Goal: Task Accomplishment & Management: Complete application form

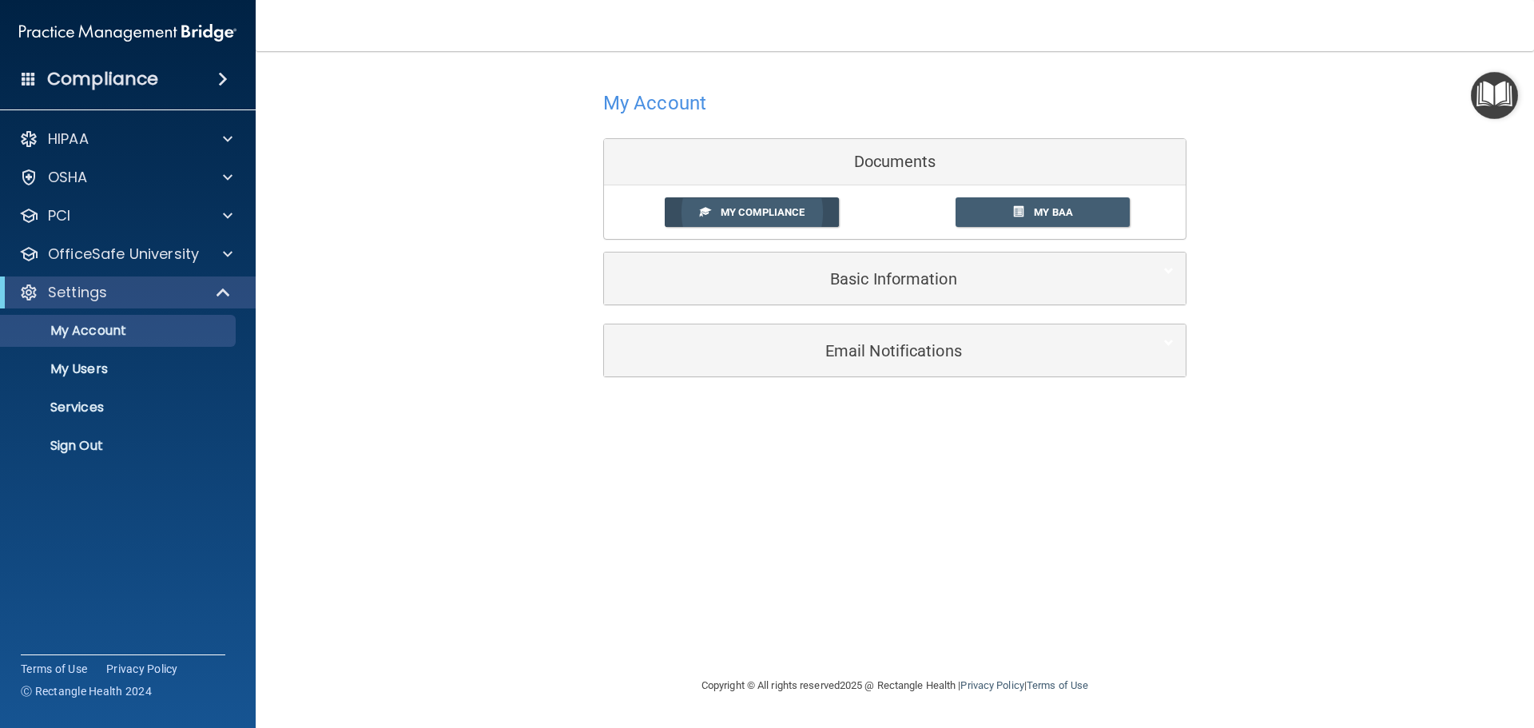
click at [778, 206] on span "My Compliance" at bounding box center [763, 212] width 84 height 12
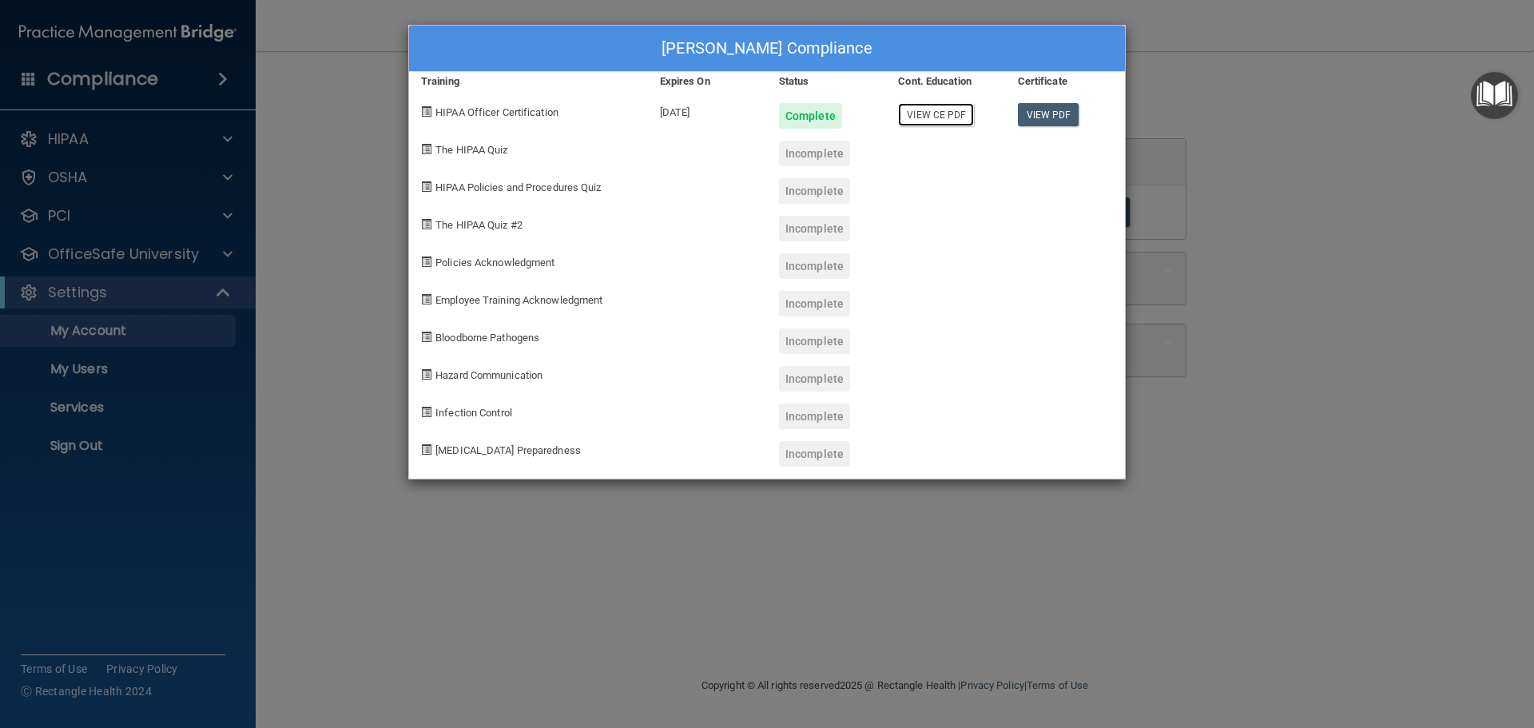
click at [956, 114] on link "View CE PDF" at bounding box center [936, 114] width 76 height 23
click at [1048, 112] on link "View PDF" at bounding box center [1049, 114] width 62 height 23
click at [1284, 105] on div "[PERSON_NAME] Compliance Training Expires On Status Cont. Education Certificate…" at bounding box center [767, 364] width 1534 height 728
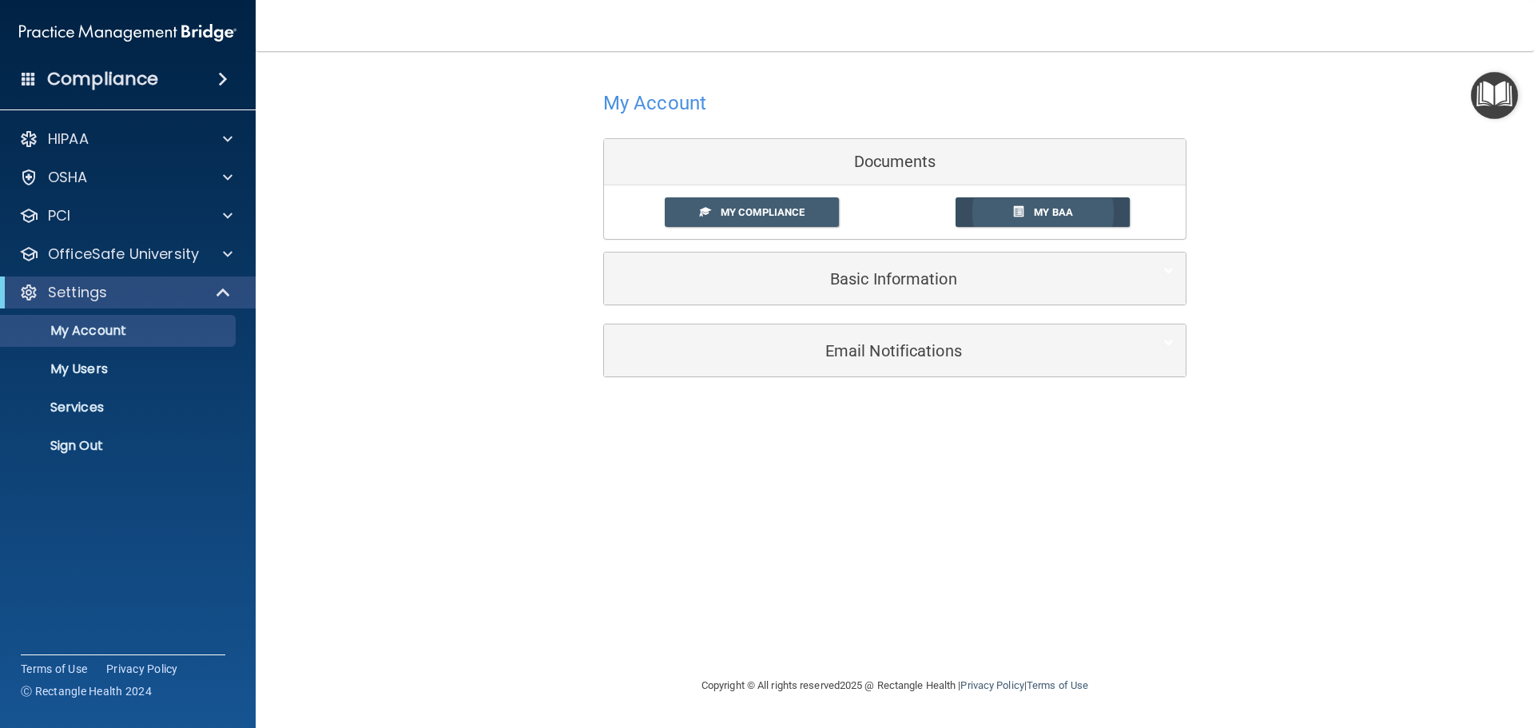
click at [1038, 207] on span "My BAA" at bounding box center [1053, 212] width 39 height 12
click at [225, 253] on span at bounding box center [228, 254] width 10 height 19
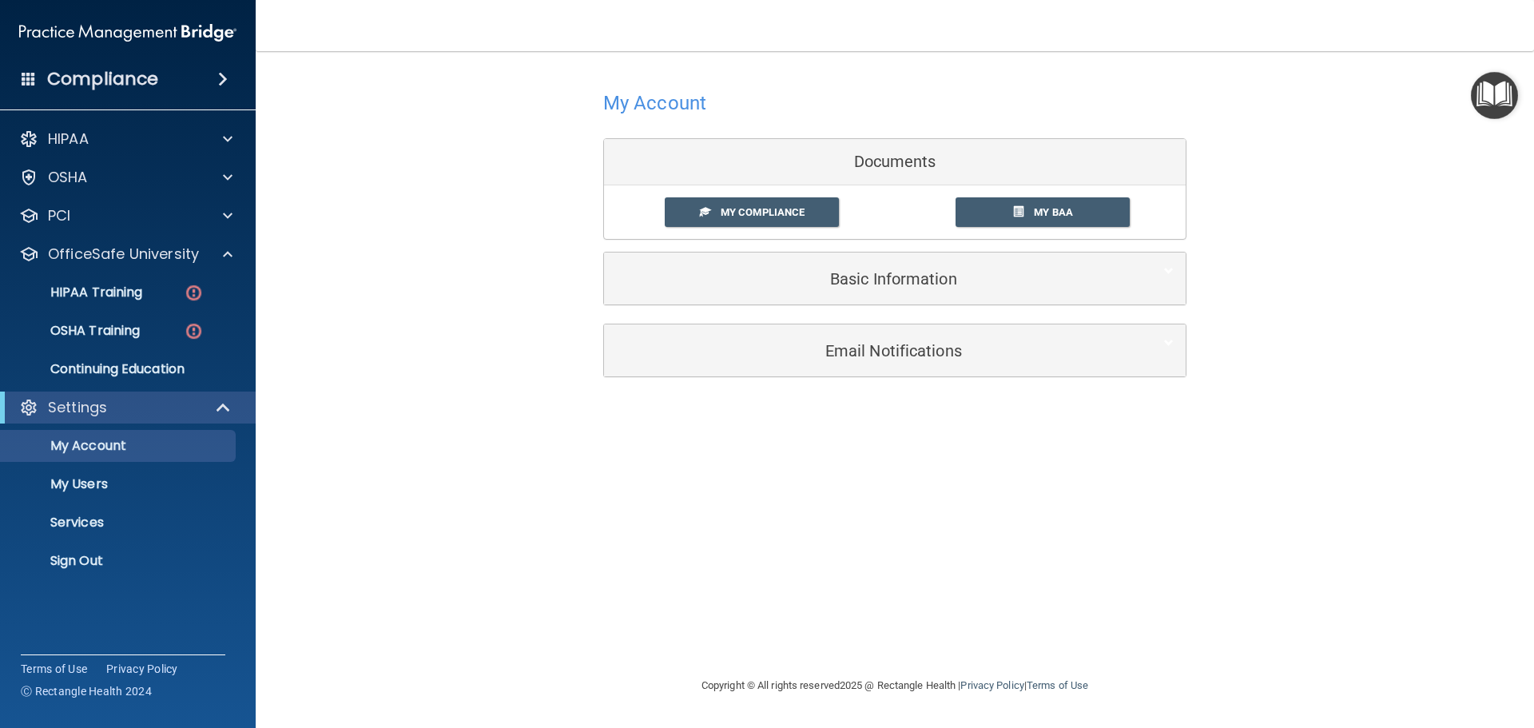
click at [93, 82] on h4 "Compliance" at bounding box center [102, 79] width 111 height 22
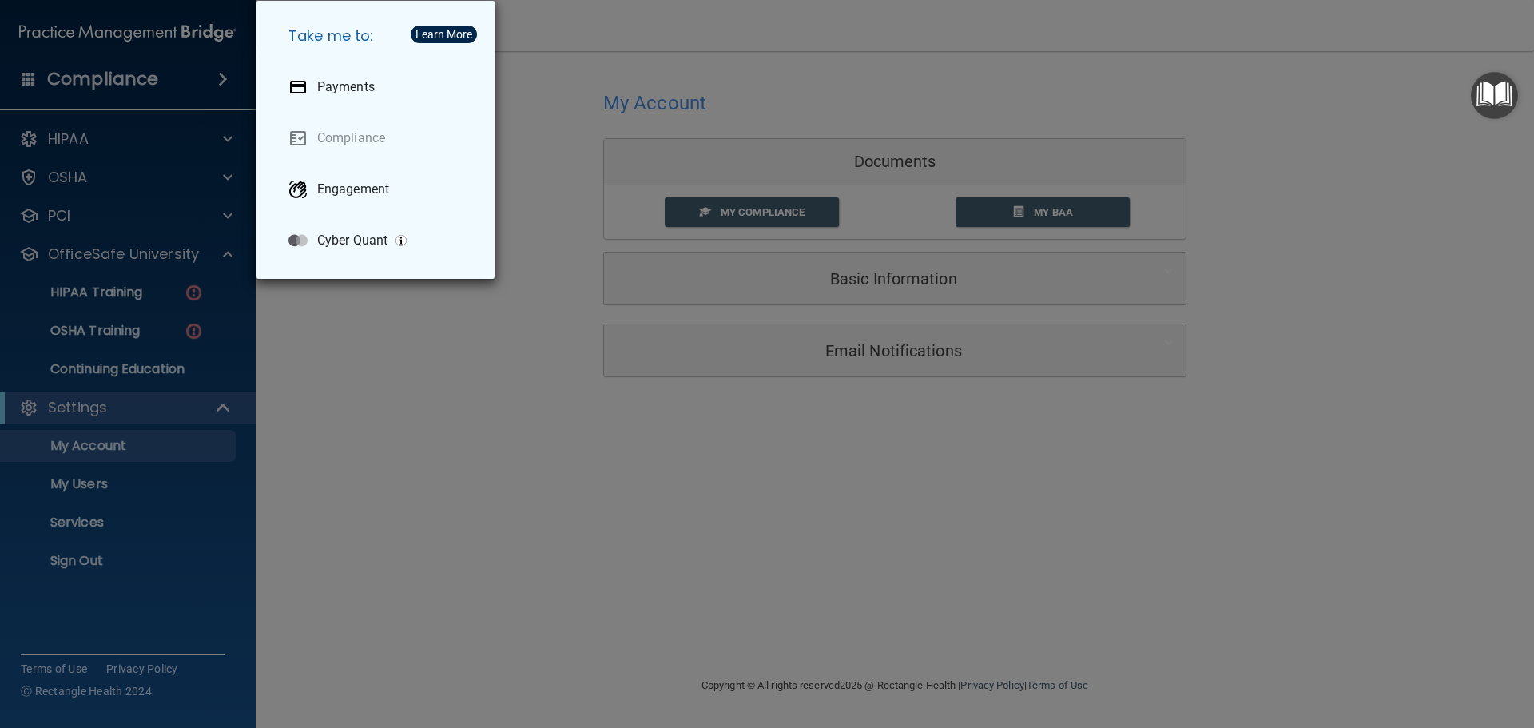
click at [90, 82] on div "Take me to: Payments Compliance Engagement Cyber Quant" at bounding box center [767, 364] width 1534 height 728
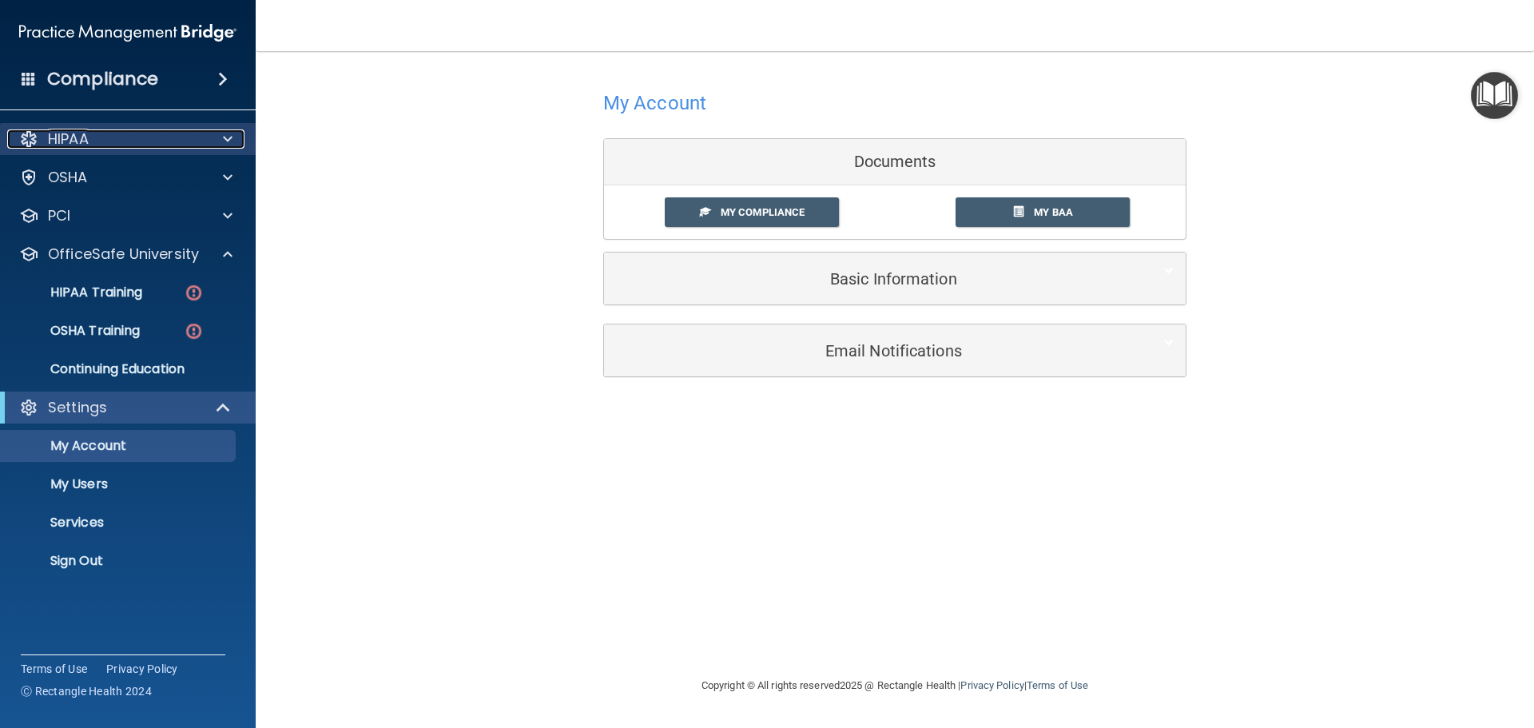
click at [233, 131] on div at bounding box center [225, 138] width 40 height 19
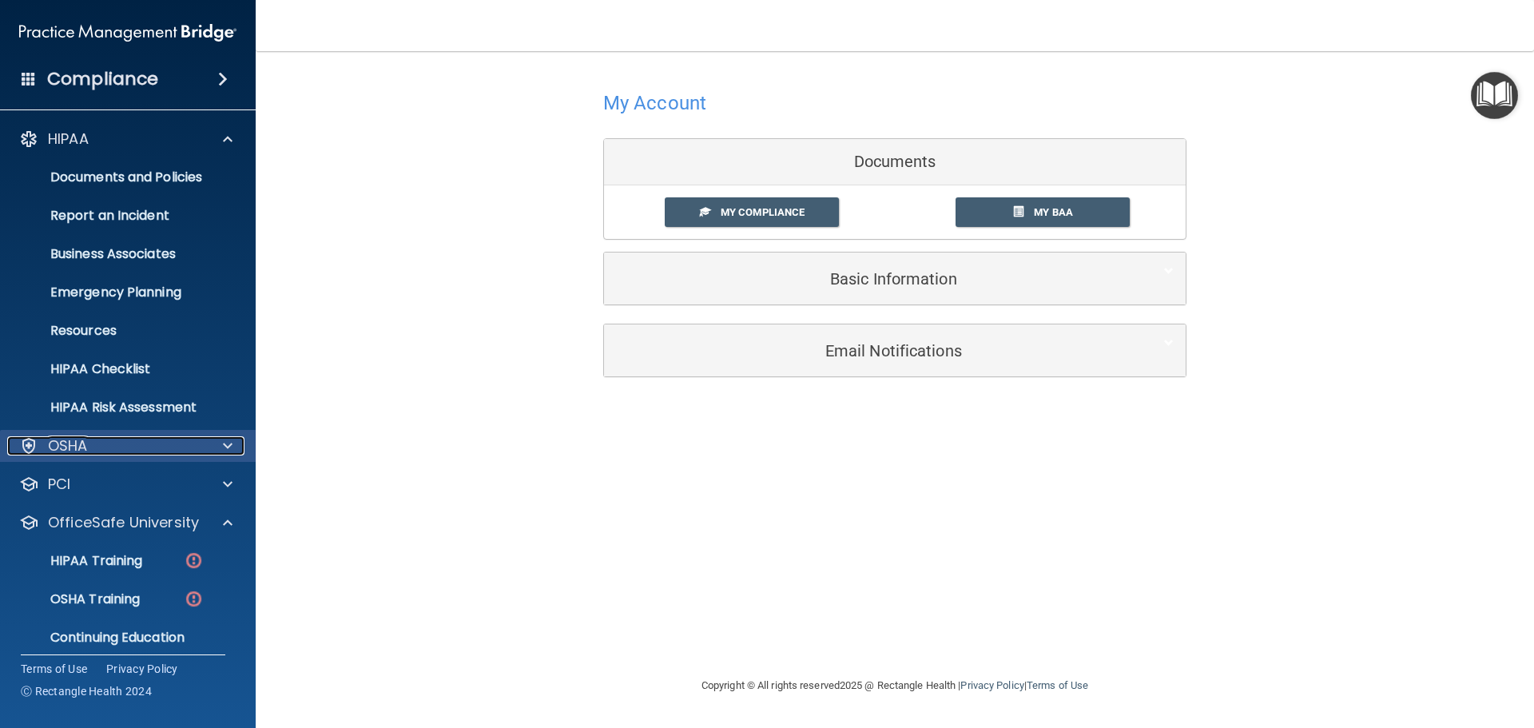
click at [222, 442] on div at bounding box center [225, 445] width 40 height 19
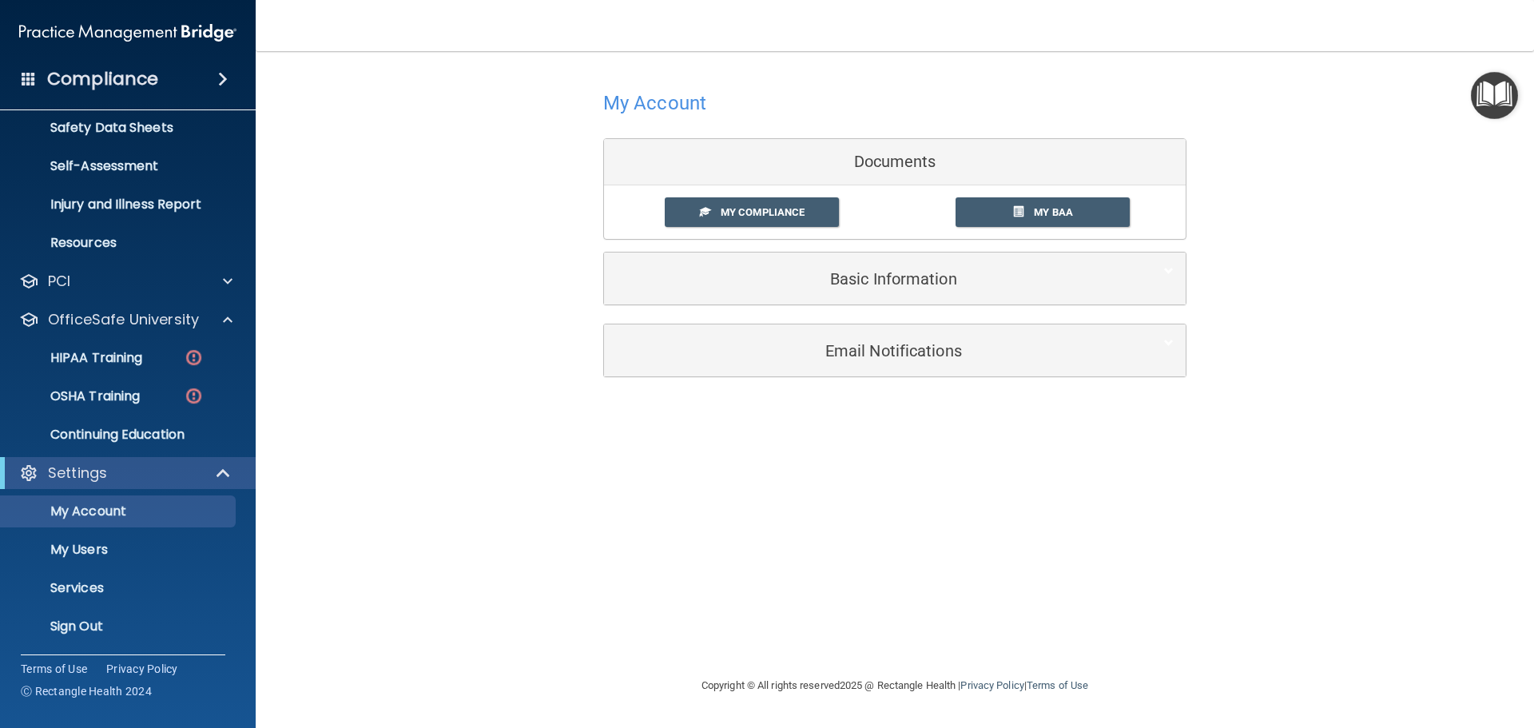
scroll to position [396, 0]
click at [97, 353] on p "HIPAA Training" at bounding box center [76, 357] width 132 height 16
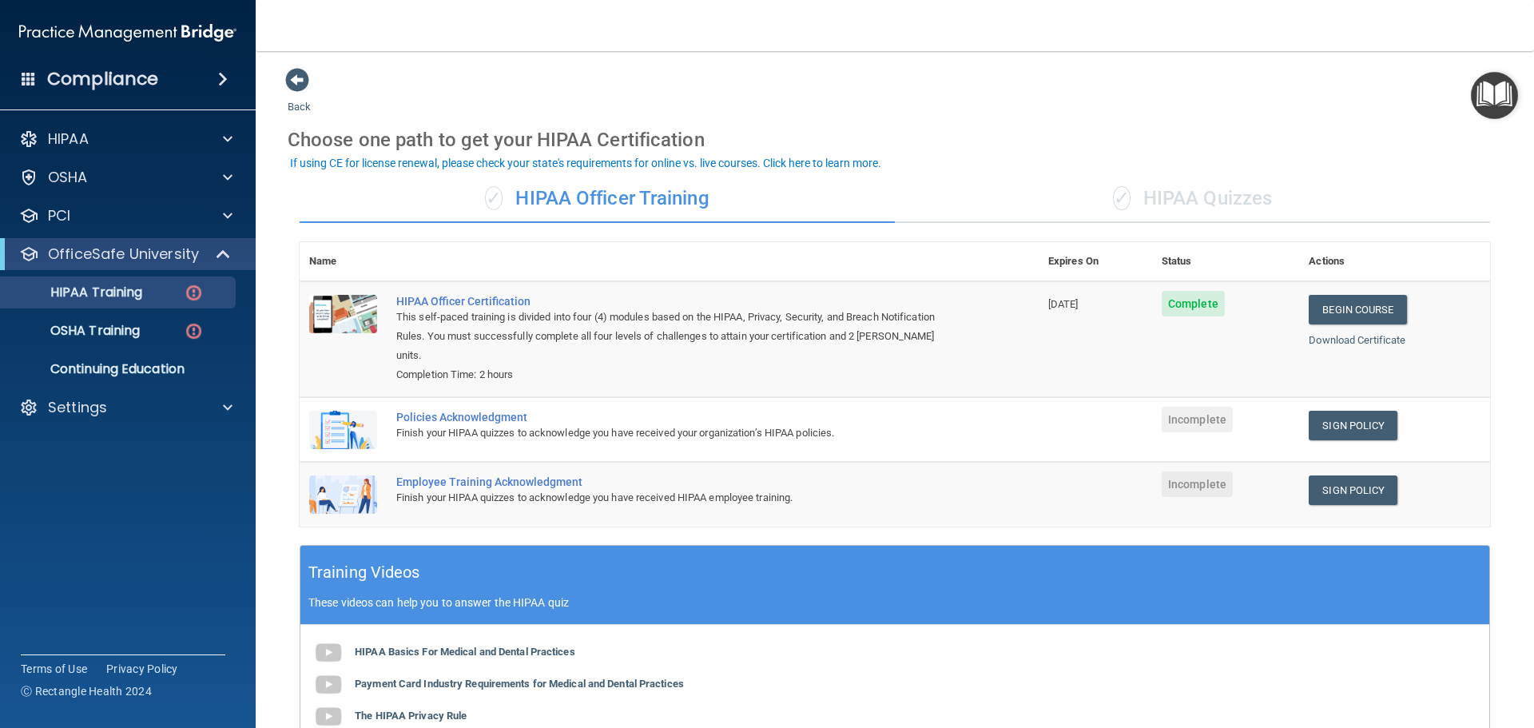
click at [1197, 195] on div "✓ HIPAA Quizzes" at bounding box center [1192, 199] width 595 height 48
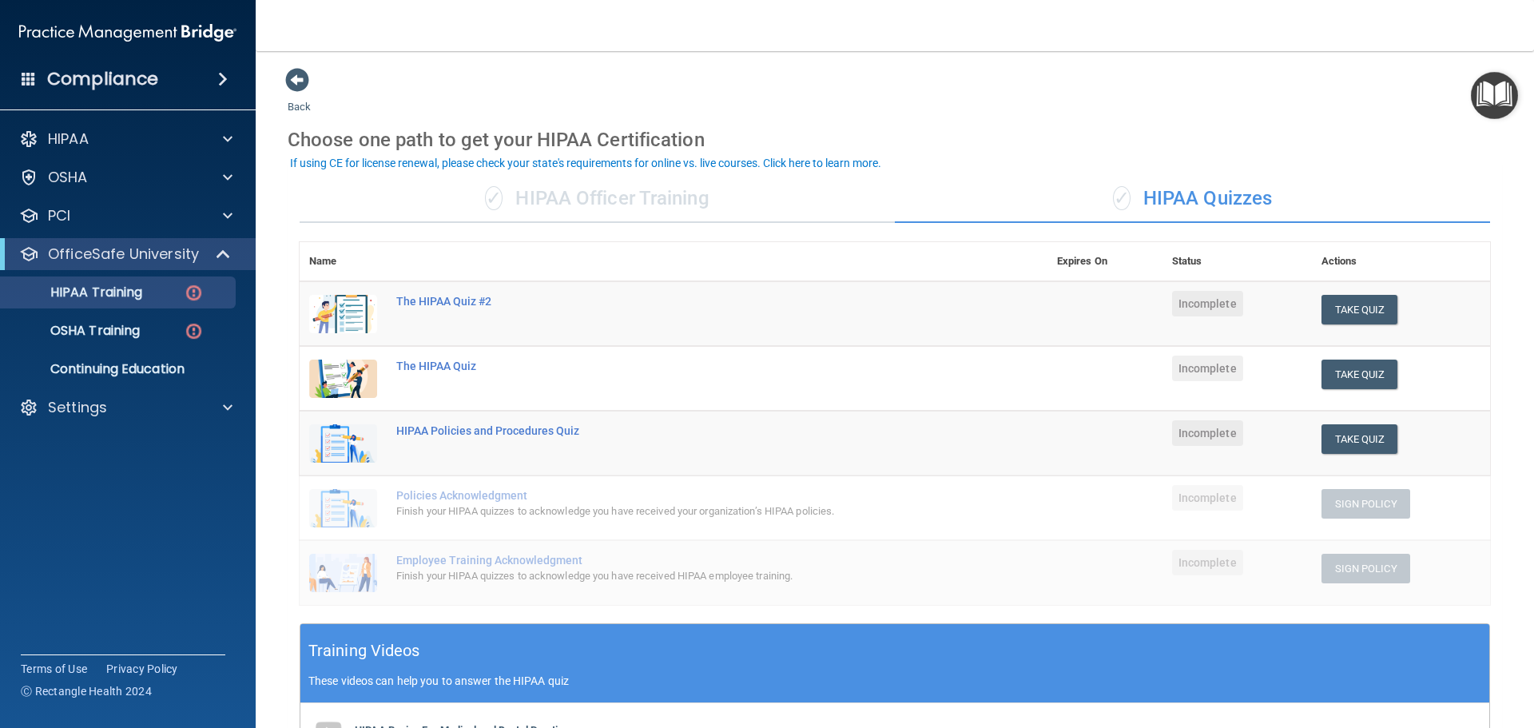
click at [587, 193] on div "✓ HIPAA Officer Training" at bounding box center [597, 199] width 595 height 48
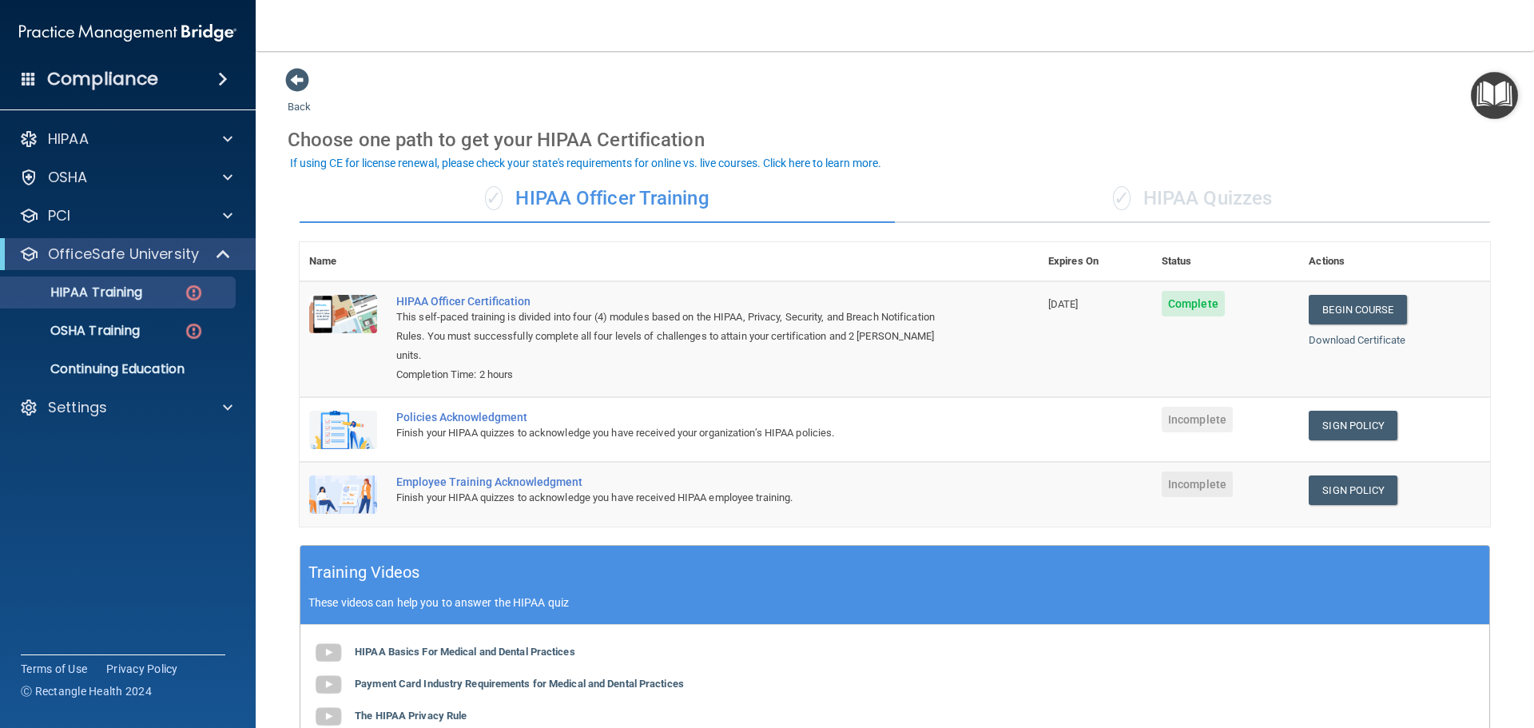
click at [1221, 193] on div "✓ HIPAA Quizzes" at bounding box center [1192, 199] width 595 height 48
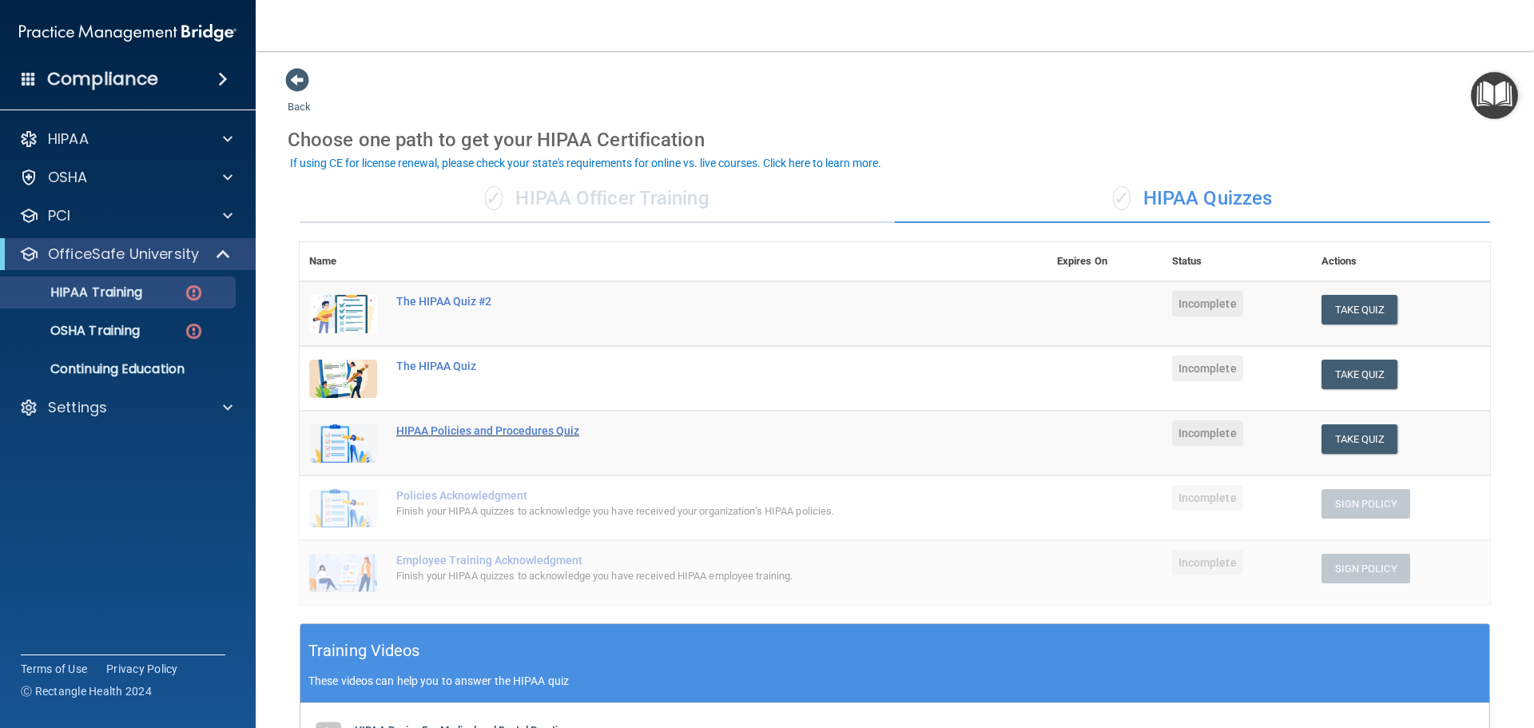
click at [459, 428] on div "HIPAA Policies and Procedures Quiz" at bounding box center [681, 430] width 571 height 13
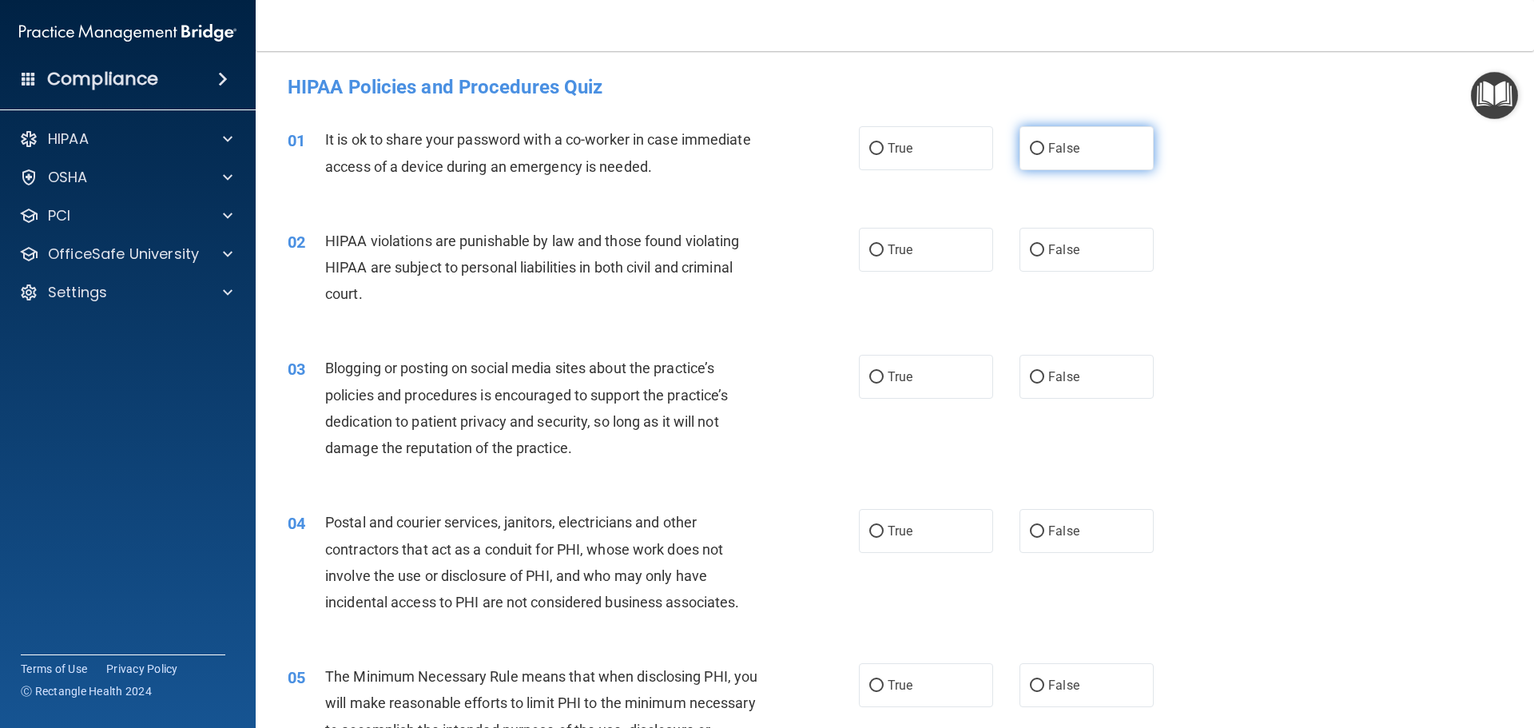
click at [1030, 154] on input "False" at bounding box center [1037, 149] width 14 height 12
radio input "true"
click at [873, 251] on input "True" at bounding box center [876, 251] width 14 height 12
radio input "true"
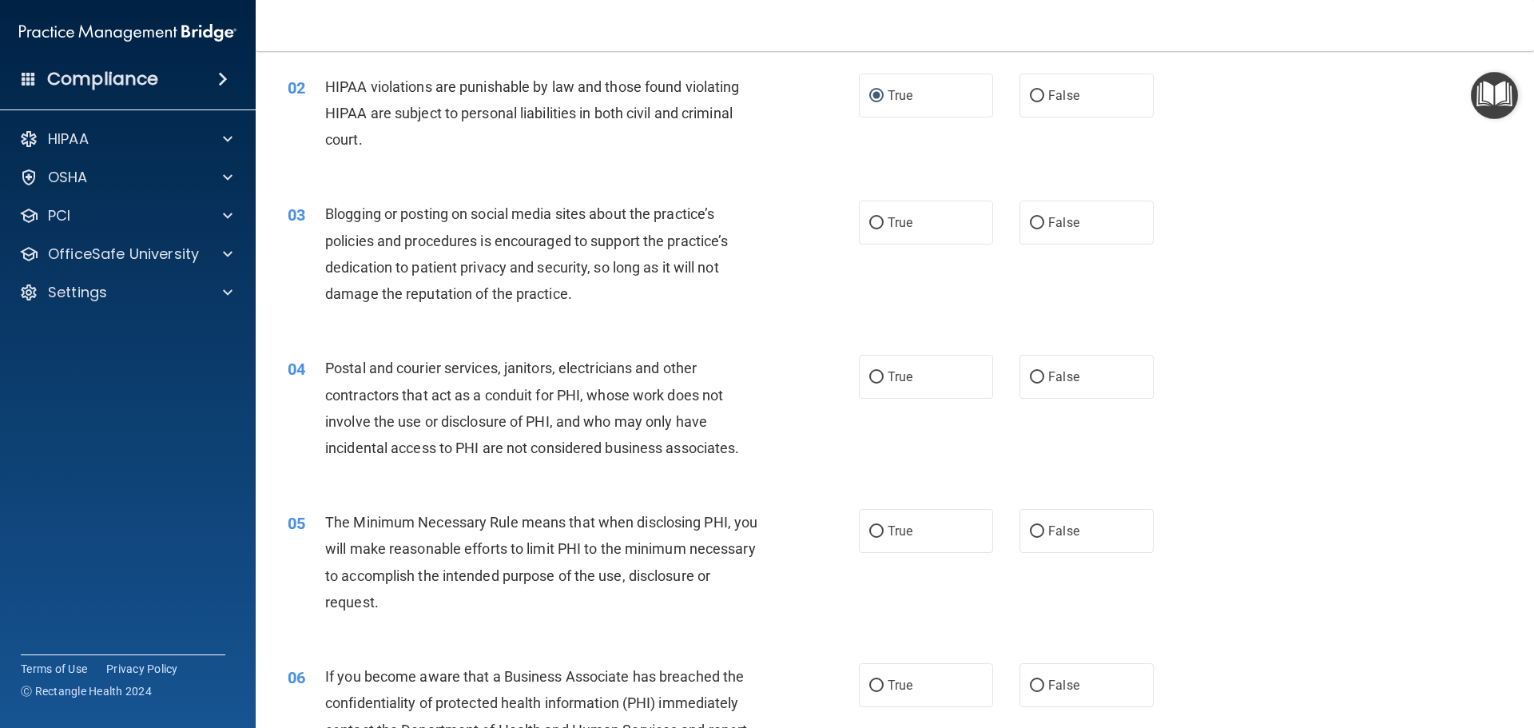
scroll to position [160, 0]
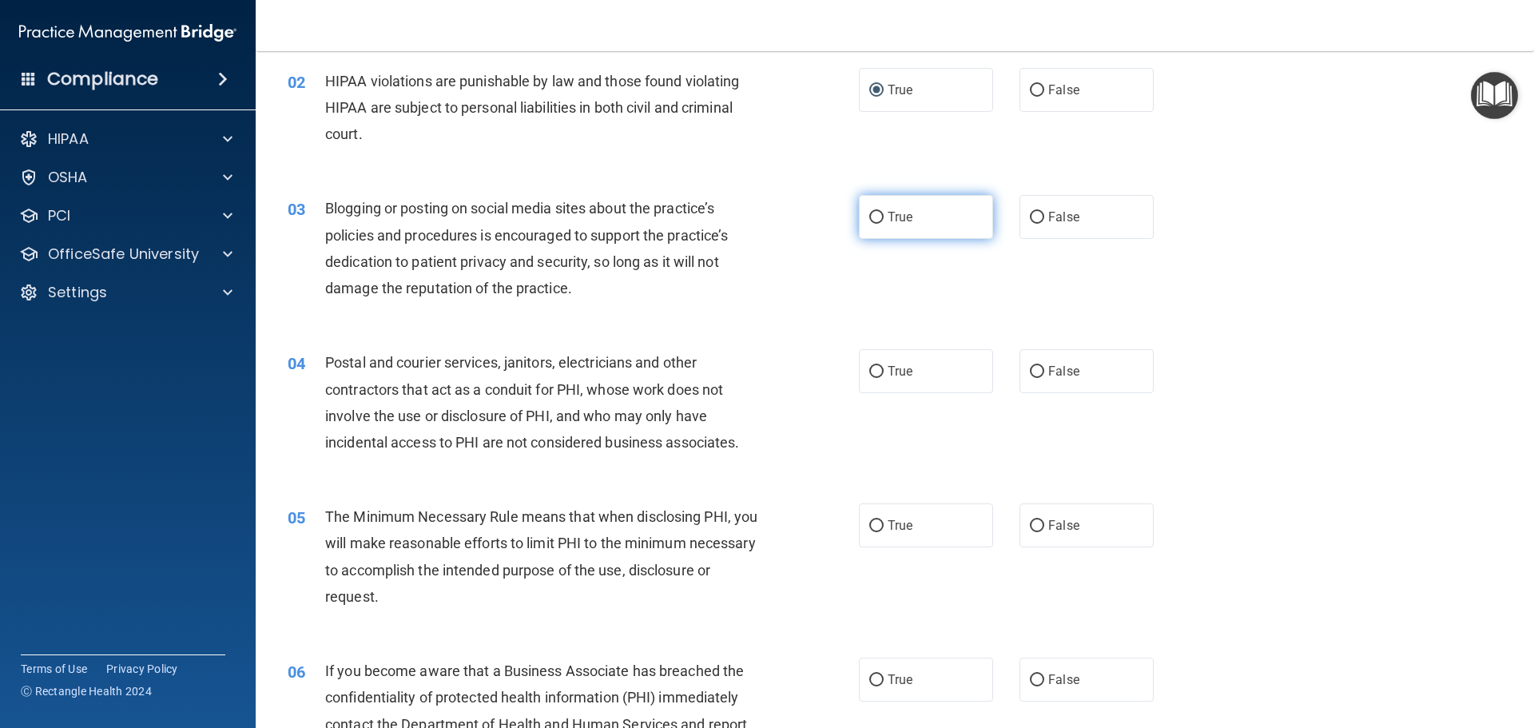
click at [873, 220] on input "True" at bounding box center [876, 218] width 14 height 12
radio input "true"
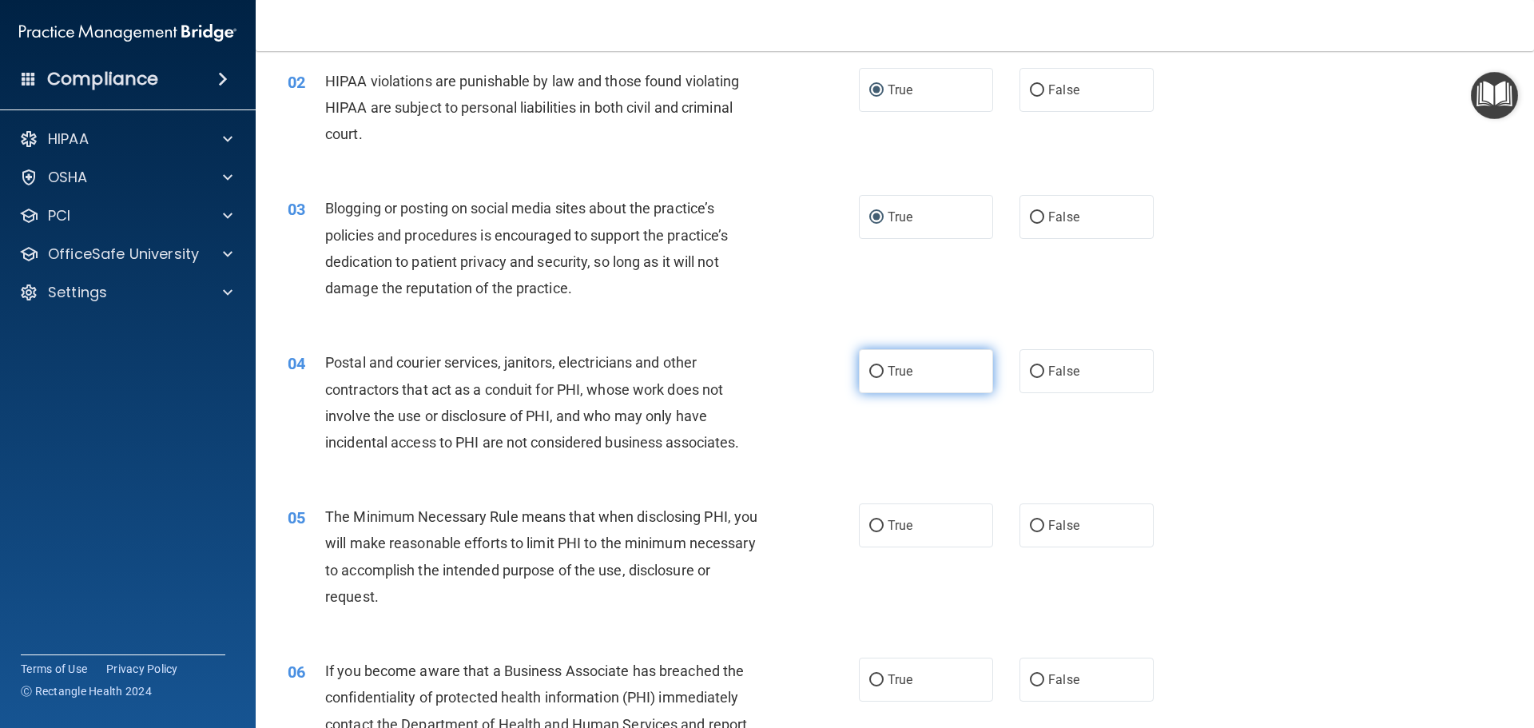
click at [872, 372] on input "True" at bounding box center [876, 372] width 14 height 12
radio input "true"
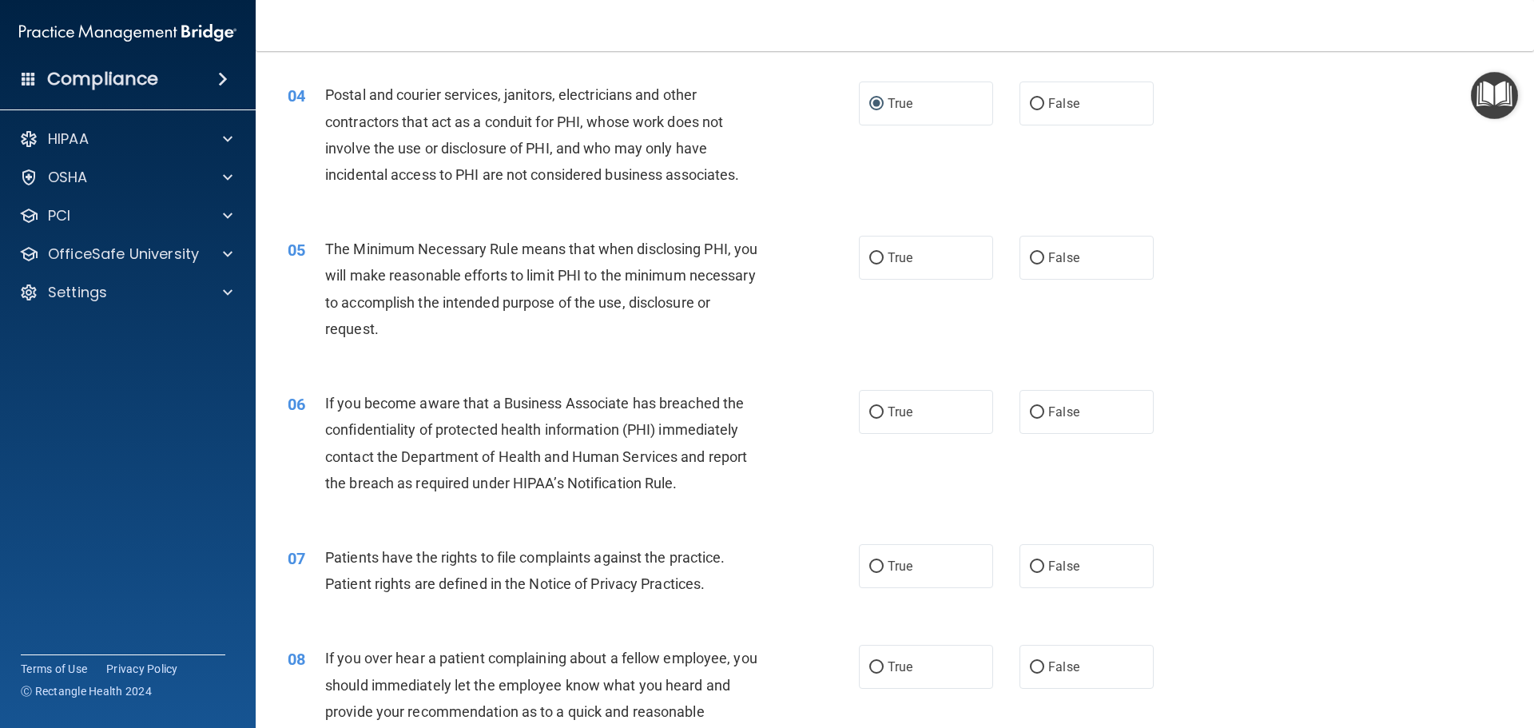
scroll to position [479, 0]
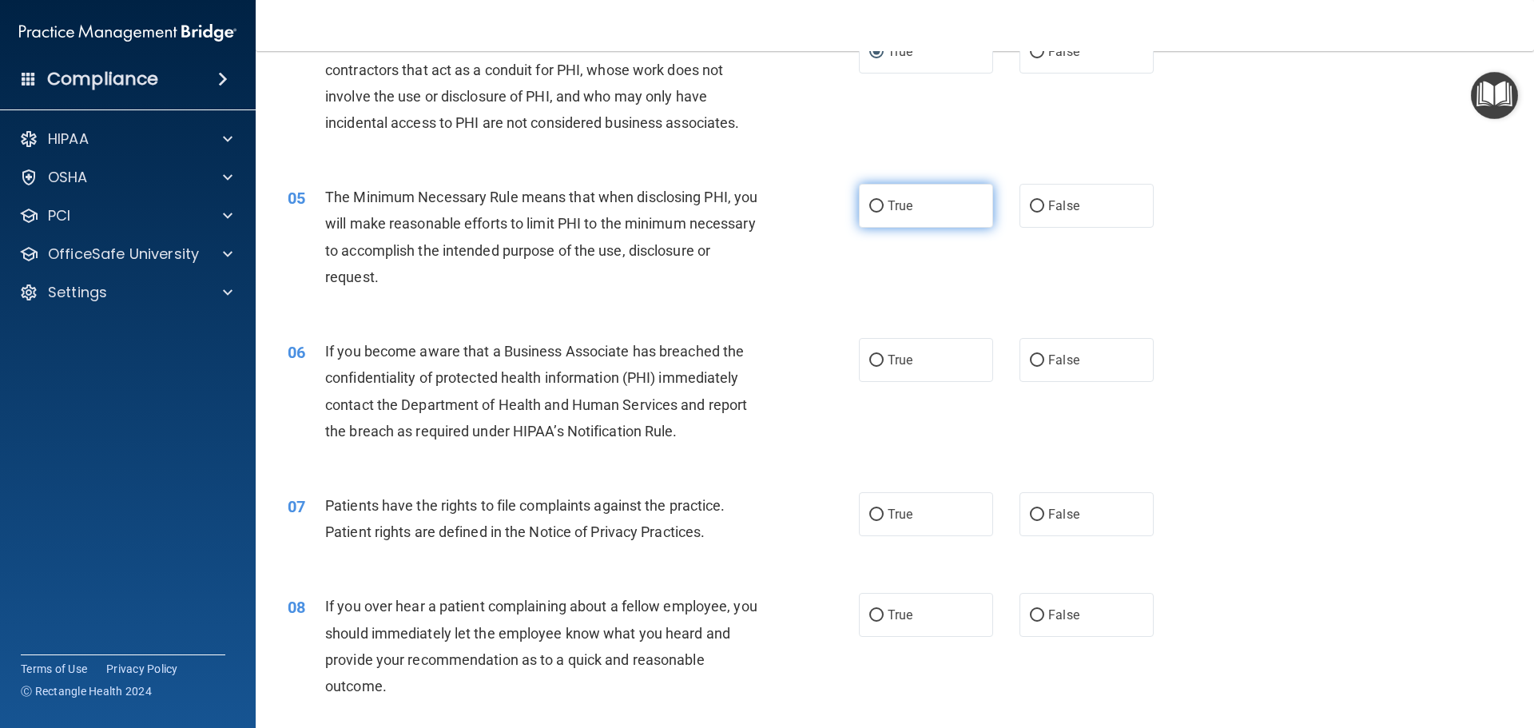
click at [870, 201] on input "True" at bounding box center [876, 207] width 14 height 12
radio input "true"
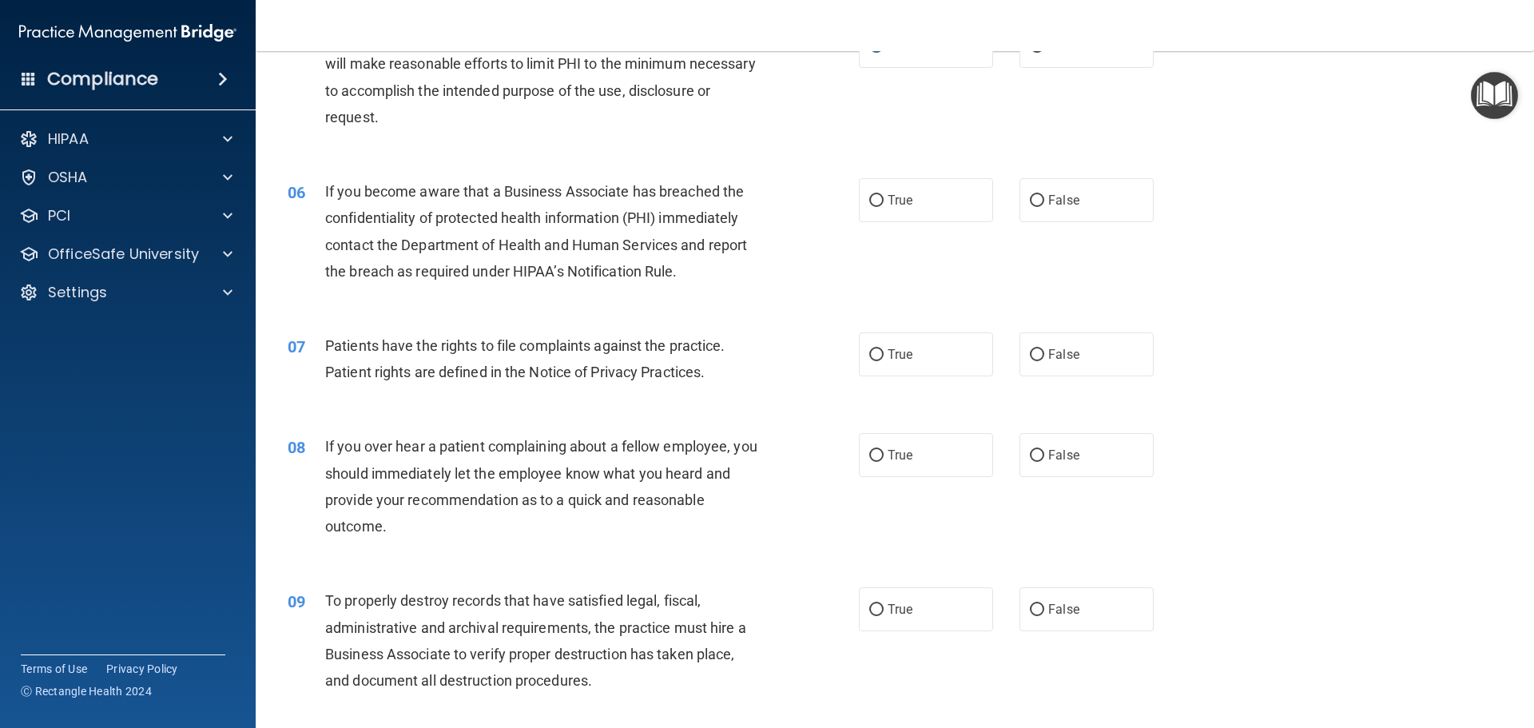
scroll to position [719, 0]
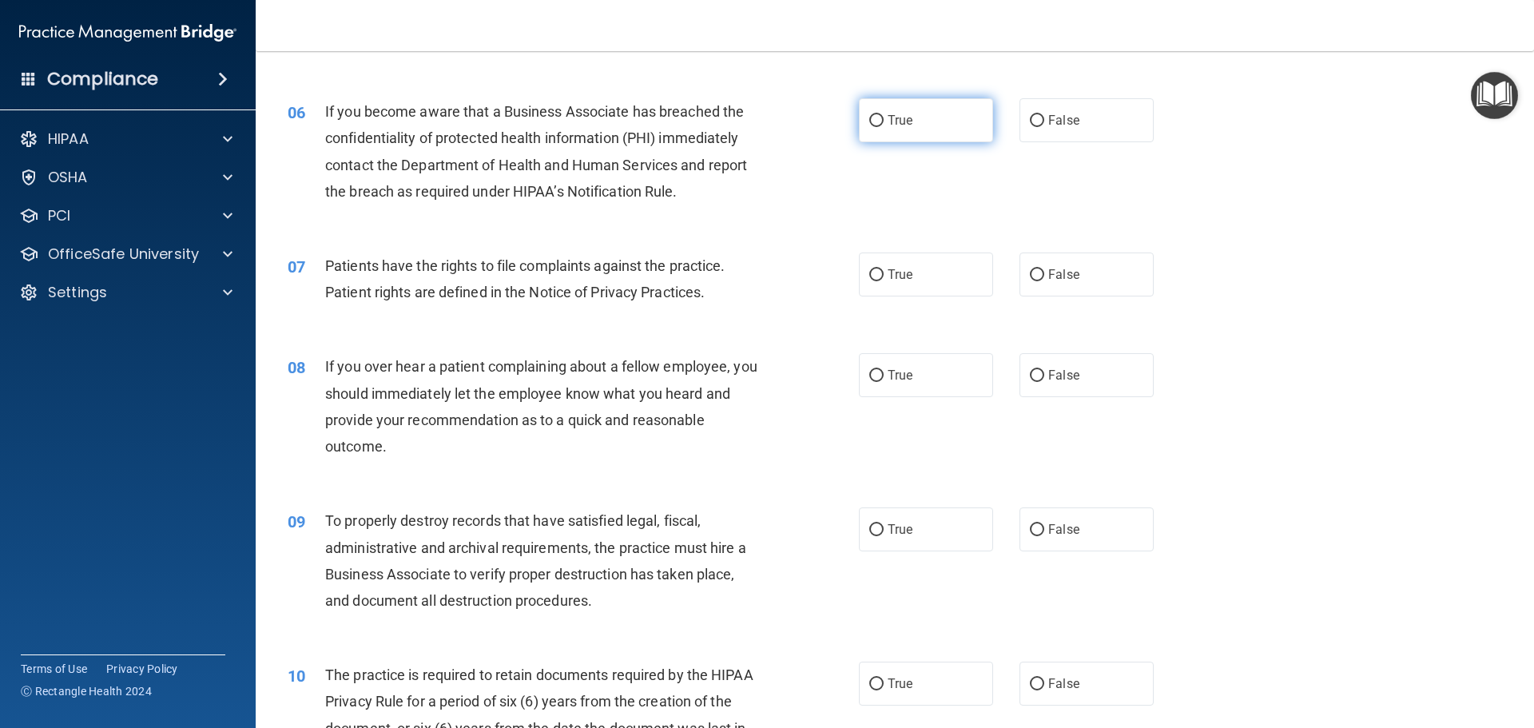
click at [875, 116] on input "True" at bounding box center [876, 121] width 14 height 12
radio input "true"
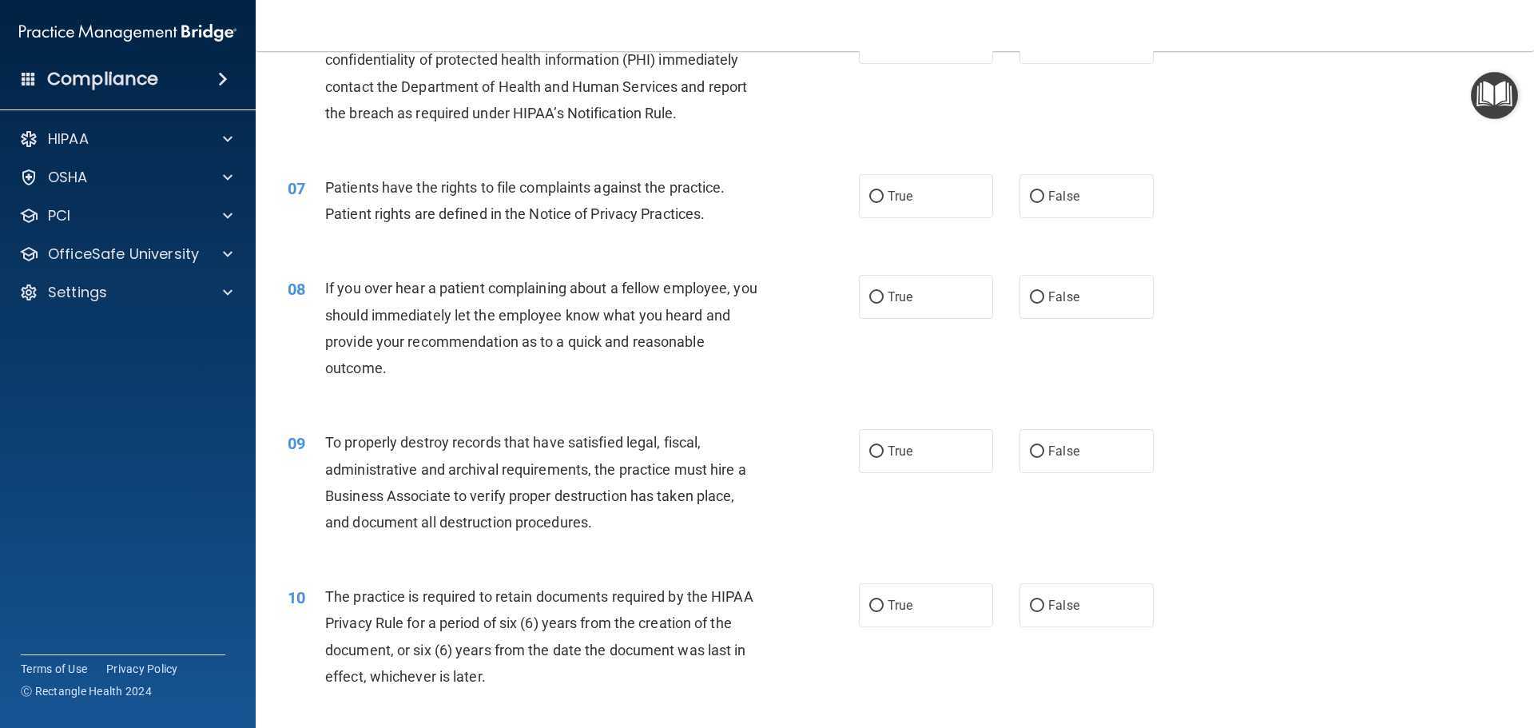
scroll to position [799, 0]
click at [873, 193] on input "True" at bounding box center [876, 195] width 14 height 12
radio input "true"
click at [1032, 292] on input "False" at bounding box center [1037, 296] width 14 height 12
radio input "true"
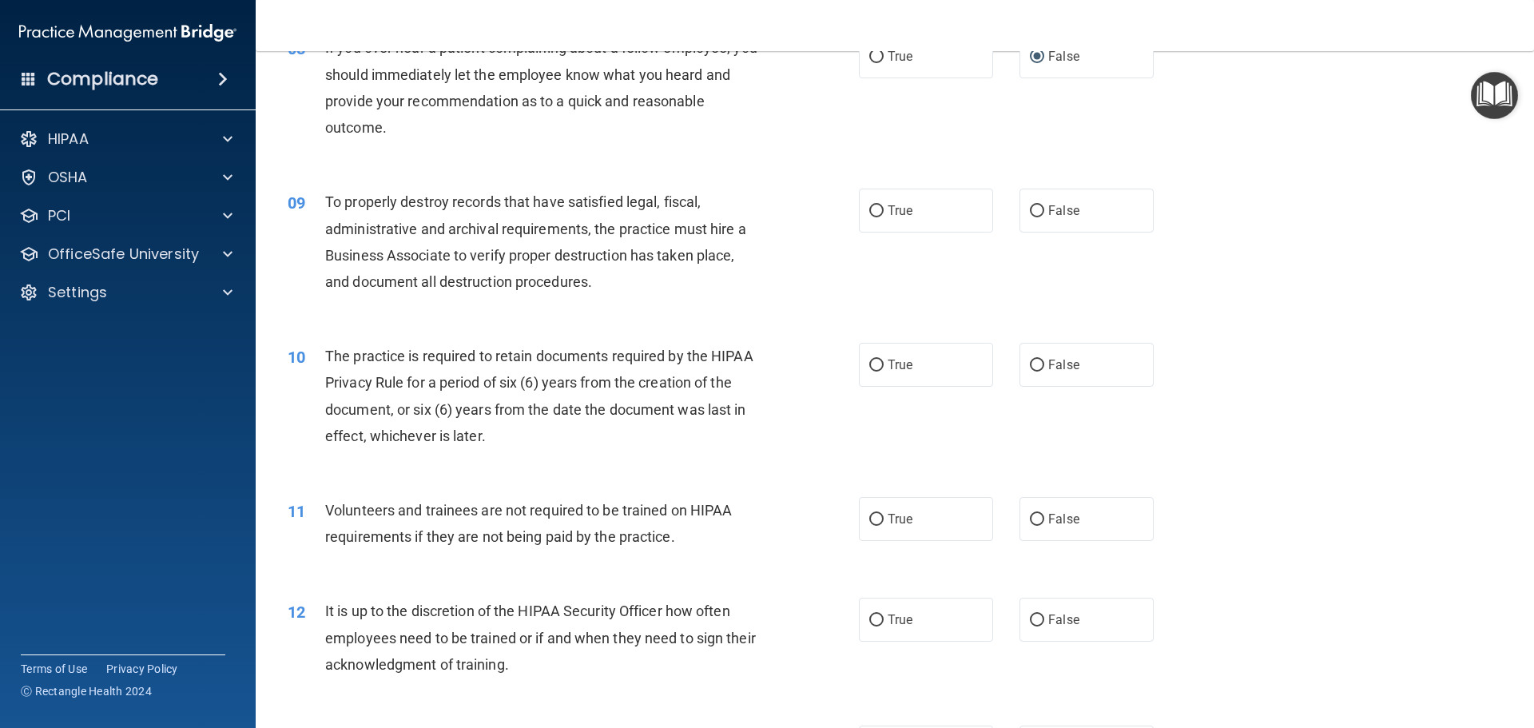
scroll to position [1039, 0]
click at [1031, 210] on input "False" at bounding box center [1037, 211] width 14 height 12
radio input "true"
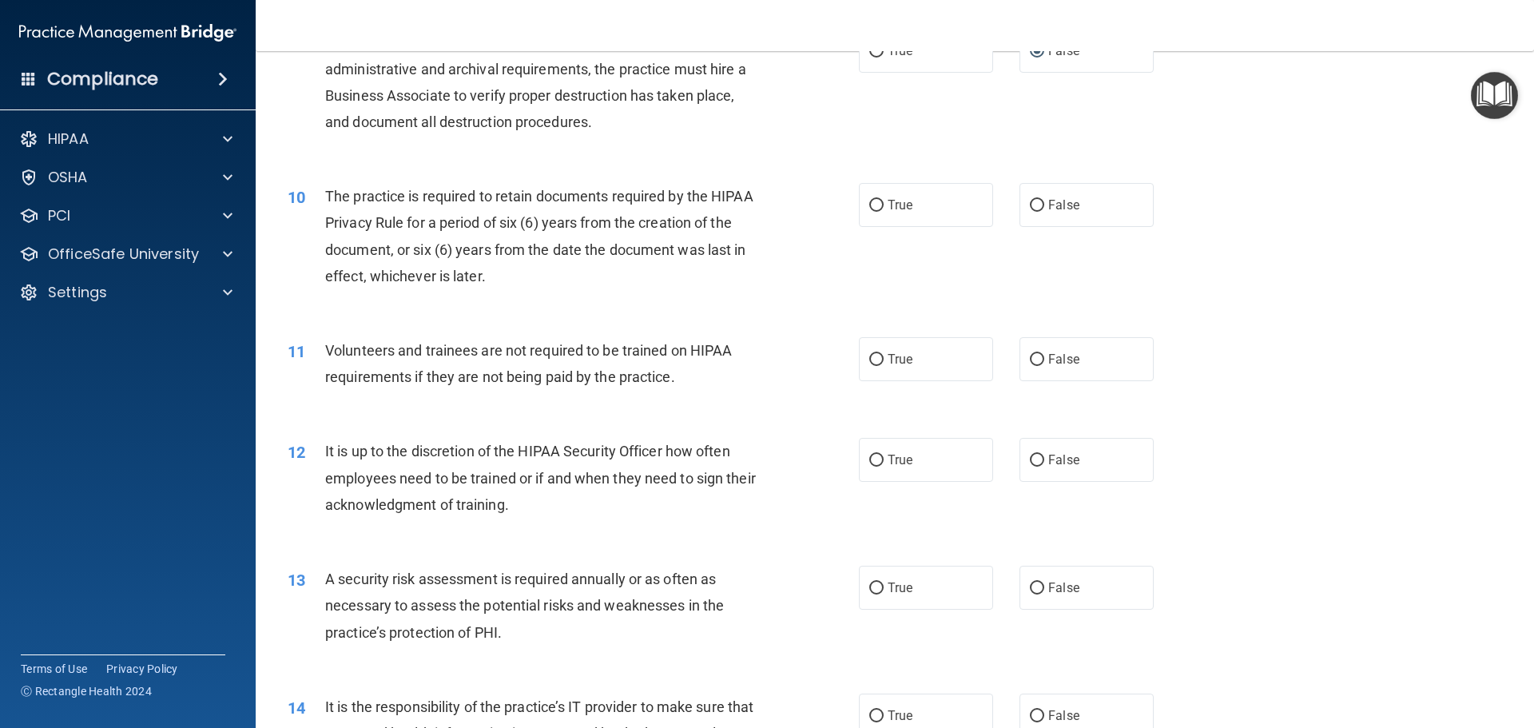
scroll to position [1199, 0]
click at [1035, 203] on input "False" at bounding box center [1037, 205] width 14 height 12
radio input "true"
click at [1031, 356] on input "False" at bounding box center [1037, 359] width 14 height 12
radio input "true"
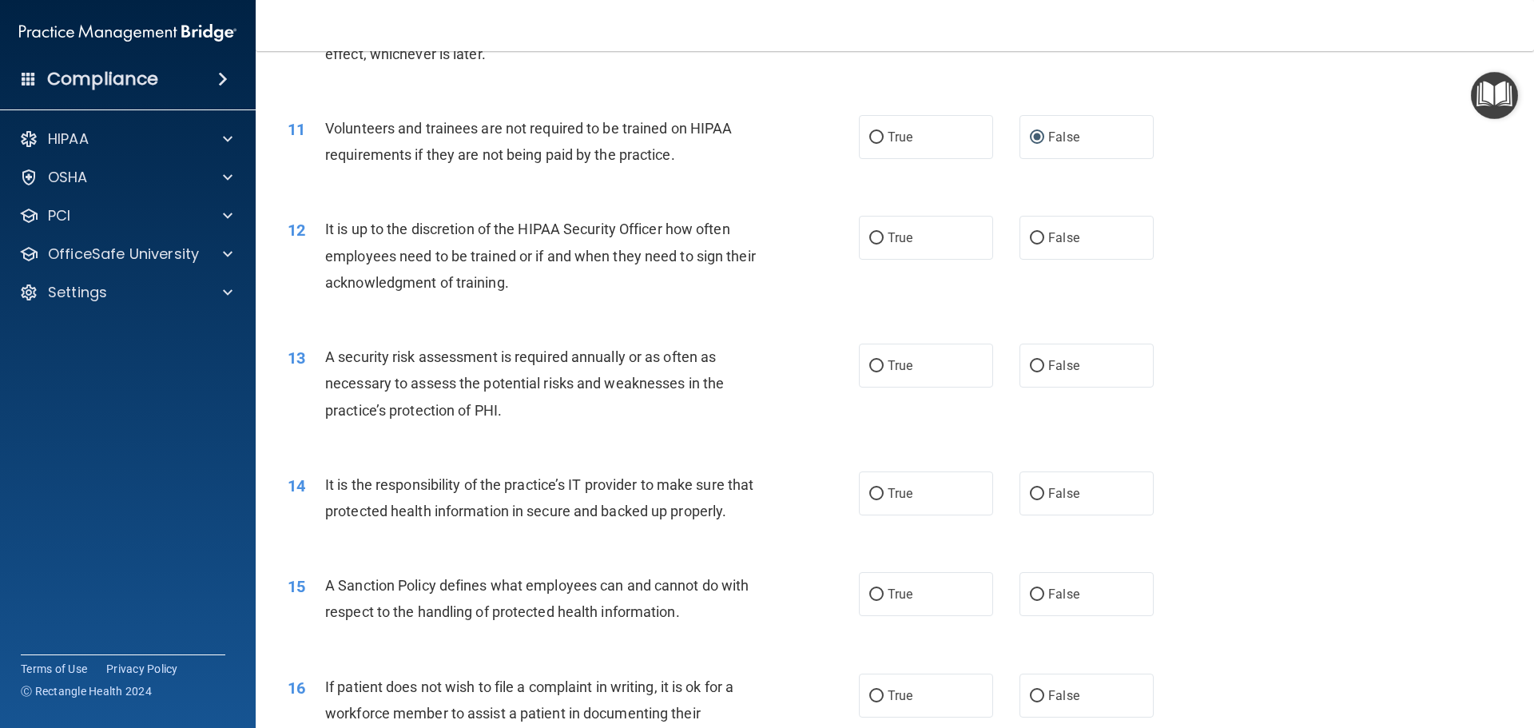
scroll to position [1438, 0]
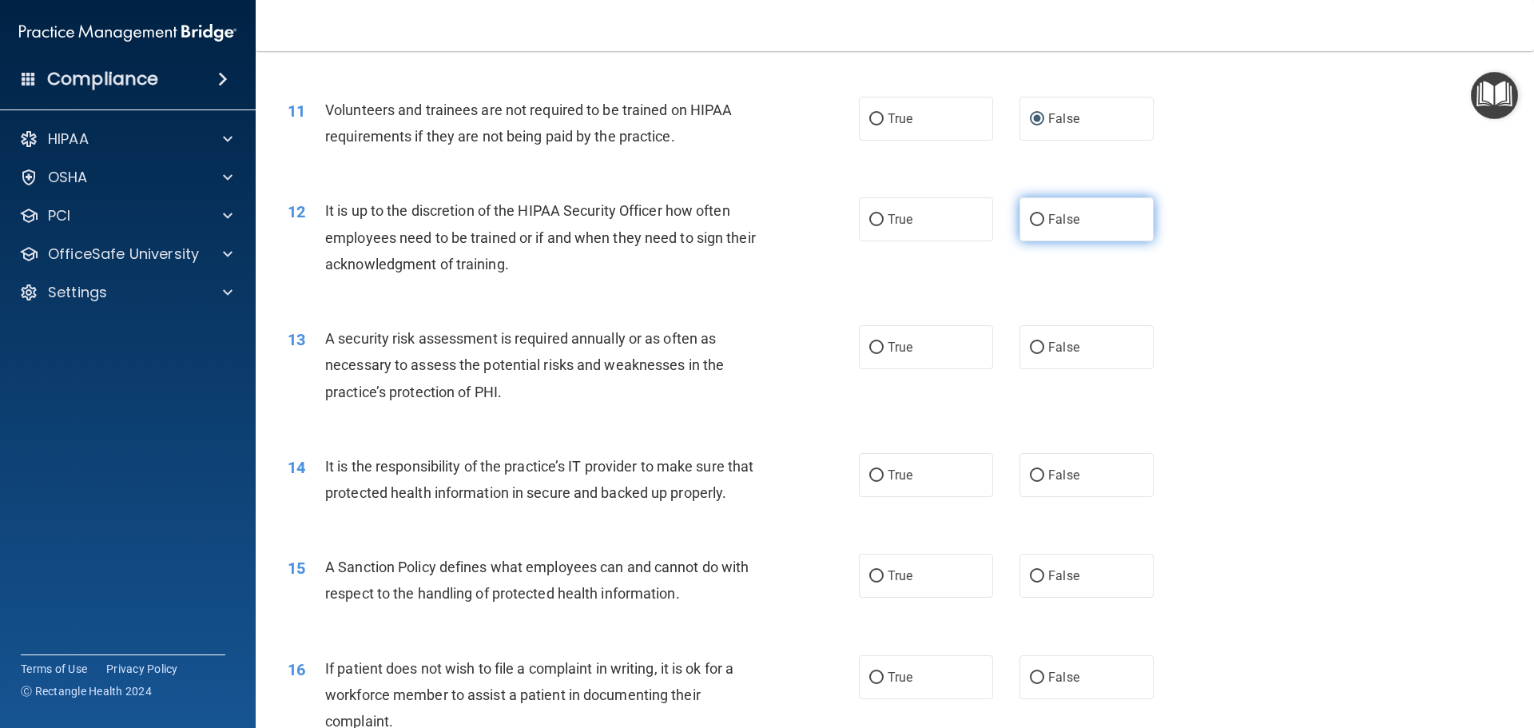
click at [1032, 217] on input "False" at bounding box center [1037, 220] width 14 height 12
radio input "true"
click at [869, 348] on input "True" at bounding box center [876, 348] width 14 height 12
radio input "true"
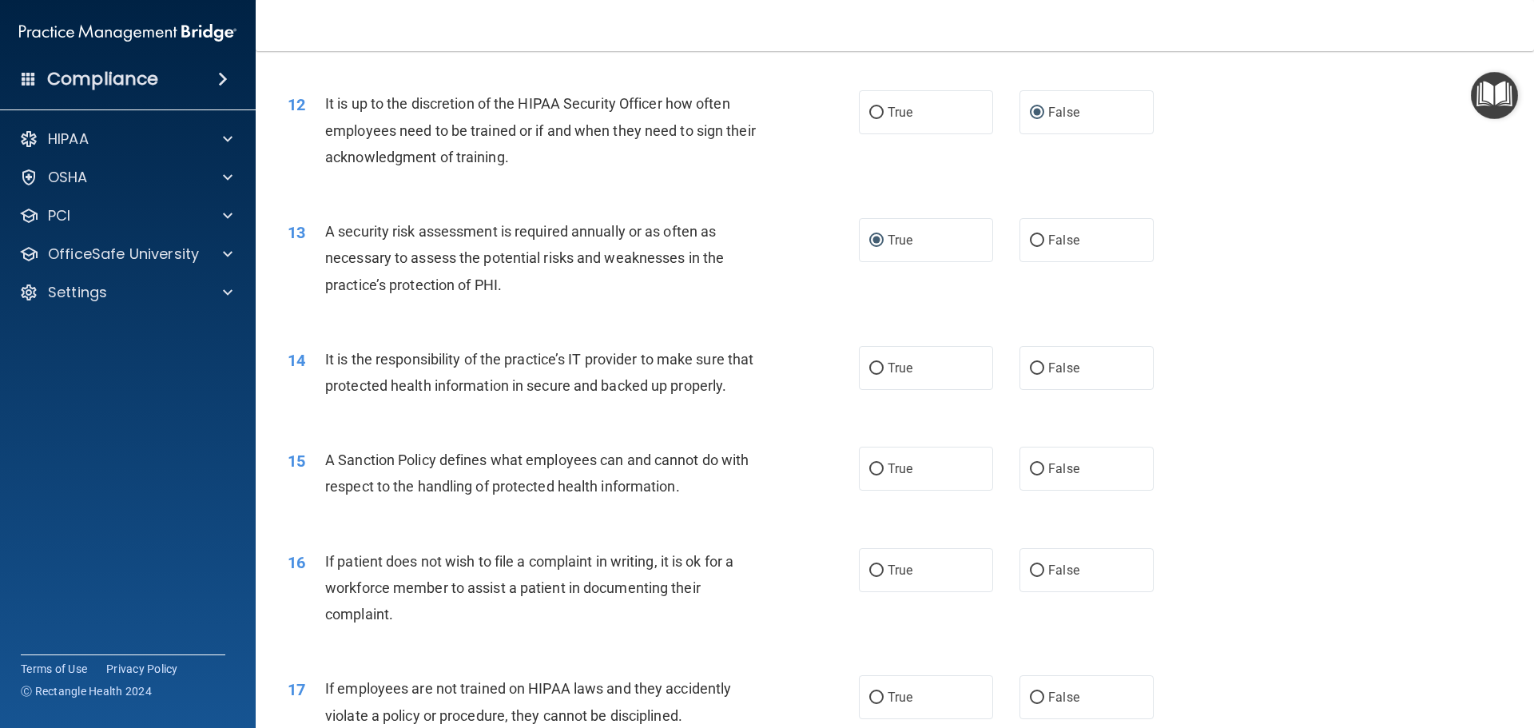
scroll to position [1598, 0]
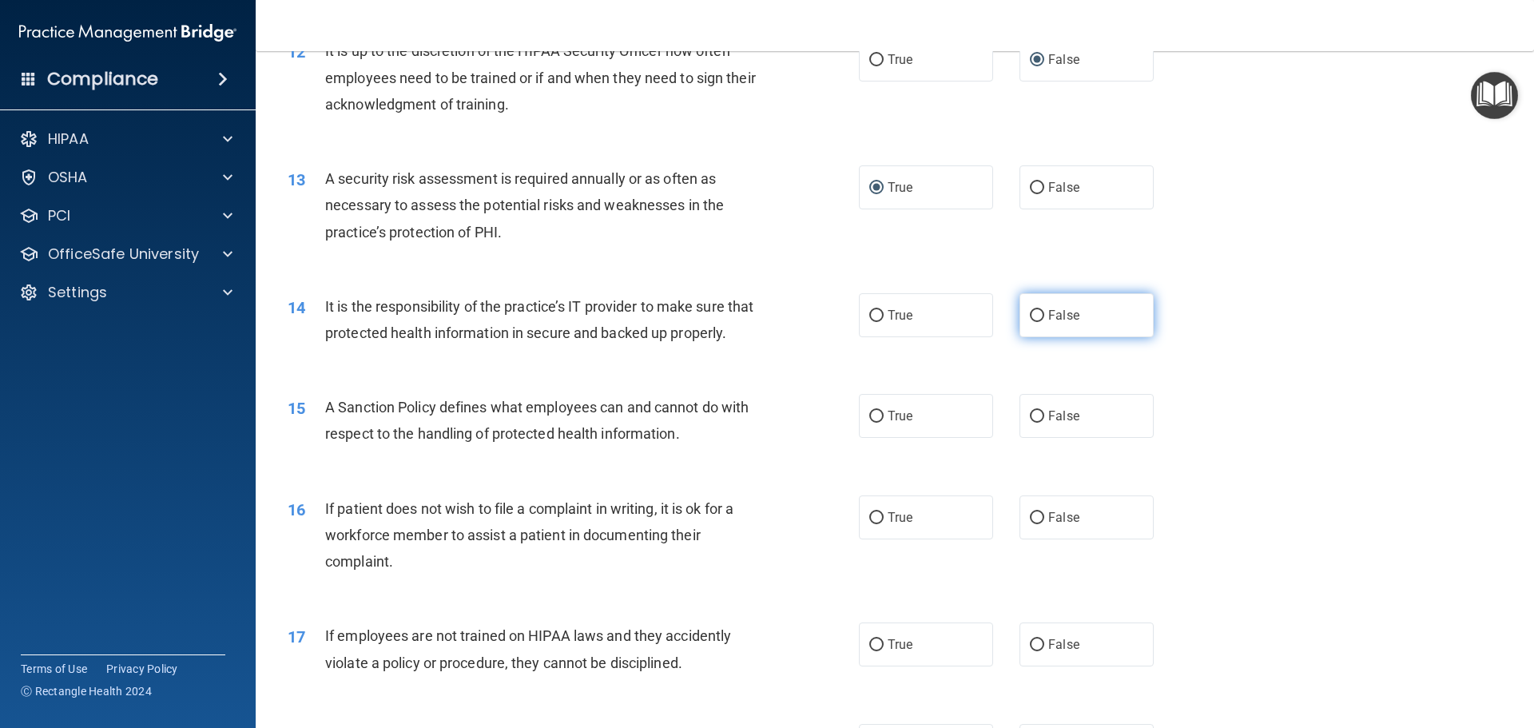
click at [1032, 311] on input "False" at bounding box center [1037, 316] width 14 height 12
radio input "true"
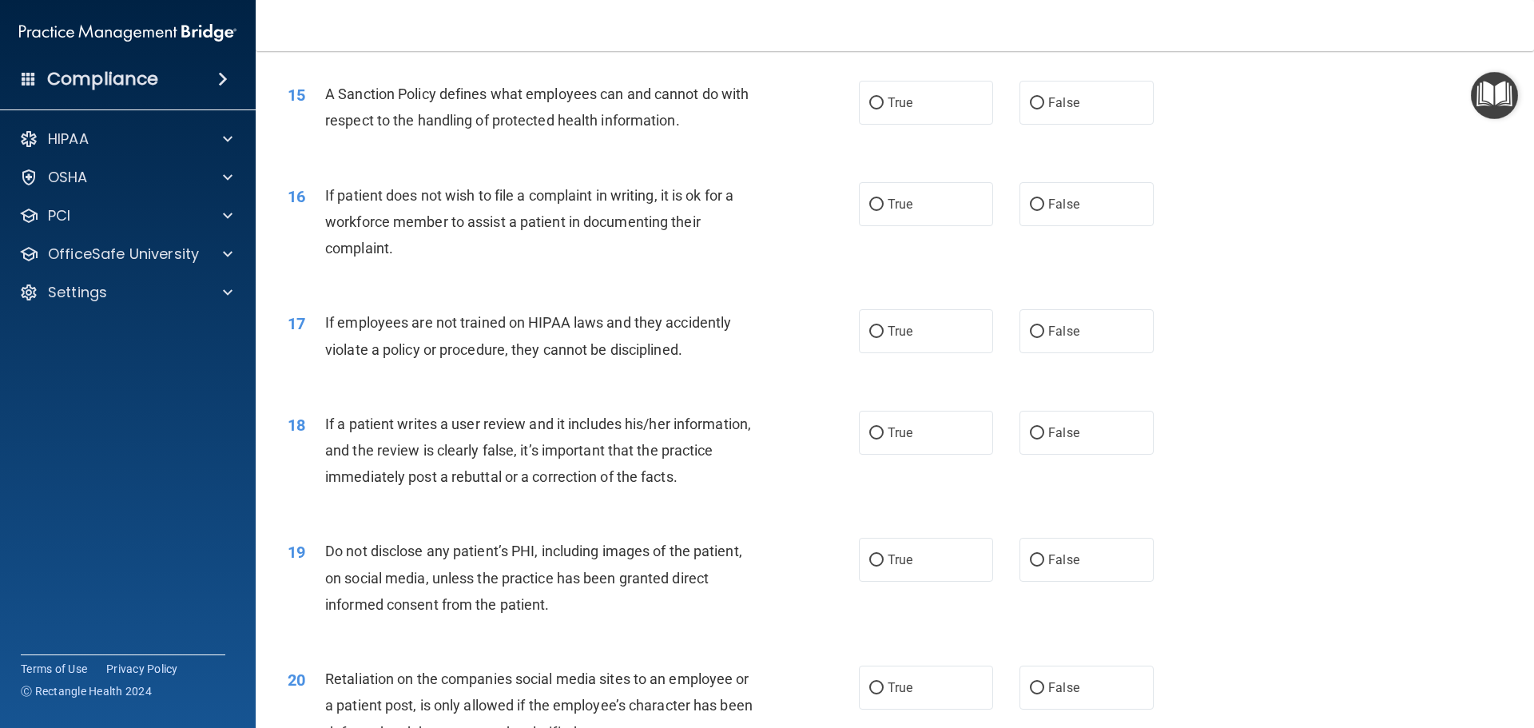
scroll to position [1918, 0]
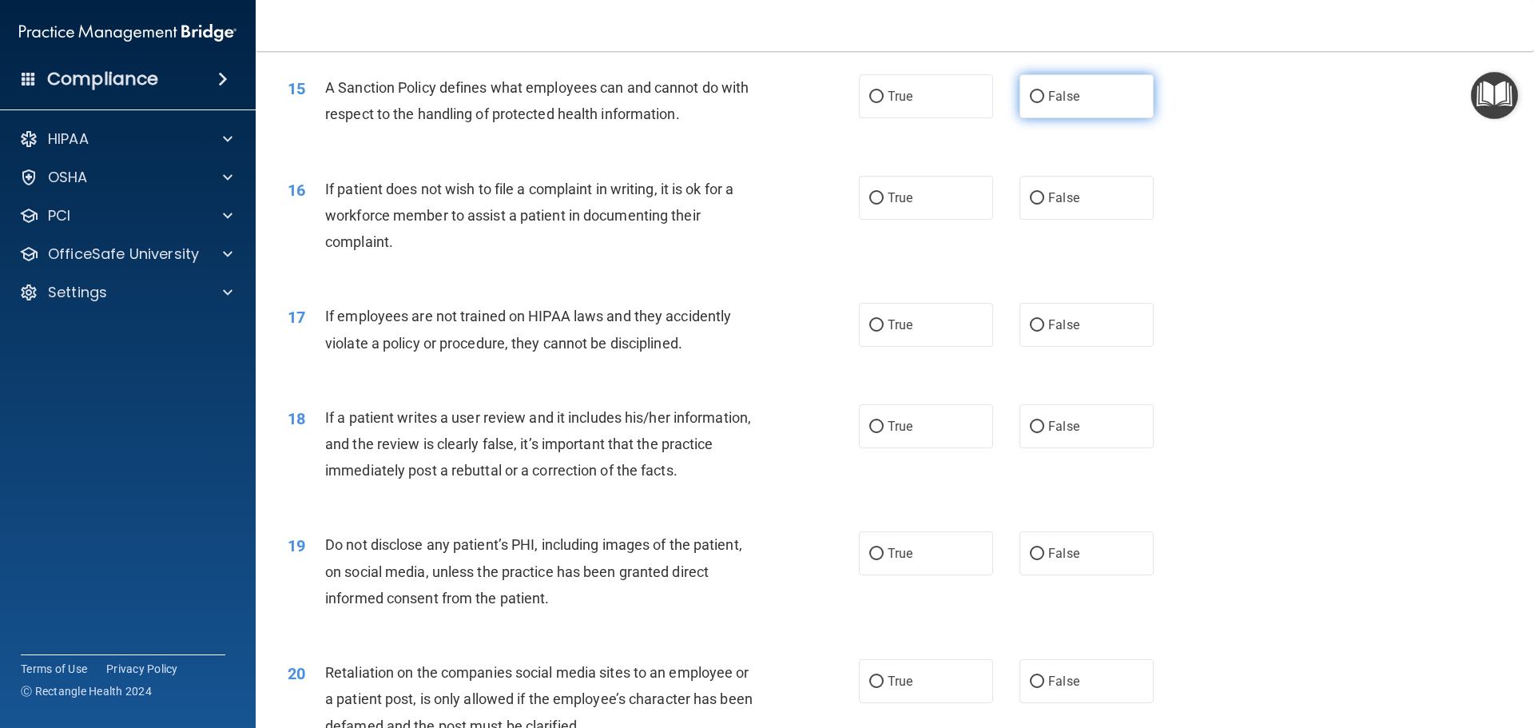
click at [1031, 103] on input "False" at bounding box center [1037, 97] width 14 height 12
radio input "true"
click at [872, 205] on input "True" at bounding box center [876, 199] width 14 height 12
radio input "true"
click at [1034, 332] on input "False" at bounding box center [1037, 326] width 14 height 12
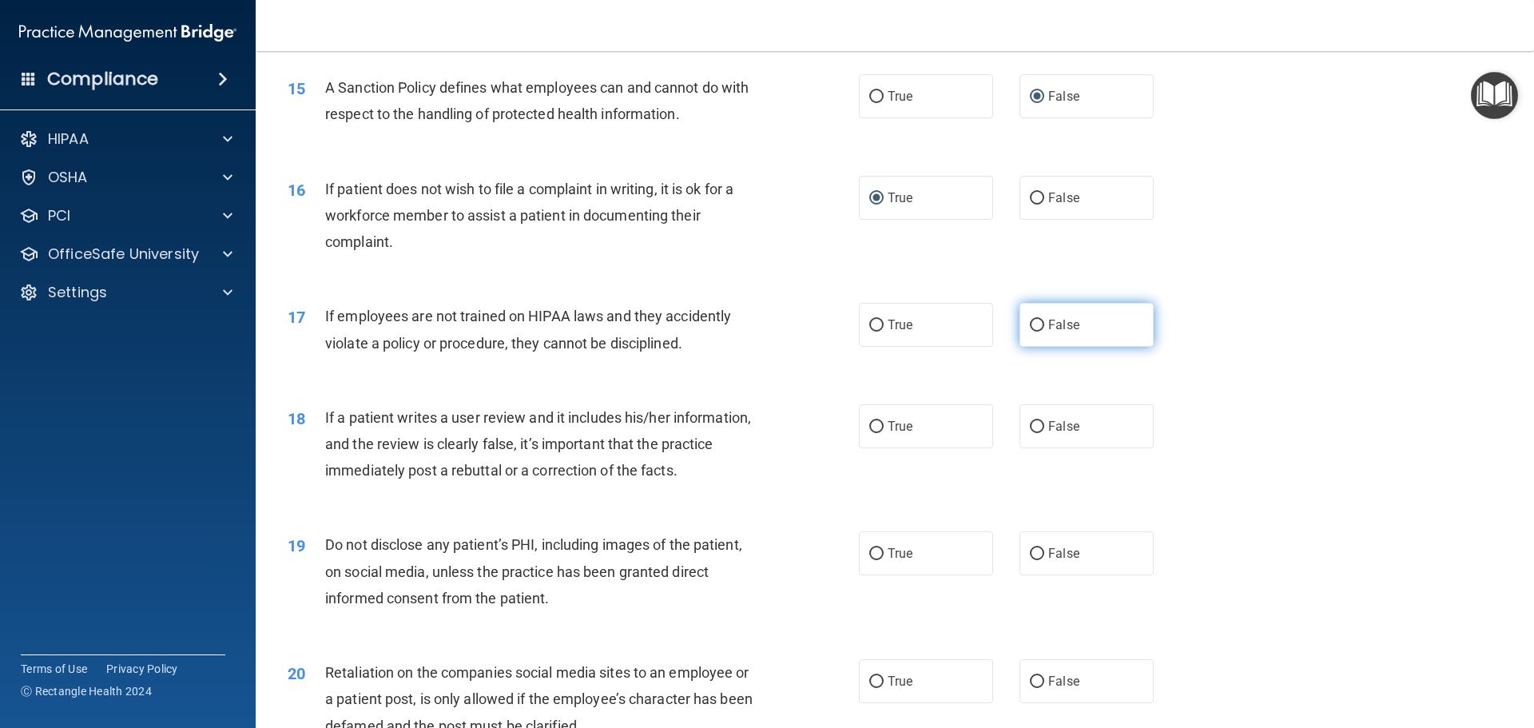
radio input "true"
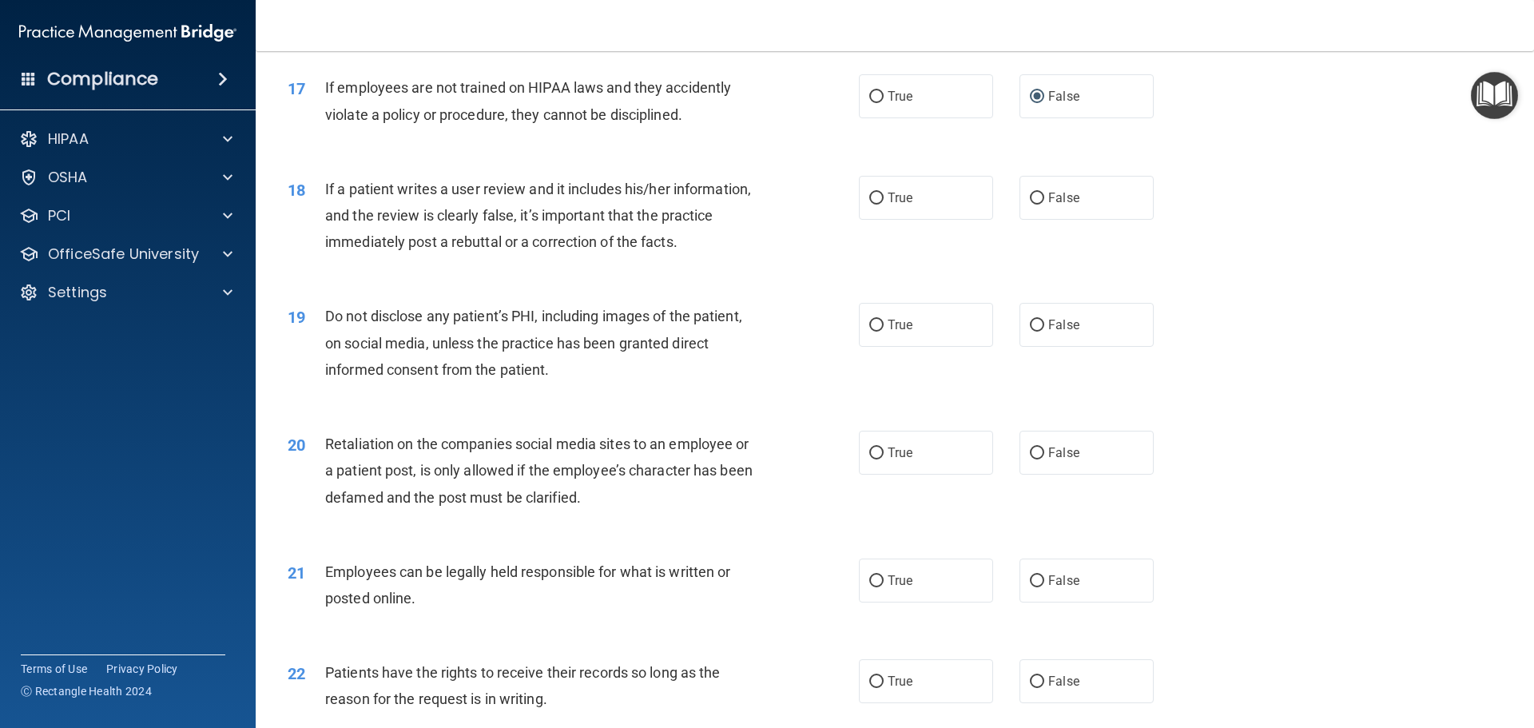
scroll to position [2157, 0]
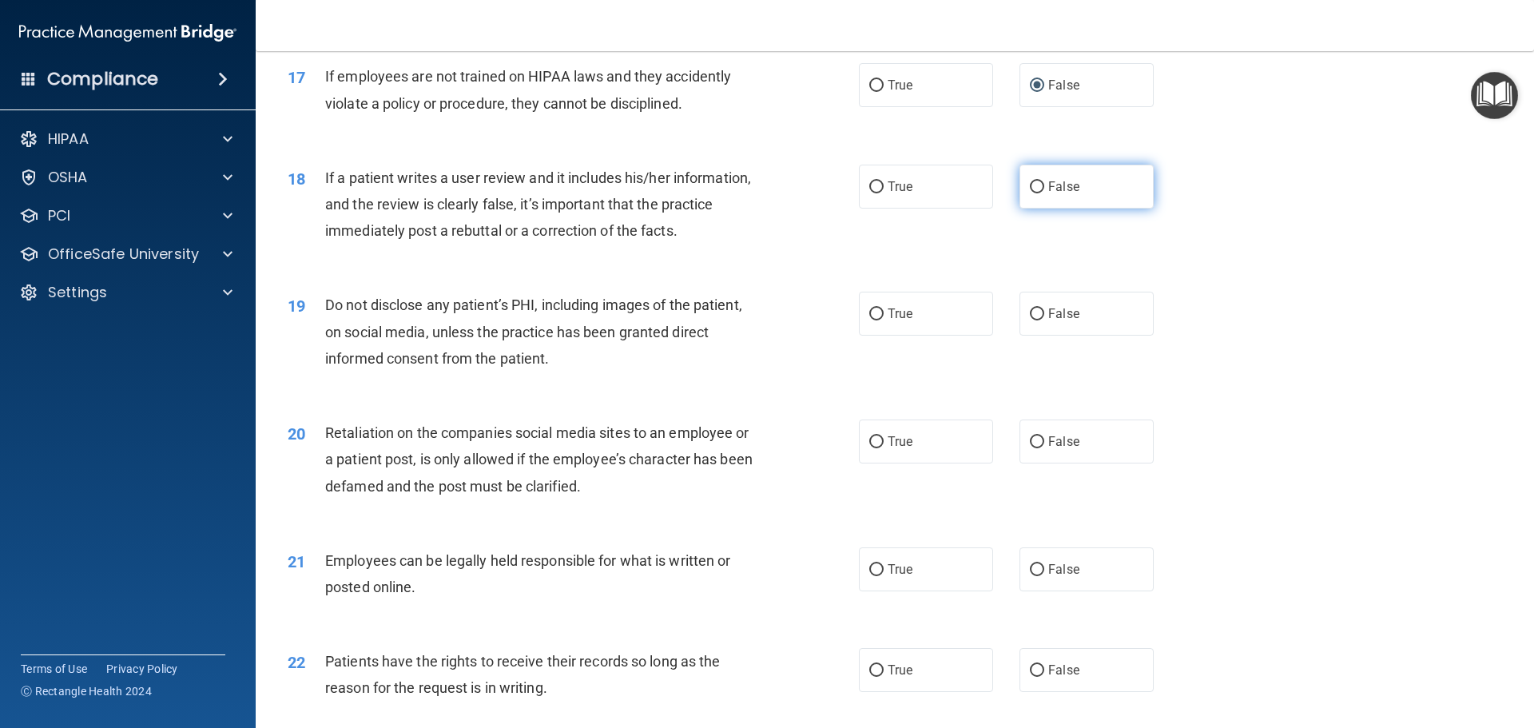
click at [1033, 193] on input "False" at bounding box center [1037, 187] width 14 height 12
radio input "true"
click at [873, 320] on input "True" at bounding box center [876, 314] width 14 height 12
radio input "true"
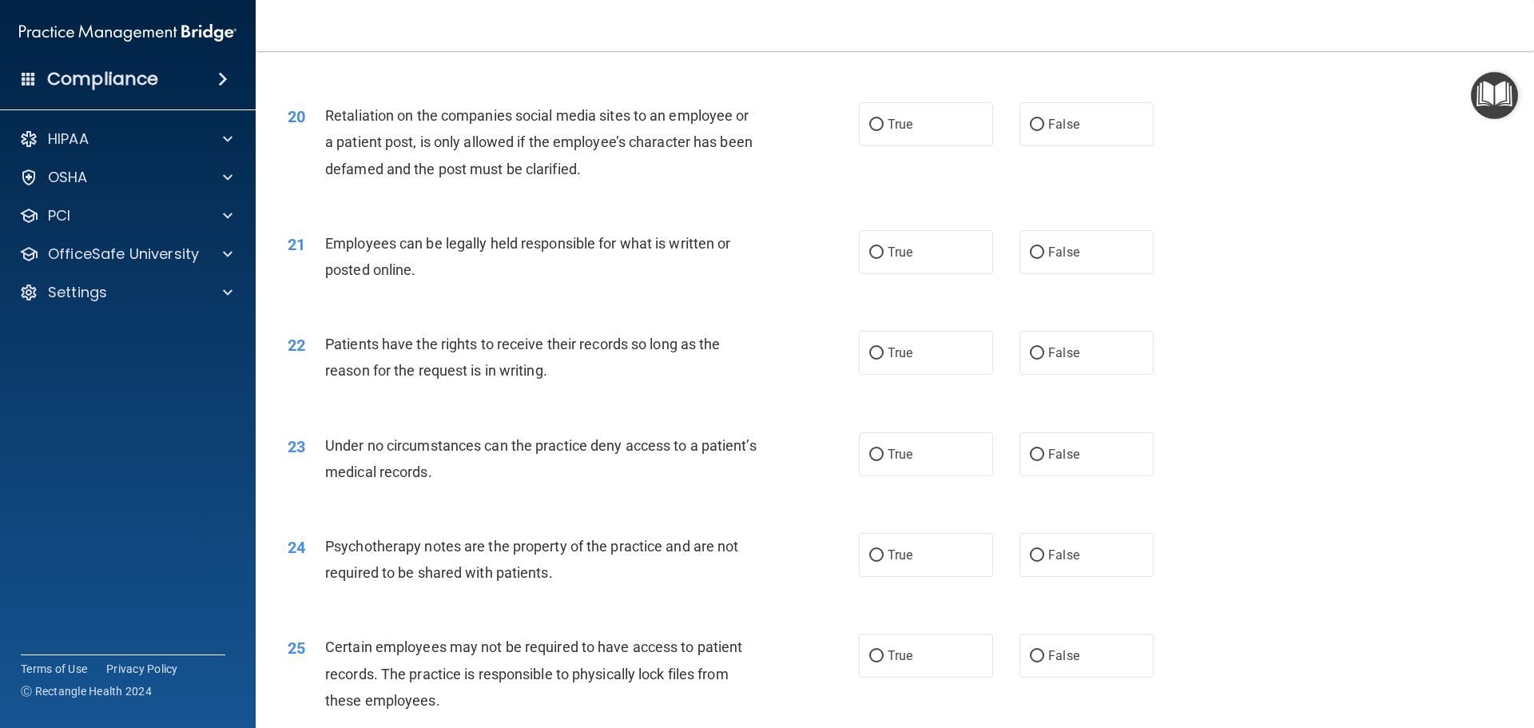
scroll to position [2477, 0]
click at [1032, 129] on input "False" at bounding box center [1037, 123] width 14 height 12
radio input "true"
click at [875, 256] on input "True" at bounding box center [876, 251] width 14 height 12
radio input "true"
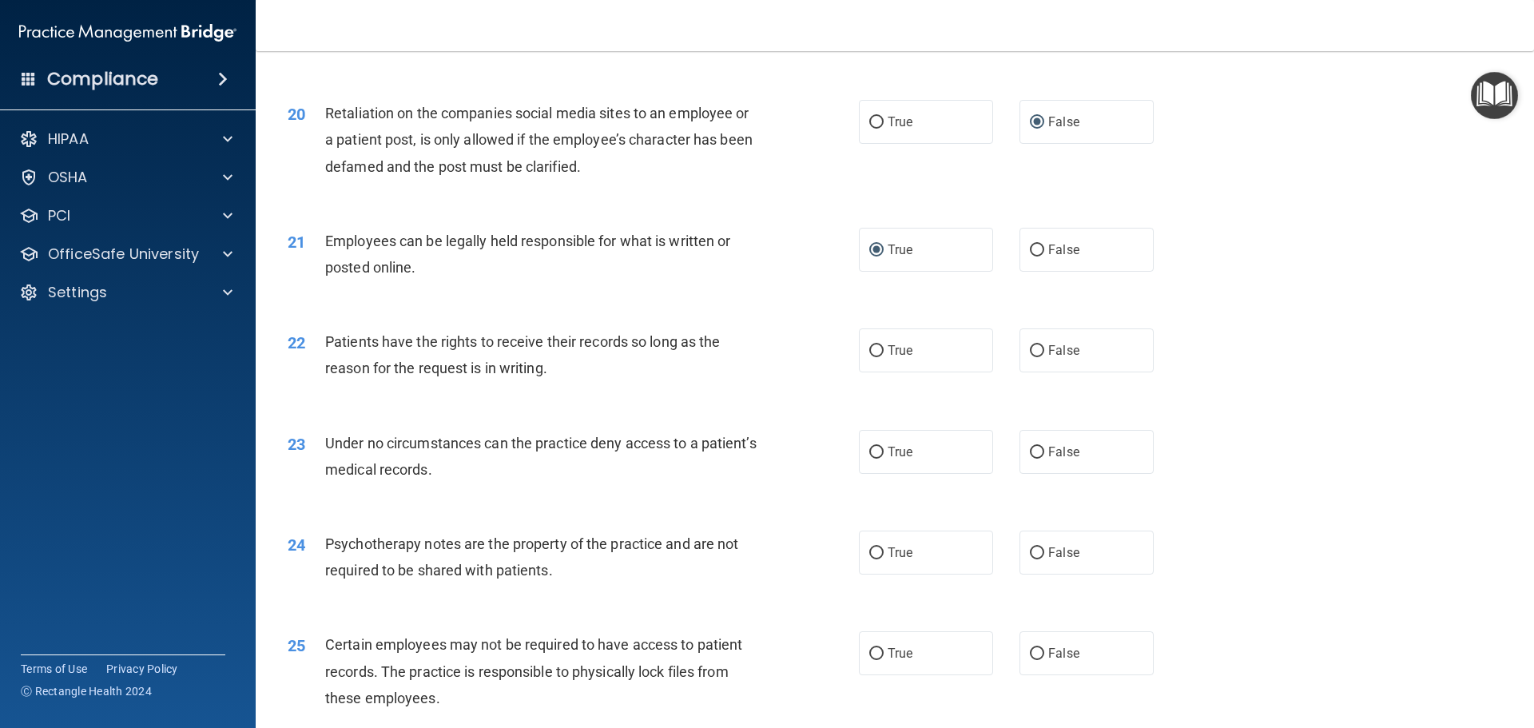
scroll to position [2557, 0]
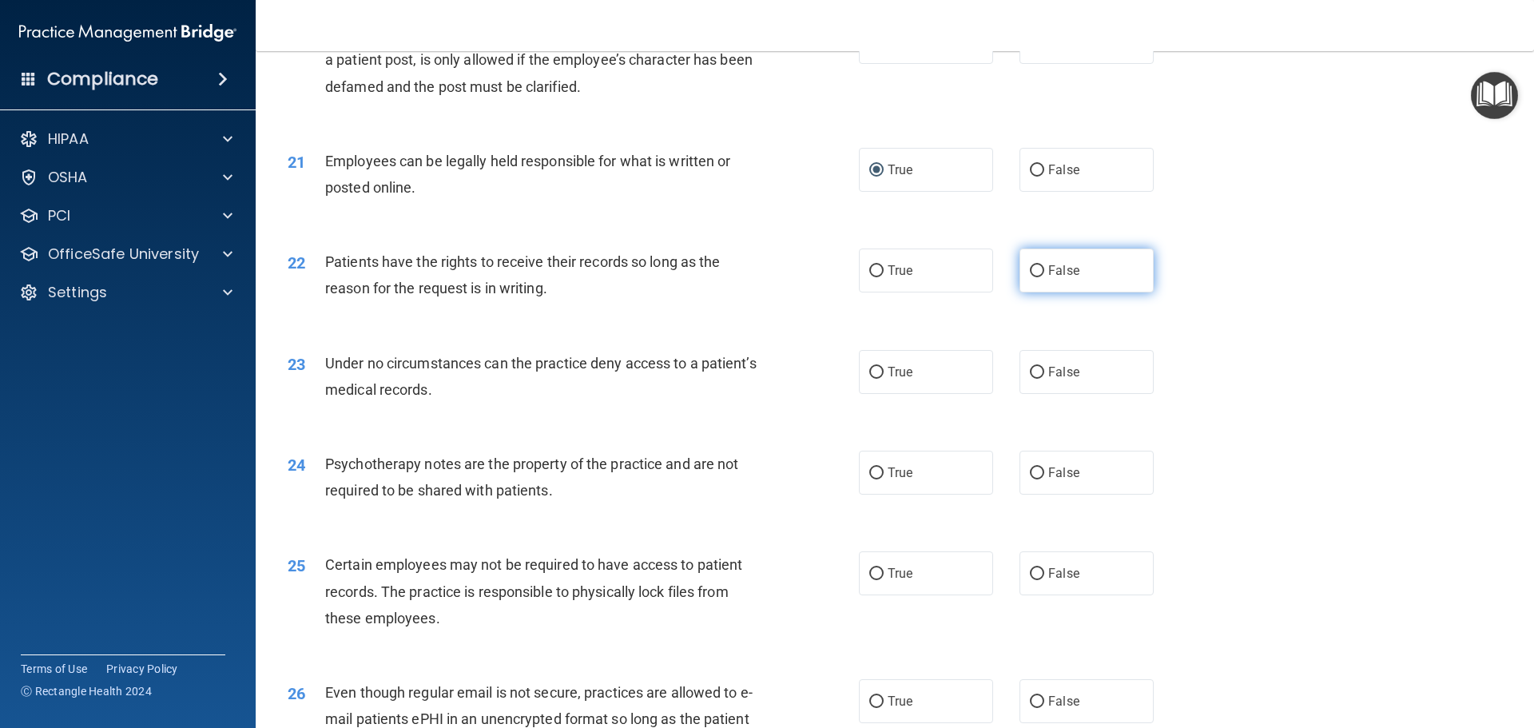
click at [1032, 277] on input "False" at bounding box center [1037, 271] width 14 height 12
radio input "true"
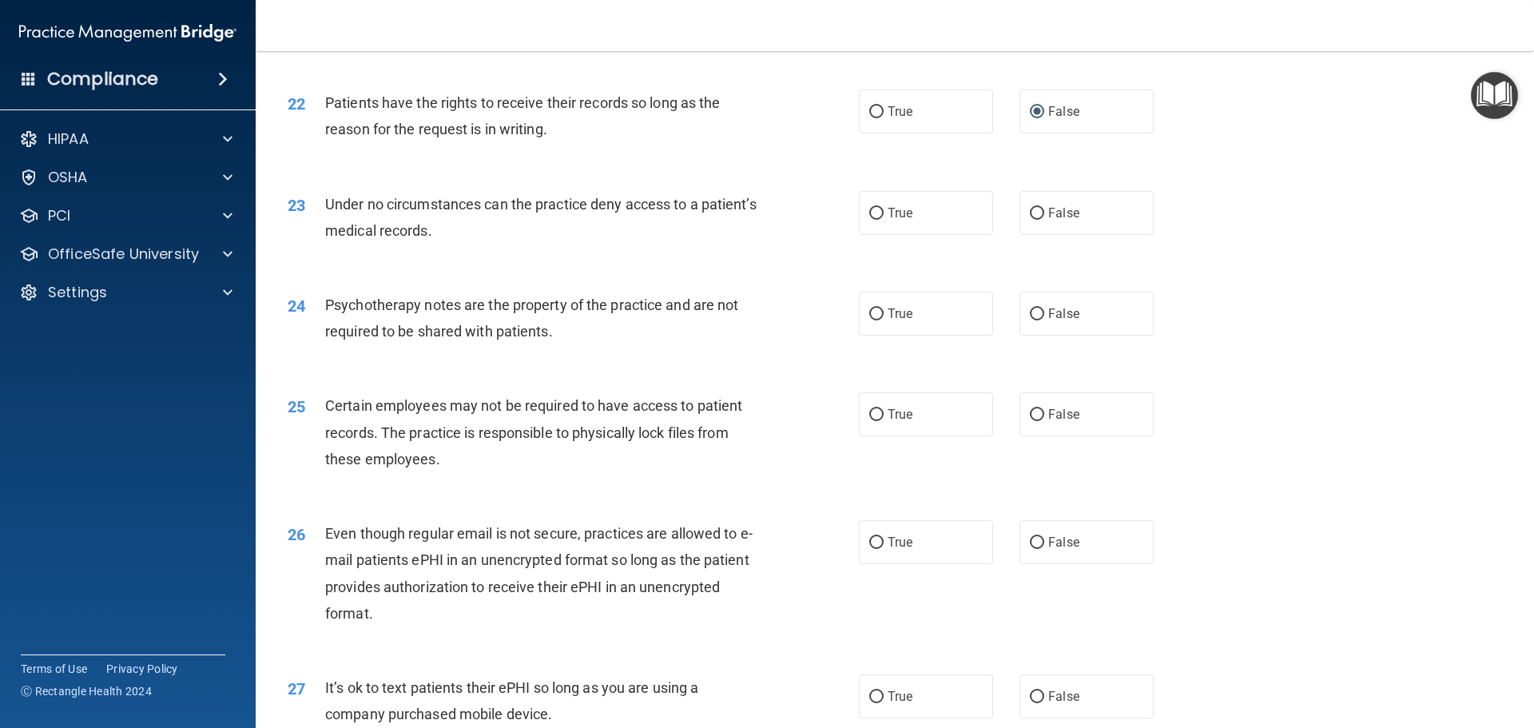
scroll to position [2717, 0]
click at [1031, 219] on input "False" at bounding box center [1037, 213] width 14 height 12
radio input "true"
click at [1037, 335] on label "False" at bounding box center [1087, 313] width 134 height 44
click at [1037, 320] on input "False" at bounding box center [1037, 314] width 14 height 12
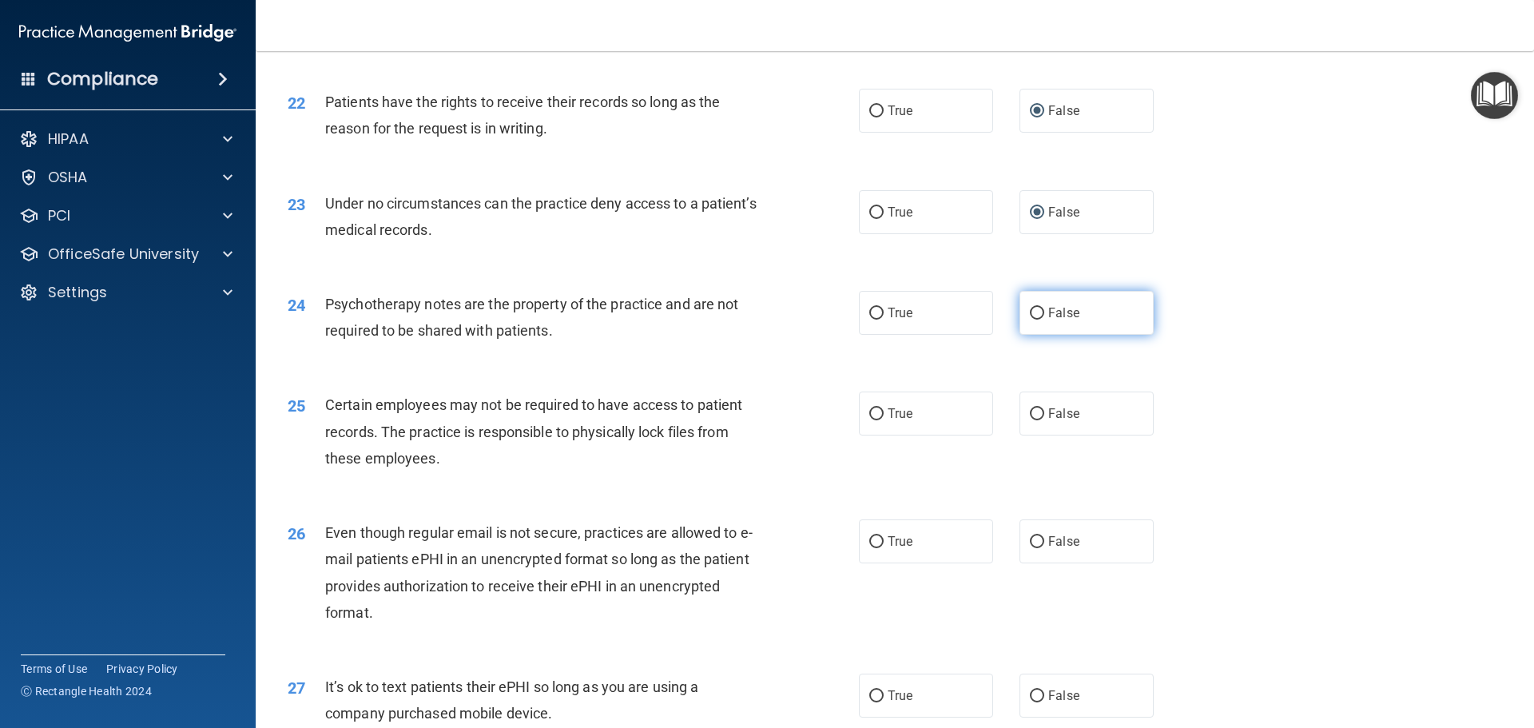
radio input "true"
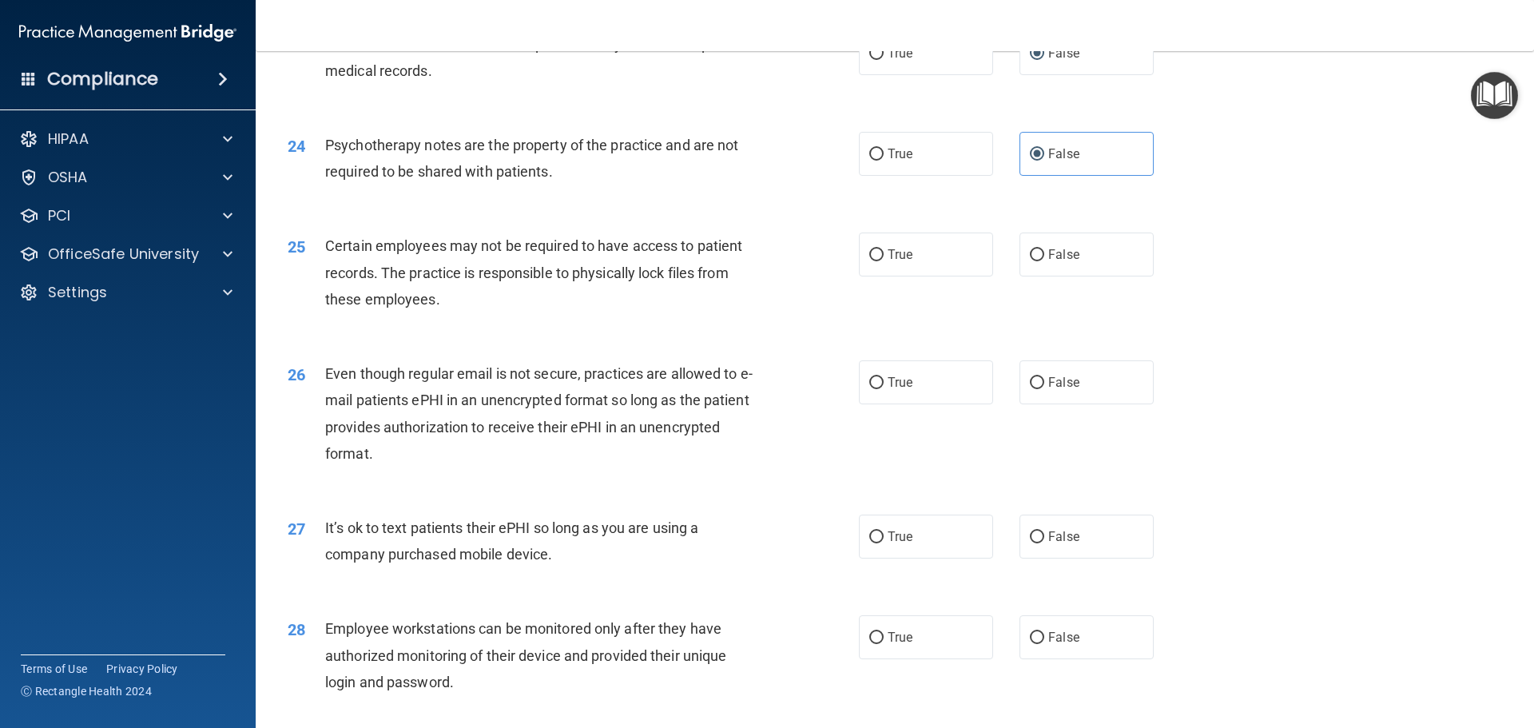
scroll to position [2876, 0]
click at [872, 260] on input "True" at bounding box center [876, 254] width 14 height 12
radio input "true"
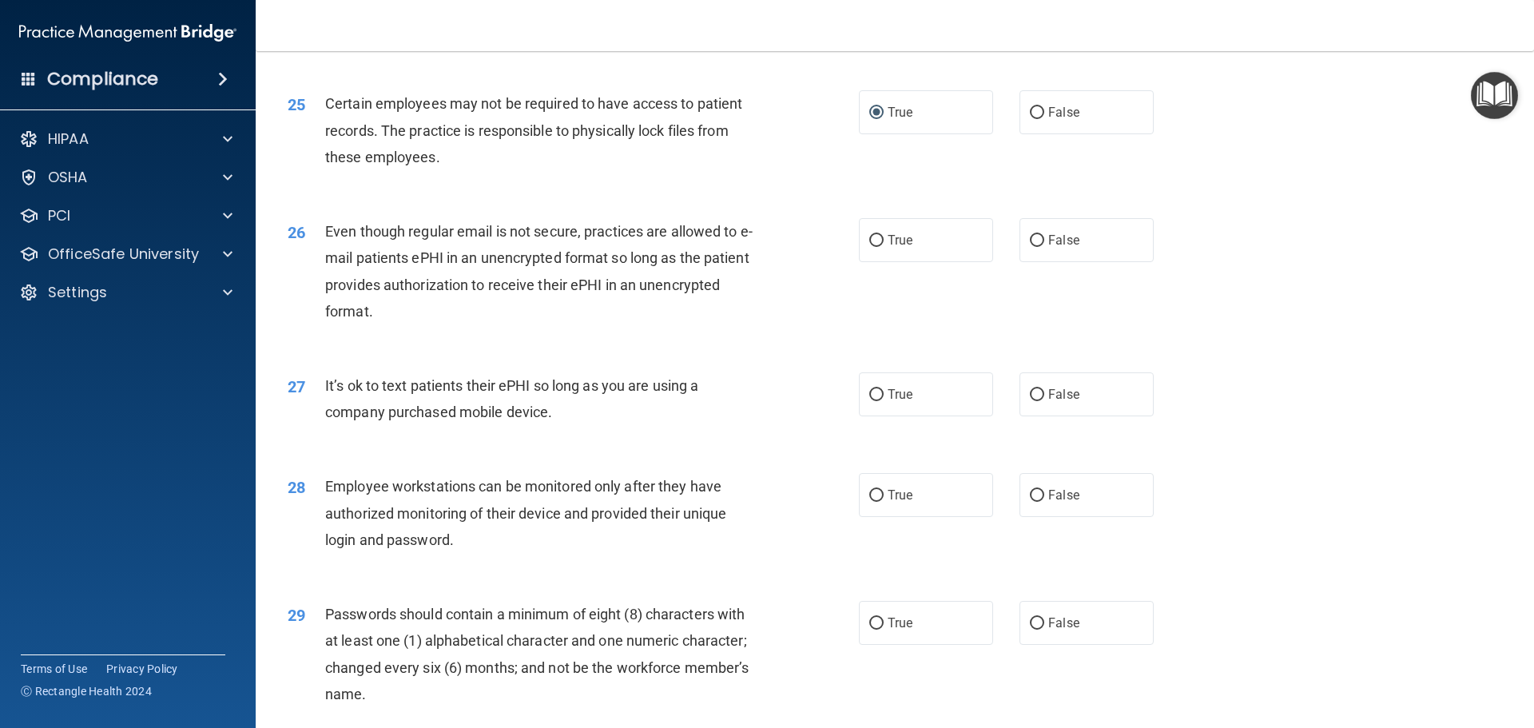
scroll to position [3036, 0]
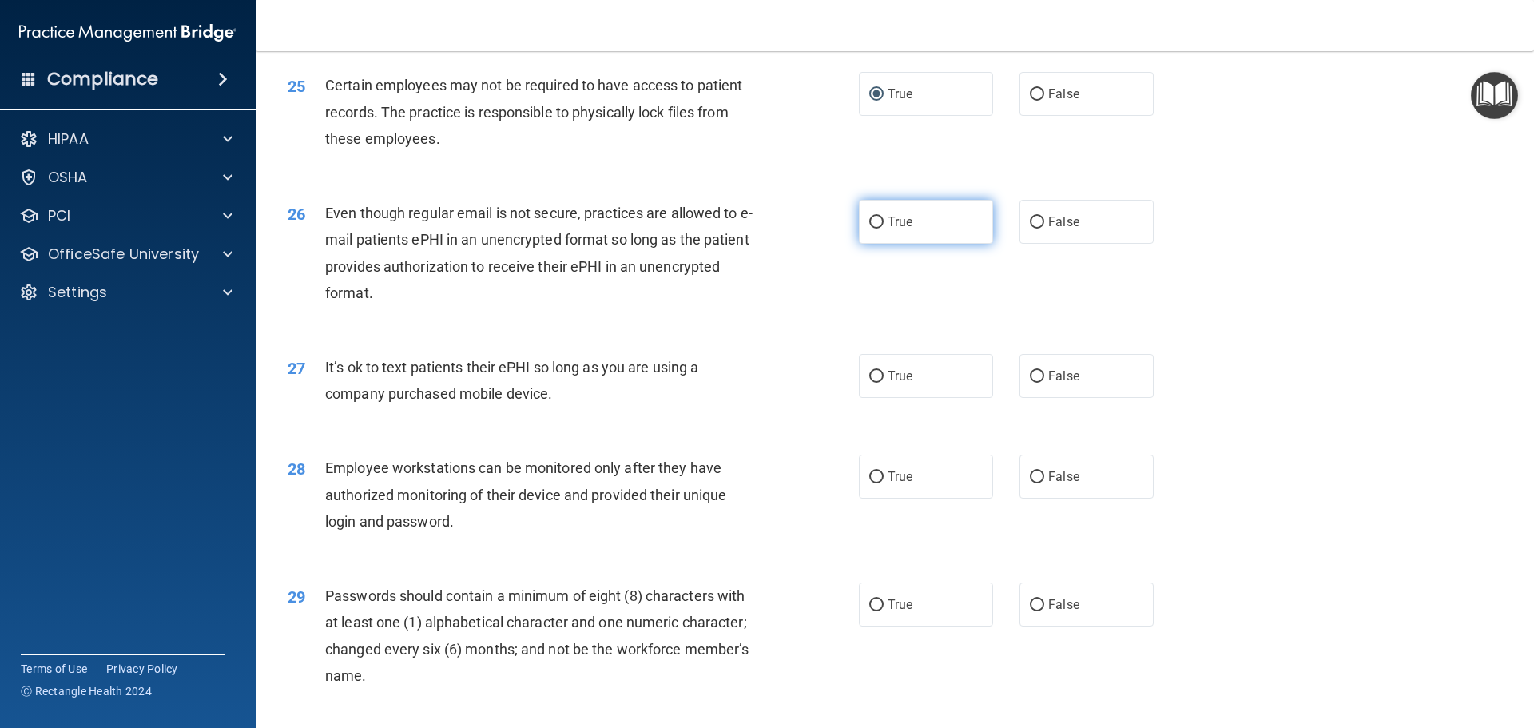
click at [873, 229] on input "True" at bounding box center [876, 223] width 14 height 12
radio input "true"
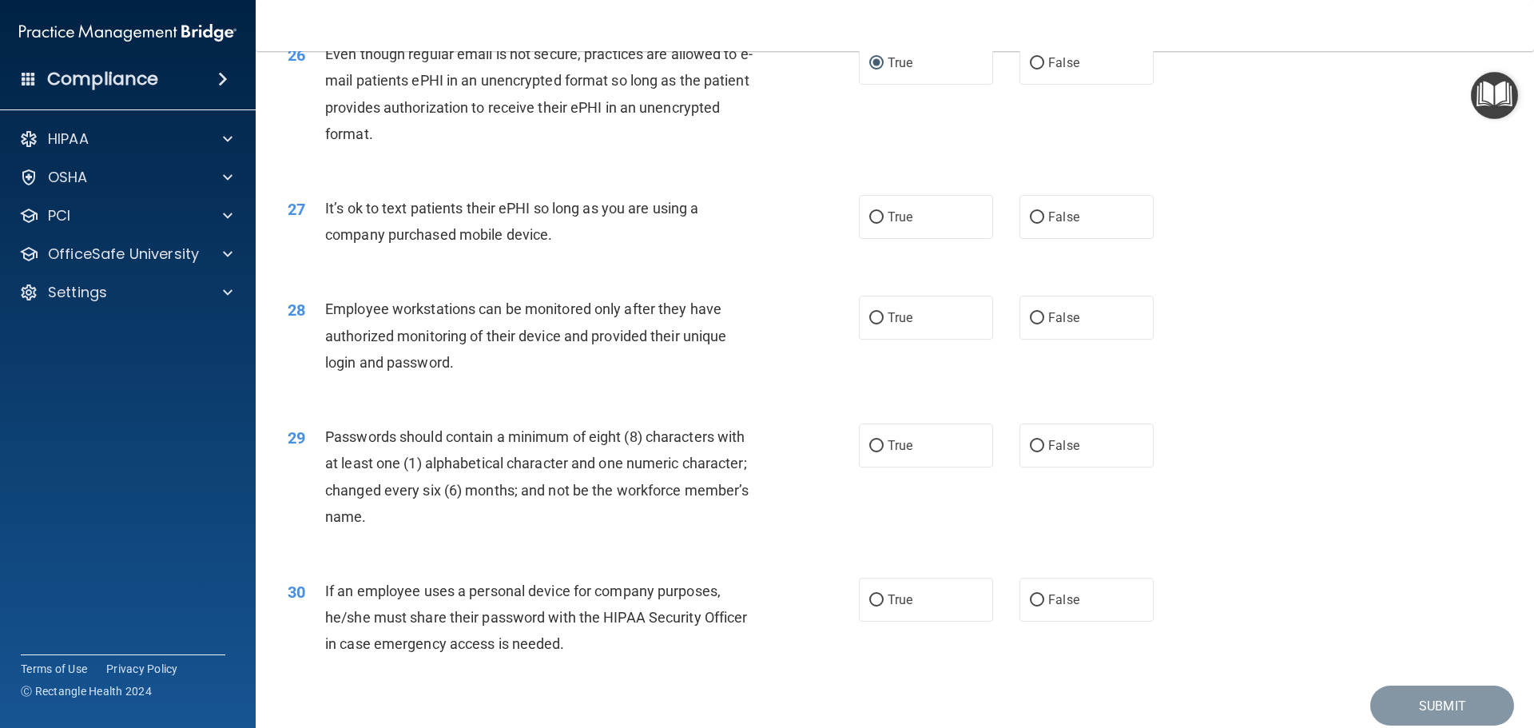
scroll to position [3196, 0]
click at [1030, 223] on input "False" at bounding box center [1037, 217] width 14 height 12
radio input "true"
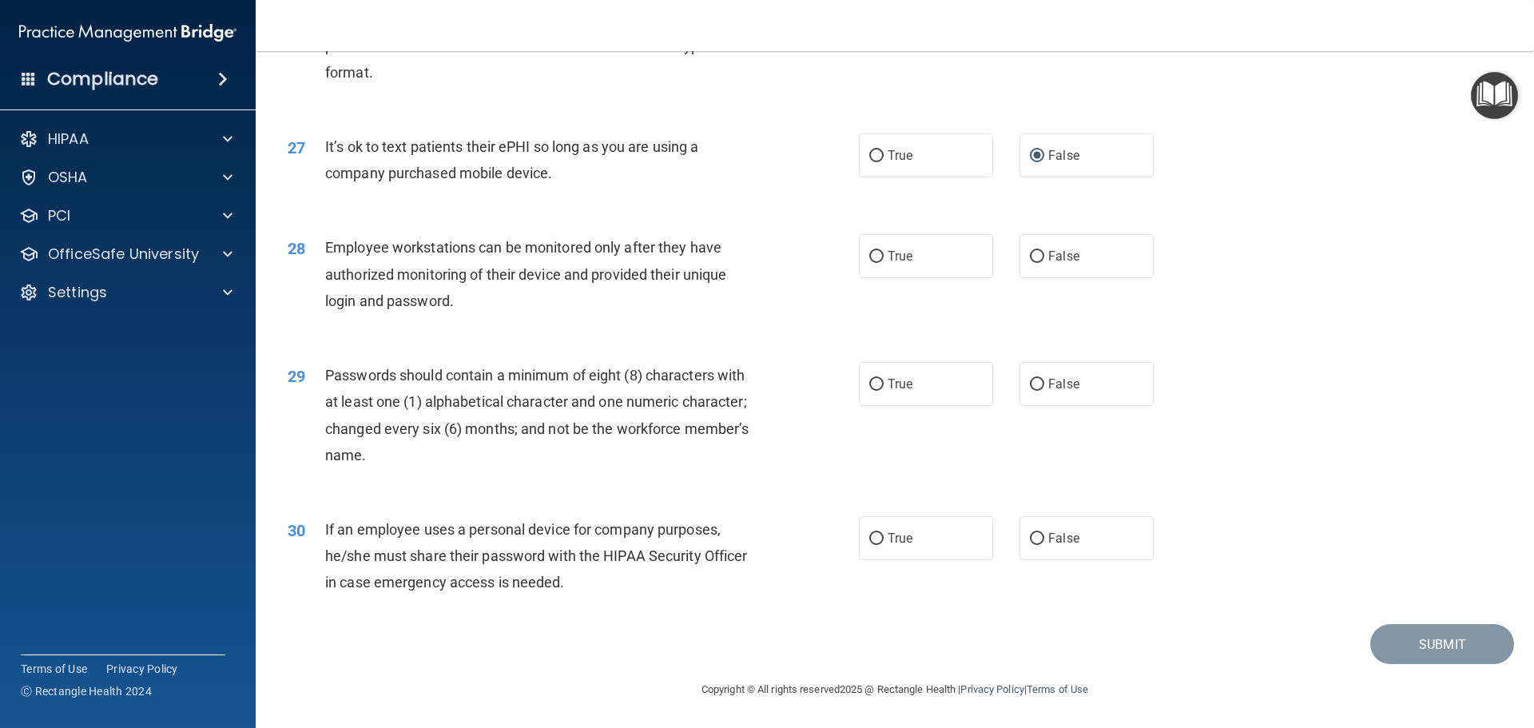
scroll to position [3276, 0]
click at [1032, 263] on input "False" at bounding box center [1037, 257] width 14 height 12
radio input "true"
click at [1033, 380] on input "False" at bounding box center [1037, 385] width 14 height 12
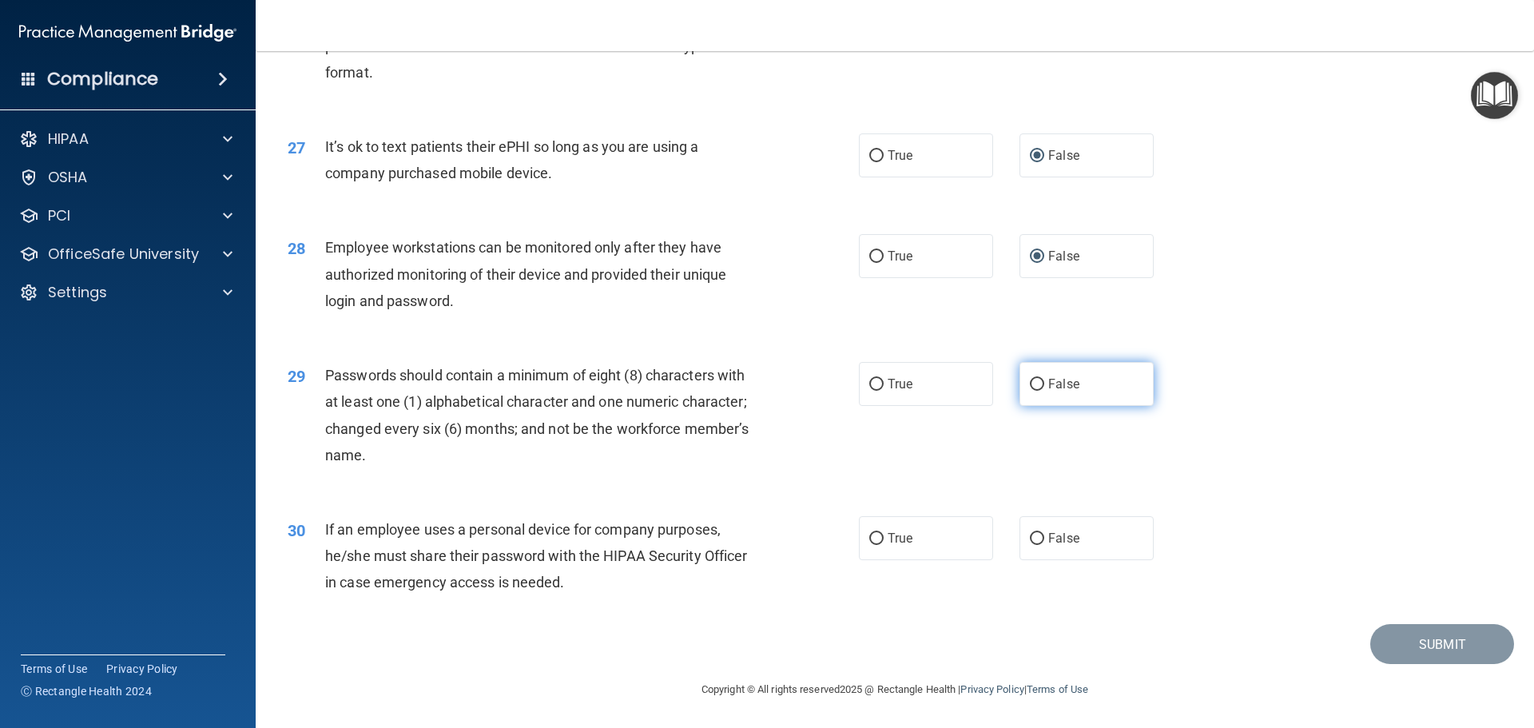
radio input "true"
click at [1030, 536] on input "False" at bounding box center [1037, 539] width 14 height 12
radio input "true"
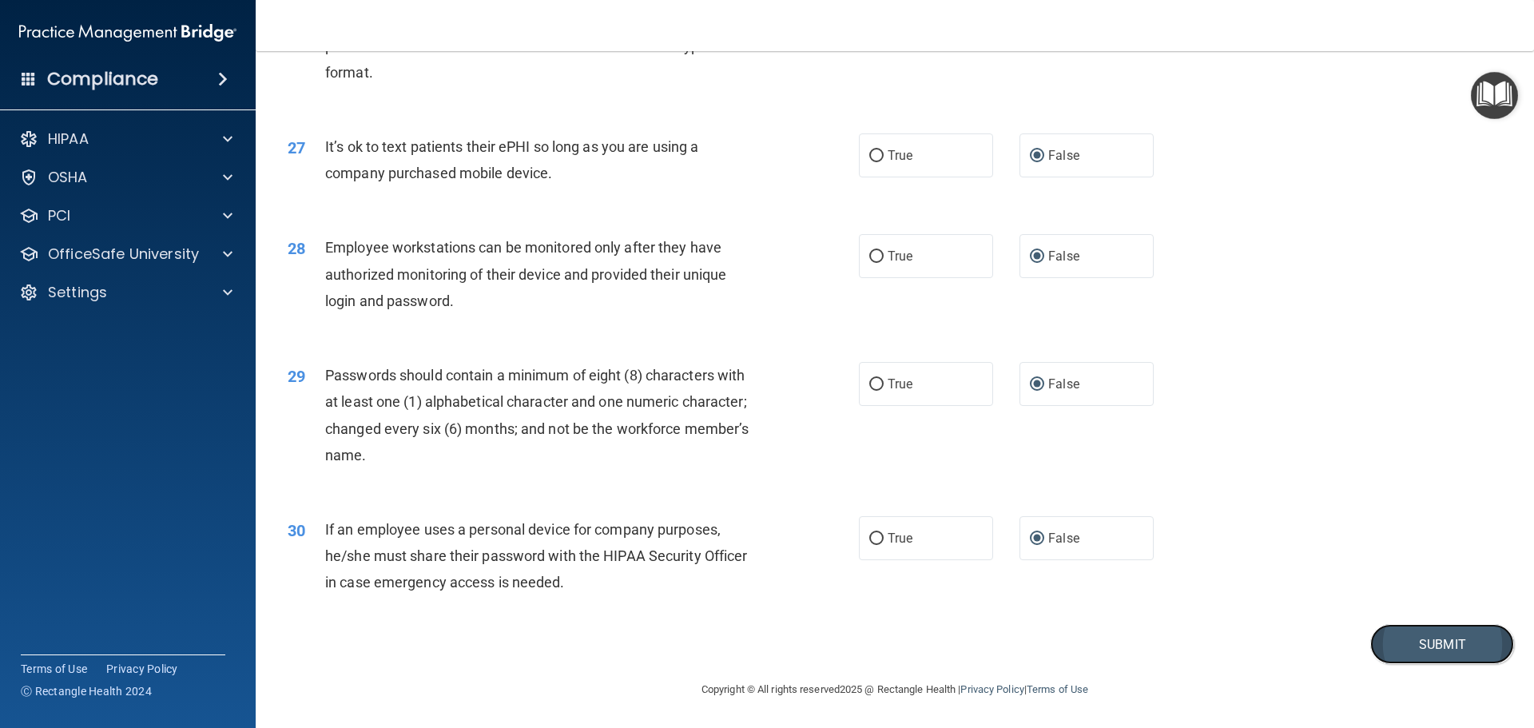
click at [1417, 645] on button "Submit" at bounding box center [1442, 644] width 144 height 41
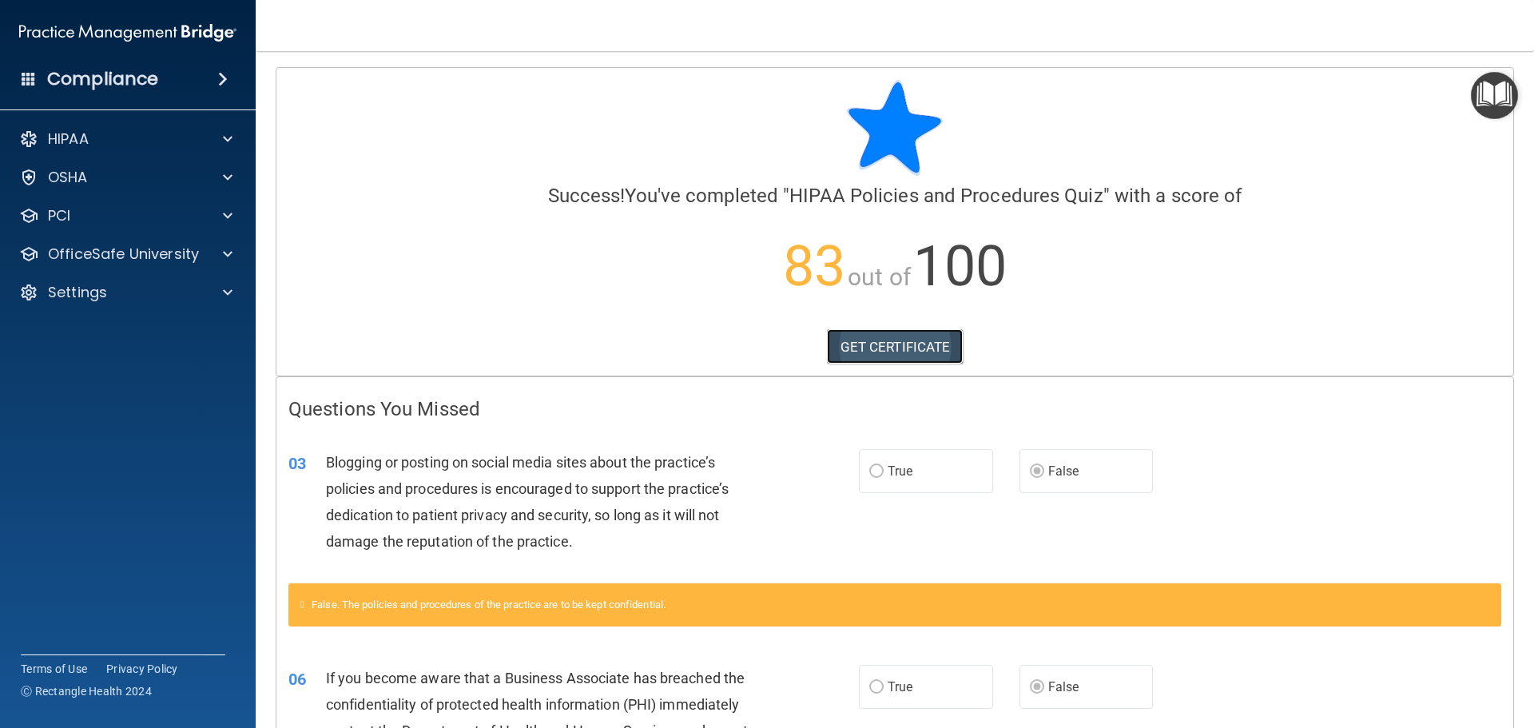
click at [890, 343] on link "GET CERTIFICATE" at bounding box center [895, 346] width 137 height 35
click at [229, 132] on span at bounding box center [228, 138] width 10 height 19
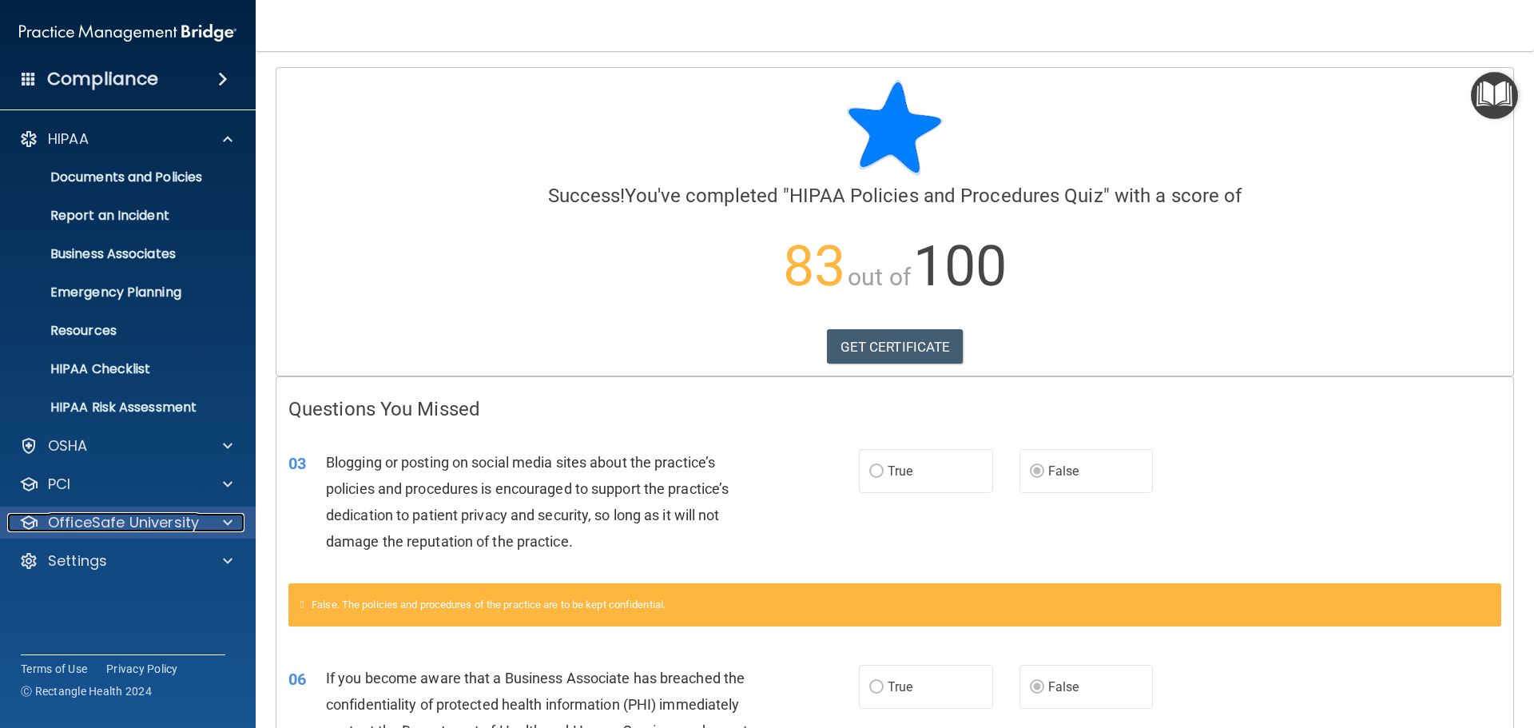
click at [221, 518] on div at bounding box center [225, 522] width 40 height 19
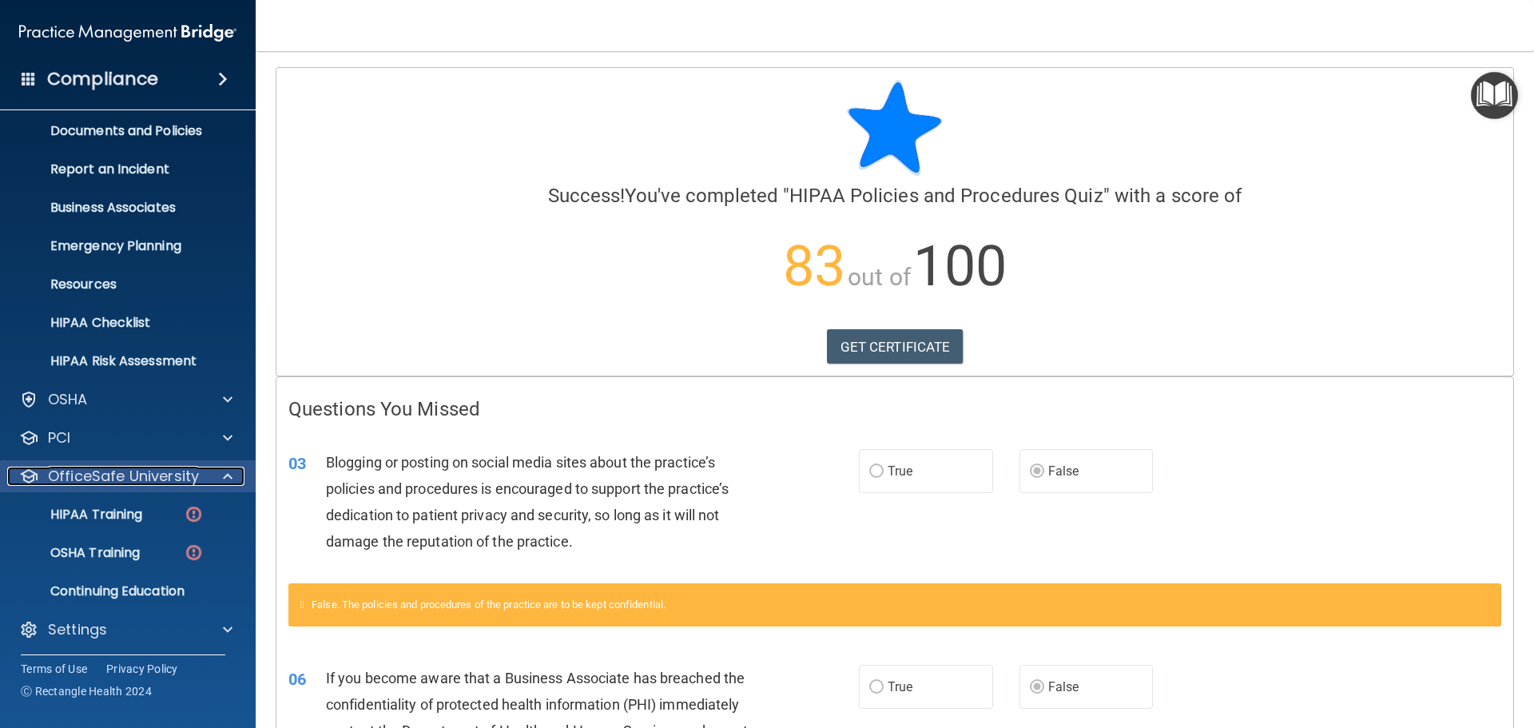
scroll to position [50, 0]
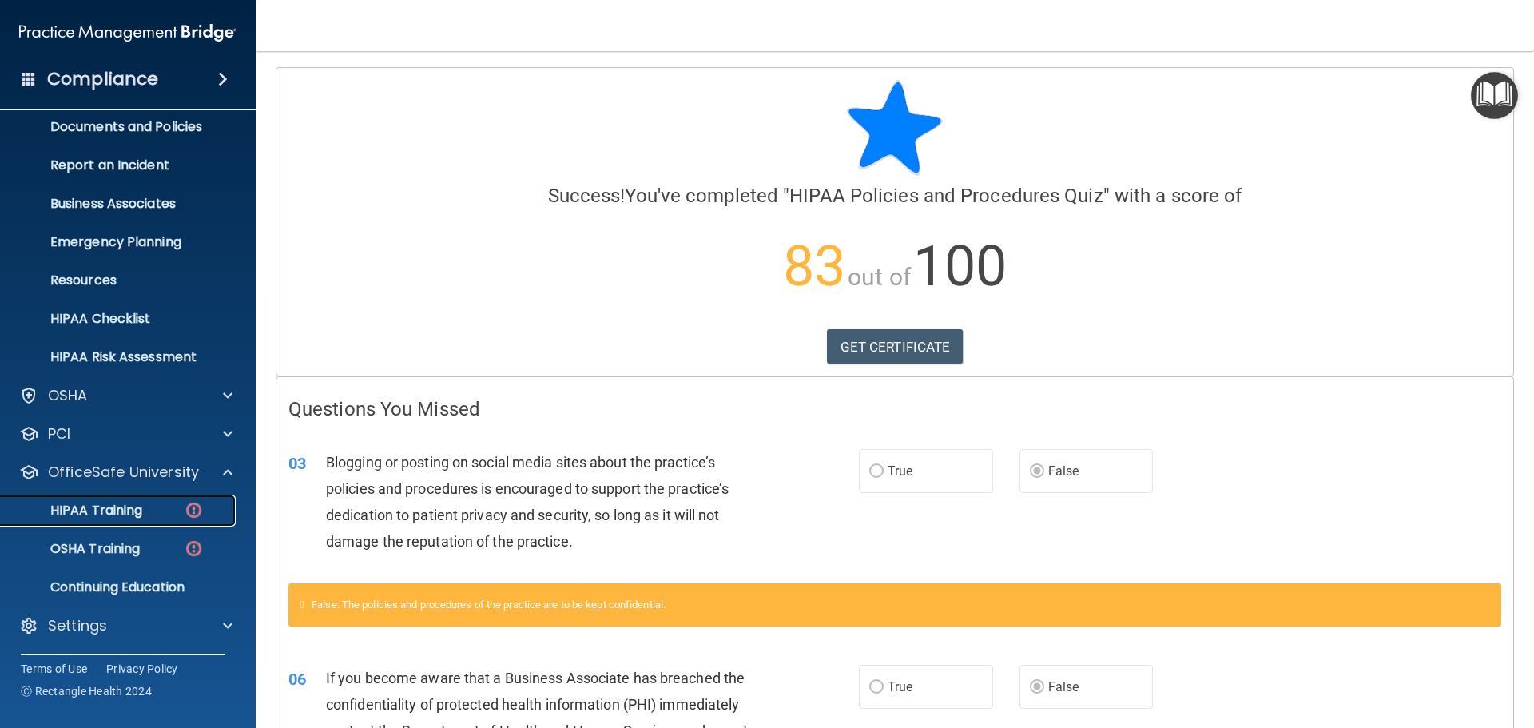
click at [105, 511] on p "HIPAA Training" at bounding box center [76, 511] width 132 height 16
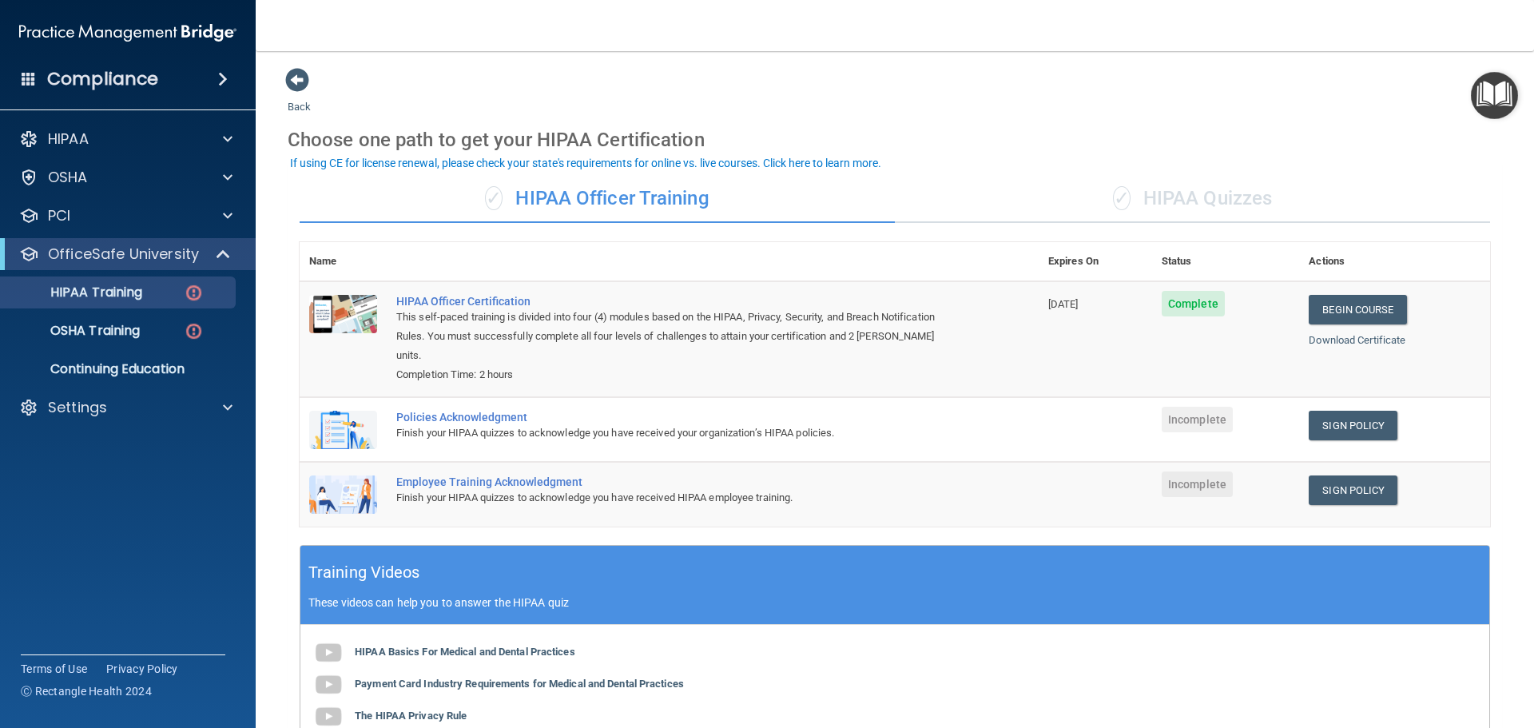
click at [1171, 199] on div "✓ HIPAA Quizzes" at bounding box center [1192, 199] width 595 height 48
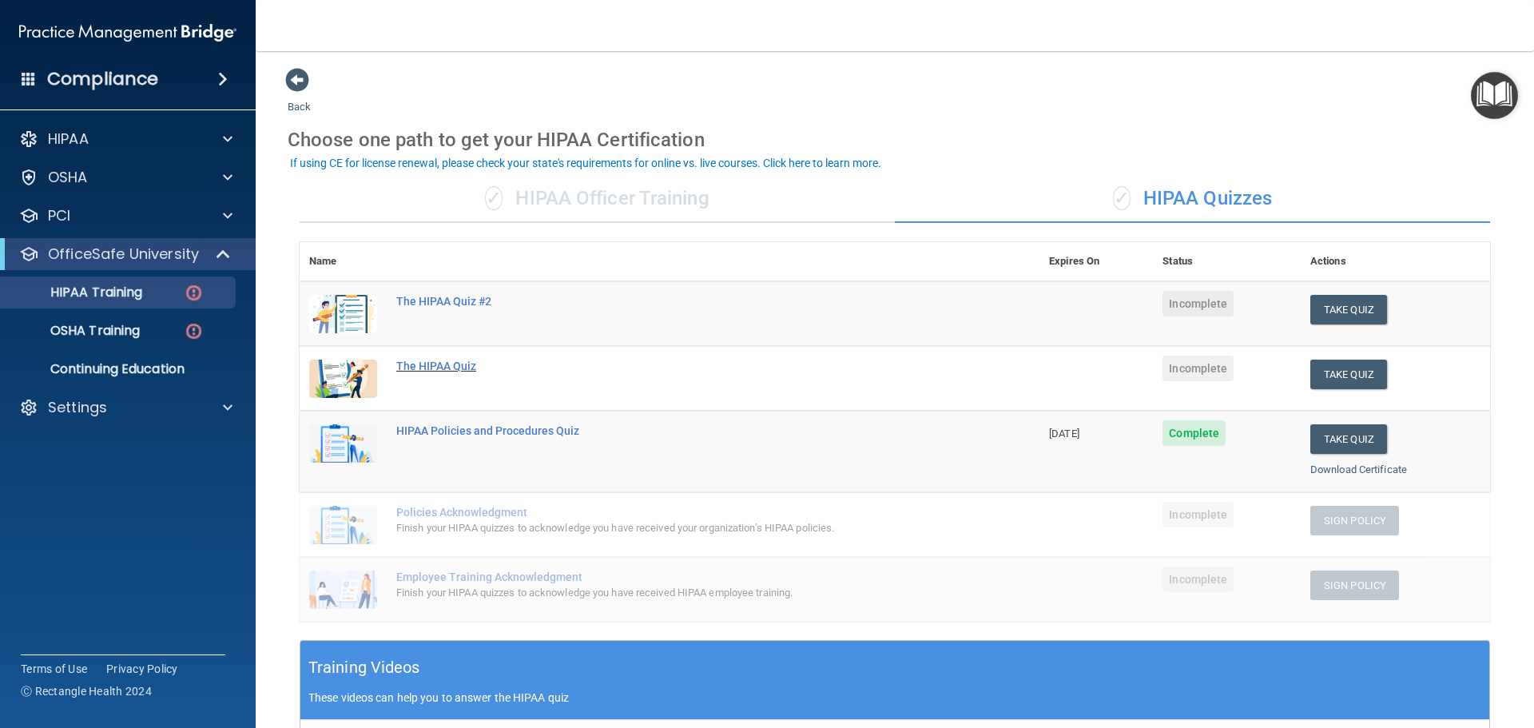
click at [436, 363] on div "The HIPAA Quiz" at bounding box center [677, 366] width 563 height 13
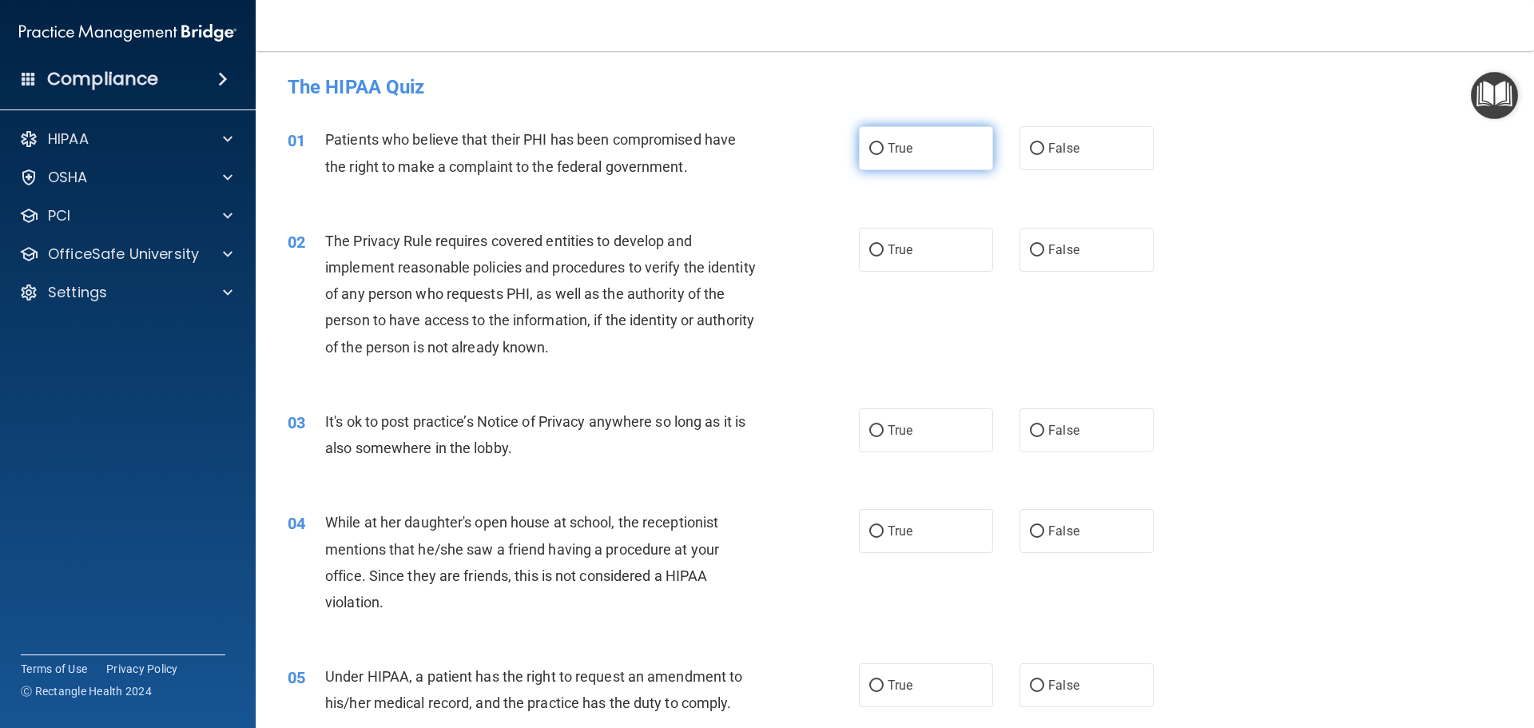
click at [873, 144] on input "True" at bounding box center [876, 149] width 14 height 12
radio input "true"
click at [1030, 143] on input "False" at bounding box center [1037, 149] width 14 height 12
radio input "true"
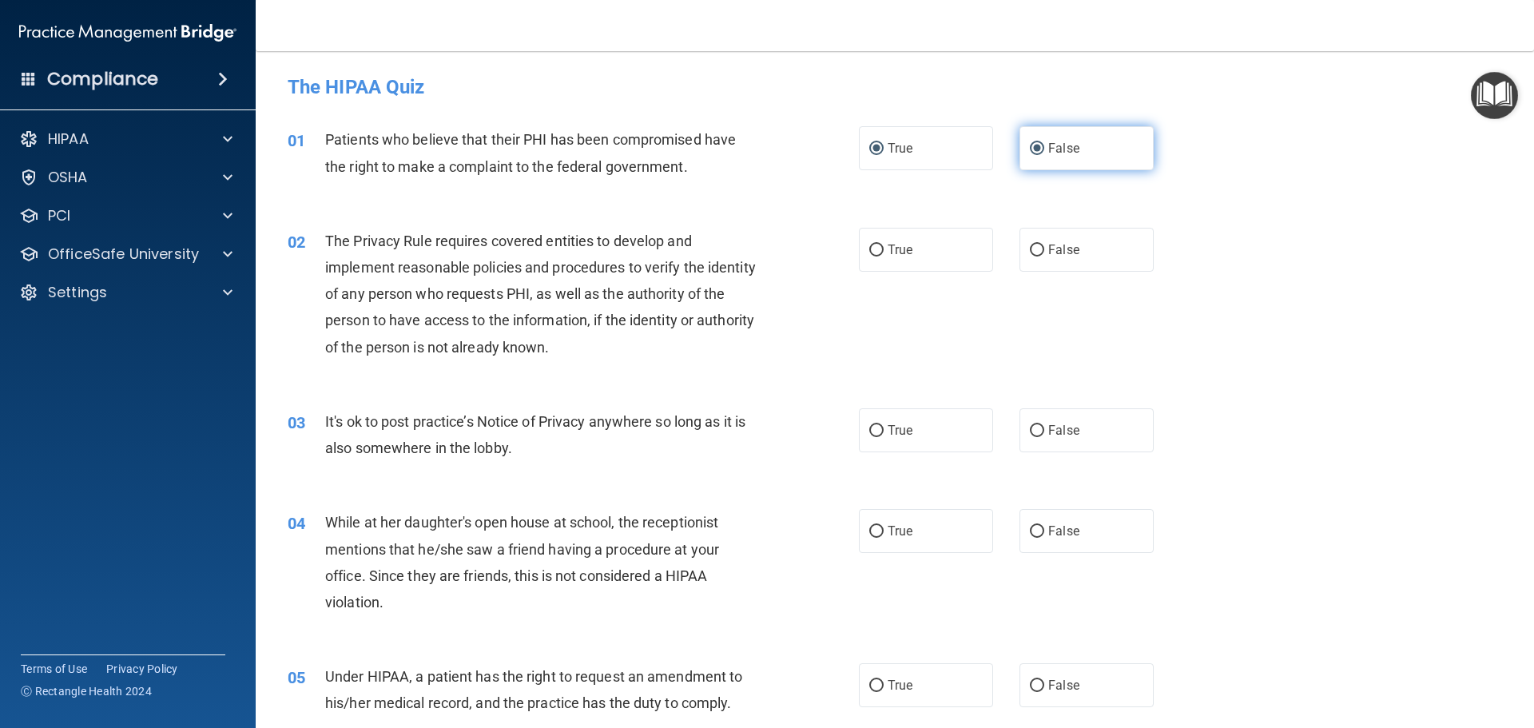
radio input "false"
click at [870, 248] on input "True" at bounding box center [876, 251] width 14 height 12
radio input "true"
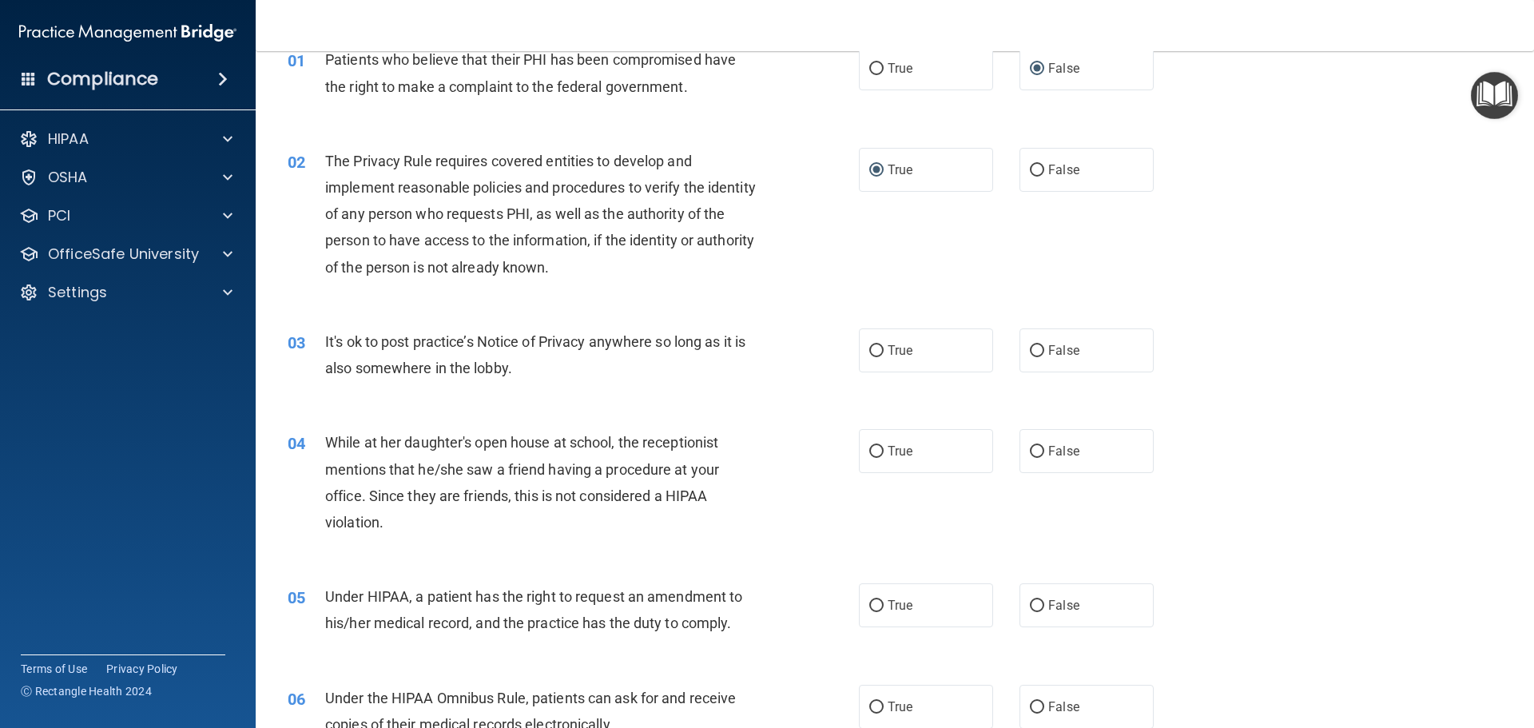
scroll to position [160, 0]
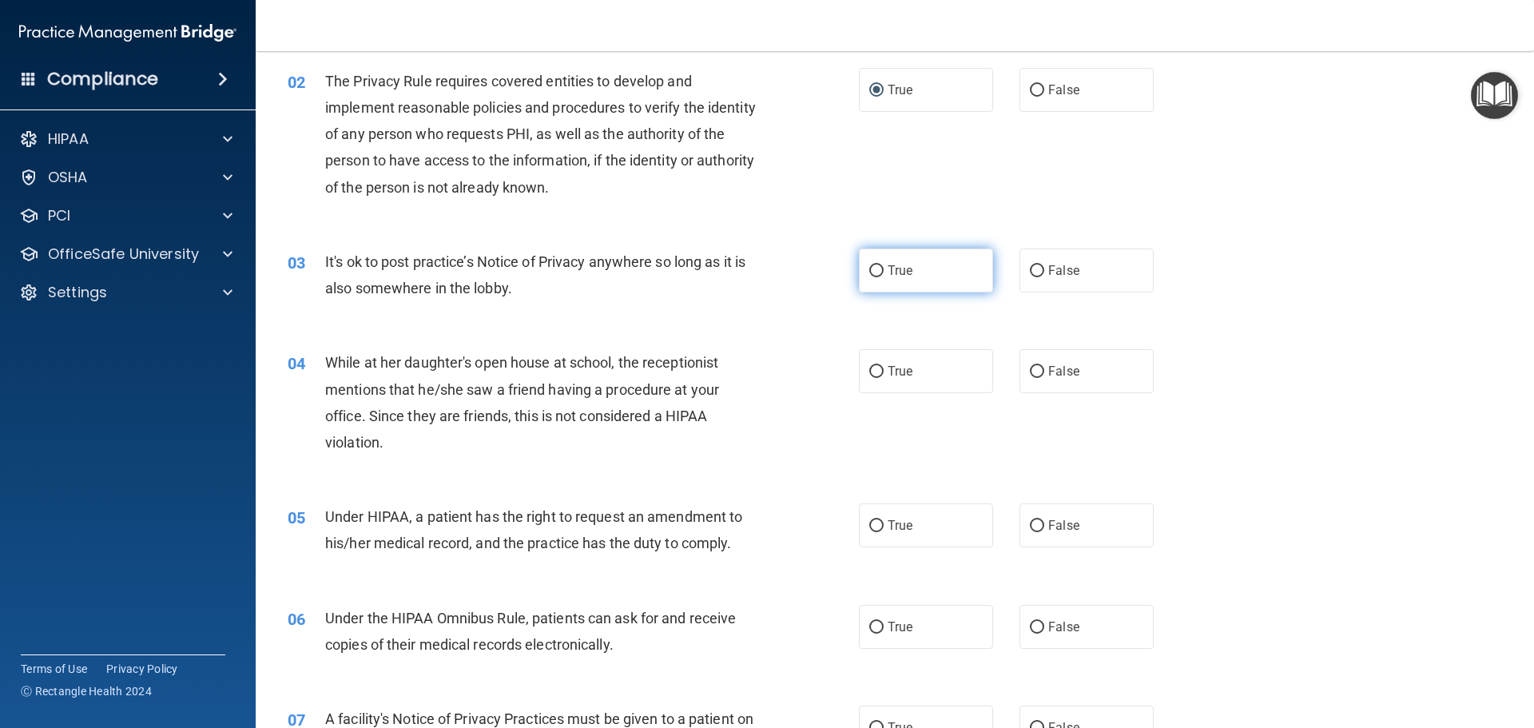
click at [877, 272] on input "True" at bounding box center [876, 271] width 14 height 12
radio input "true"
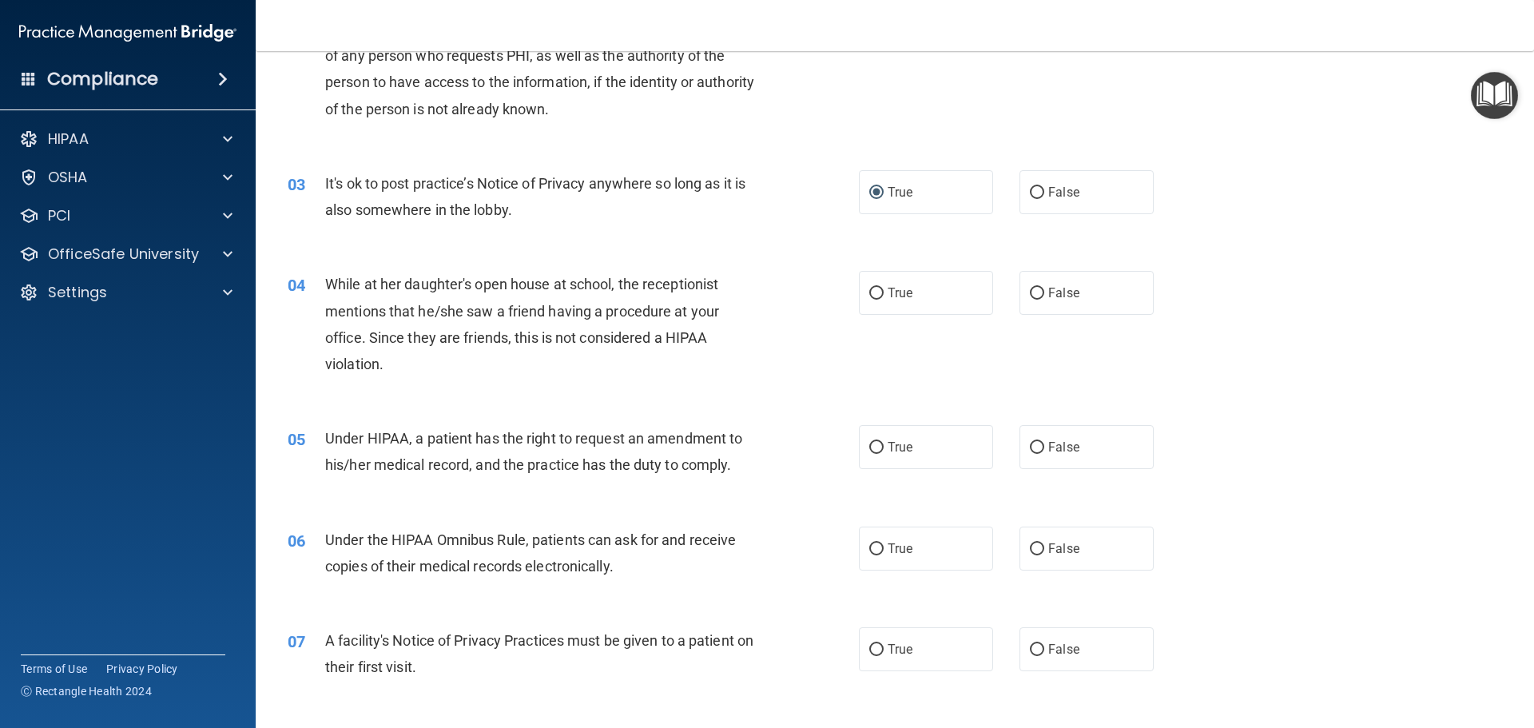
scroll to position [240, 0]
click at [1031, 291] on input "False" at bounding box center [1037, 292] width 14 height 12
radio input "true"
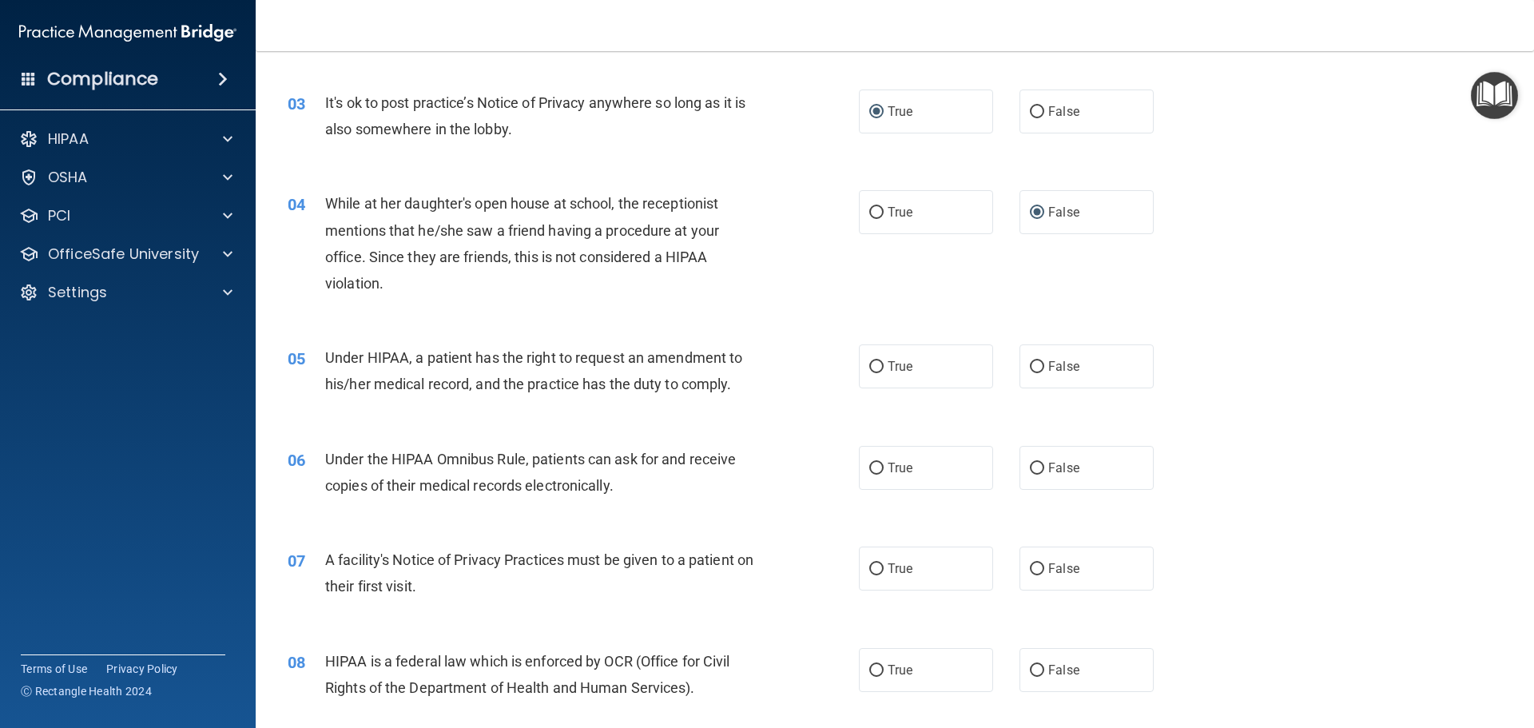
scroll to position [320, 0]
click at [1030, 367] on input "False" at bounding box center [1037, 366] width 14 height 12
radio input "true"
click at [871, 469] on input "True" at bounding box center [876, 468] width 14 height 12
radio input "true"
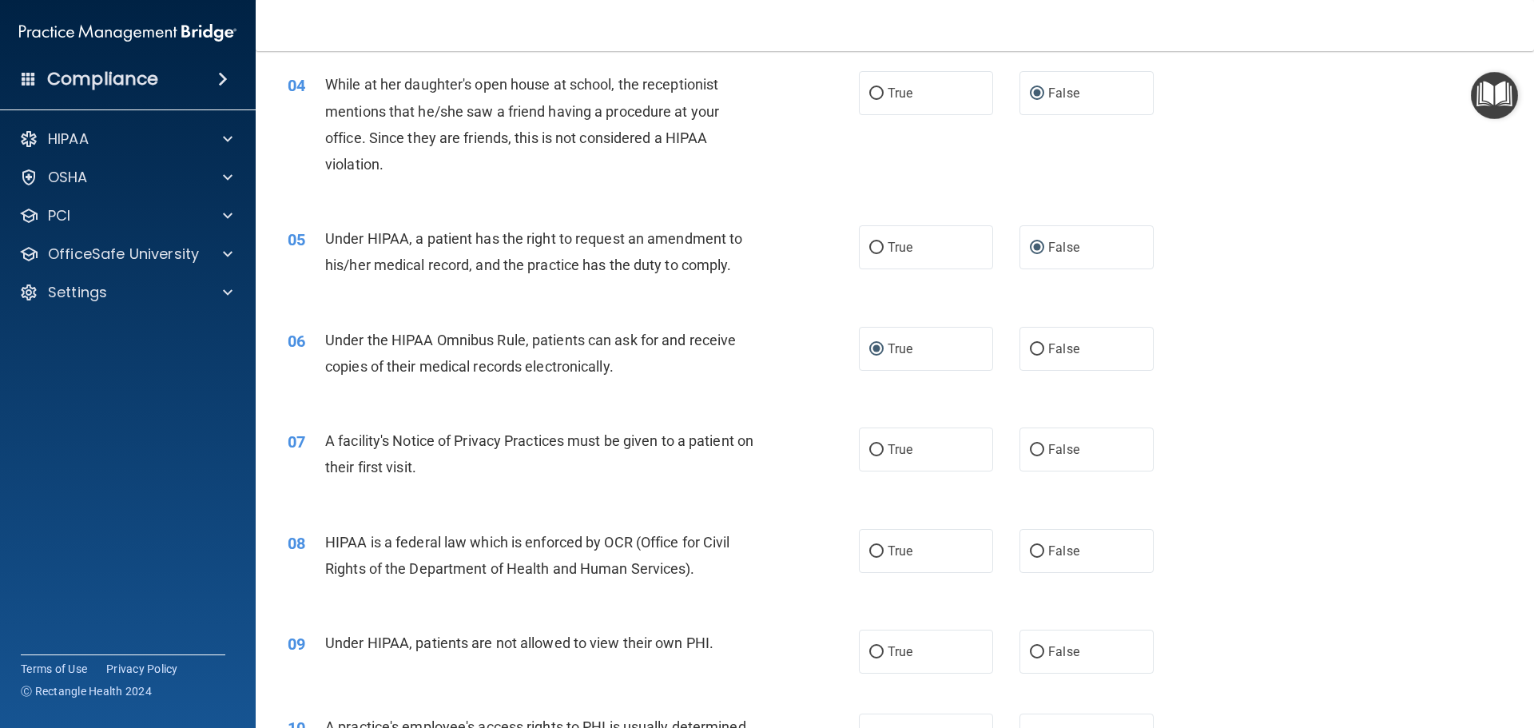
scroll to position [479, 0]
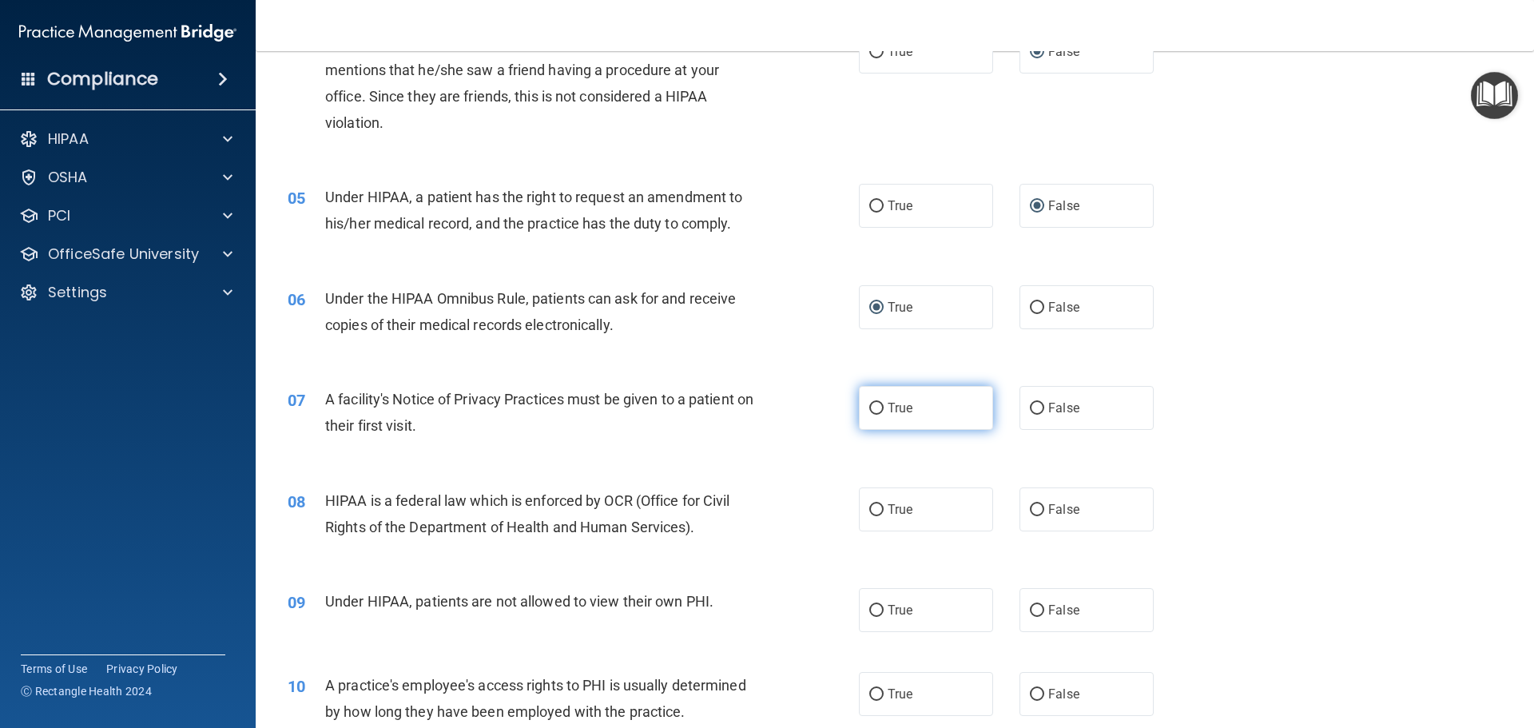
click at [870, 404] on input "True" at bounding box center [876, 409] width 14 height 12
radio input "true"
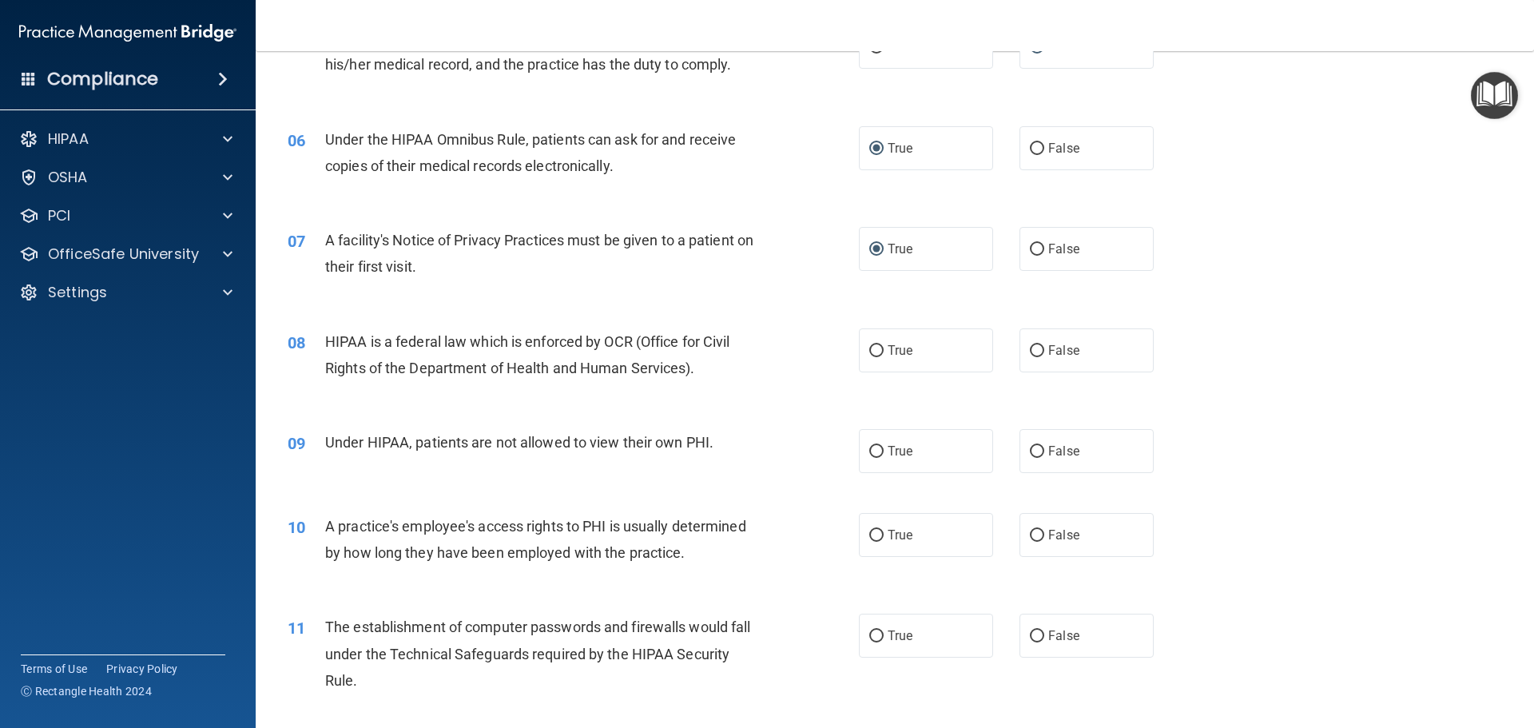
scroll to position [639, 0]
click at [873, 341] on label "True" at bounding box center [926, 350] width 134 height 44
click at [873, 344] on input "True" at bounding box center [876, 350] width 14 height 12
radio input "true"
click at [1032, 447] on input "False" at bounding box center [1037, 451] width 14 height 12
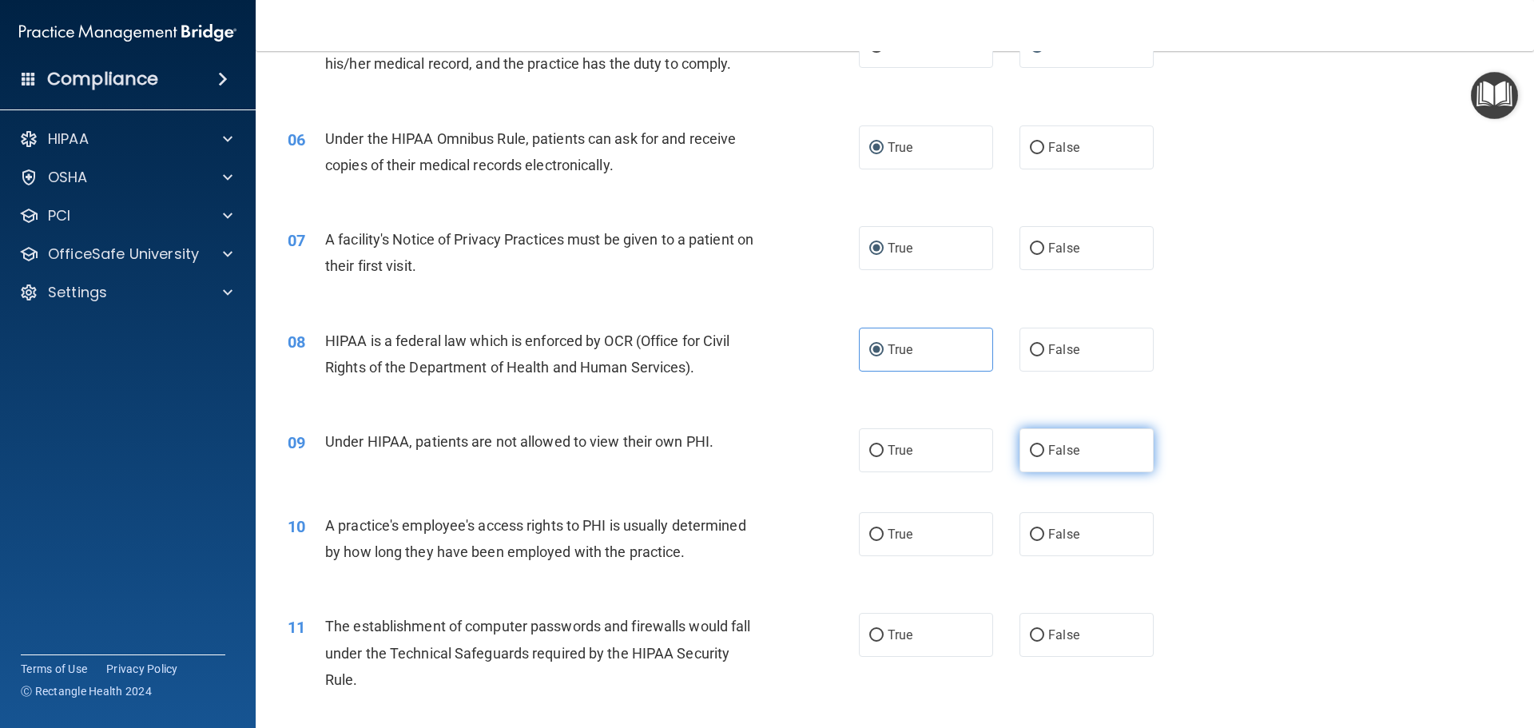
radio input "true"
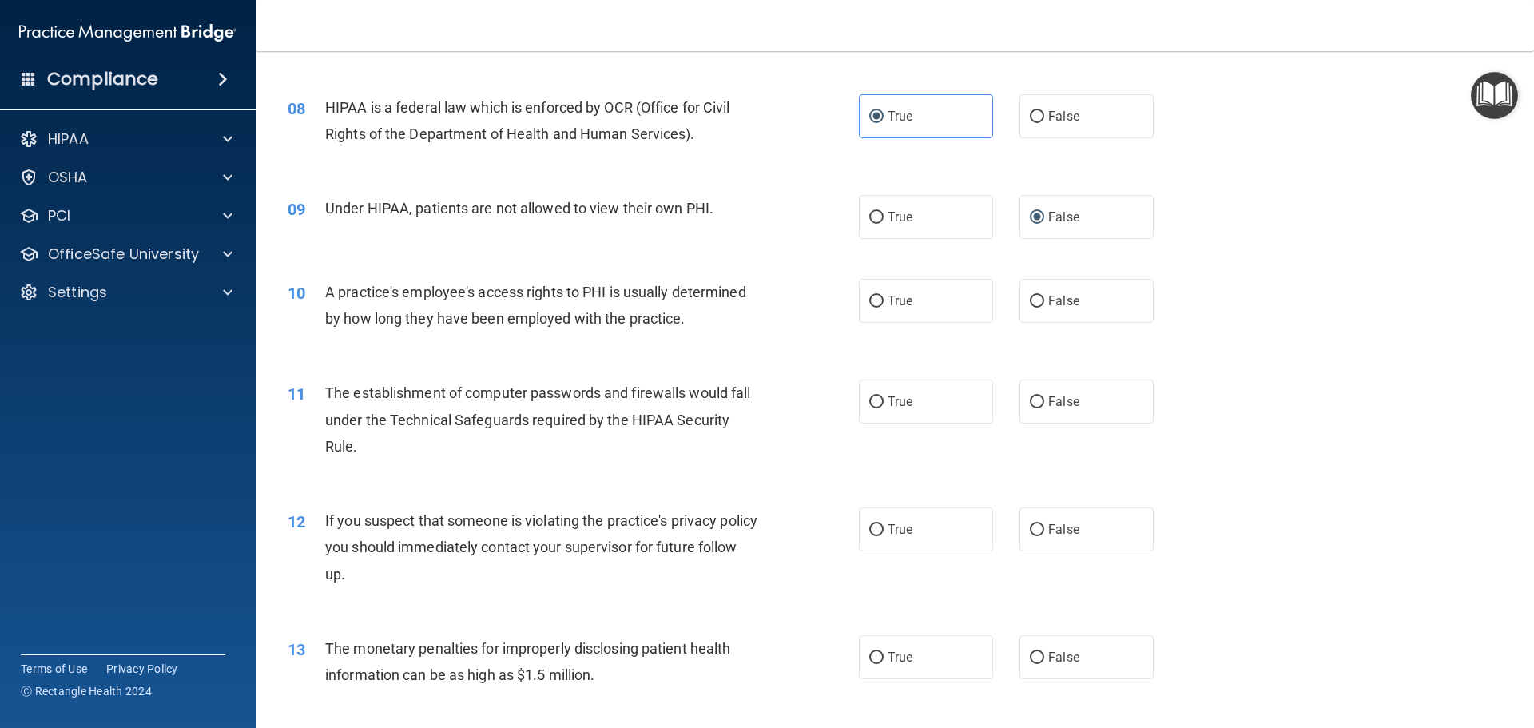
scroll to position [879, 0]
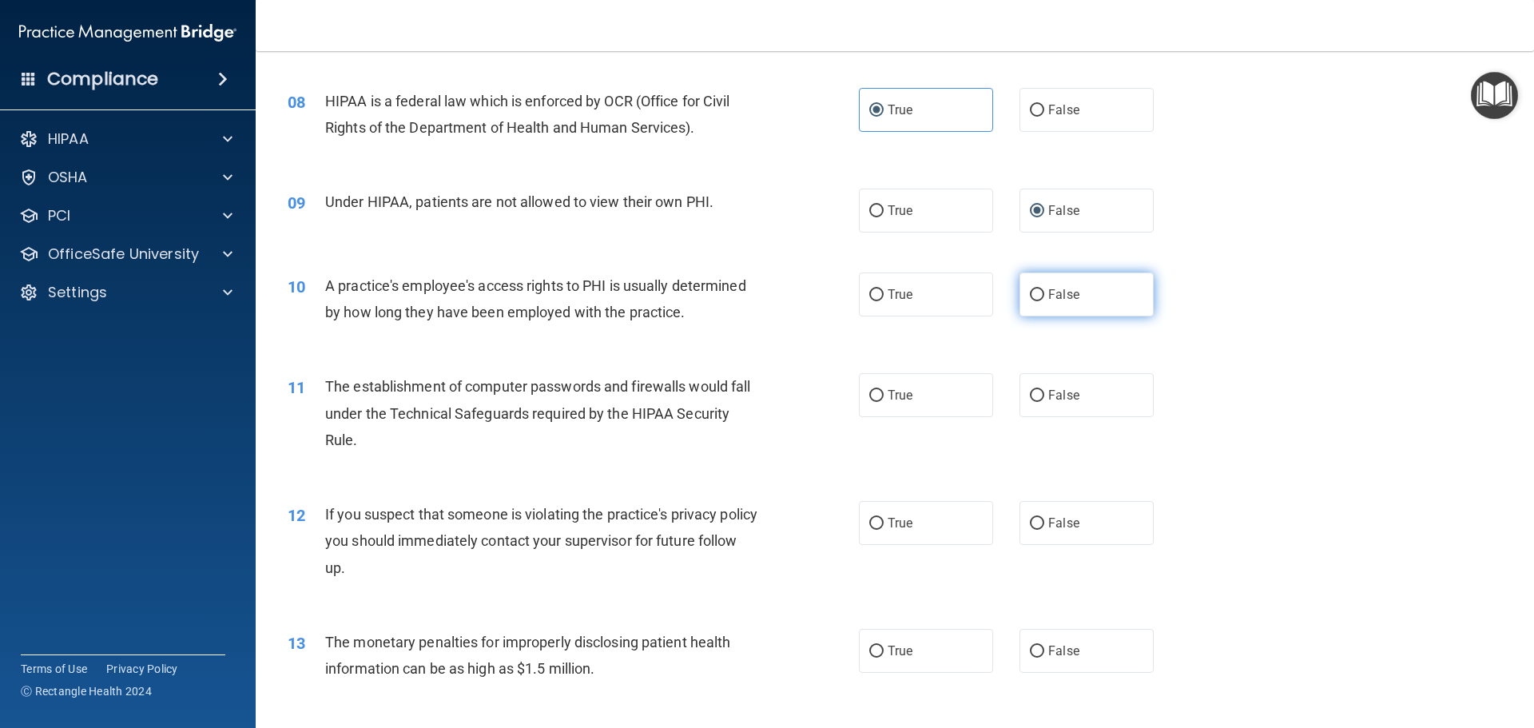
click at [1030, 296] on input "False" at bounding box center [1037, 295] width 14 height 12
radio input "true"
click at [869, 392] on input "True" at bounding box center [876, 396] width 14 height 12
radio input "true"
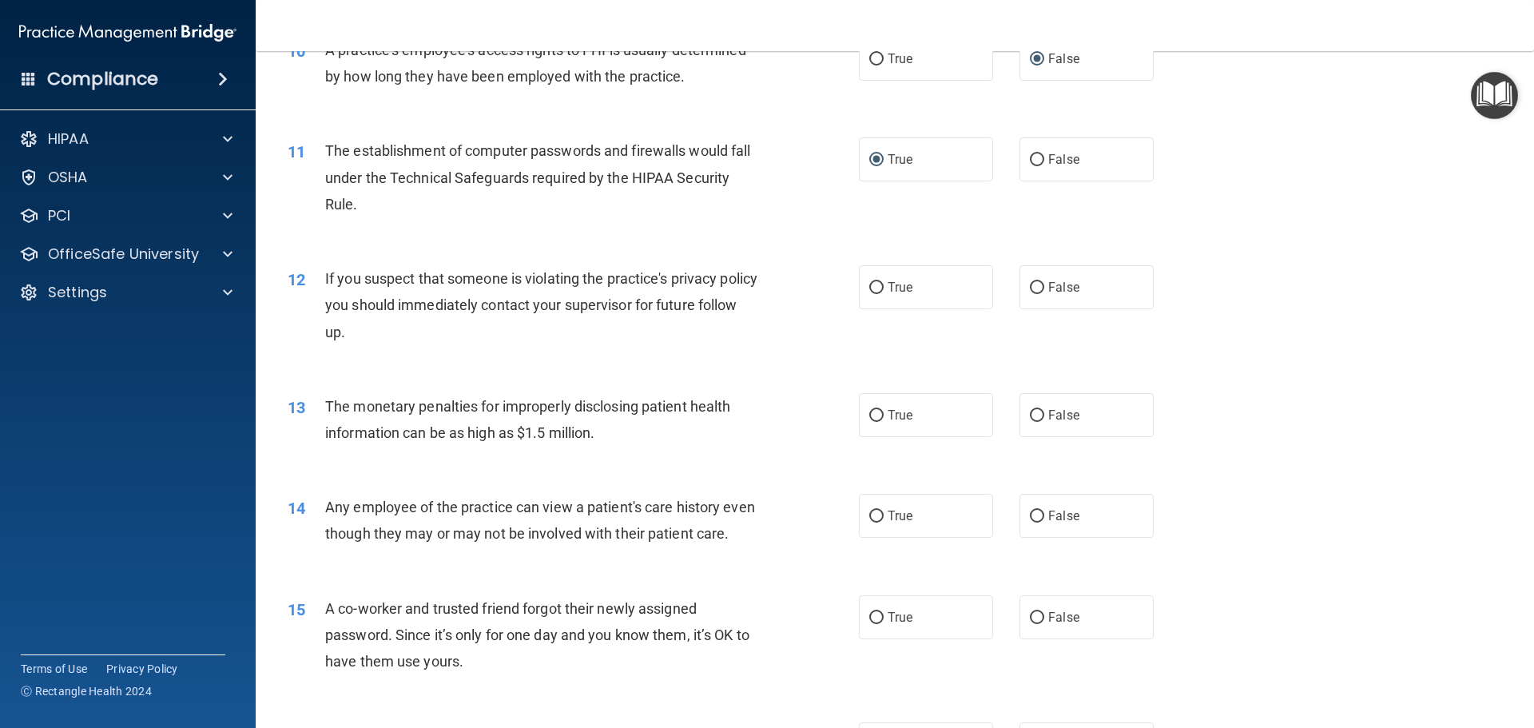
scroll to position [1119, 0]
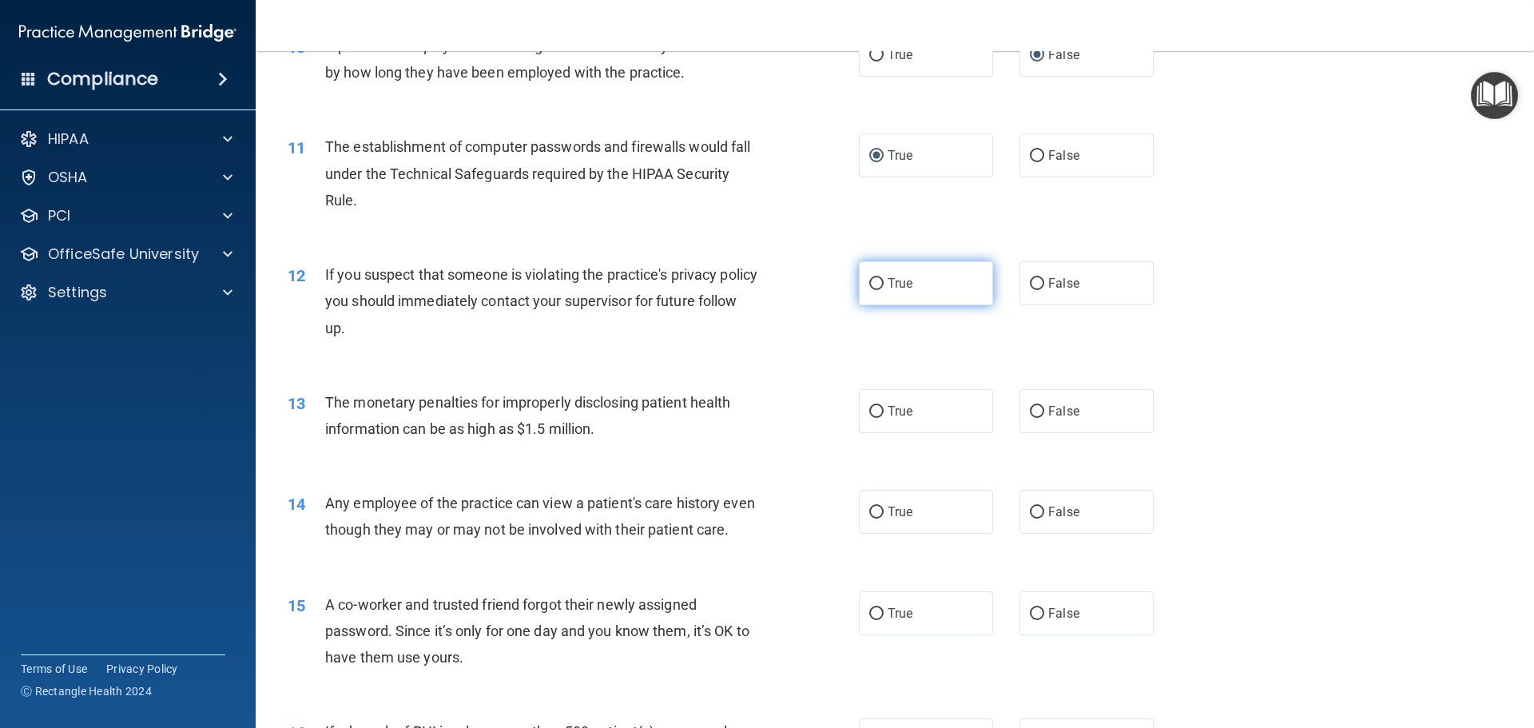
click at [871, 281] on input "True" at bounding box center [876, 284] width 14 height 12
radio input "true"
click at [869, 412] on input "True" at bounding box center [876, 412] width 14 height 12
radio input "true"
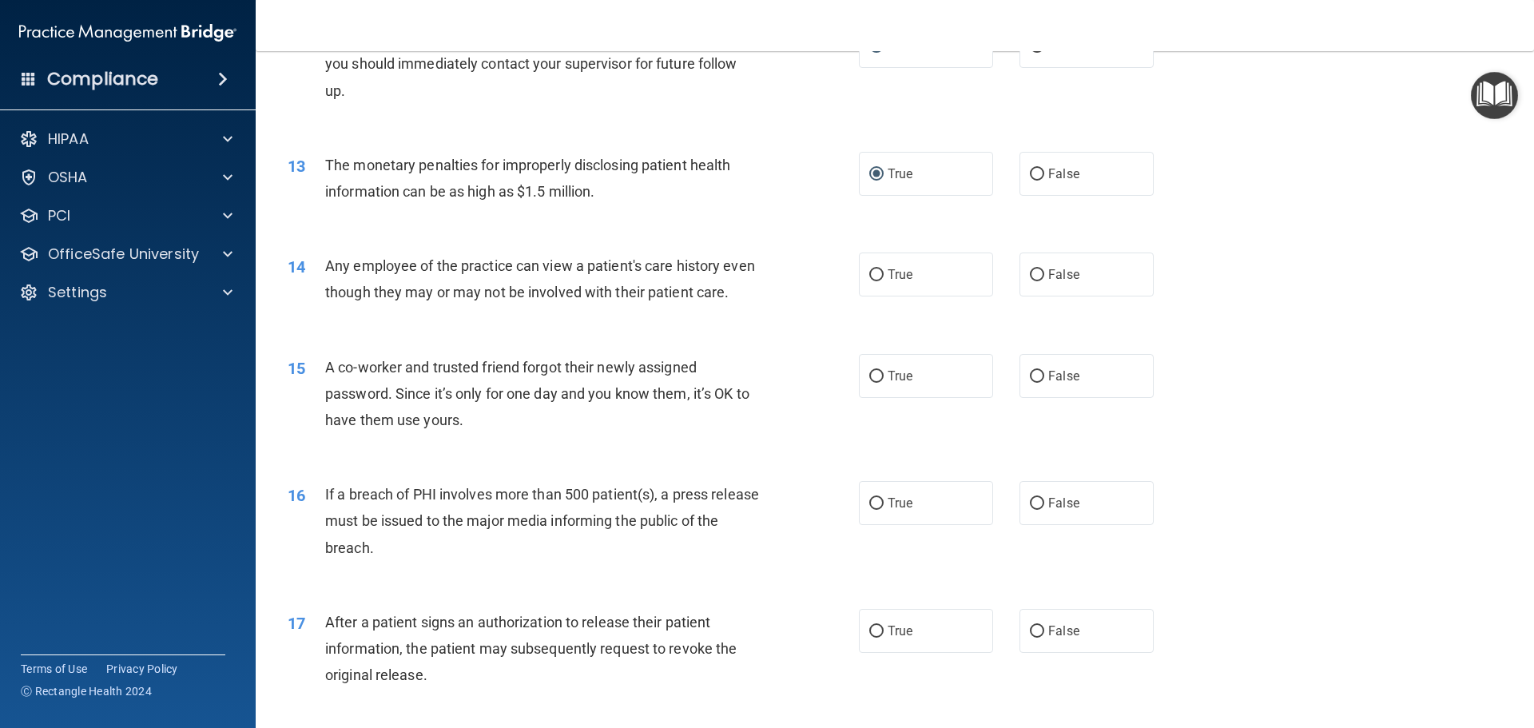
scroll to position [1358, 0]
click at [1030, 271] on input "False" at bounding box center [1037, 273] width 14 height 12
radio input "true"
click at [1031, 380] on input "False" at bounding box center [1037, 374] width 14 height 12
radio input "true"
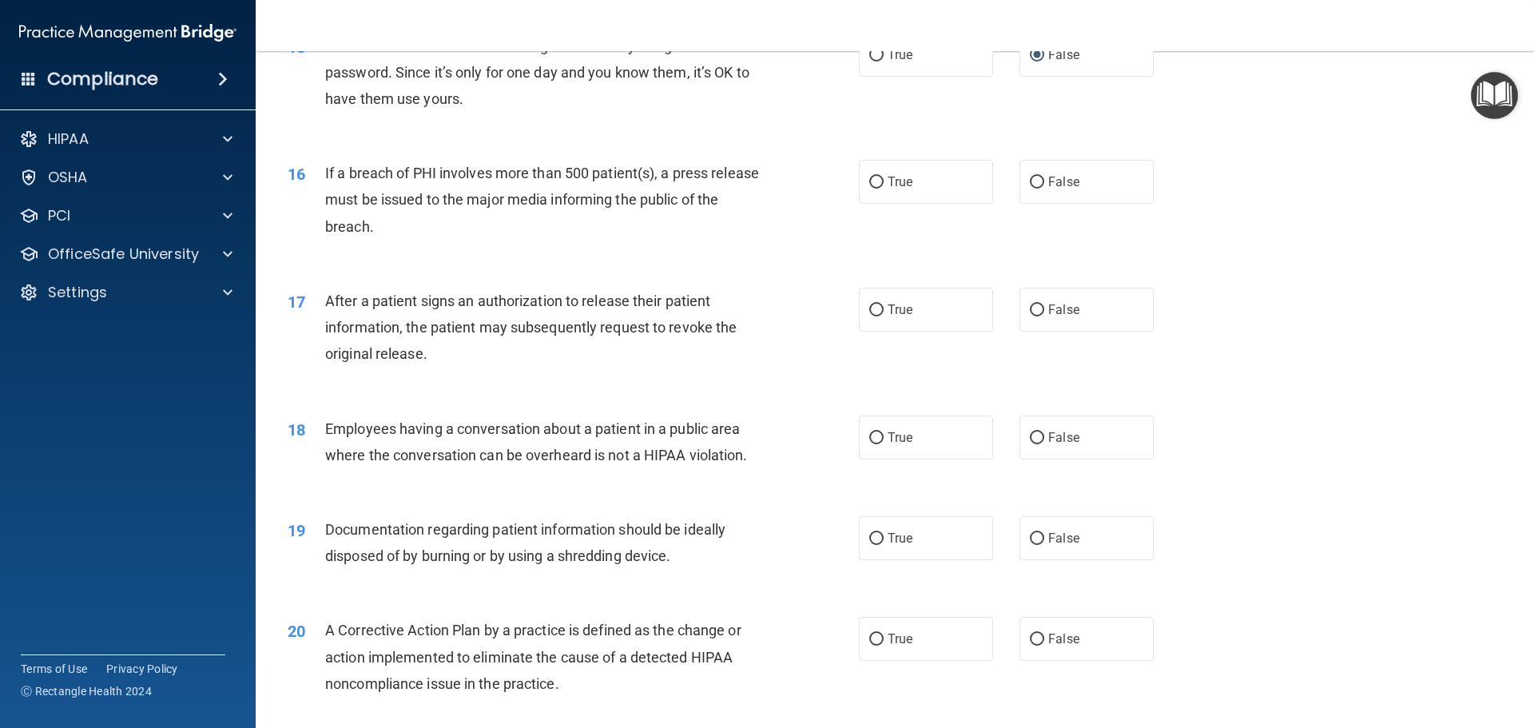
scroll to position [1678, 0]
click at [869, 188] on input "True" at bounding box center [876, 182] width 14 height 12
radio input "true"
click at [876, 316] on input "True" at bounding box center [876, 310] width 14 height 12
radio input "true"
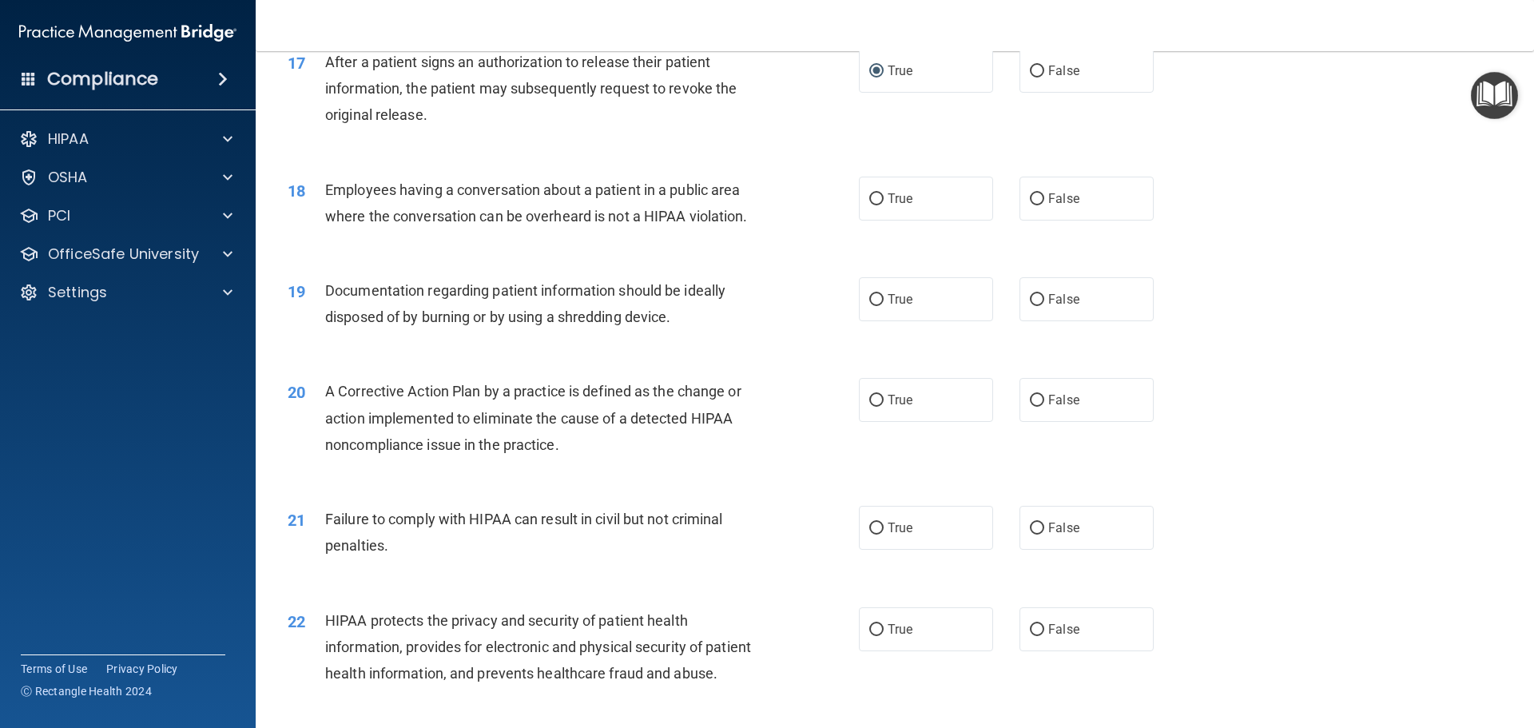
scroll to position [1918, 0]
click at [1031, 204] on input "False" at bounding box center [1037, 198] width 14 height 12
radio input "true"
click at [1030, 304] on input "False" at bounding box center [1037, 298] width 14 height 12
radio input "true"
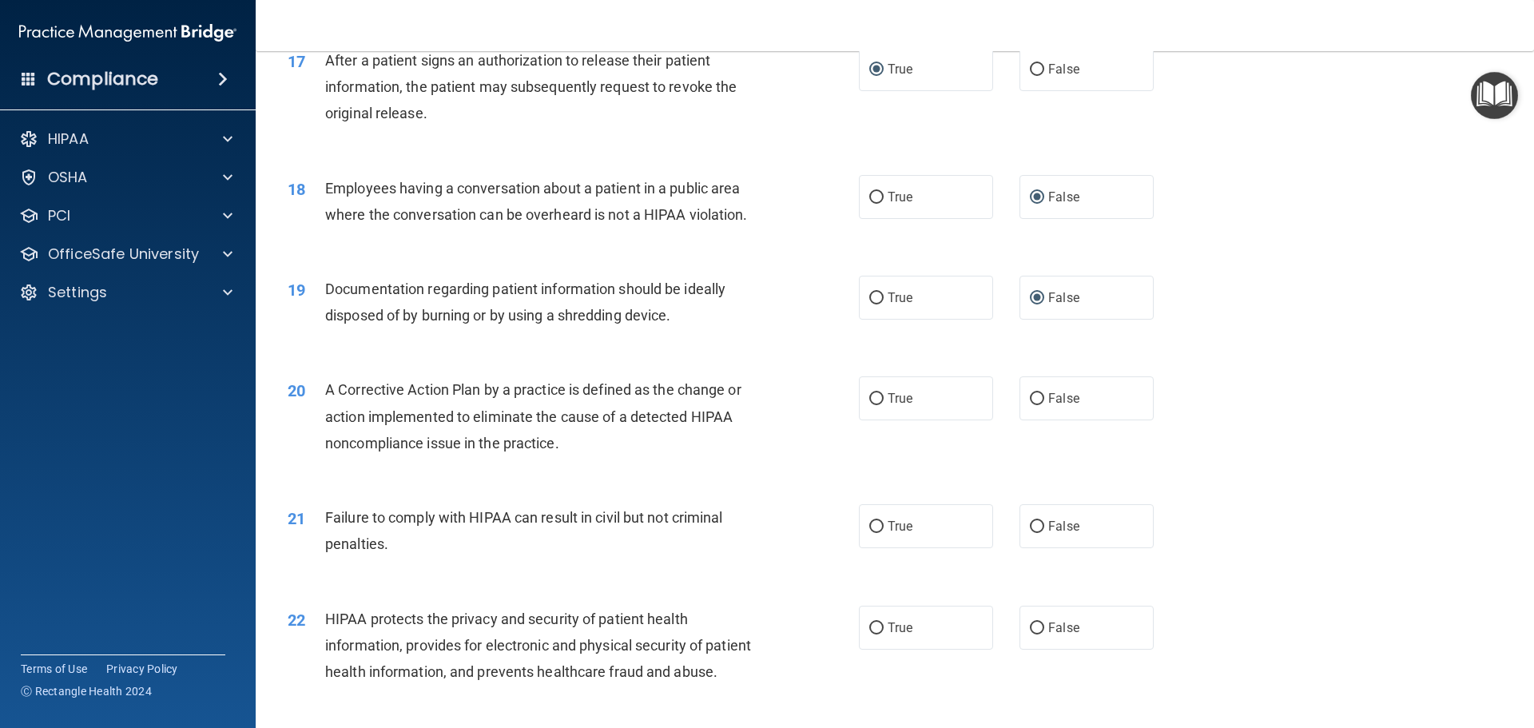
scroll to position [1998, 0]
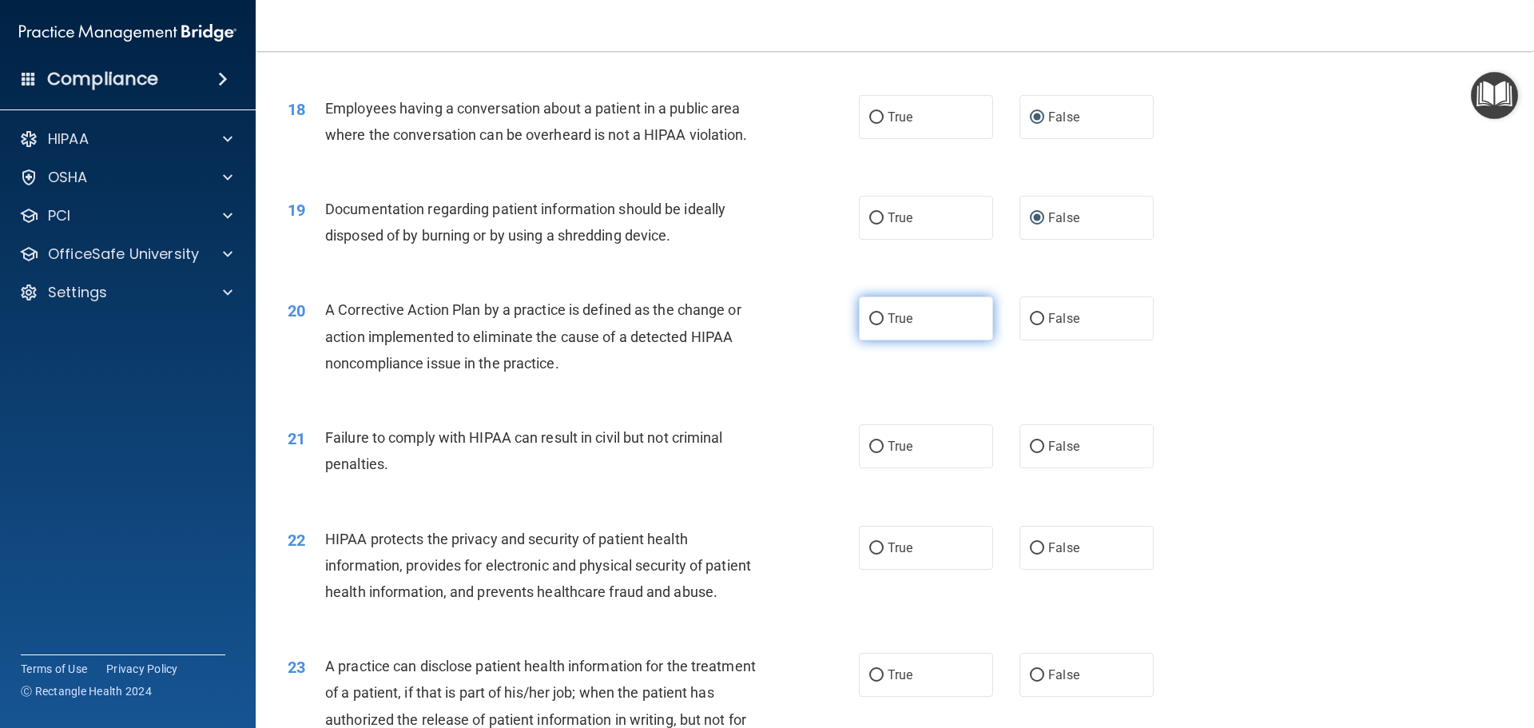
click at [870, 325] on input "True" at bounding box center [876, 319] width 14 height 12
radio input "true"
click at [1030, 453] on input "False" at bounding box center [1037, 447] width 14 height 12
radio input "true"
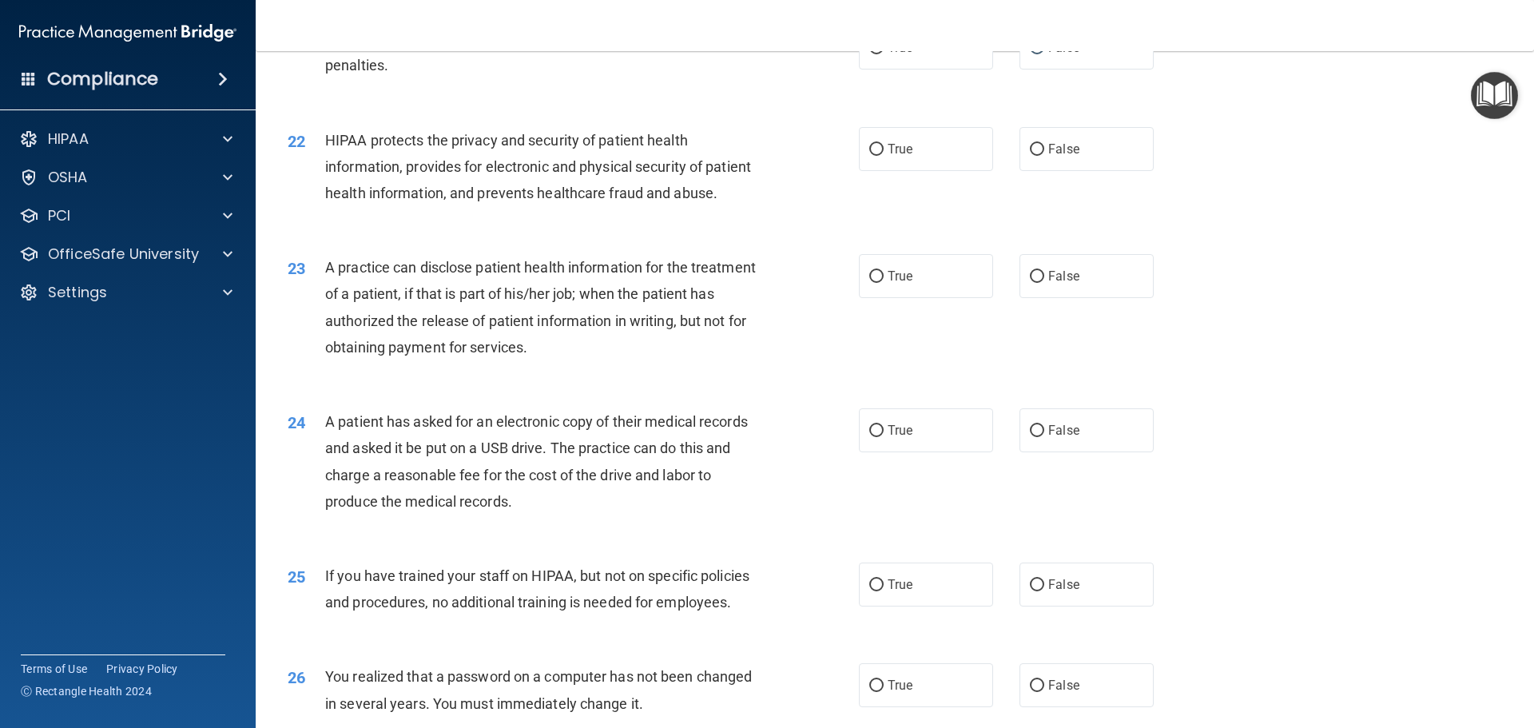
scroll to position [2397, 0]
click at [1030, 155] on input "False" at bounding box center [1037, 149] width 14 height 12
radio input "true"
click at [1034, 282] on input "False" at bounding box center [1037, 276] width 14 height 12
radio input "true"
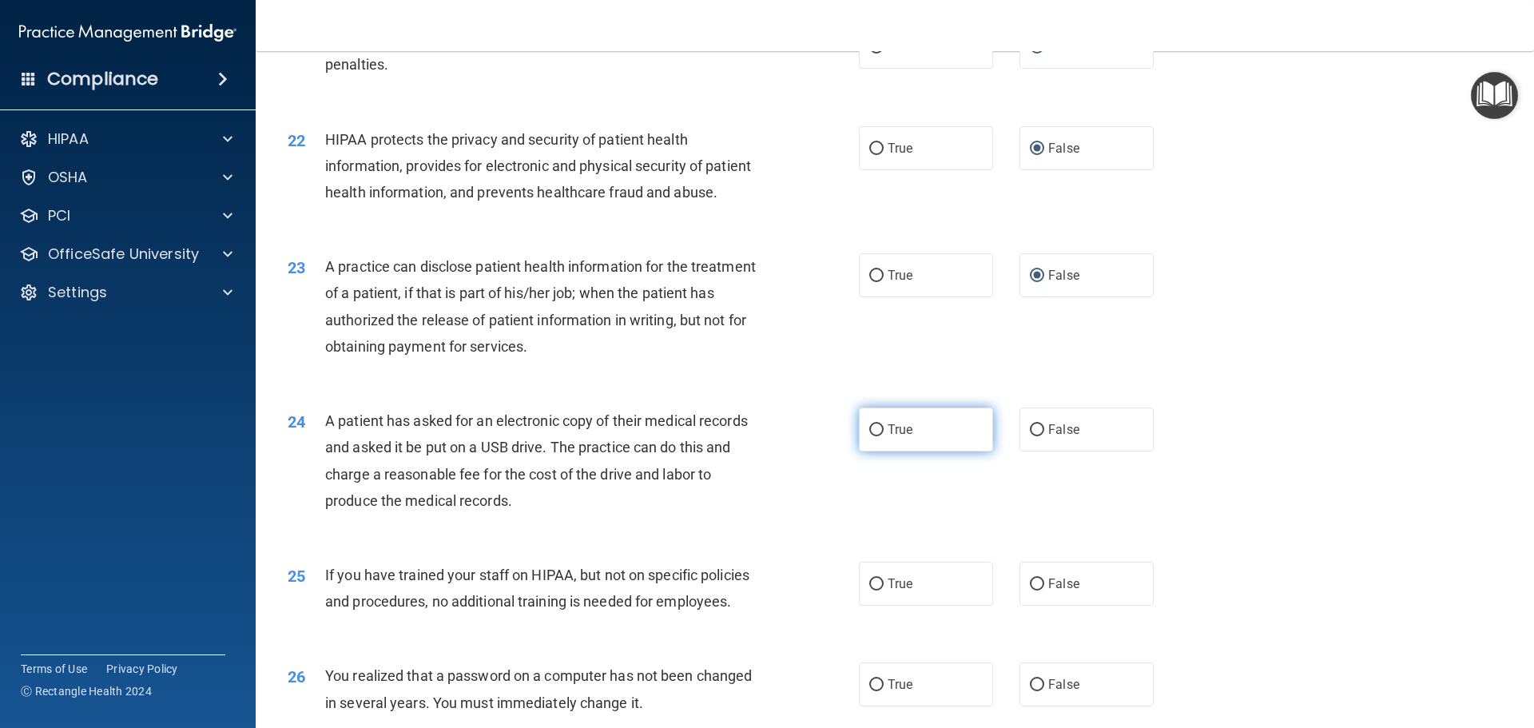
click at [869, 436] on input "True" at bounding box center [876, 430] width 14 height 12
radio input "true"
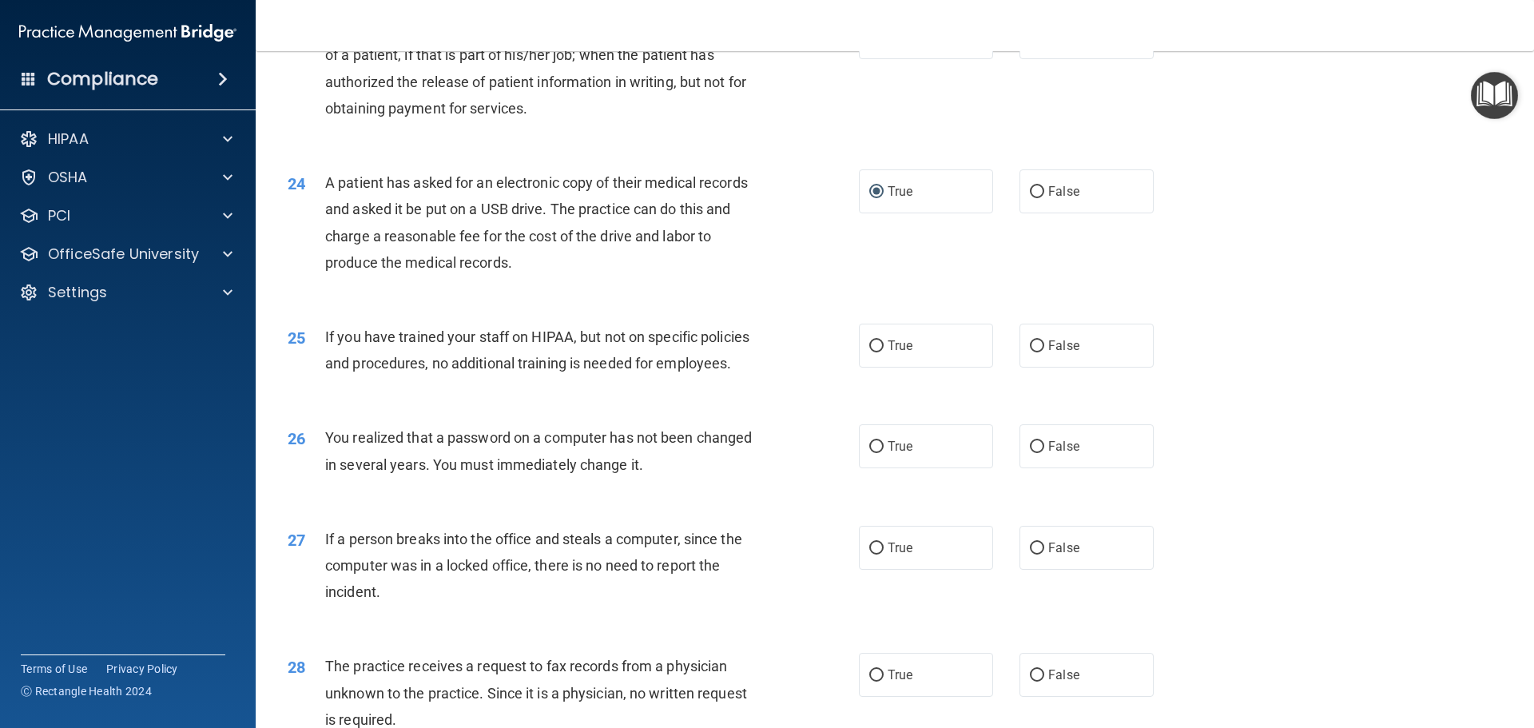
scroll to position [2637, 0]
click at [1034, 351] on input "False" at bounding box center [1037, 345] width 14 height 12
radio input "true"
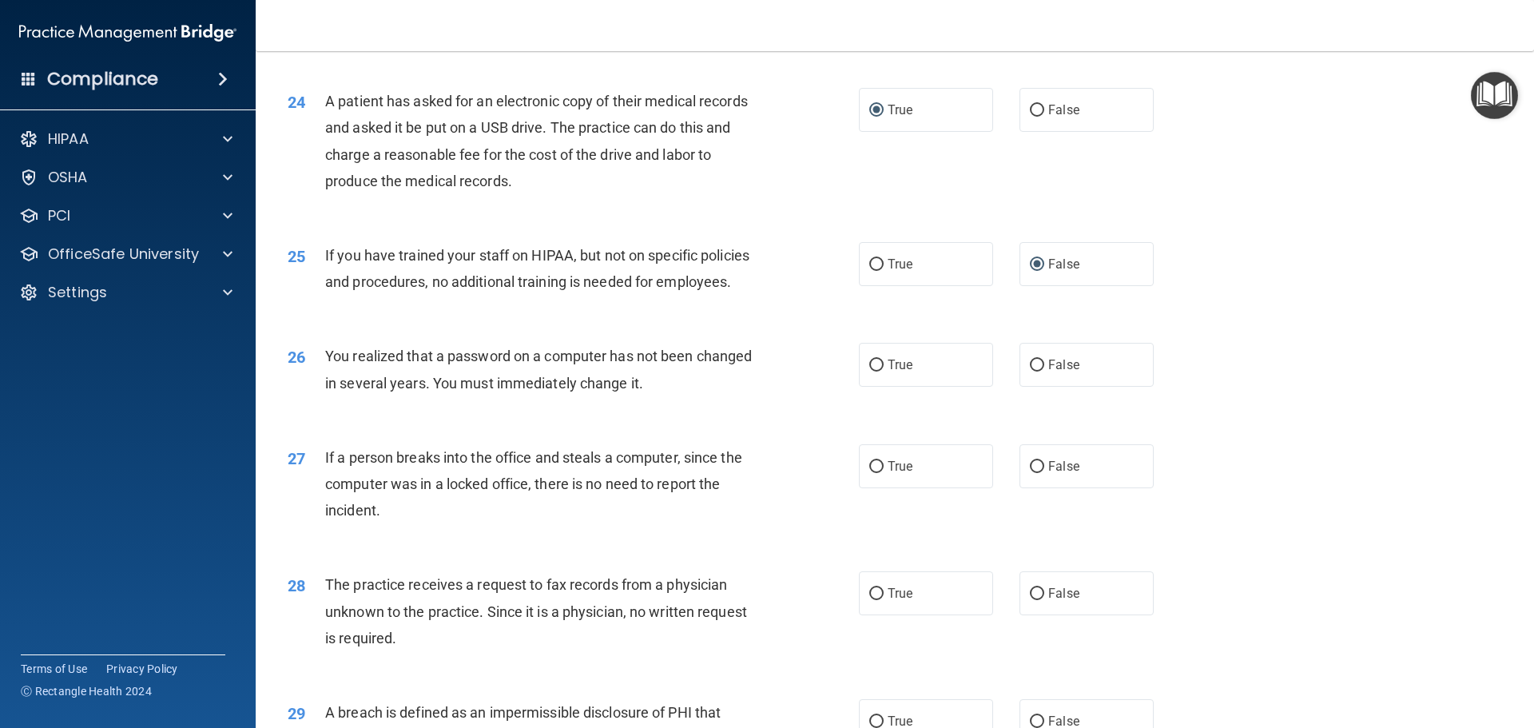
scroll to position [2797, 0]
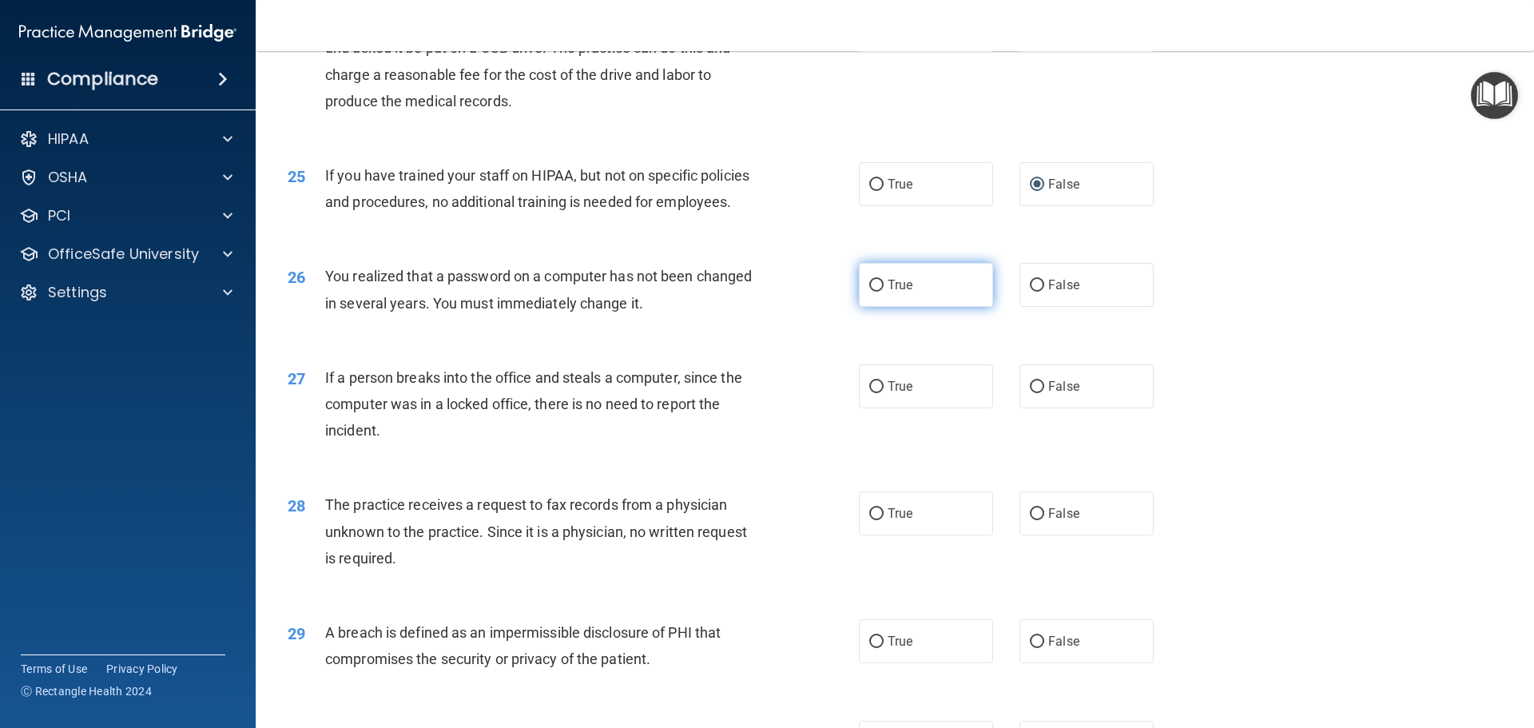
click at [873, 292] on input "True" at bounding box center [876, 286] width 14 height 12
radio input "true"
click at [1033, 393] on input "False" at bounding box center [1037, 387] width 14 height 12
radio input "true"
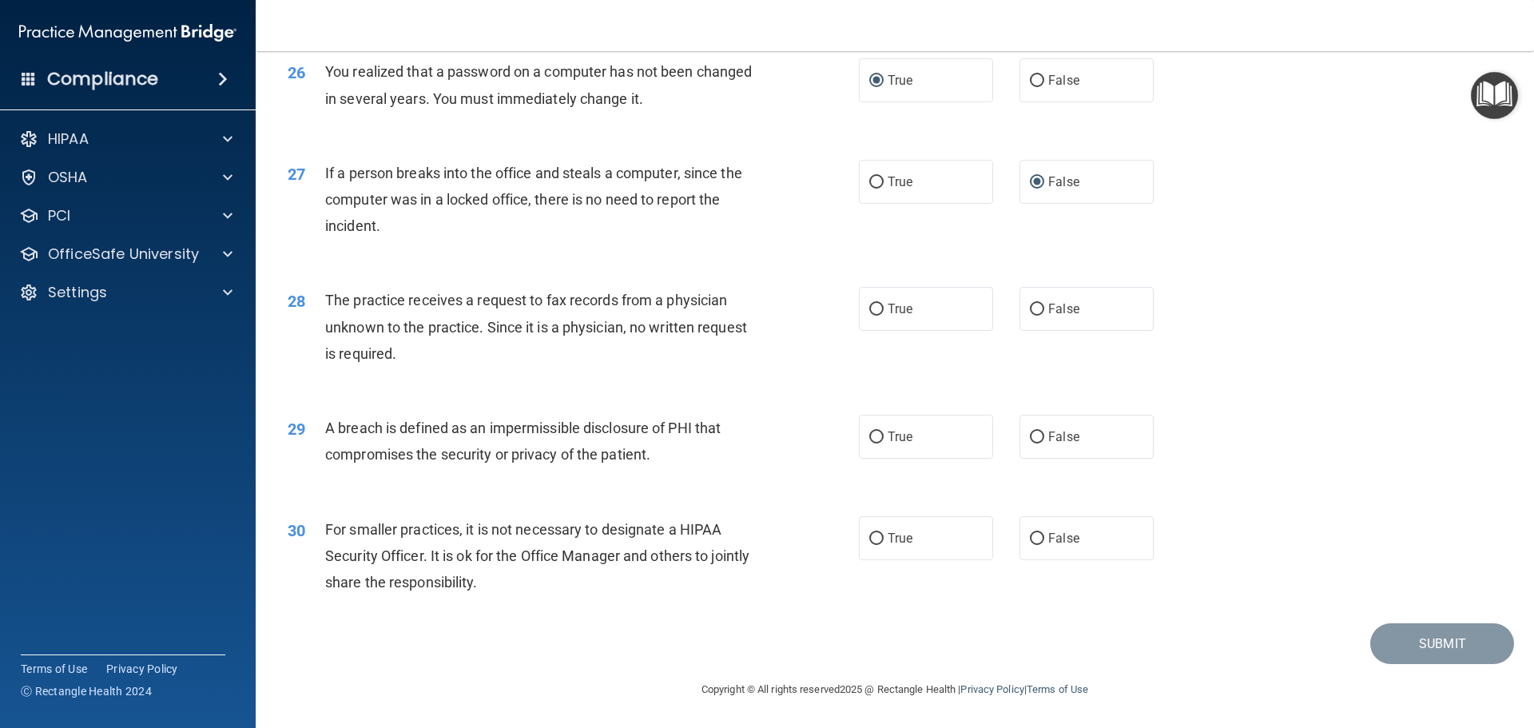
scroll to position [3054, 0]
click at [876, 308] on input "True" at bounding box center [876, 310] width 14 height 12
radio input "true"
click at [869, 431] on input "True" at bounding box center [876, 437] width 14 height 12
radio input "true"
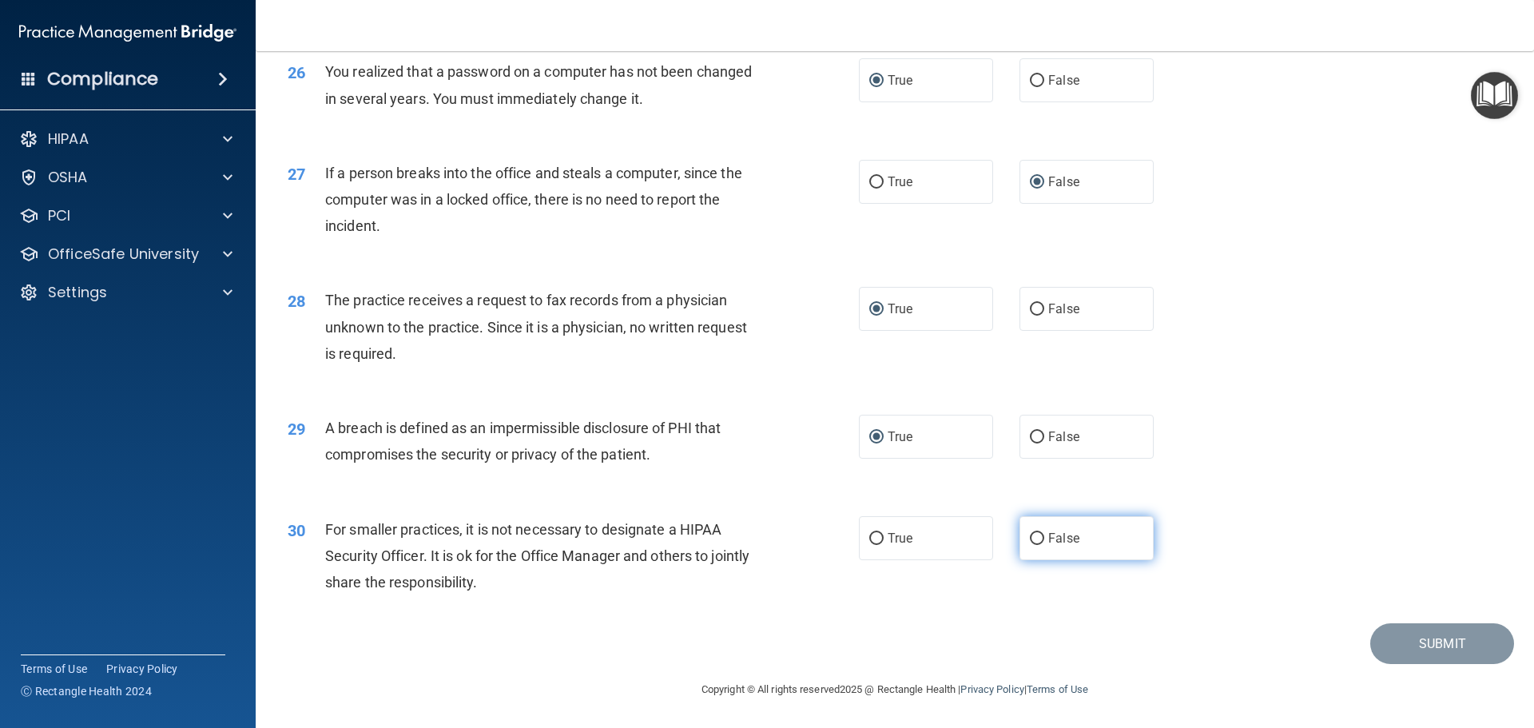
click at [1033, 543] on input "False" at bounding box center [1037, 539] width 14 height 12
radio input "true"
click at [1429, 635] on button "Submit" at bounding box center [1442, 643] width 144 height 41
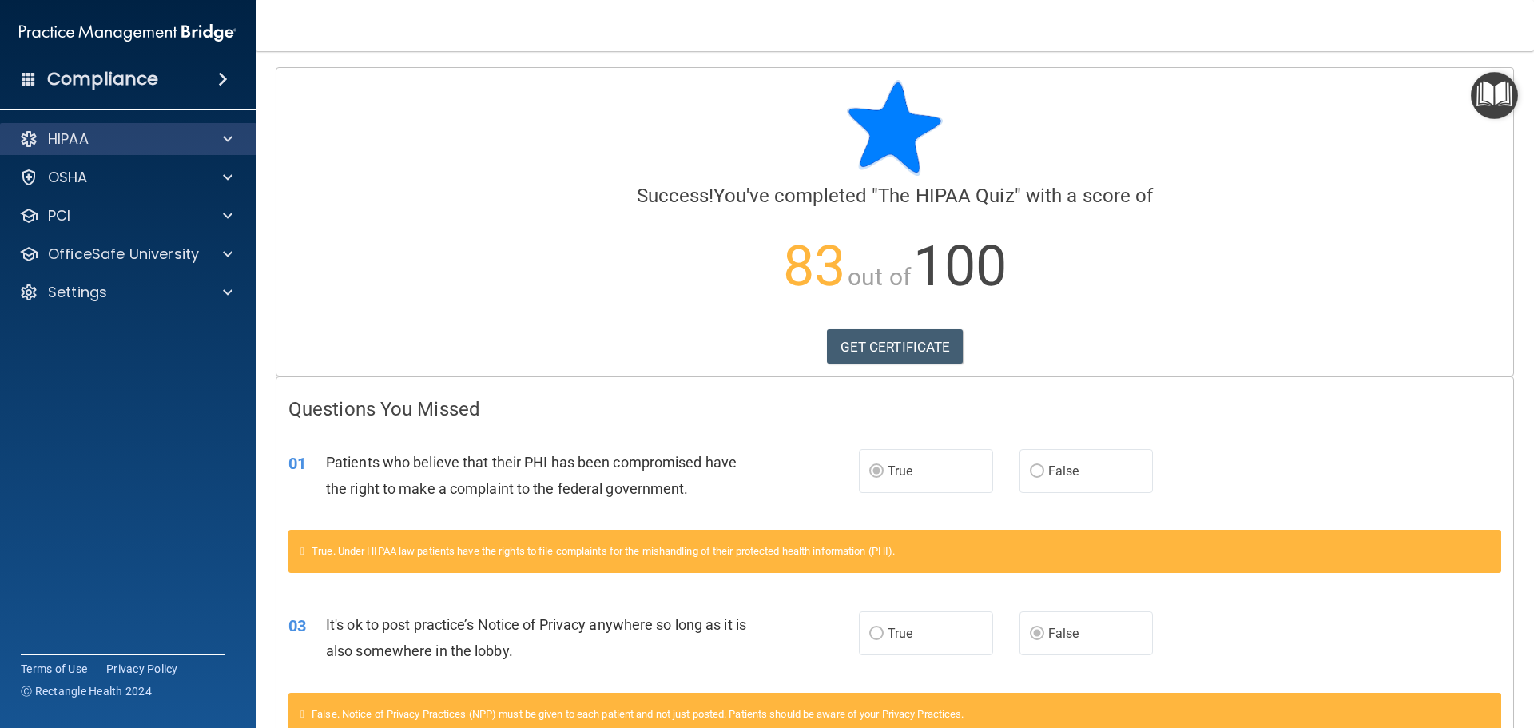
click at [229, 125] on div "HIPAA" at bounding box center [128, 139] width 256 height 32
click at [229, 133] on span at bounding box center [228, 138] width 10 height 19
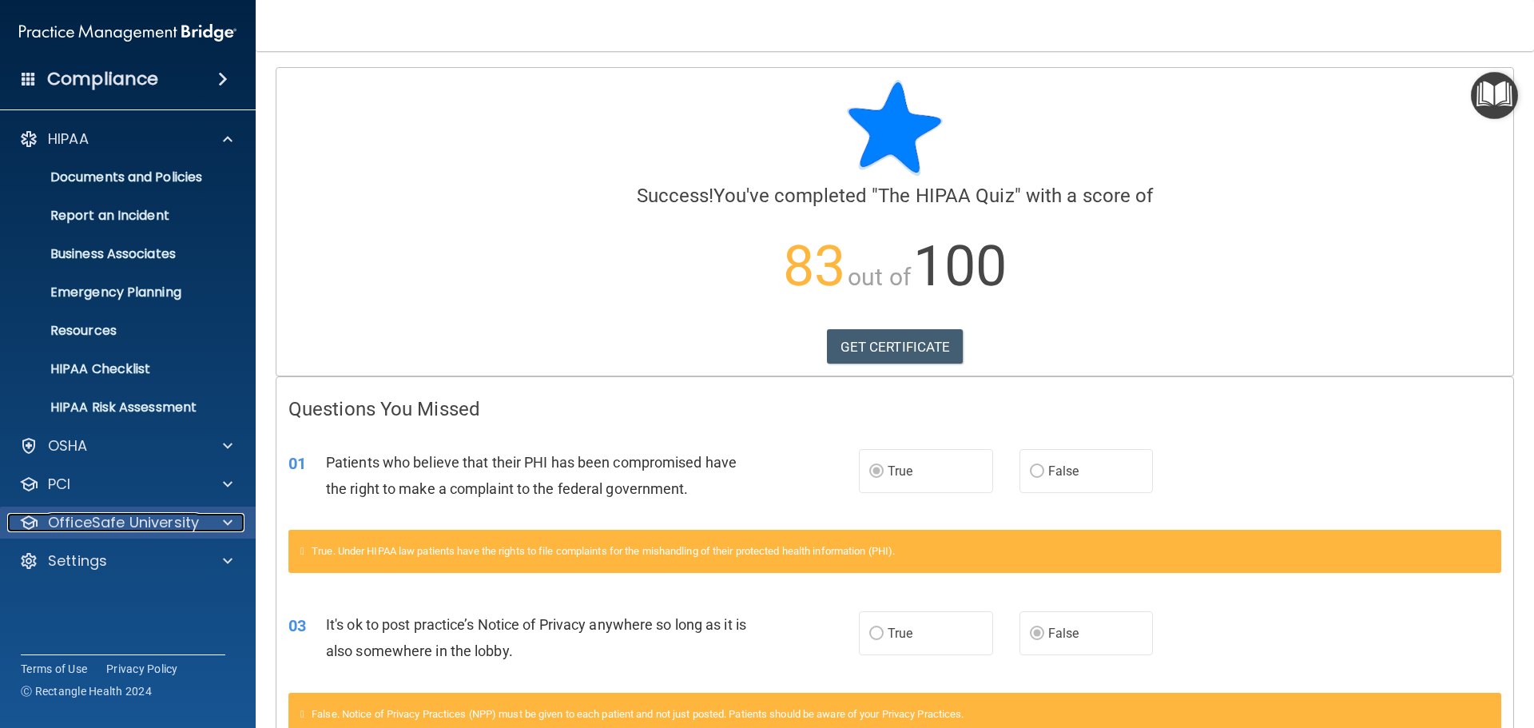
click at [225, 516] on span at bounding box center [228, 522] width 10 height 19
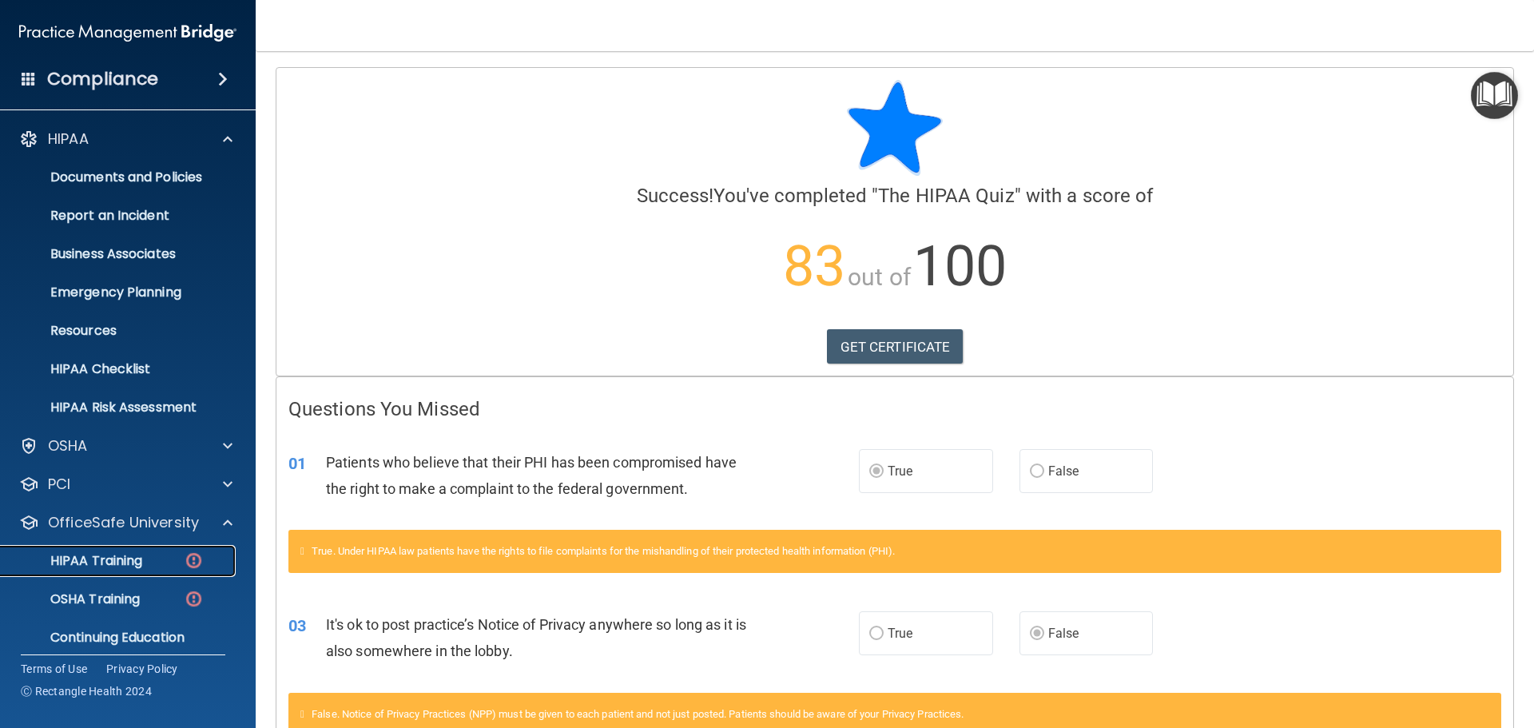
click at [80, 560] on p "HIPAA Training" at bounding box center [76, 561] width 132 height 16
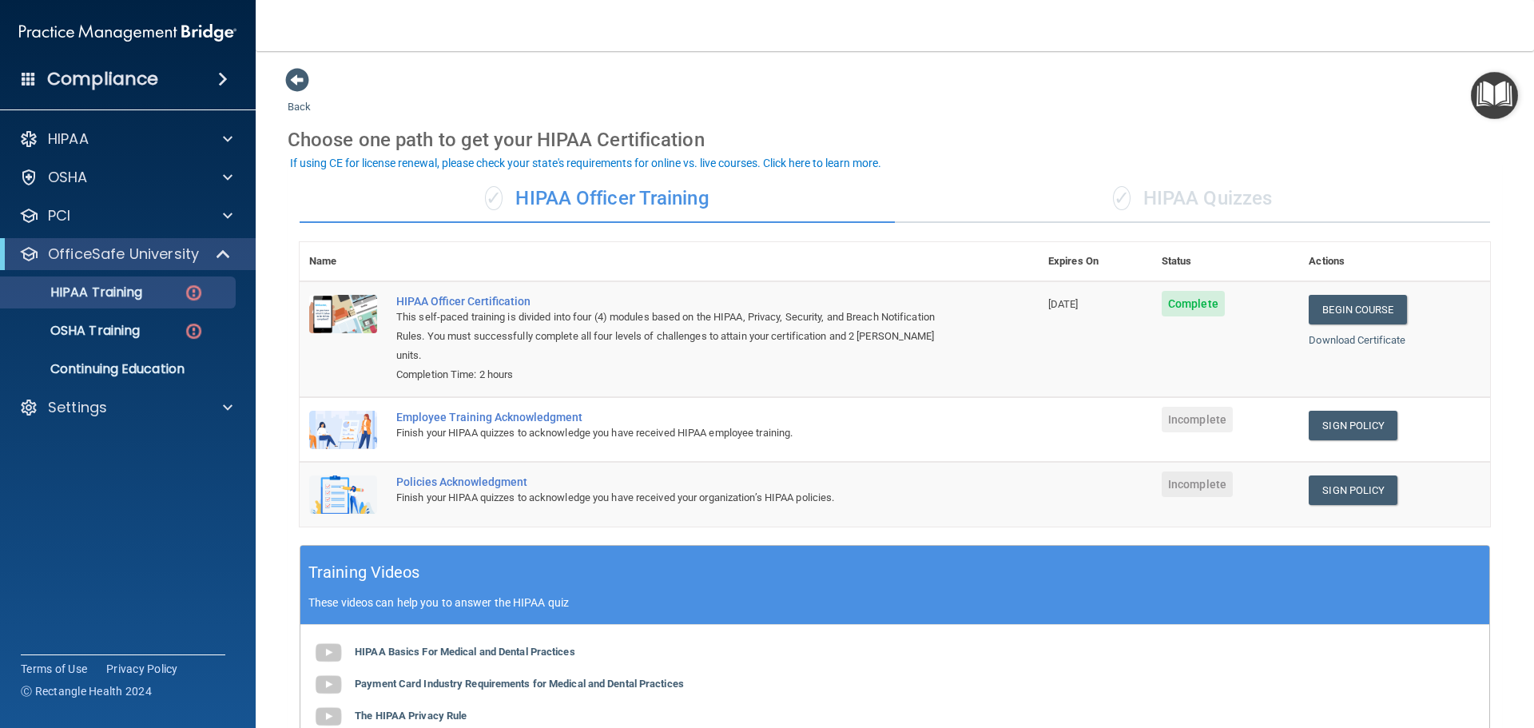
click at [1206, 195] on div "✓ HIPAA Quizzes" at bounding box center [1192, 199] width 595 height 48
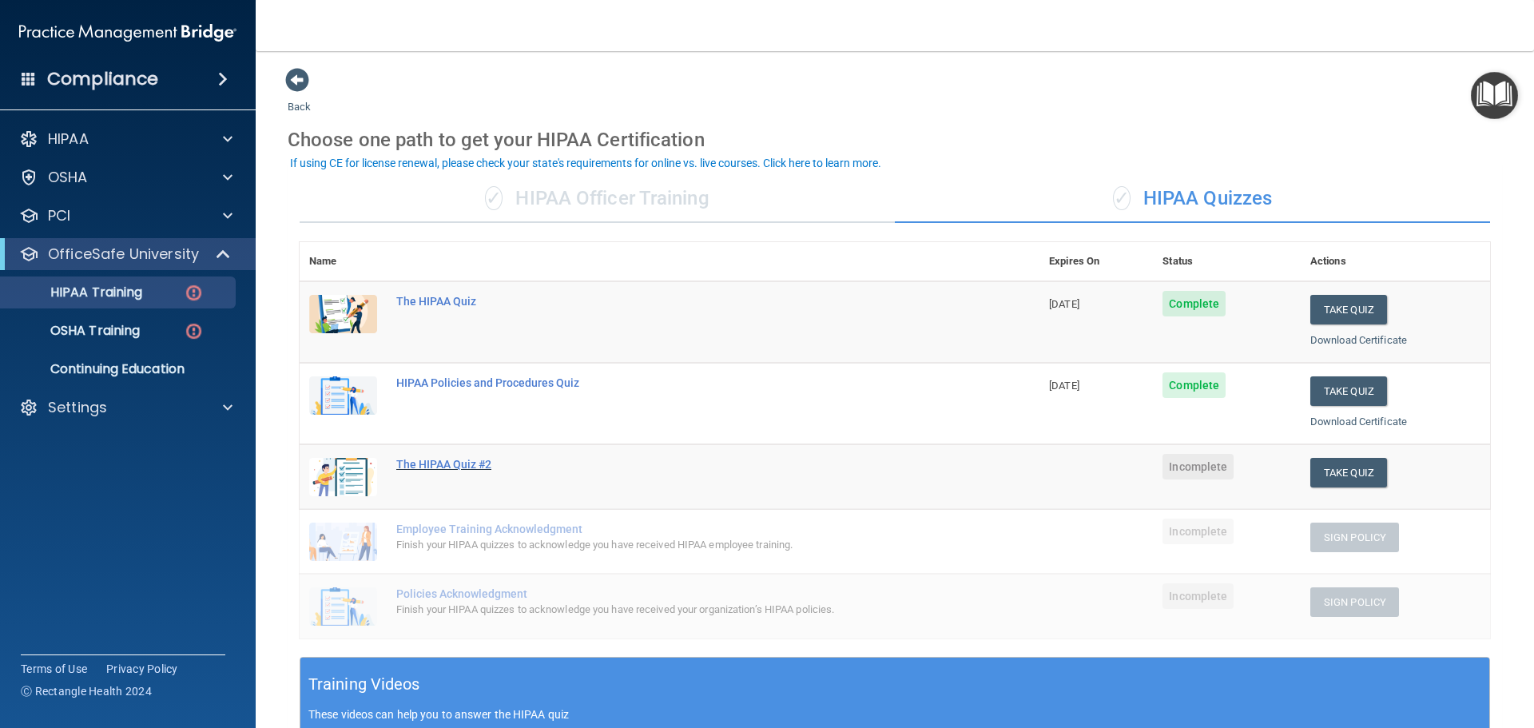
click at [478, 467] on div "The HIPAA Quiz #2" at bounding box center [677, 464] width 563 height 13
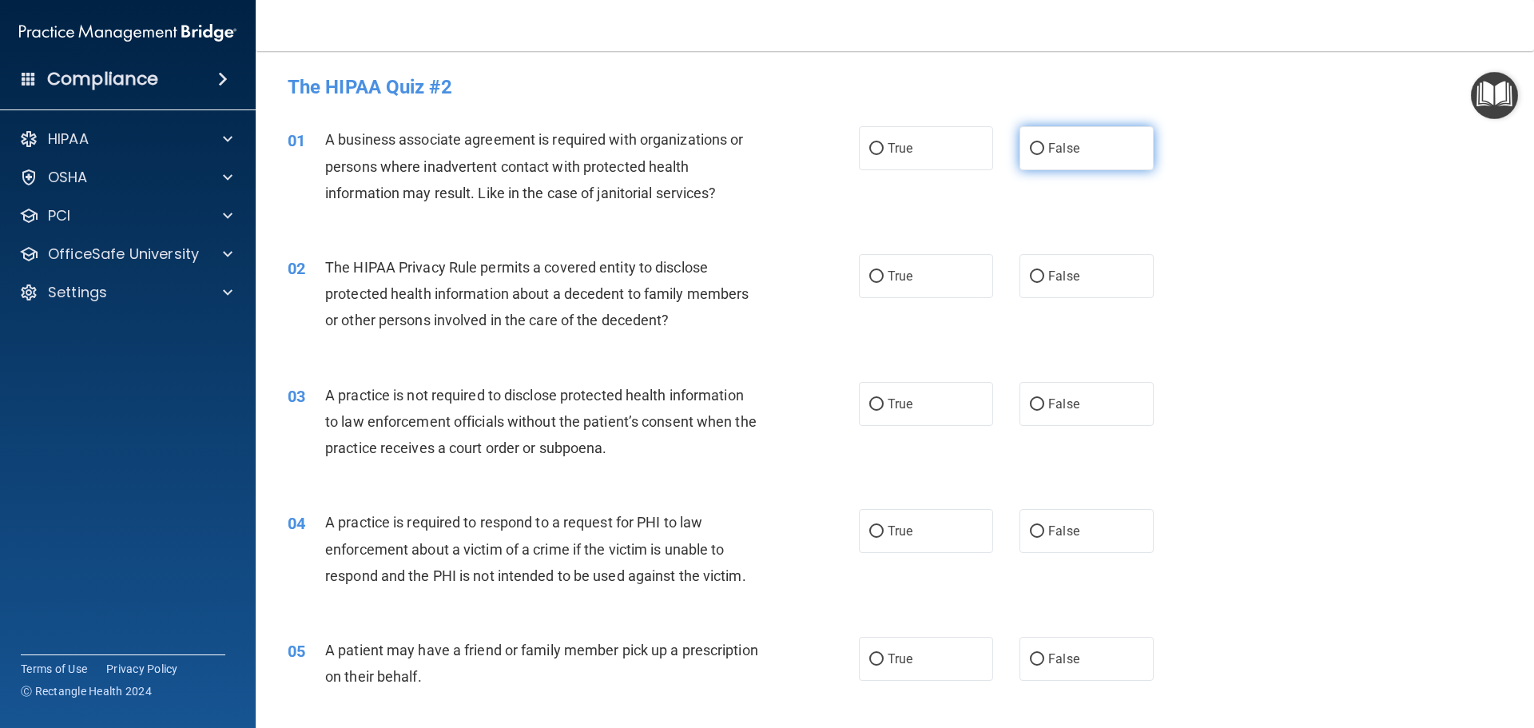
click at [1034, 139] on label "False" at bounding box center [1087, 148] width 134 height 44
click at [1034, 143] on input "False" at bounding box center [1037, 149] width 14 height 12
radio input "true"
click at [1032, 278] on input "False" at bounding box center [1037, 277] width 14 height 12
radio input "true"
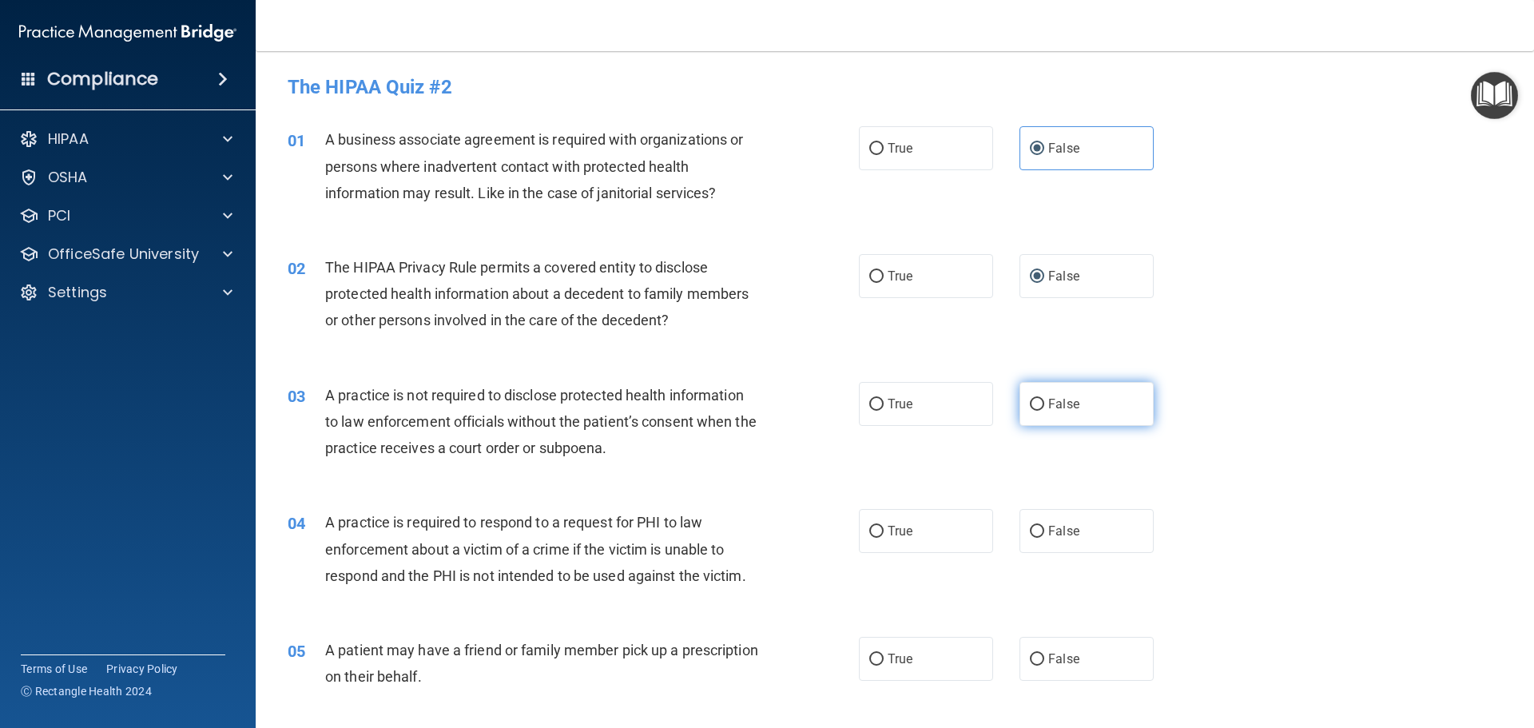
click at [1032, 405] on input "False" at bounding box center [1037, 405] width 14 height 12
radio input "true"
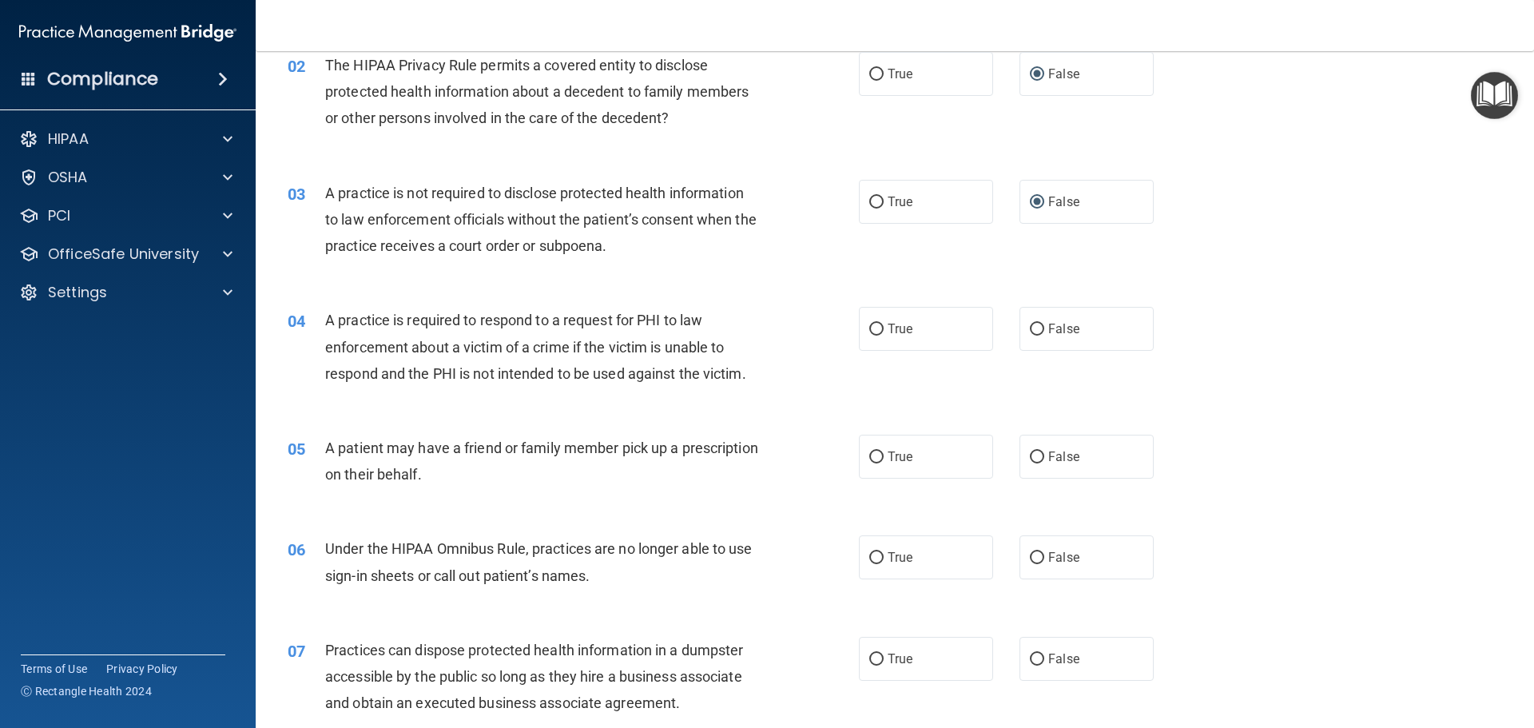
scroll to position [240, 0]
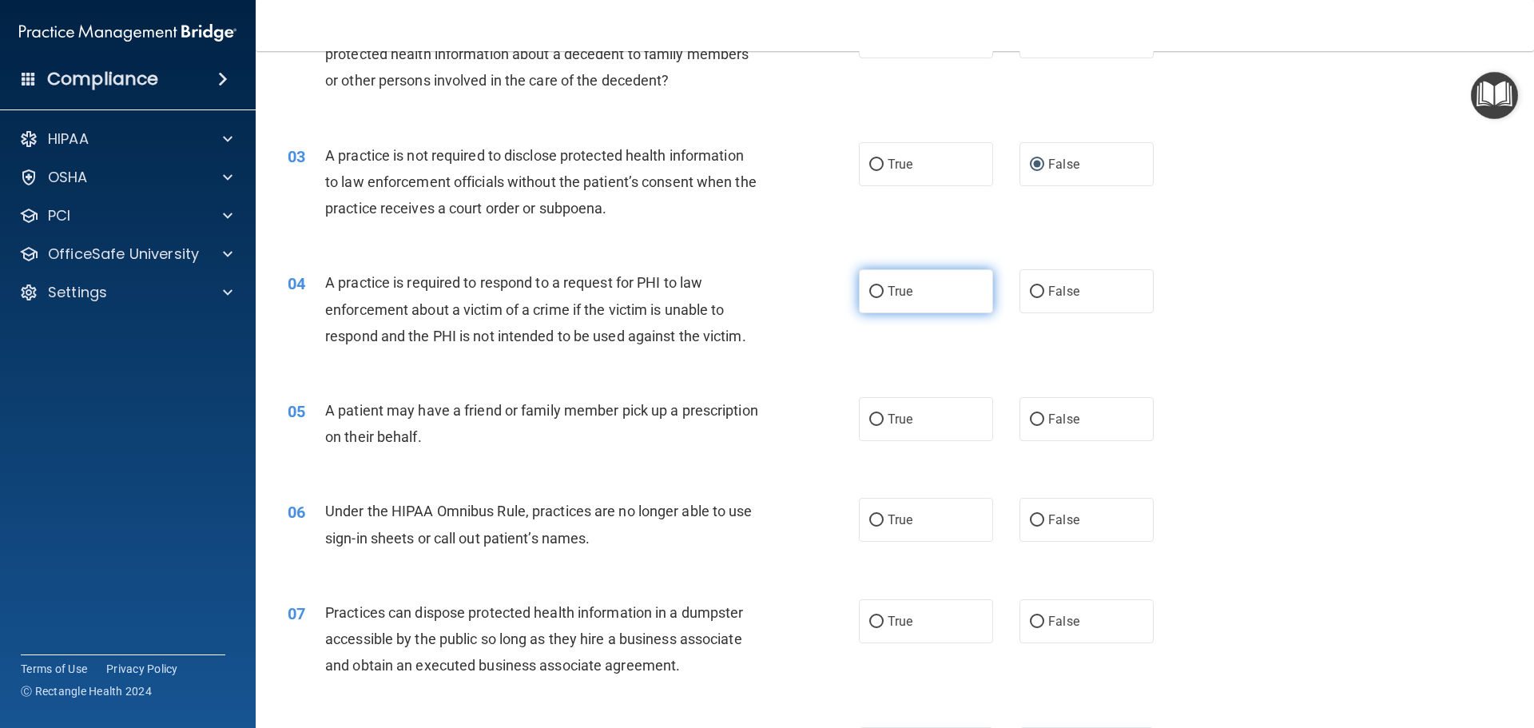
click at [876, 292] on input "True" at bounding box center [876, 292] width 14 height 12
radio input "true"
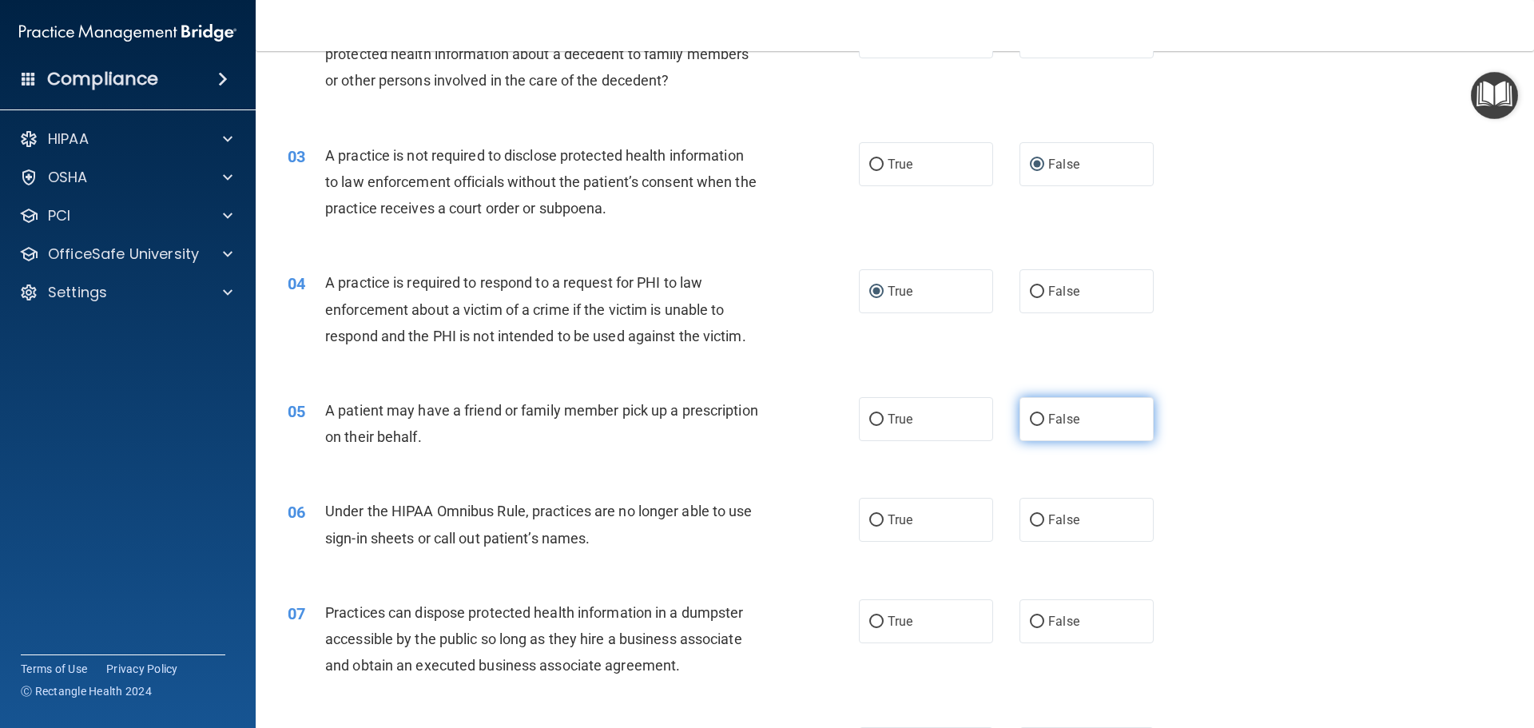
click at [1030, 419] on input "False" at bounding box center [1037, 420] width 14 height 12
radio input "true"
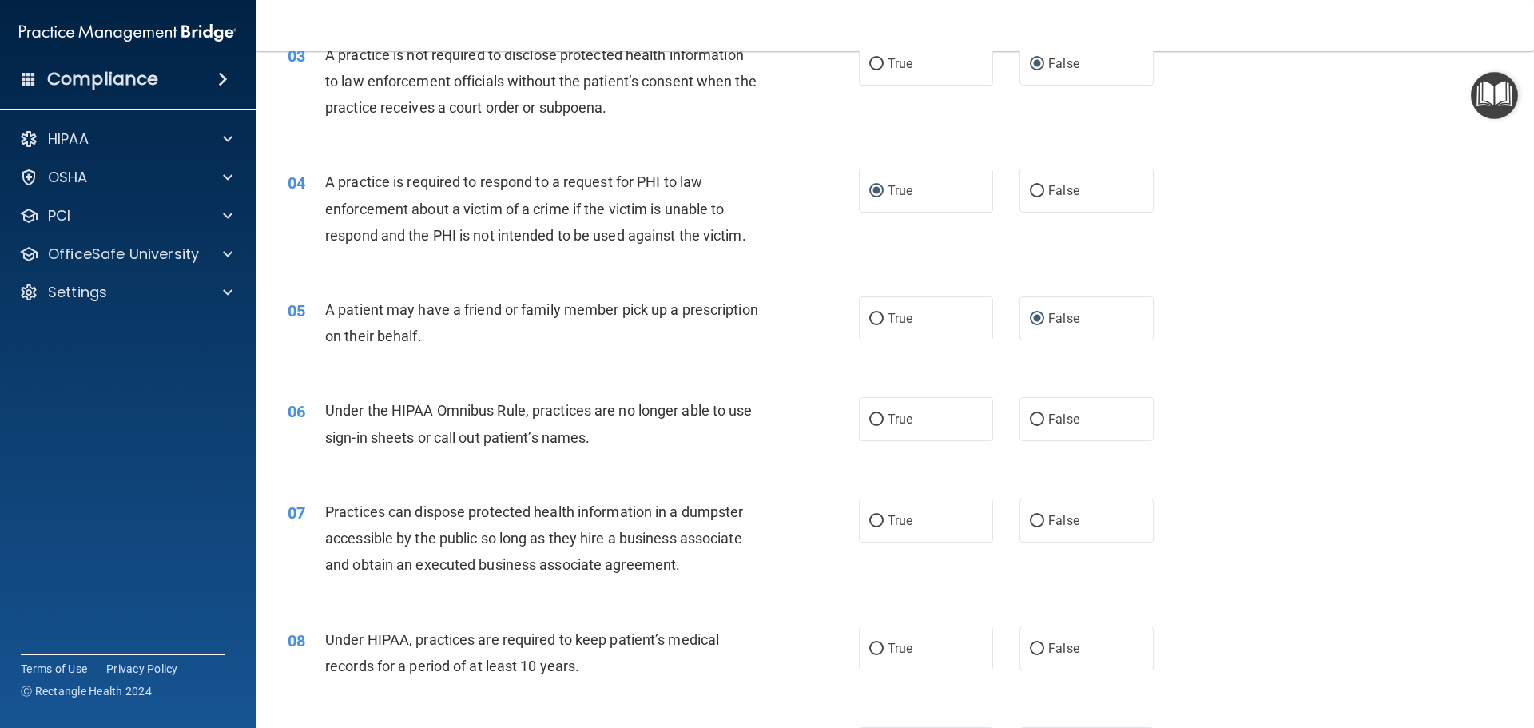
scroll to position [400, 0]
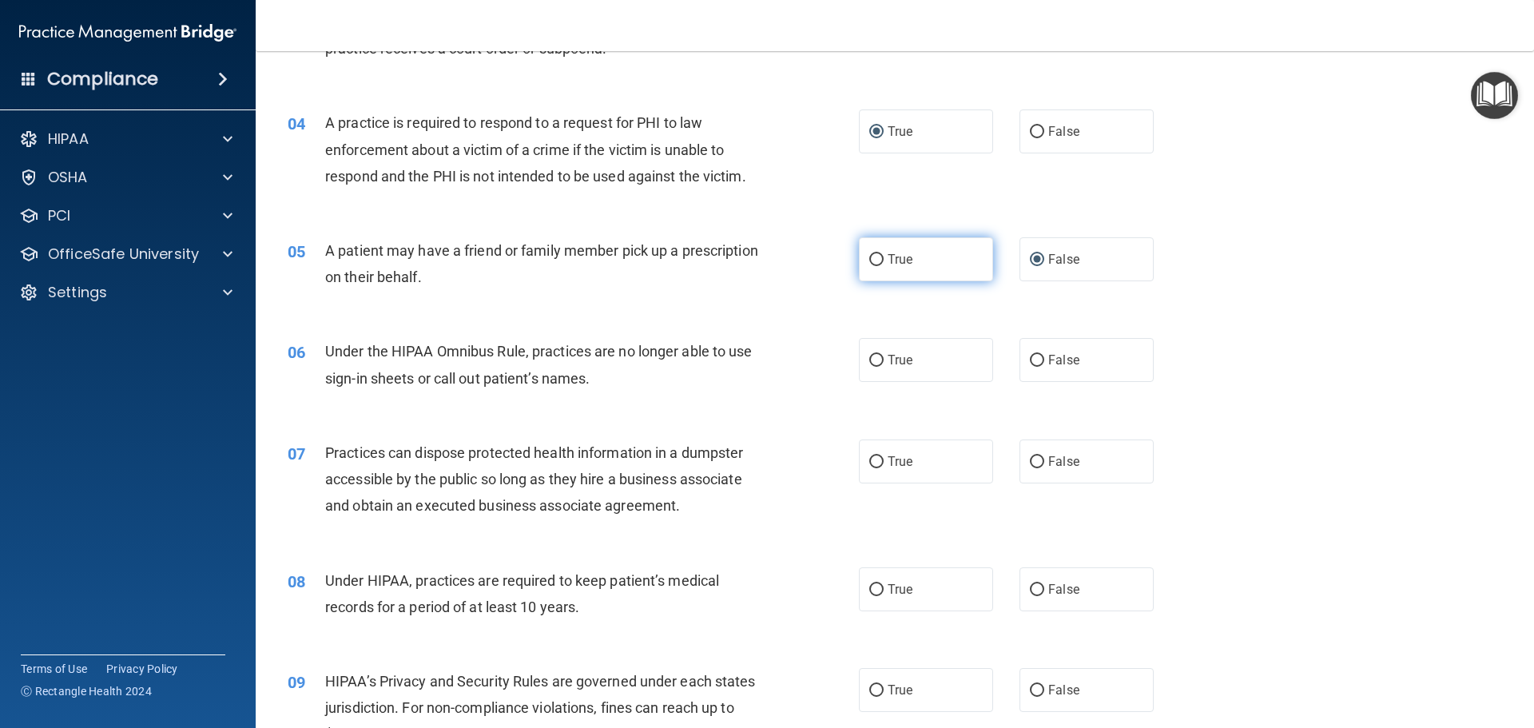
click at [874, 260] on input "True" at bounding box center [876, 260] width 14 height 12
radio input "true"
radio input "false"
click at [1032, 360] on input "False" at bounding box center [1037, 361] width 14 height 12
radio input "true"
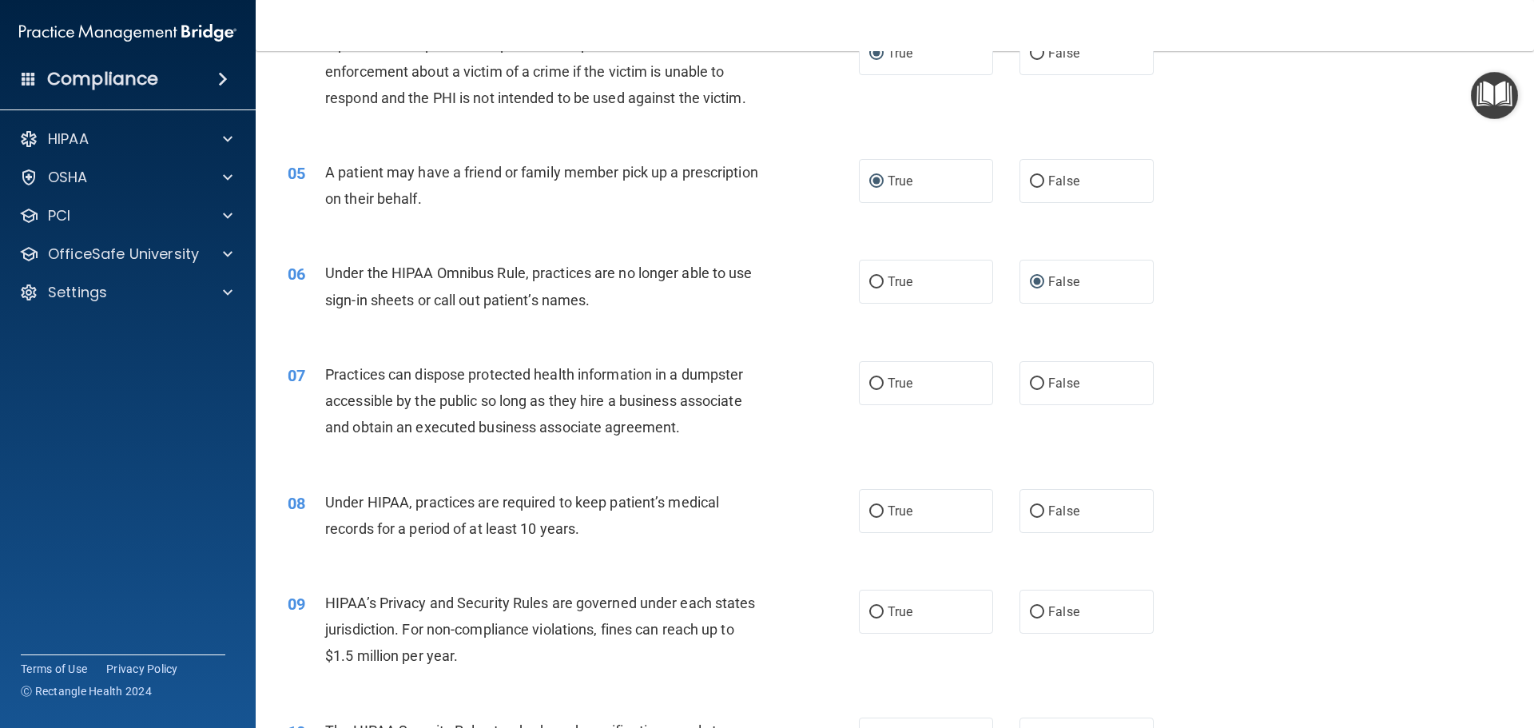
scroll to position [479, 0]
click at [1035, 378] on input "False" at bounding box center [1037, 382] width 14 height 12
radio input "true"
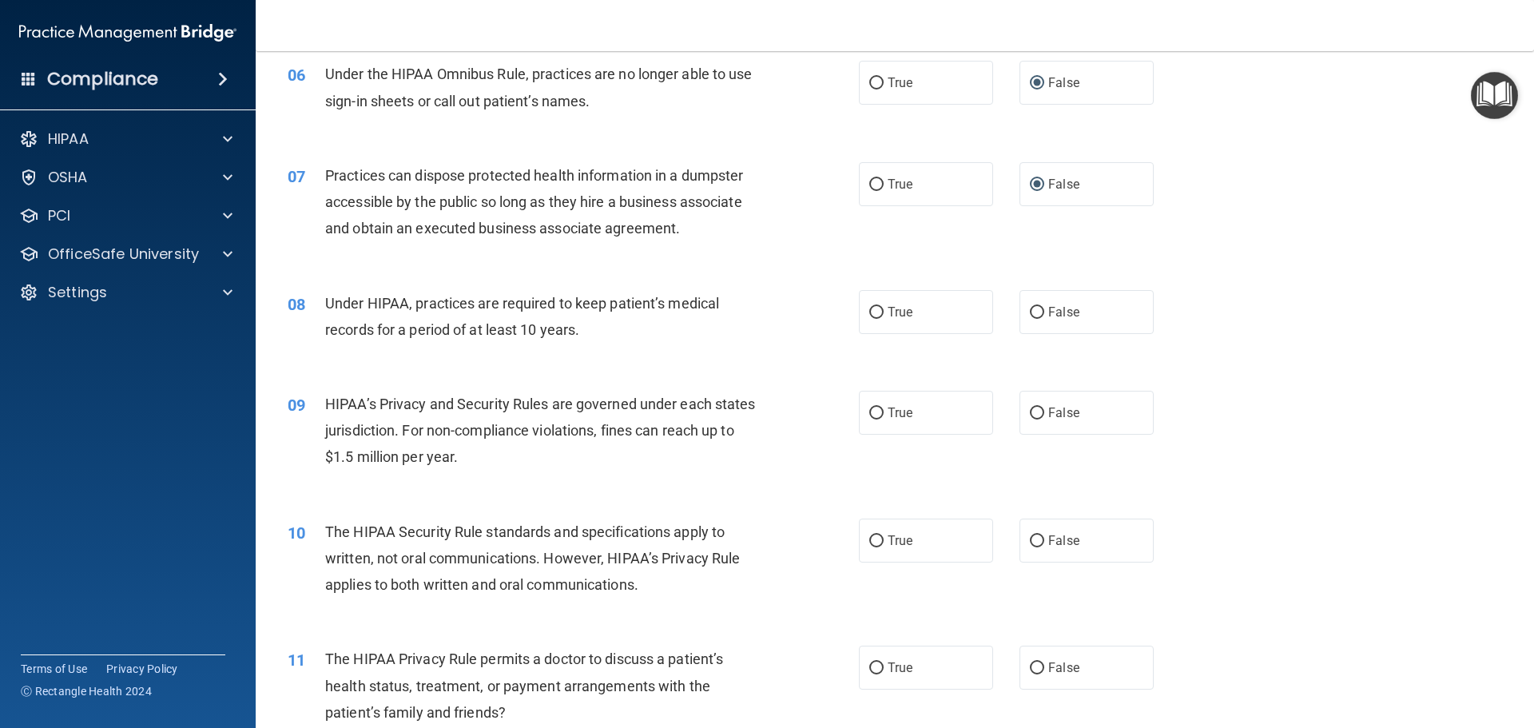
scroll to position [719, 0]
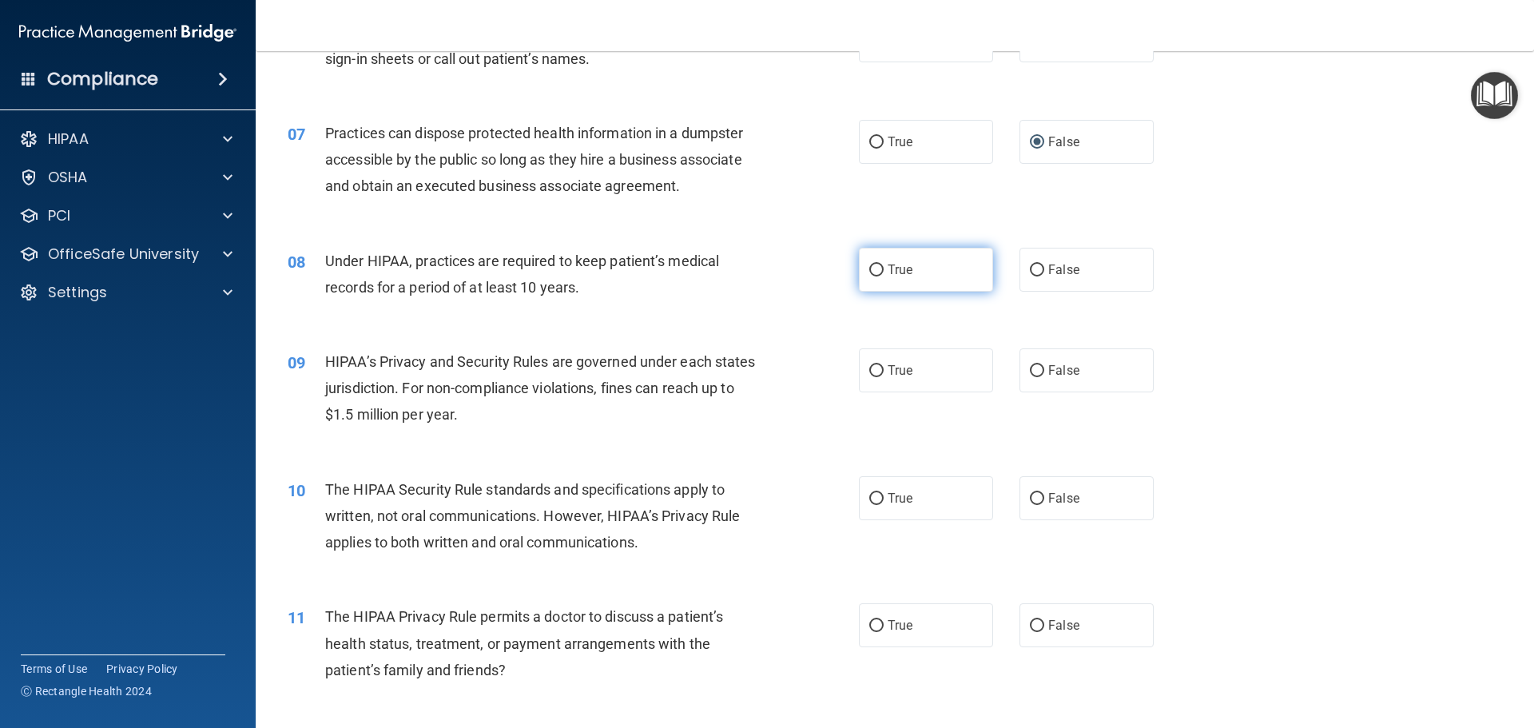
click at [870, 264] on input "True" at bounding box center [876, 270] width 14 height 12
radio input "true"
click at [1031, 369] on input "False" at bounding box center [1037, 371] width 14 height 12
radio input "true"
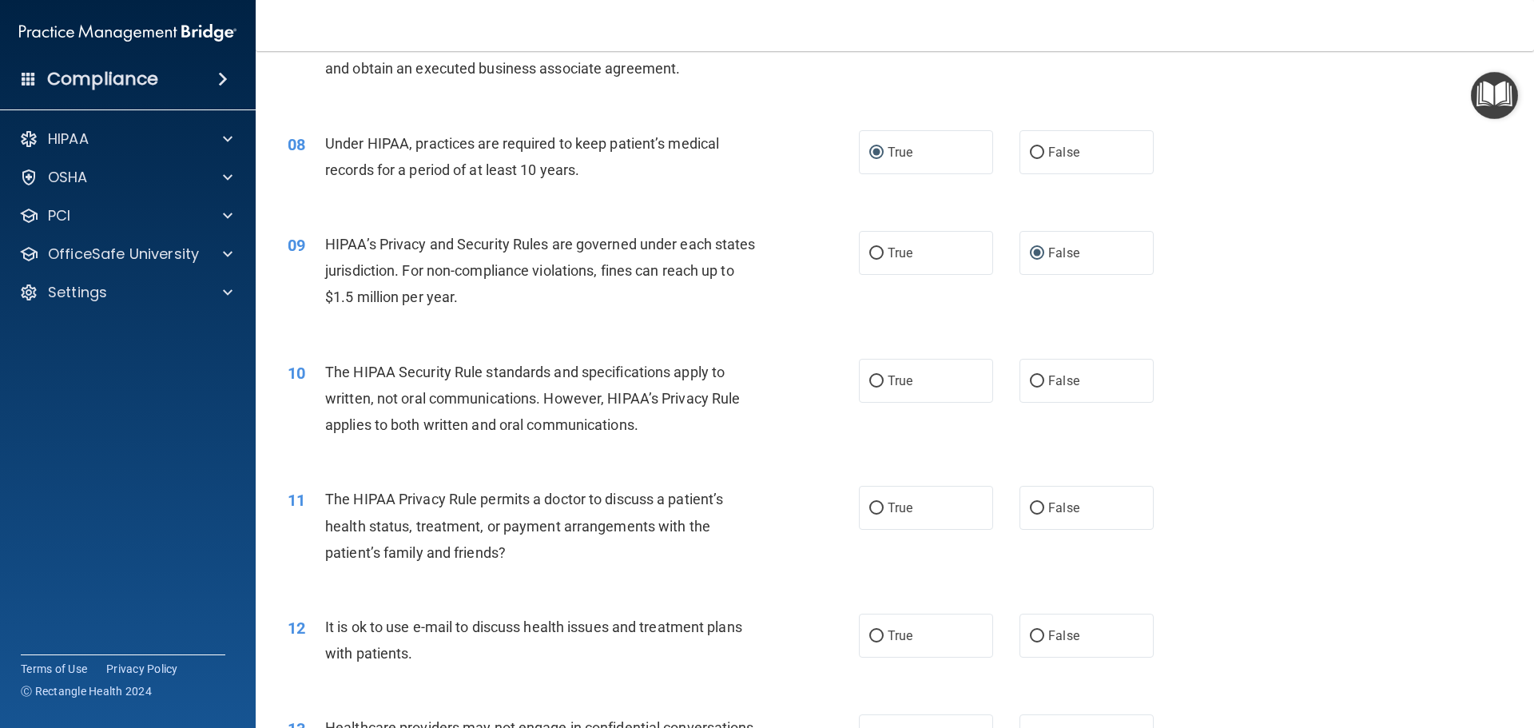
scroll to position [879, 0]
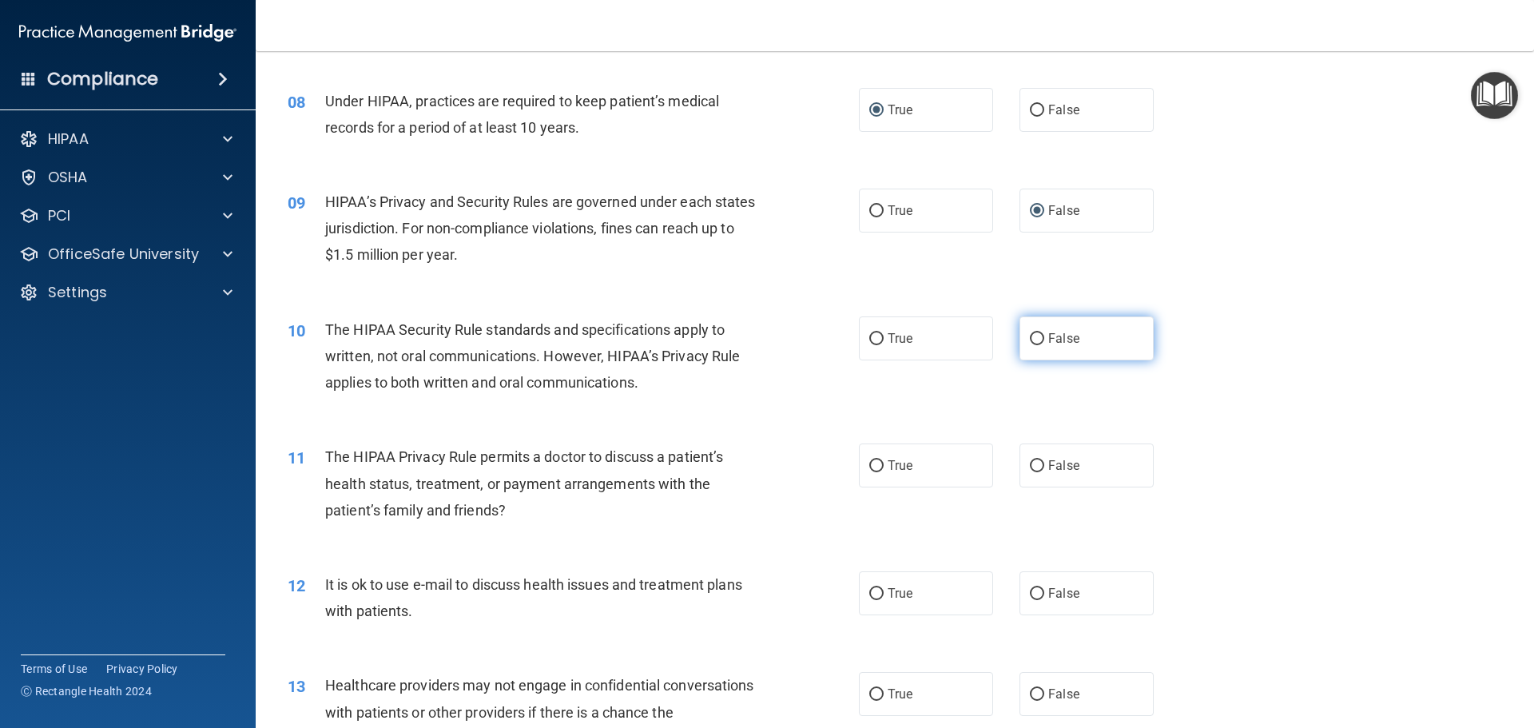
click at [1035, 340] on input "False" at bounding box center [1037, 339] width 14 height 12
radio input "true"
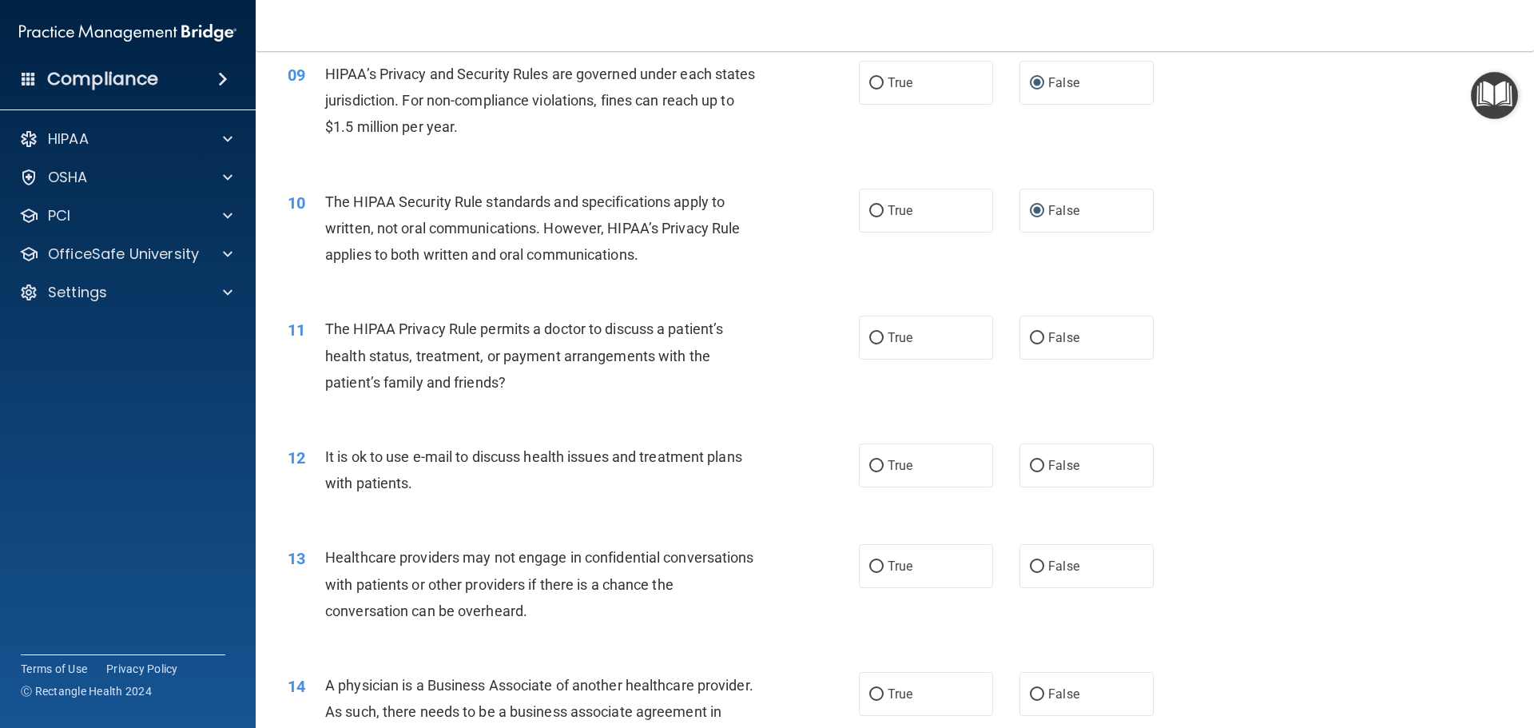
scroll to position [1039, 0]
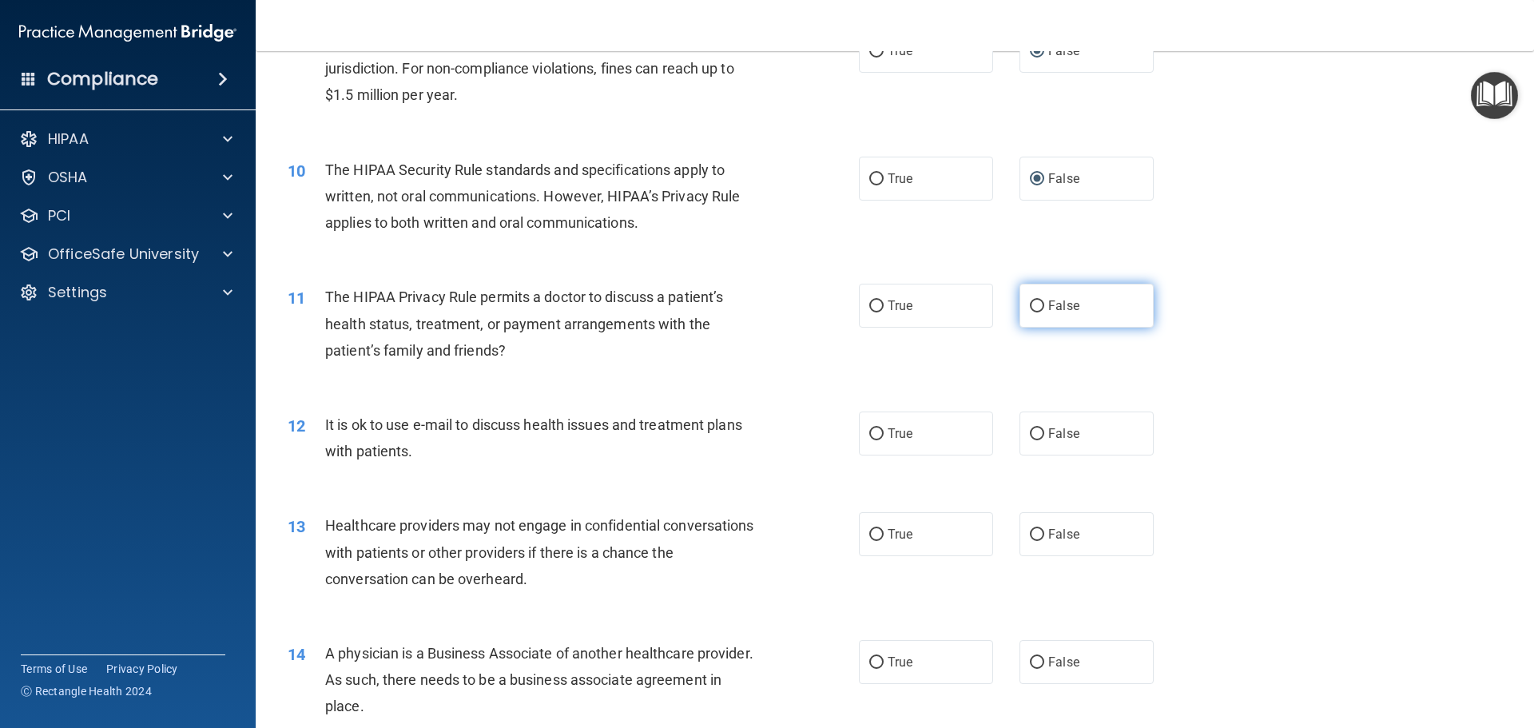
click at [1032, 303] on input "False" at bounding box center [1037, 306] width 14 height 12
radio input "true"
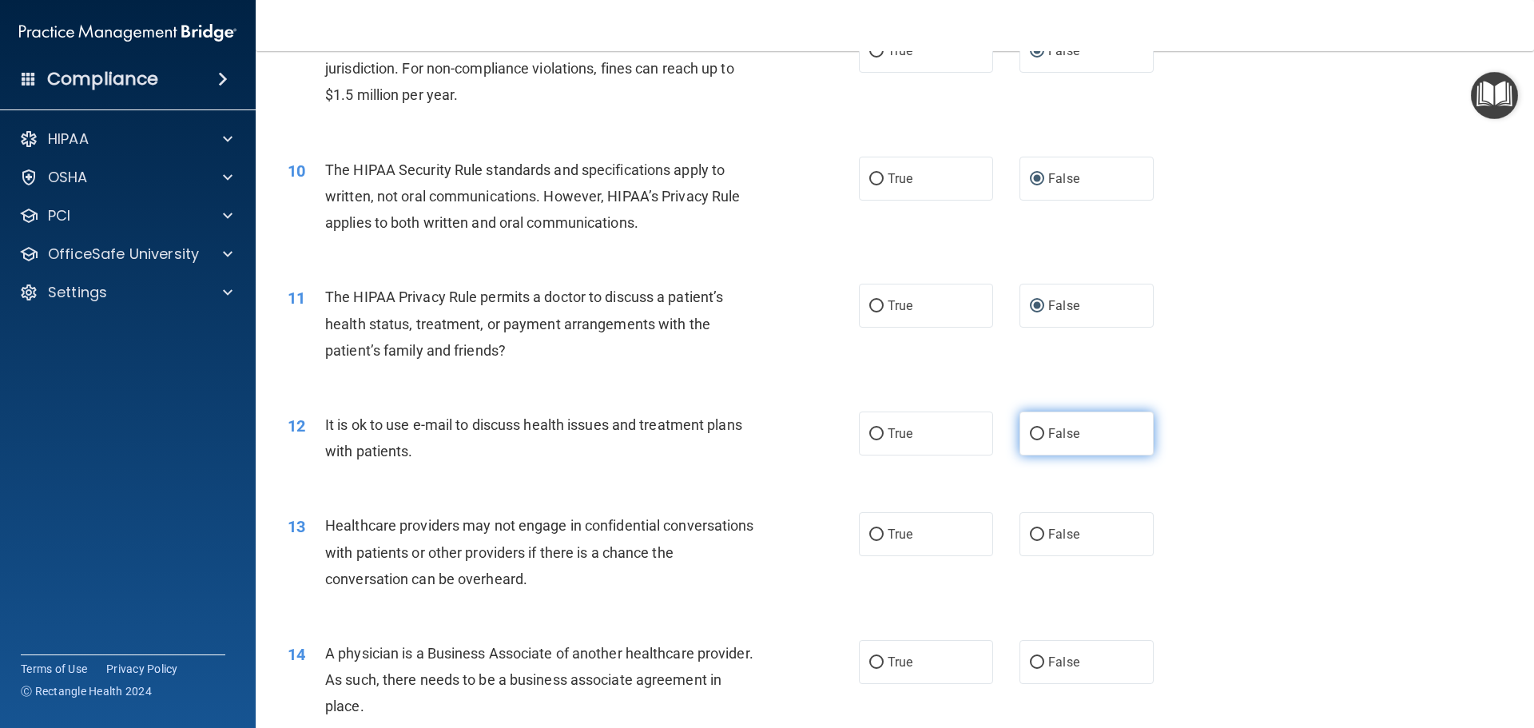
click at [1031, 432] on input "False" at bounding box center [1037, 434] width 14 height 12
radio input "true"
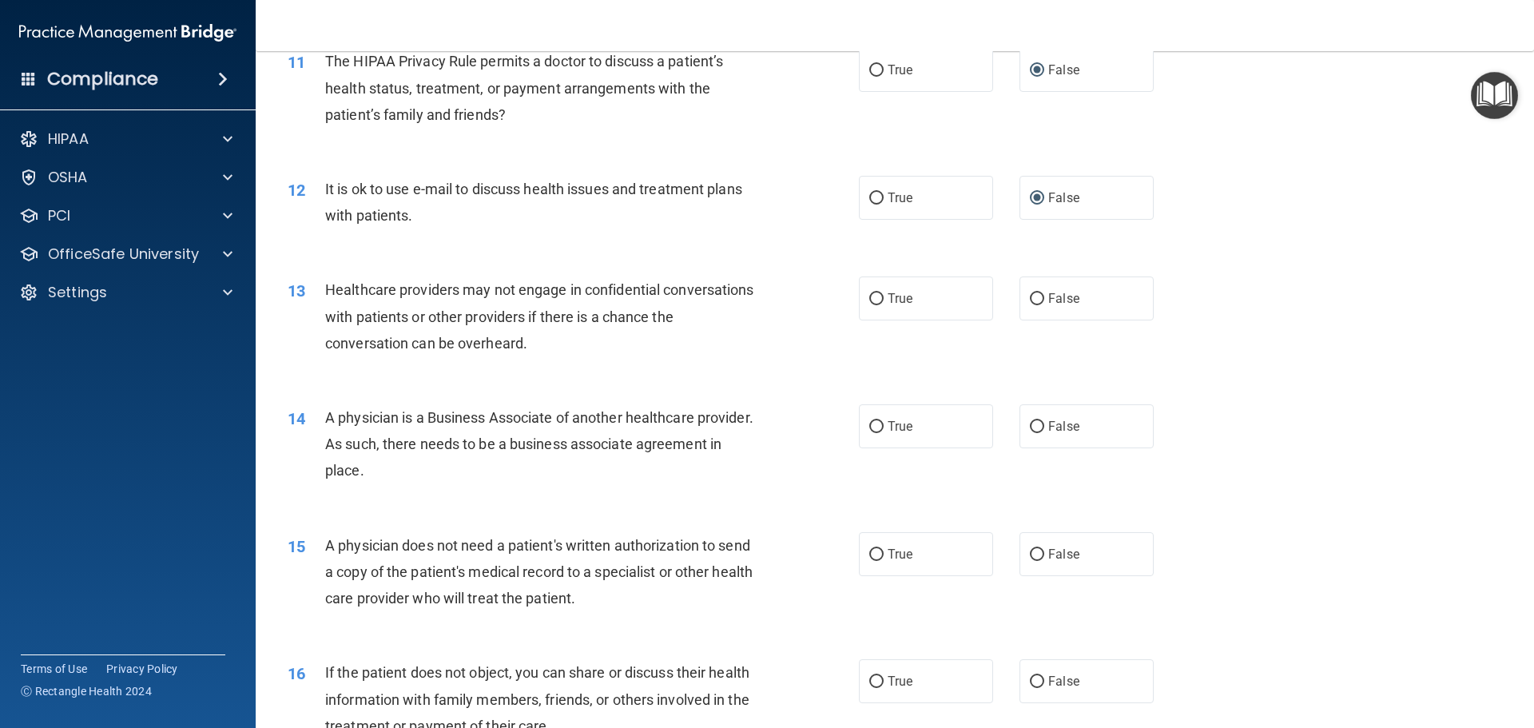
scroll to position [1278, 0]
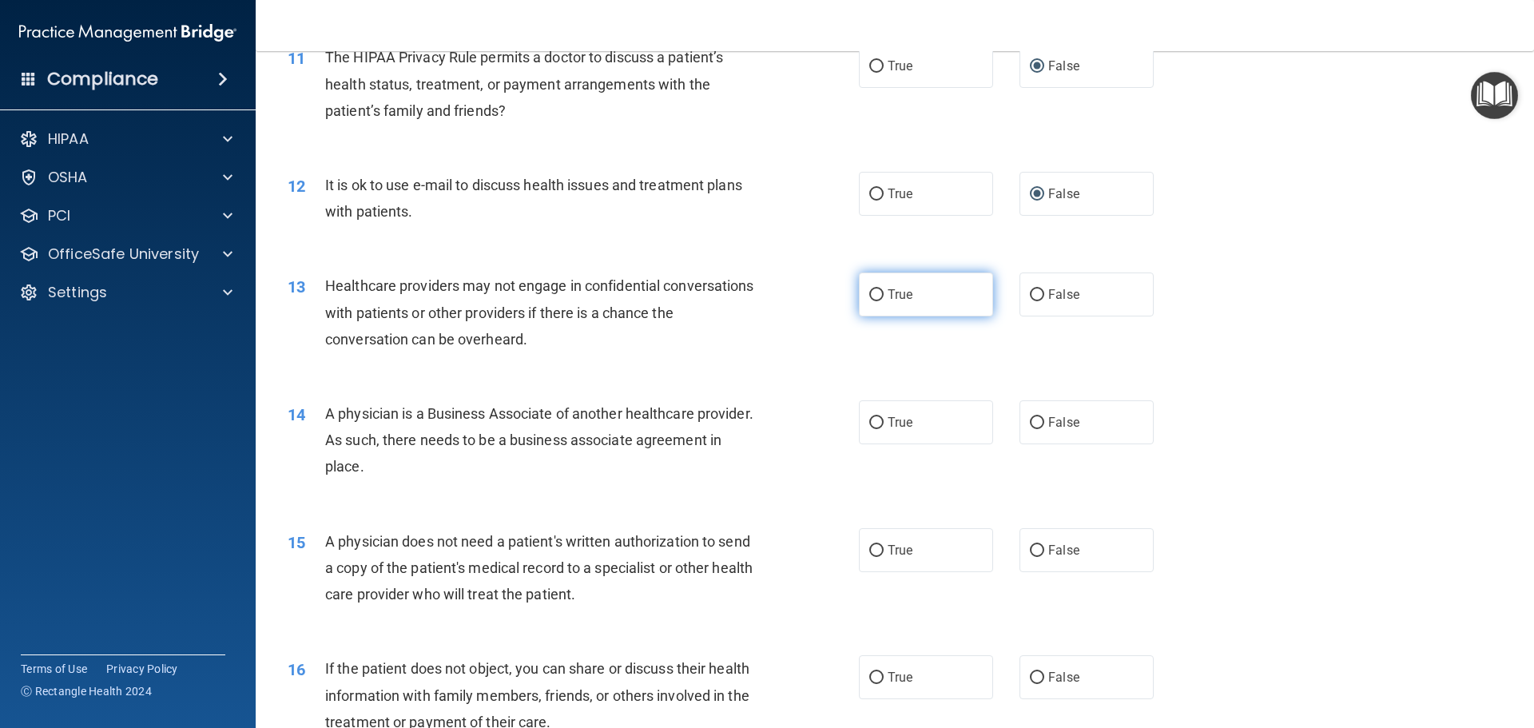
click at [871, 295] on input "True" at bounding box center [876, 295] width 14 height 12
radio input "true"
click at [1030, 422] on input "False" at bounding box center [1037, 423] width 14 height 12
radio input "true"
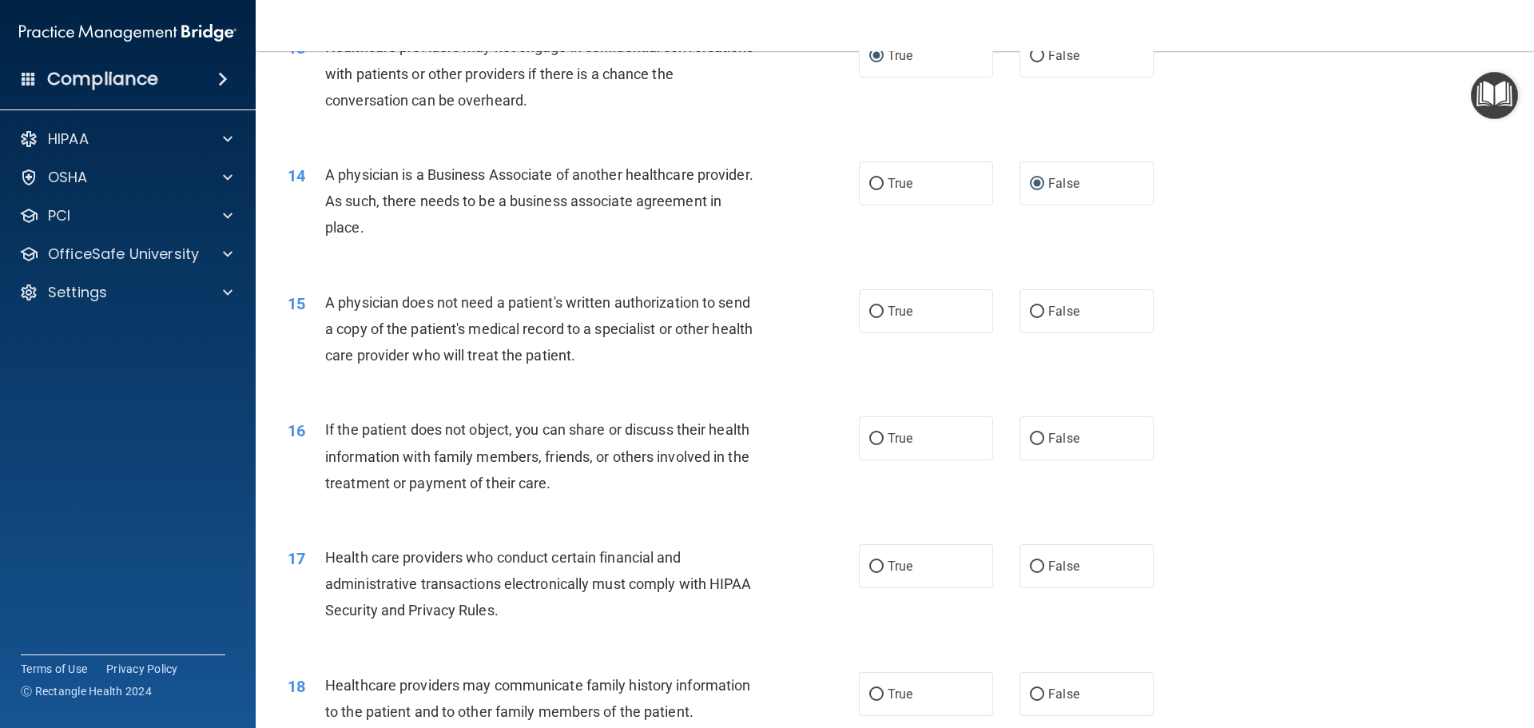
scroll to position [1518, 0]
click at [870, 308] on input "True" at bounding box center [876, 311] width 14 height 12
radio input "true"
click at [869, 432] on input "True" at bounding box center [876, 438] width 14 height 12
radio input "true"
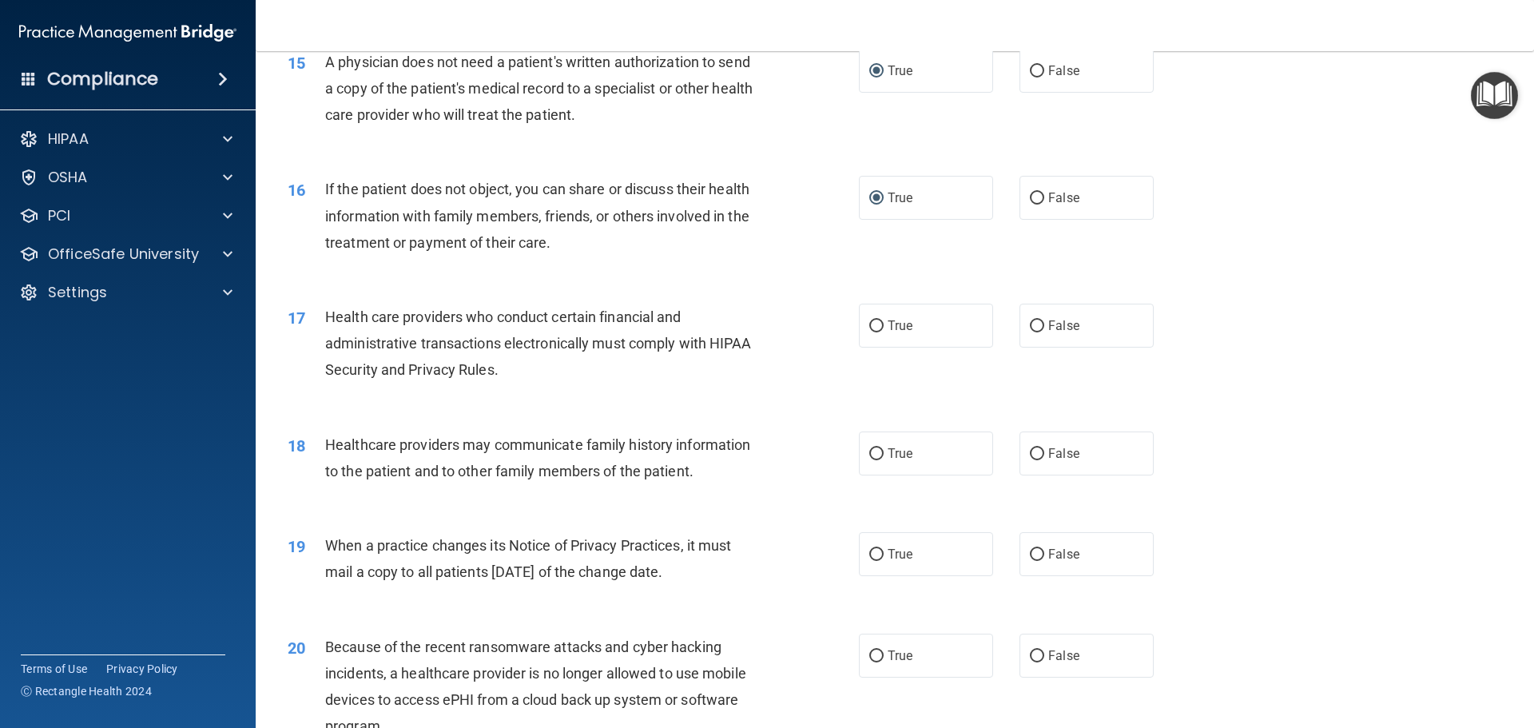
scroll to position [1838, 0]
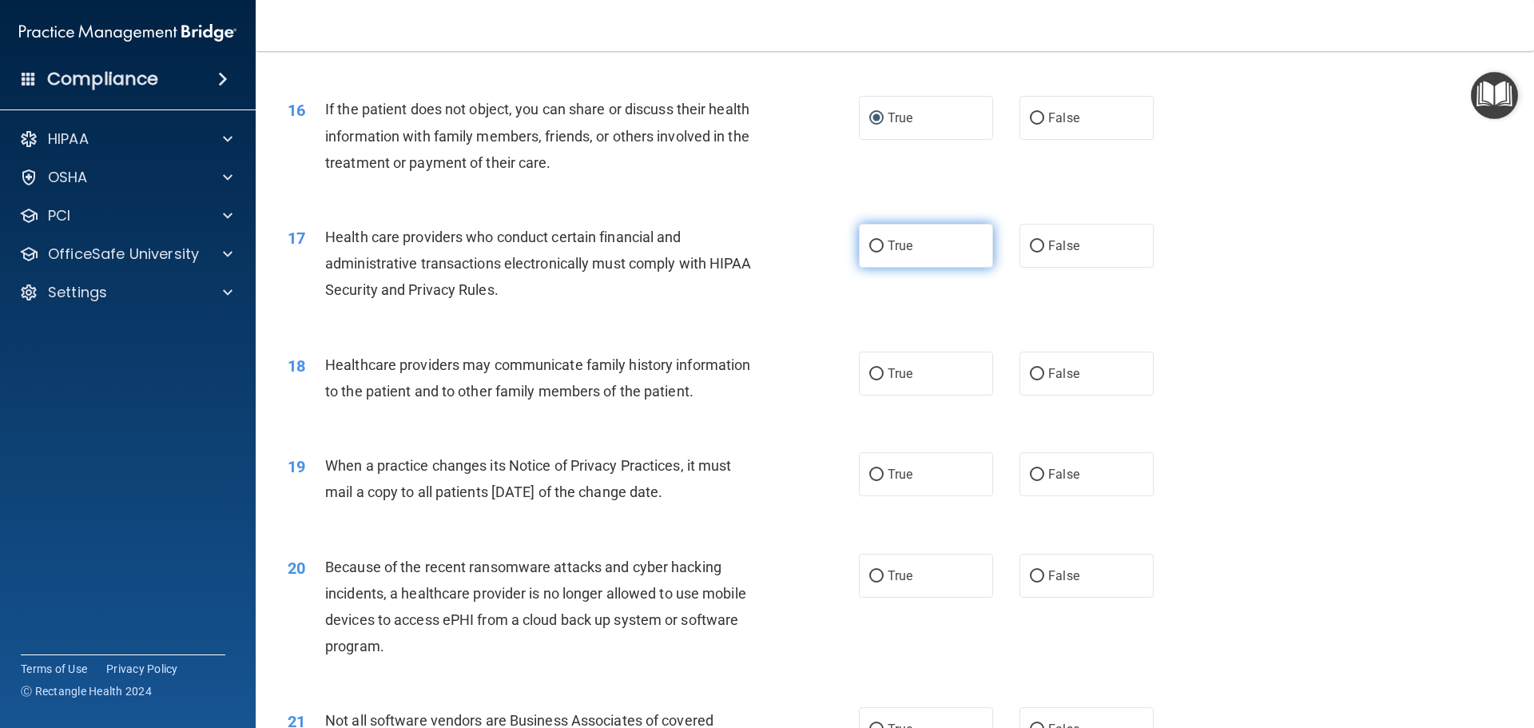
click at [875, 246] on input "True" at bounding box center [876, 247] width 14 height 12
radio input "true"
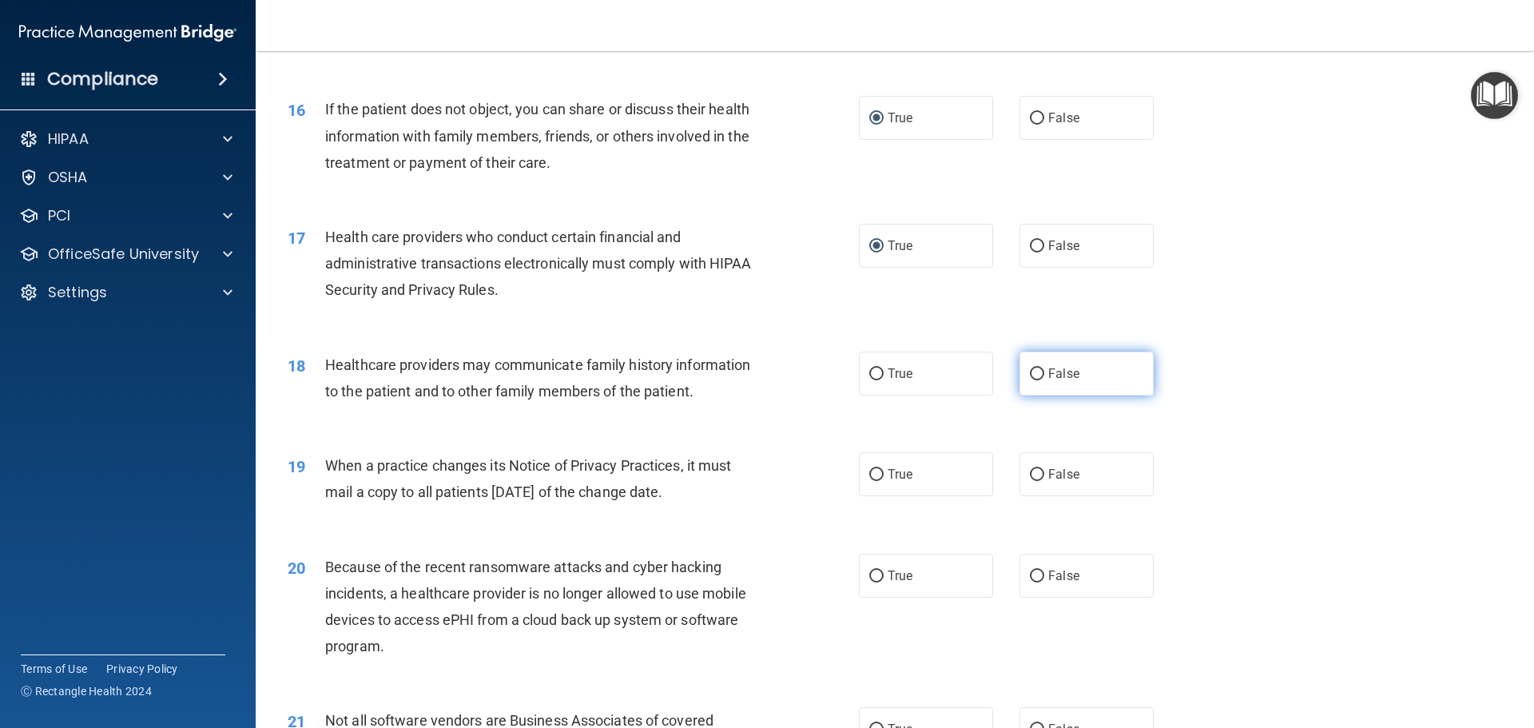
click at [1030, 378] on input "False" at bounding box center [1037, 374] width 14 height 12
radio input "true"
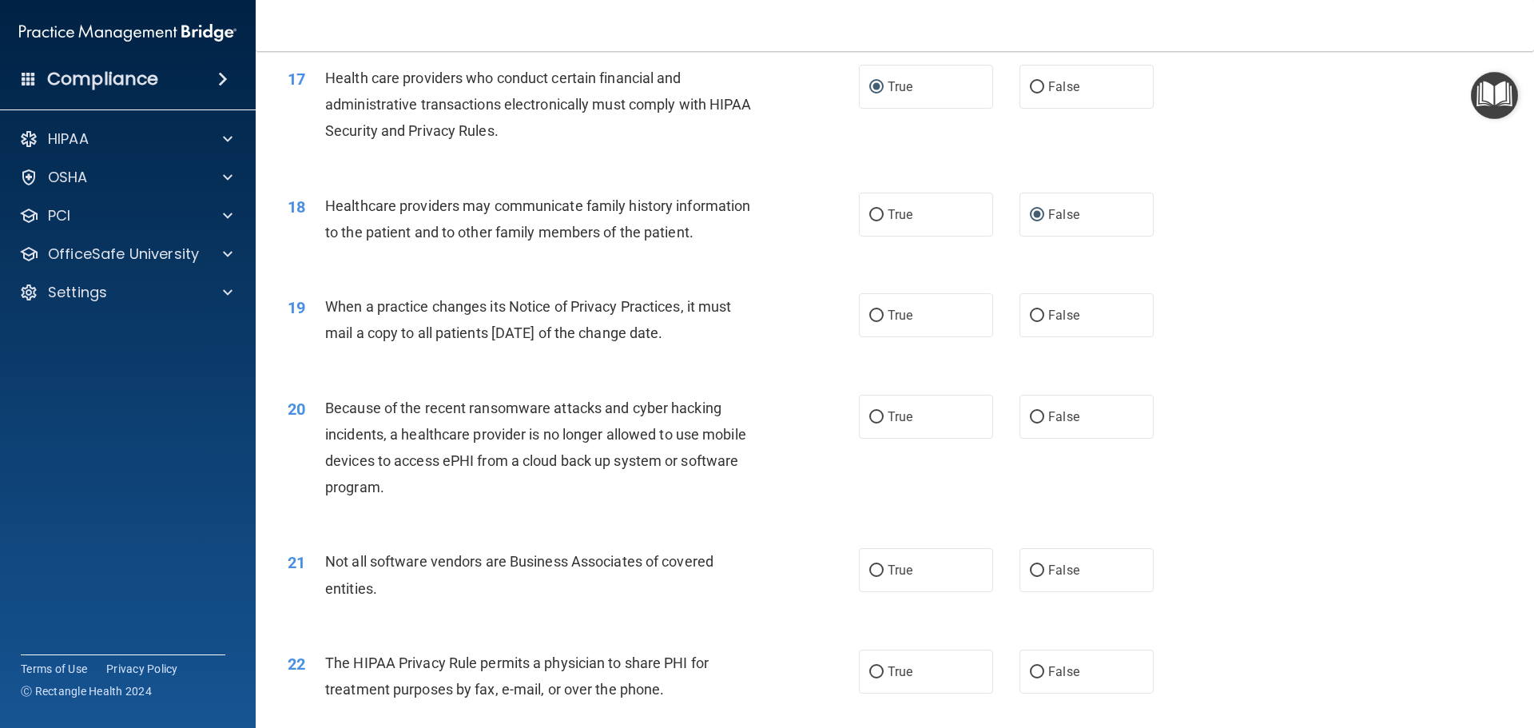
scroll to position [1998, 0]
click at [1030, 316] on input "False" at bounding box center [1037, 315] width 14 height 12
radio input "true"
click at [869, 317] on input "True" at bounding box center [876, 315] width 14 height 12
radio input "true"
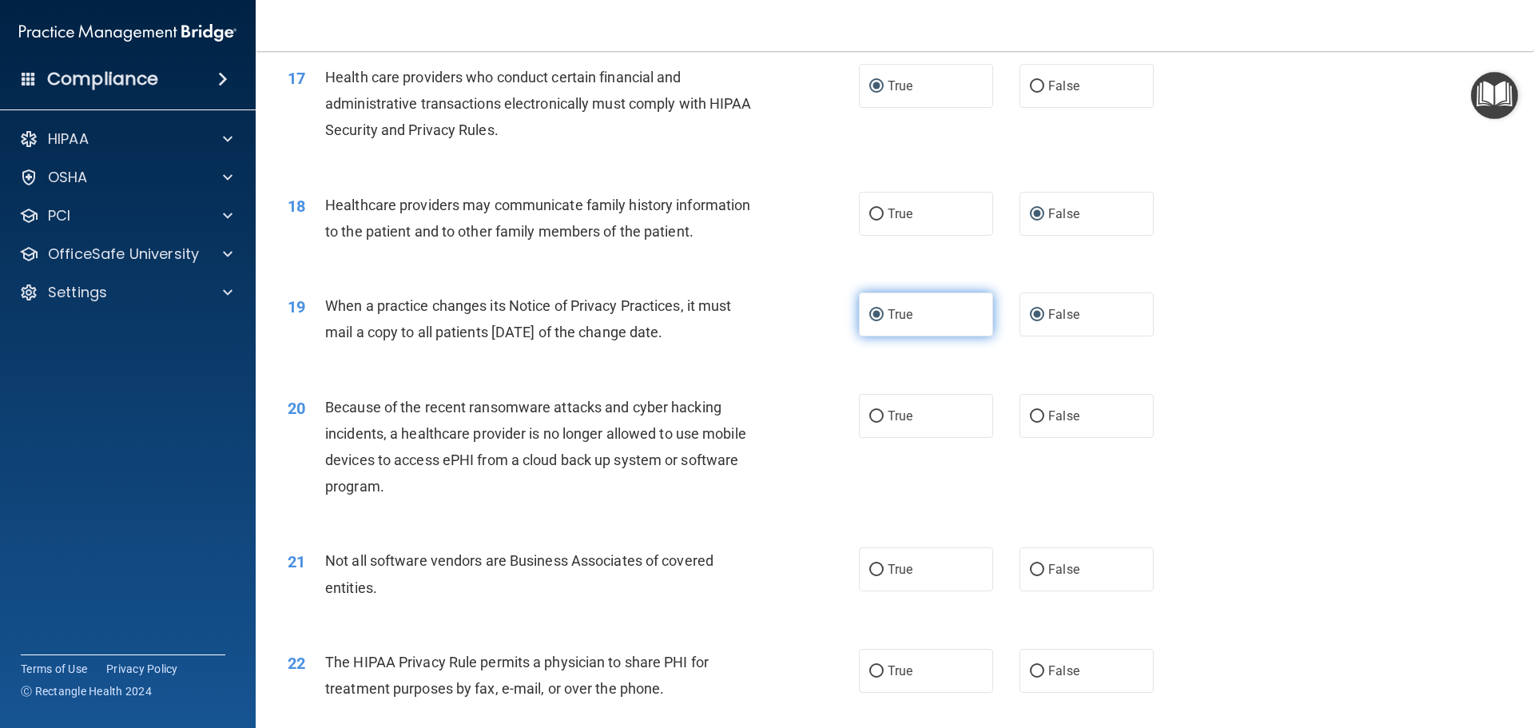
radio input "false"
click at [1030, 411] on input "False" at bounding box center [1037, 417] width 14 height 12
radio input "true"
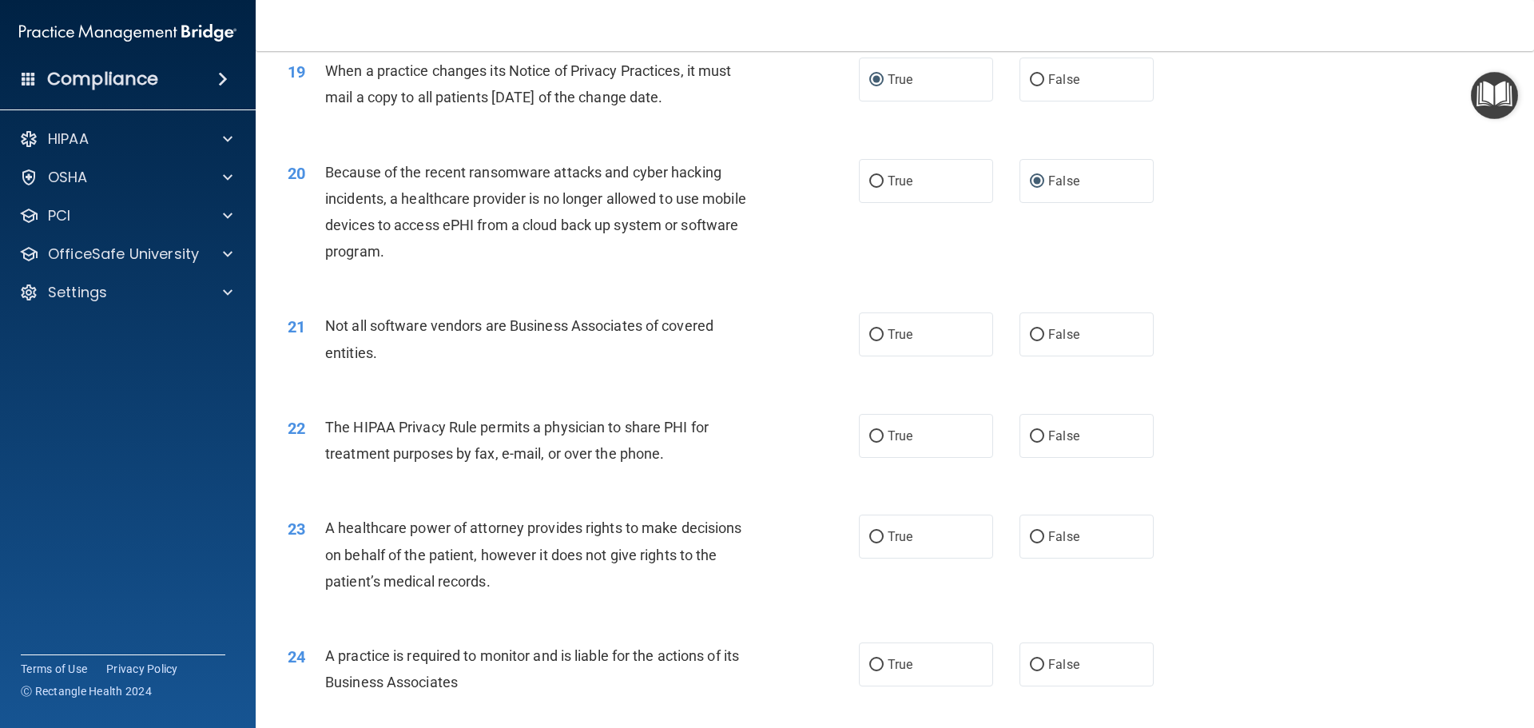
scroll to position [2237, 0]
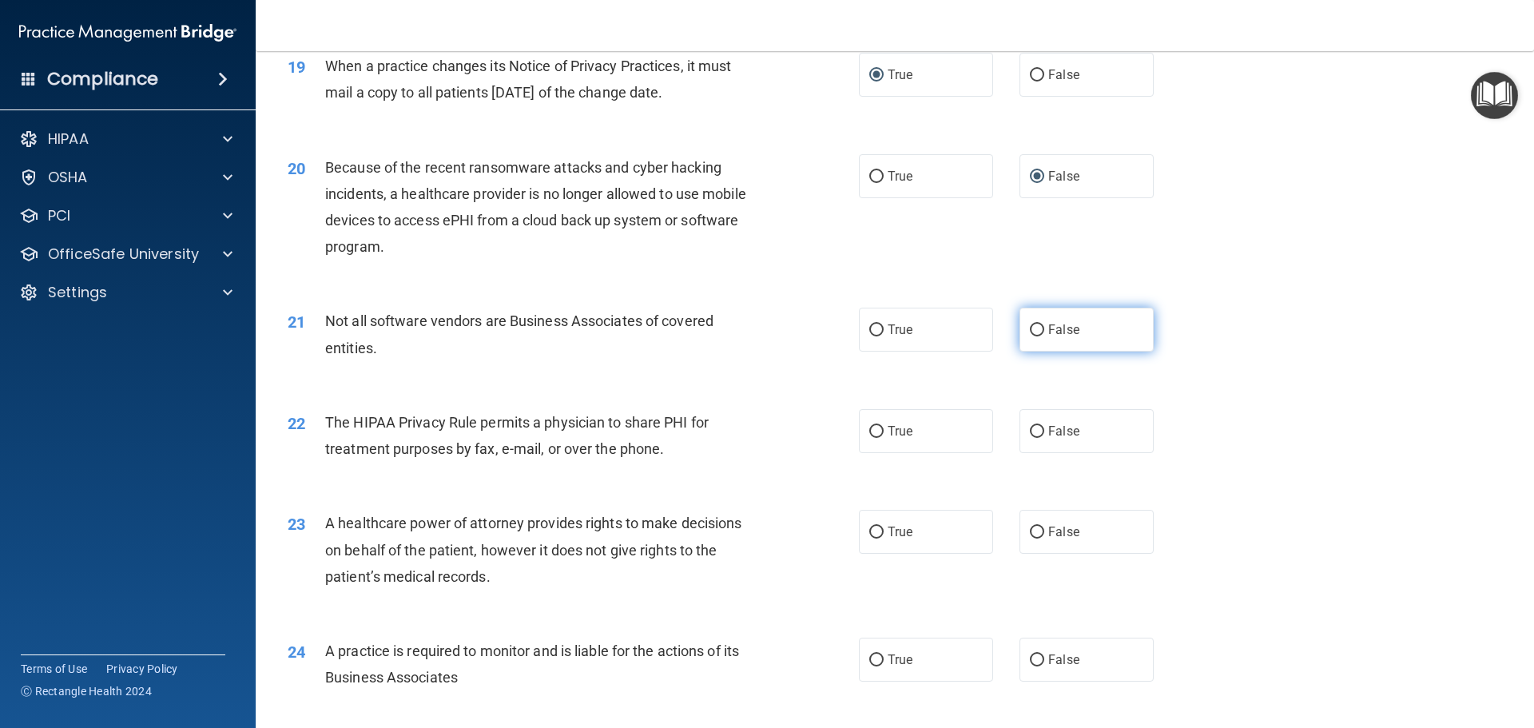
click at [1032, 327] on input "False" at bounding box center [1037, 330] width 14 height 12
radio input "true"
click at [1030, 431] on input "False" at bounding box center [1037, 432] width 14 height 12
radio input "true"
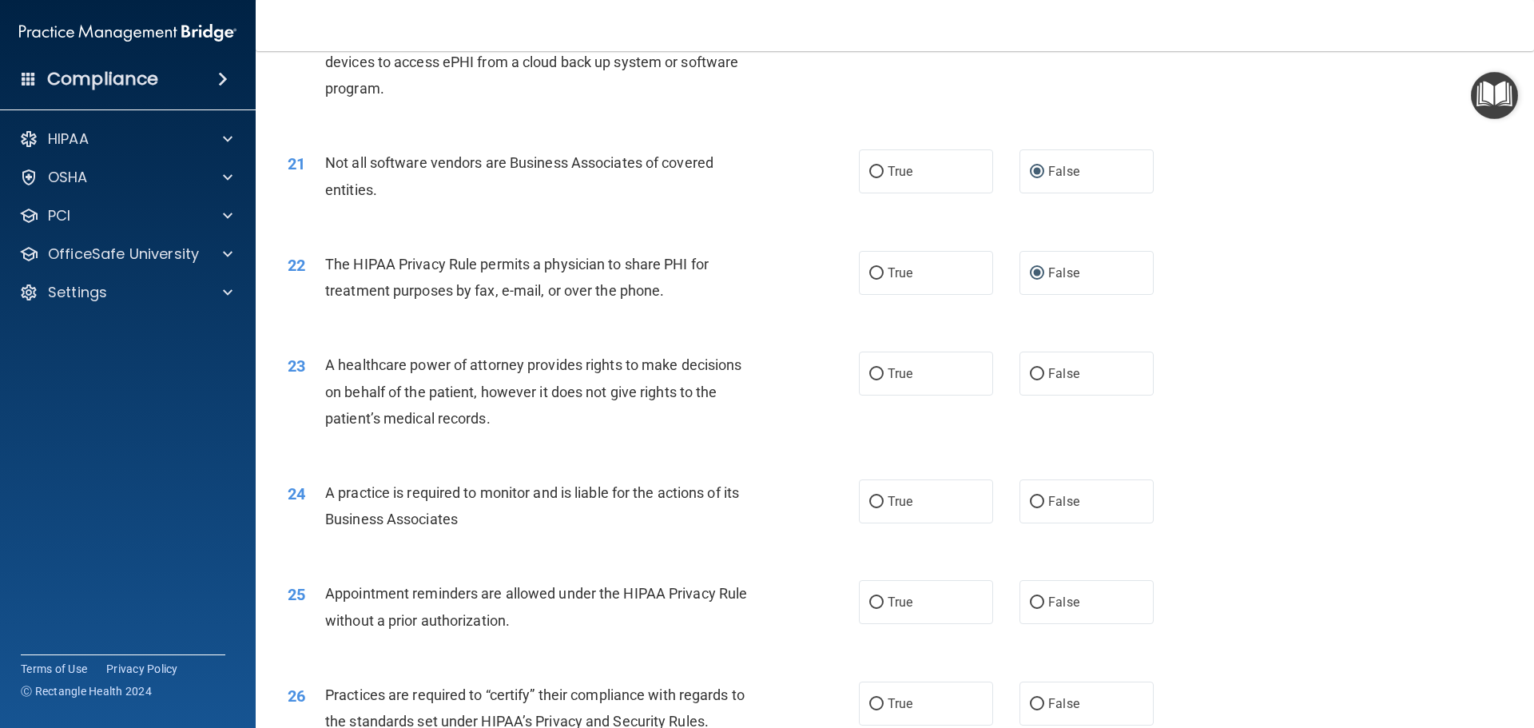
scroll to position [2397, 0]
click at [1030, 367] on input "False" at bounding box center [1037, 373] width 14 height 12
radio input "true"
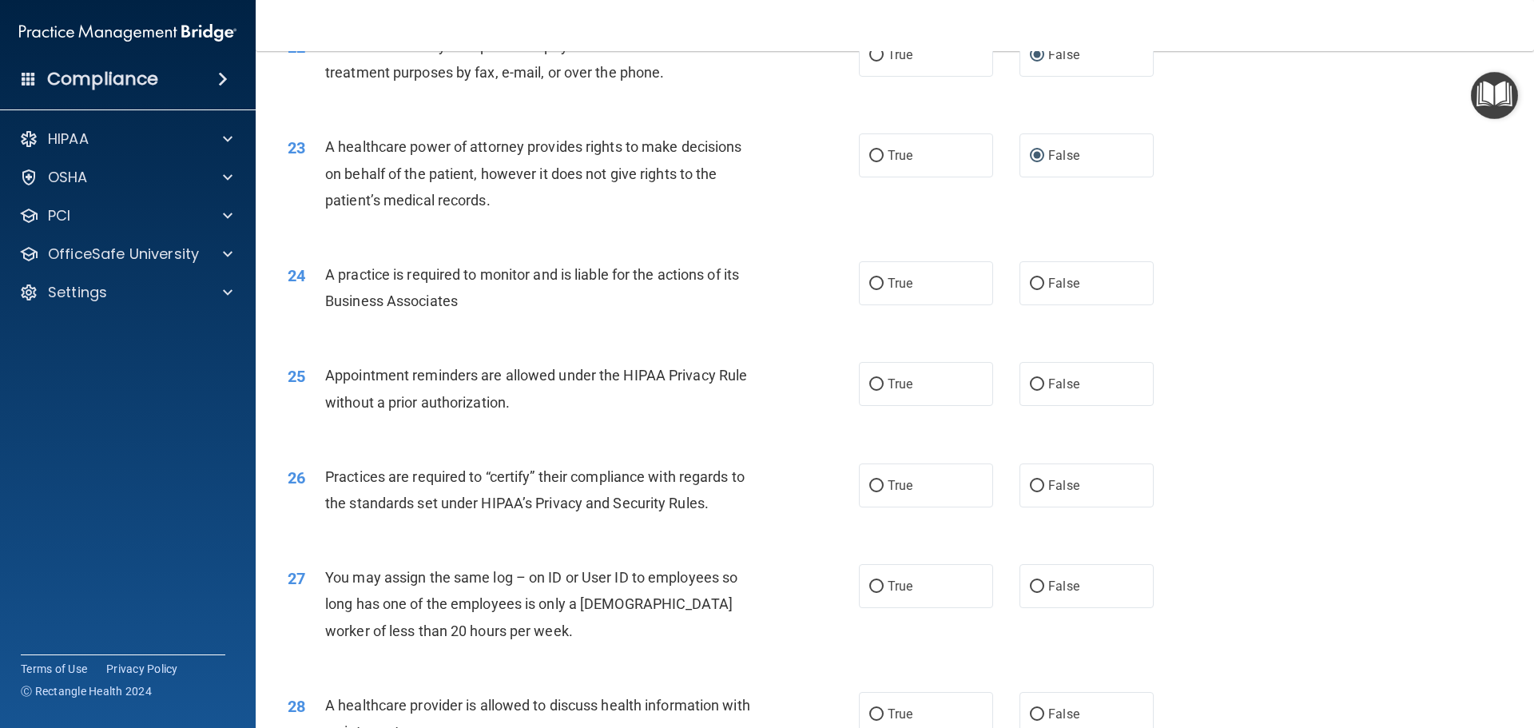
scroll to position [2637, 0]
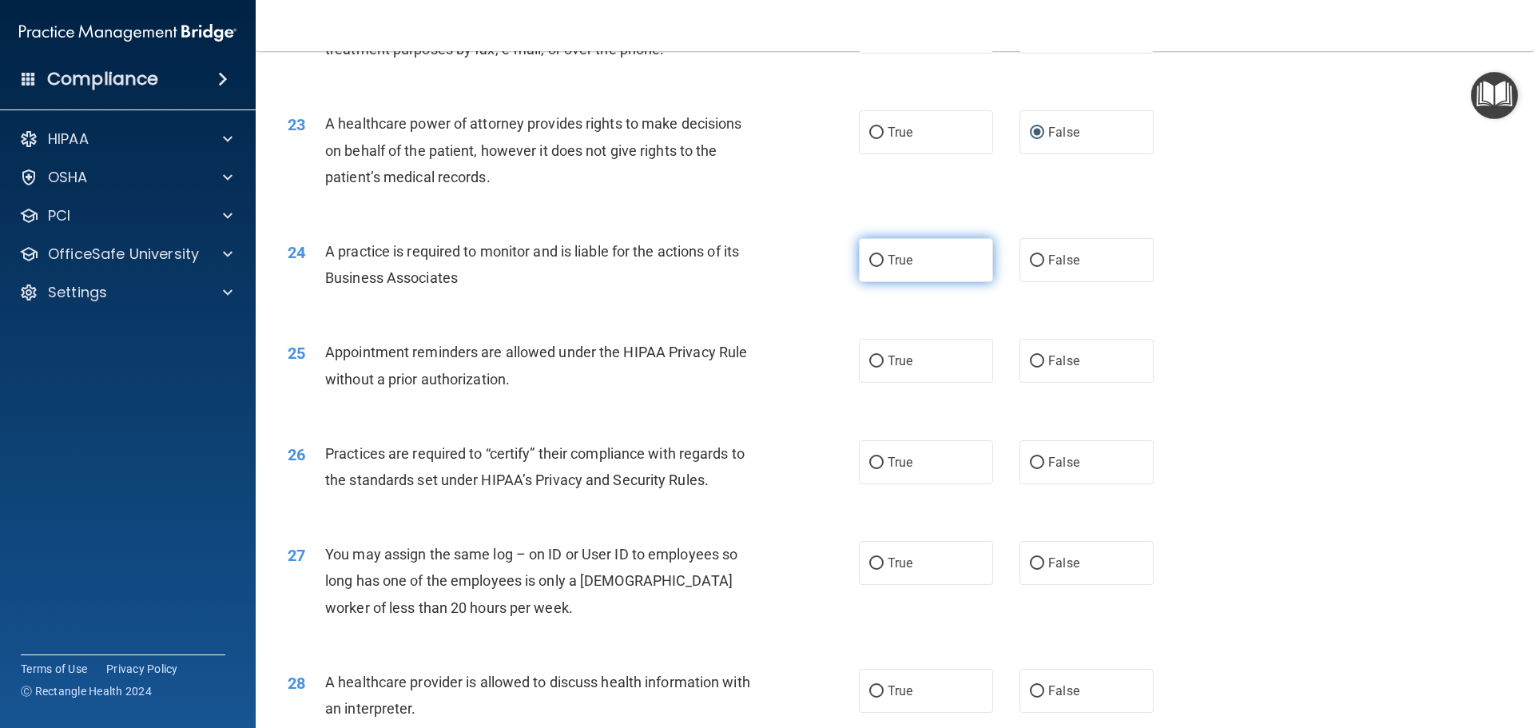
click at [873, 255] on input "True" at bounding box center [876, 261] width 14 height 12
radio input "true"
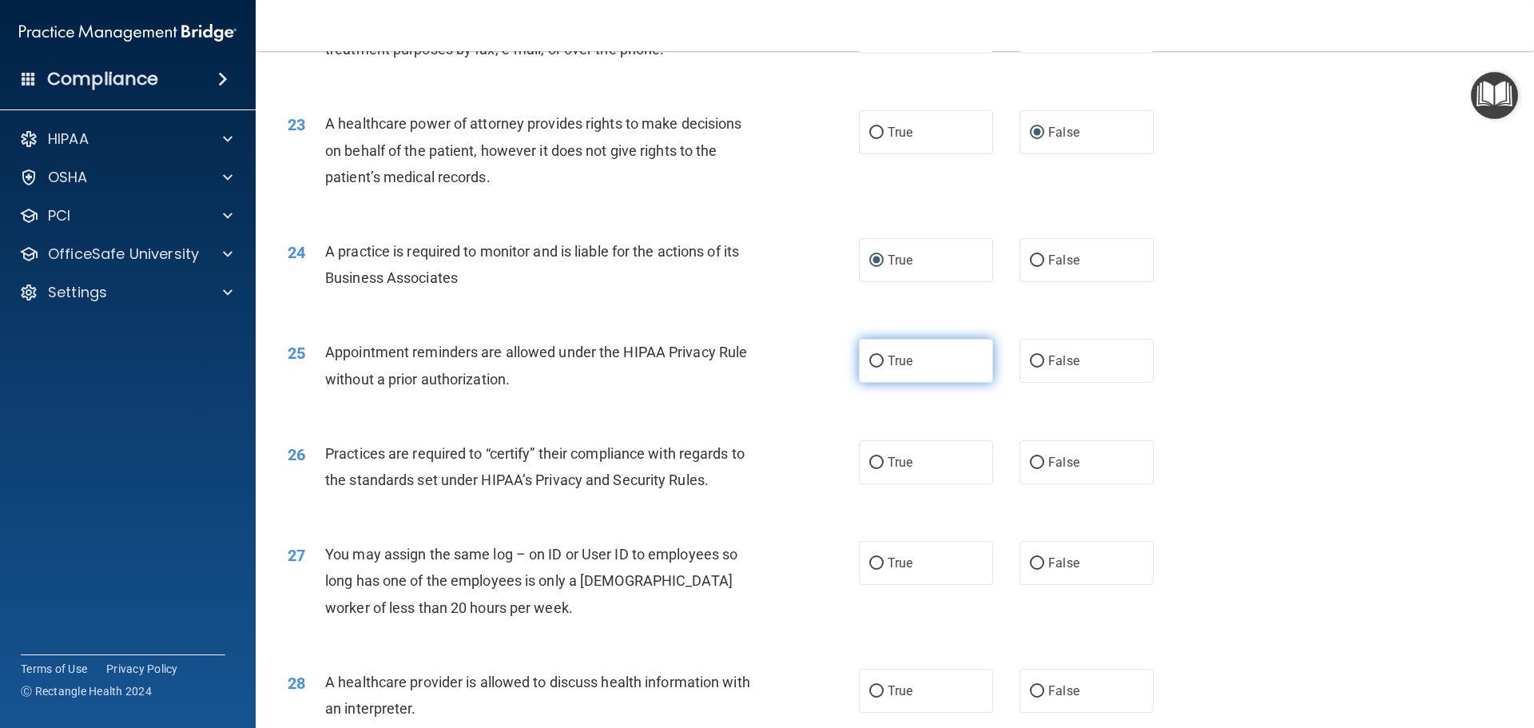
click at [869, 360] on input "True" at bounding box center [876, 362] width 14 height 12
radio input "true"
click at [869, 463] on input "True" at bounding box center [876, 463] width 14 height 12
radio input "true"
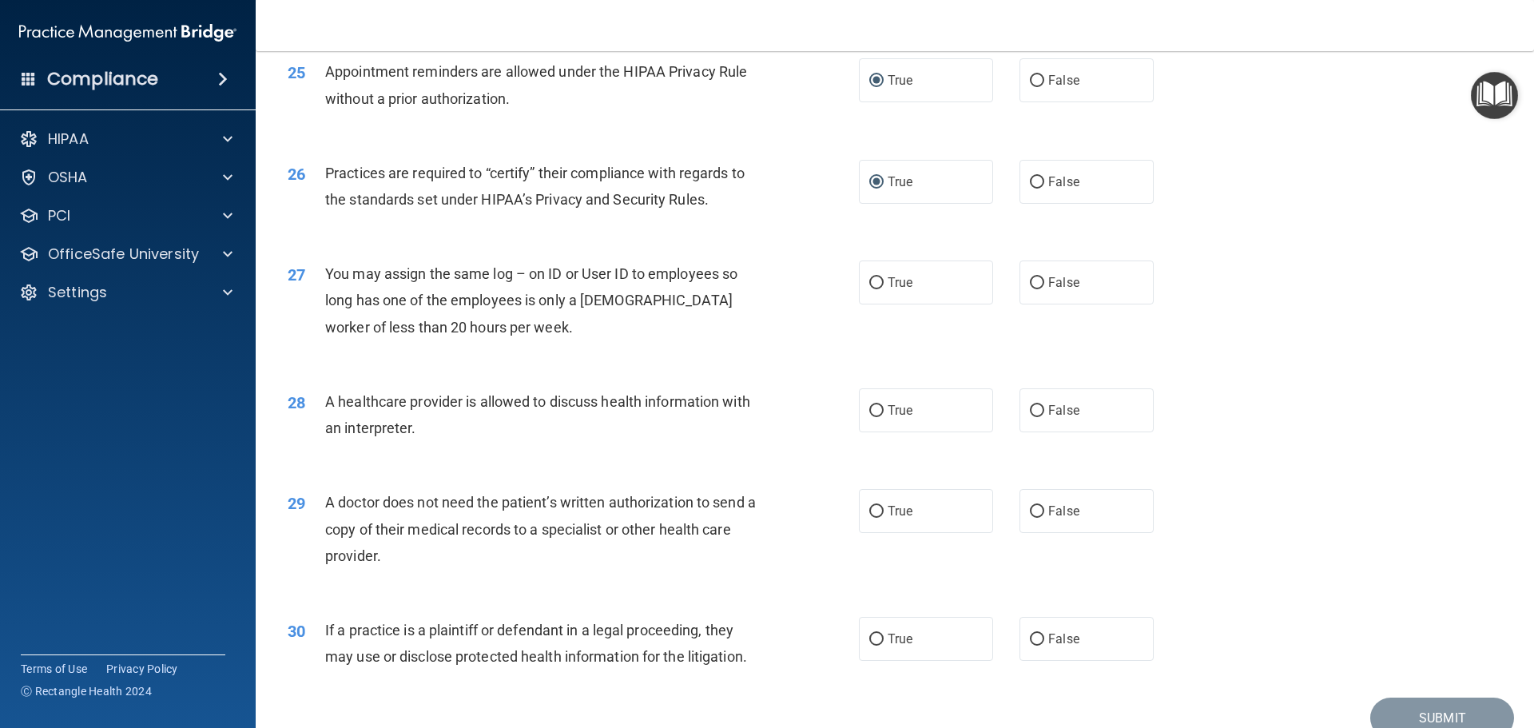
scroll to position [2956, 0]
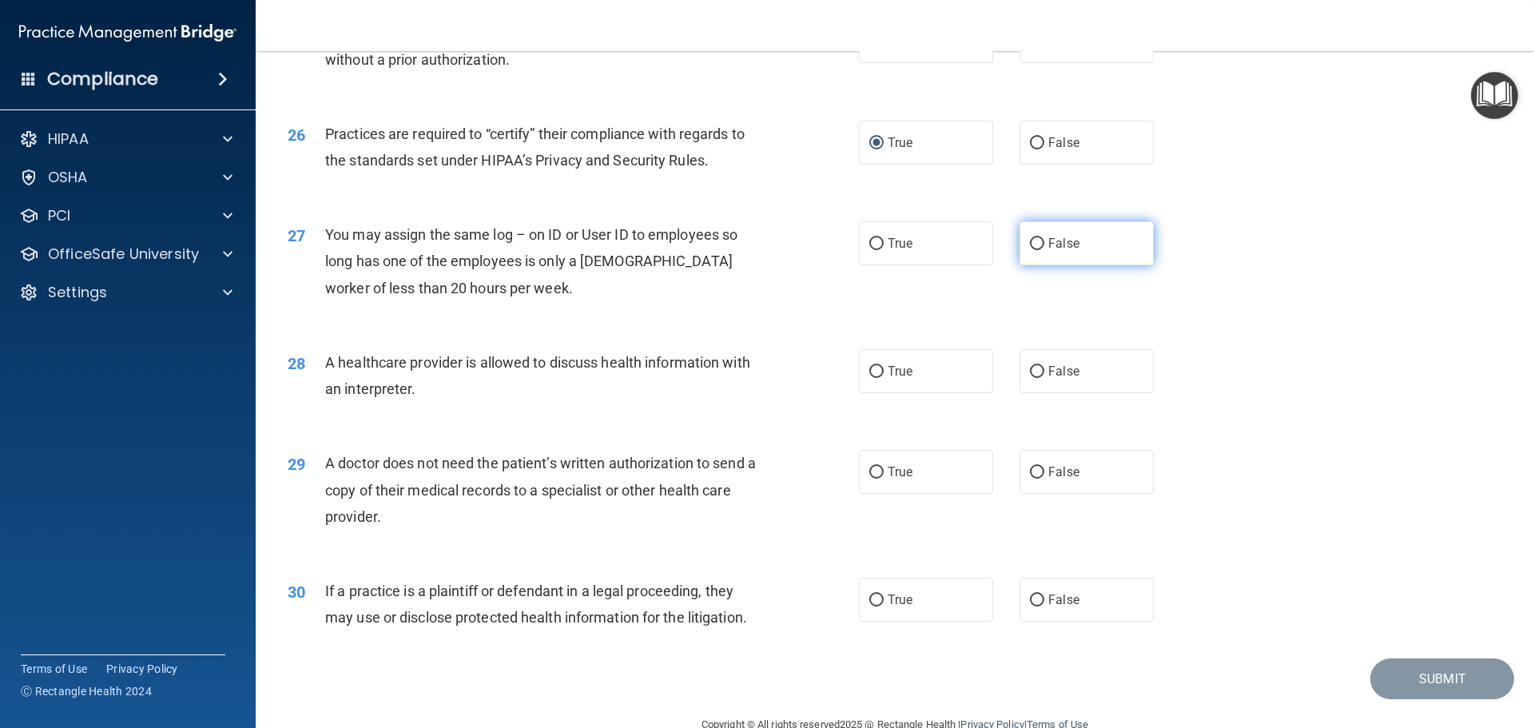
click at [1030, 243] on input "False" at bounding box center [1037, 244] width 14 height 12
radio input "true"
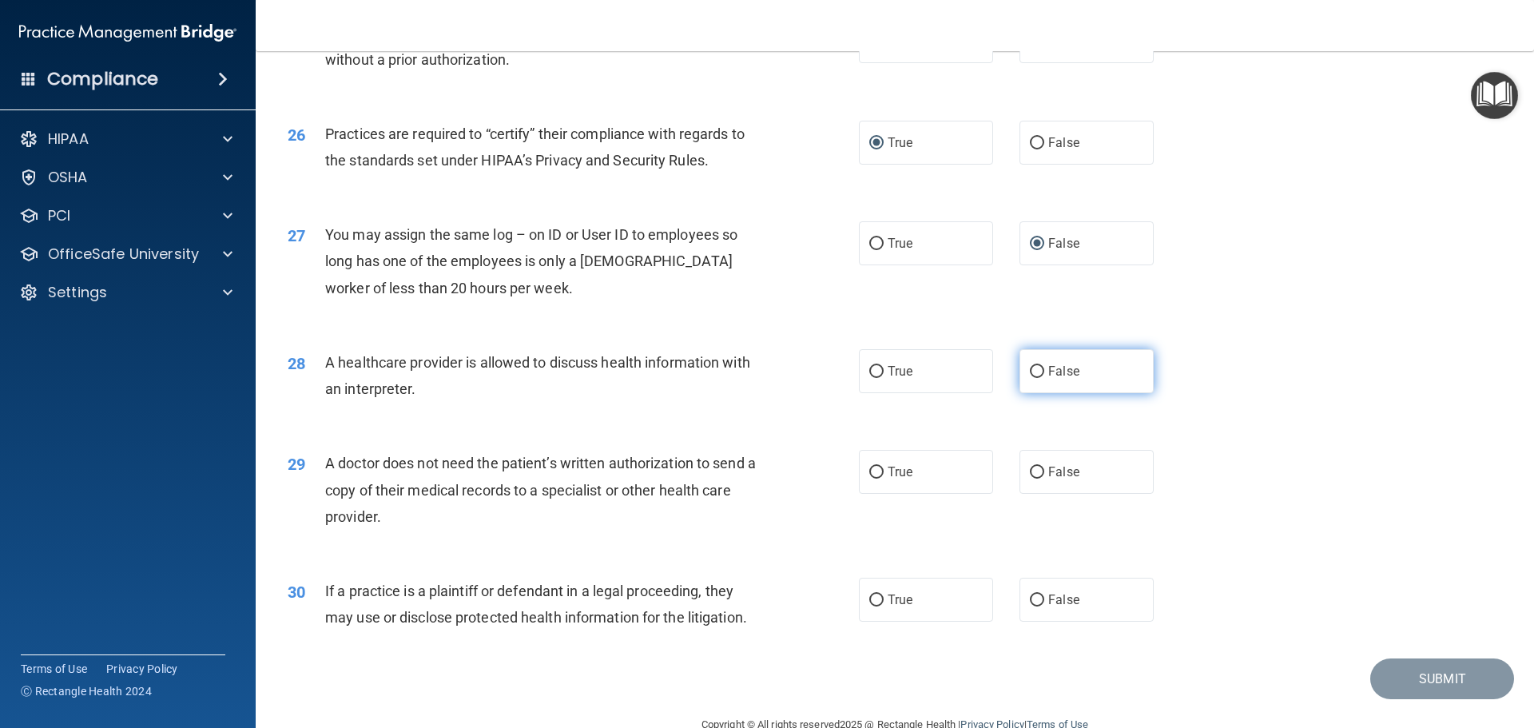
click at [1036, 374] on input "False" at bounding box center [1037, 372] width 14 height 12
radio input "true"
click at [874, 471] on input "True" at bounding box center [876, 473] width 14 height 12
radio input "true"
click at [870, 598] on input "True" at bounding box center [876, 600] width 14 height 12
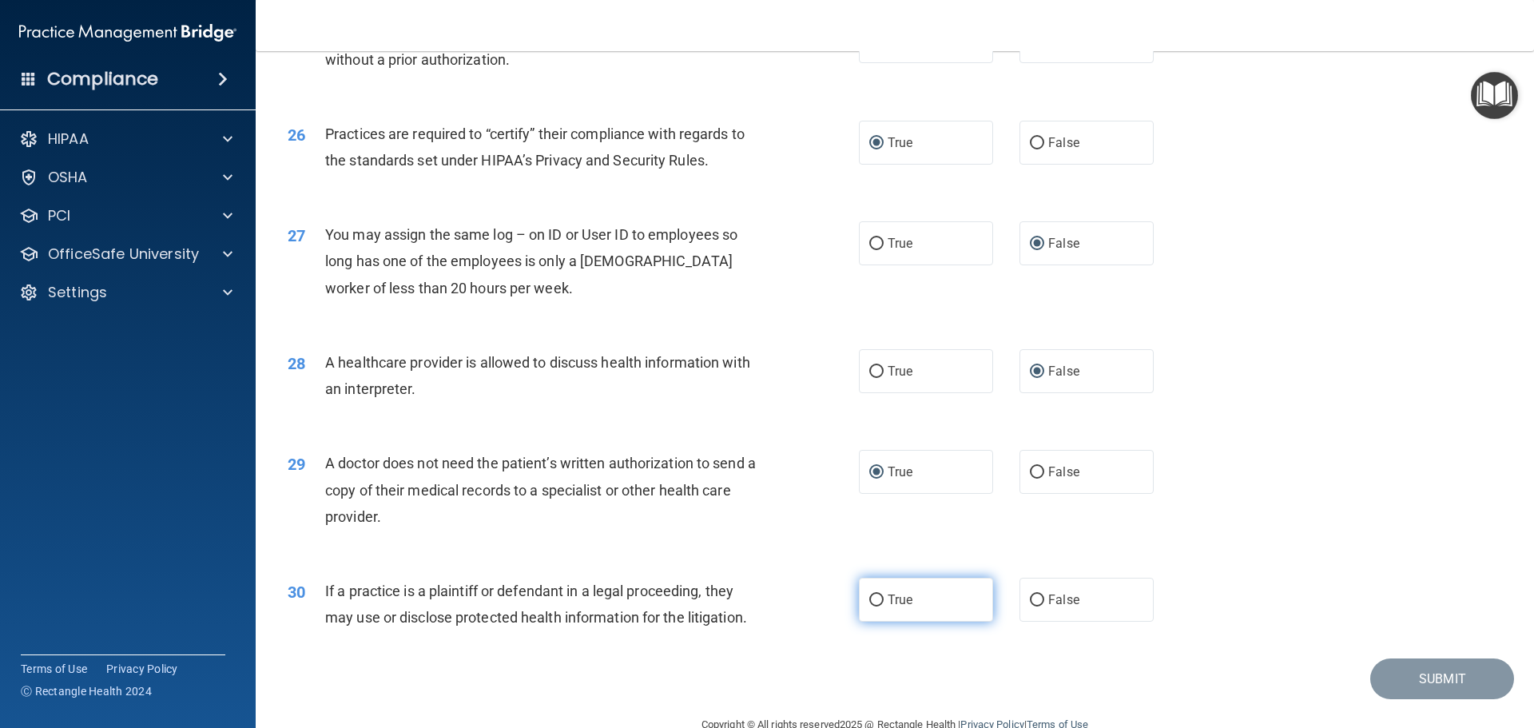
radio input "true"
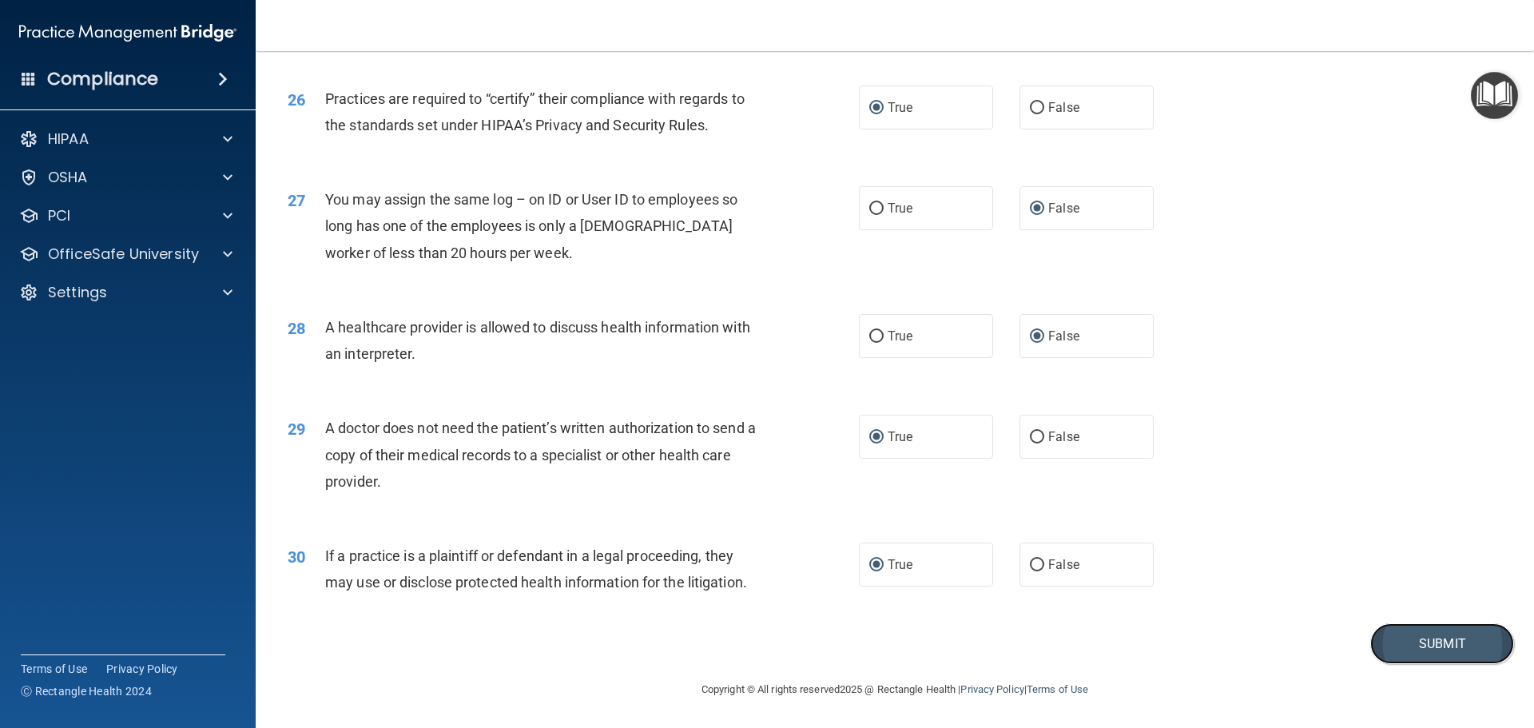
click at [1432, 643] on button "Submit" at bounding box center [1442, 643] width 144 height 41
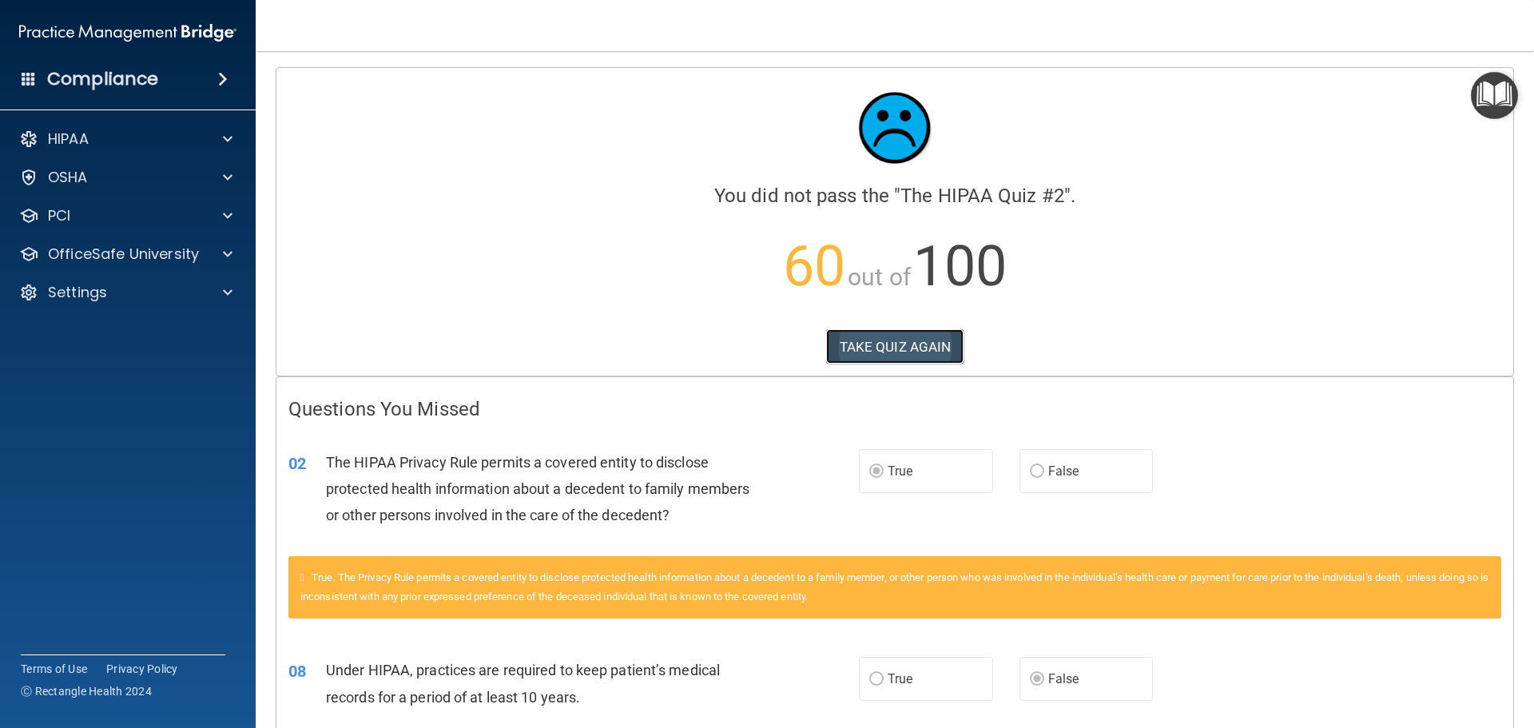
click at [891, 344] on button "TAKE QUIZ AGAIN" at bounding box center [895, 346] width 138 height 35
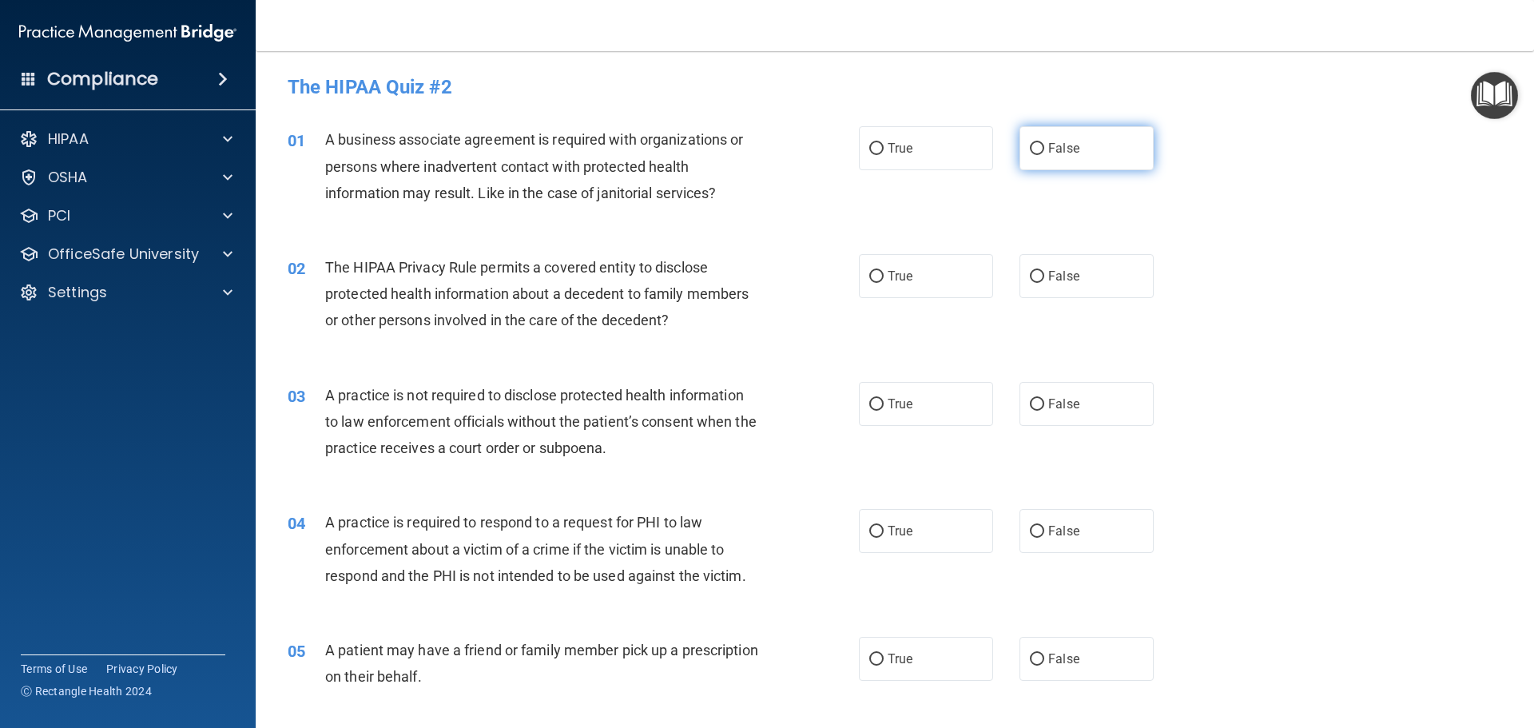
click at [1034, 147] on input "False" at bounding box center [1037, 149] width 14 height 12
radio input "true"
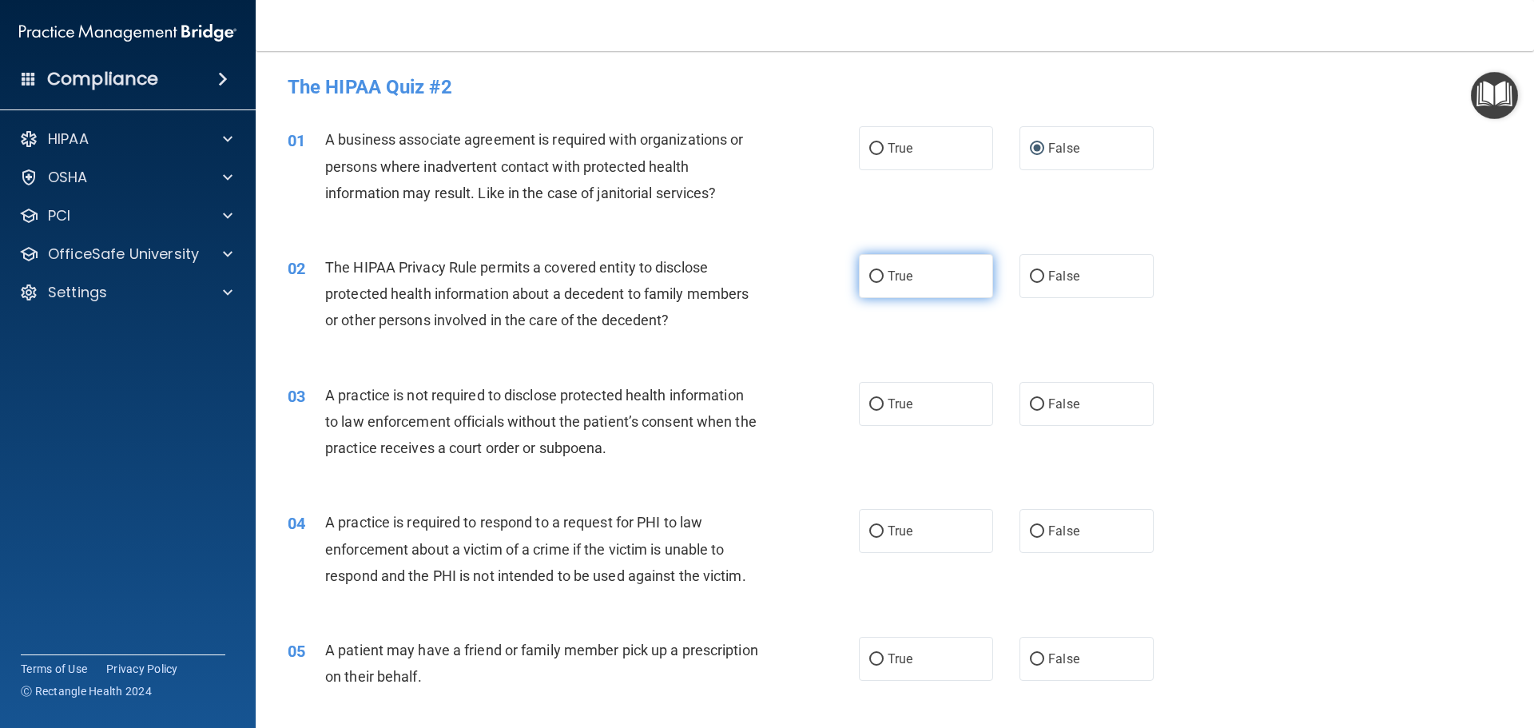
click at [871, 276] on input "True" at bounding box center [876, 277] width 14 height 12
radio input "true"
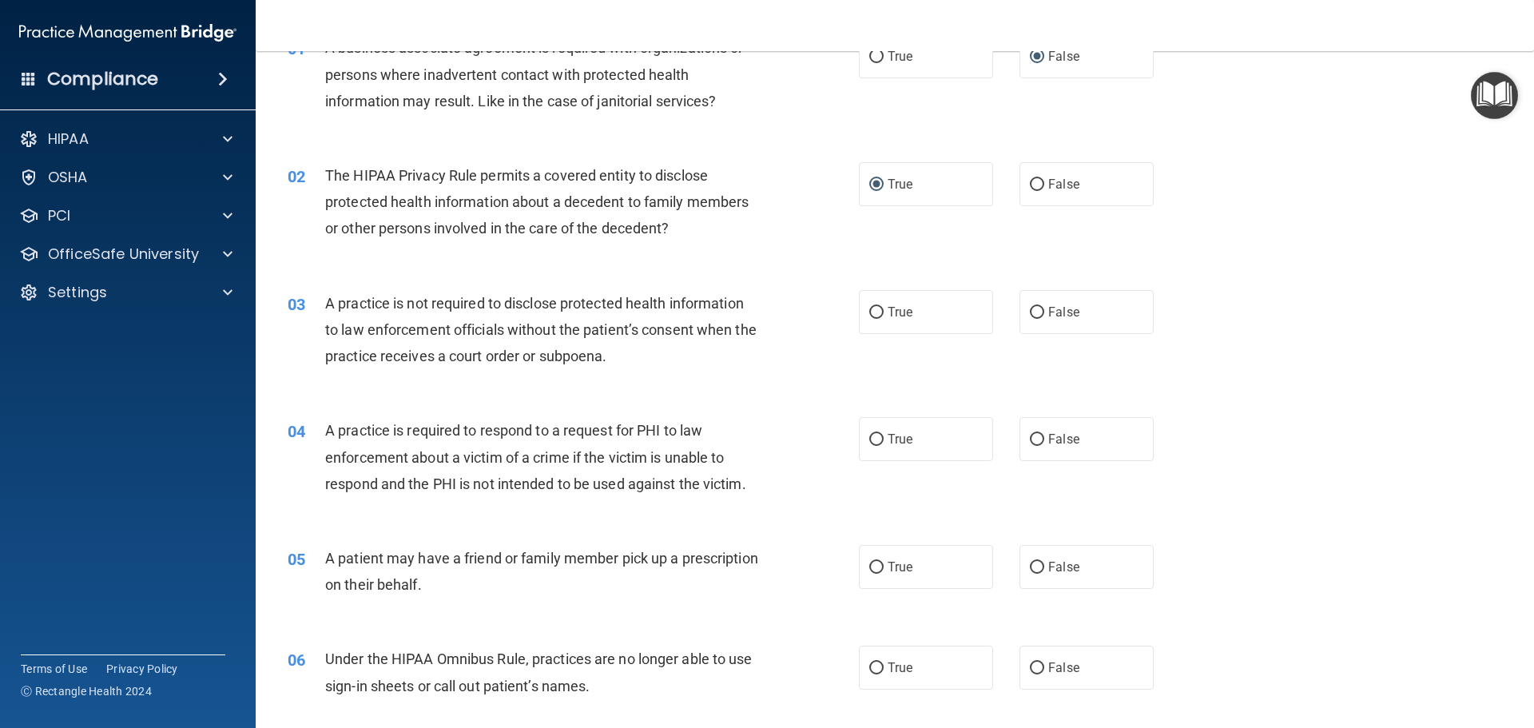
scroll to position [160, 0]
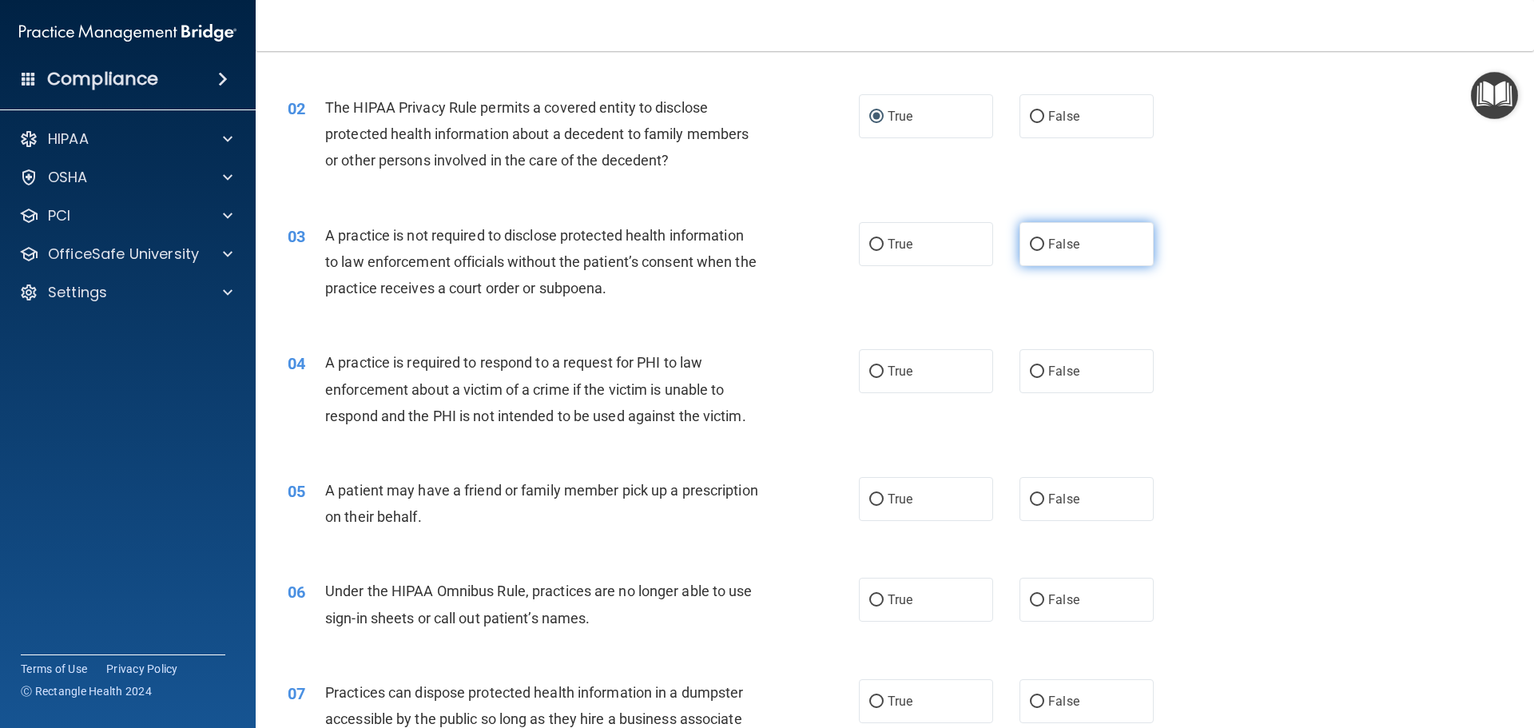
click at [1034, 241] on input "False" at bounding box center [1037, 245] width 14 height 12
radio input "true"
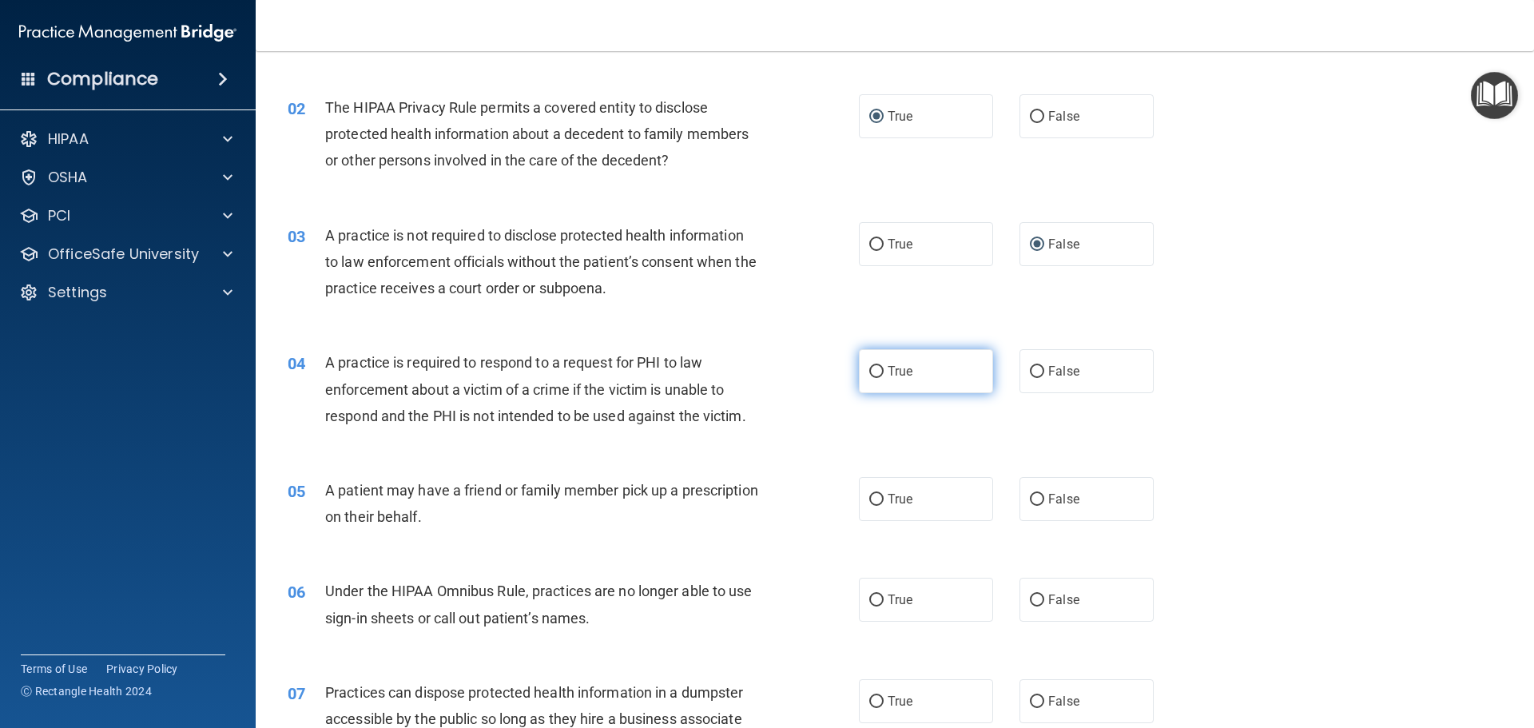
click at [877, 373] on input "True" at bounding box center [876, 372] width 14 height 12
radio input "true"
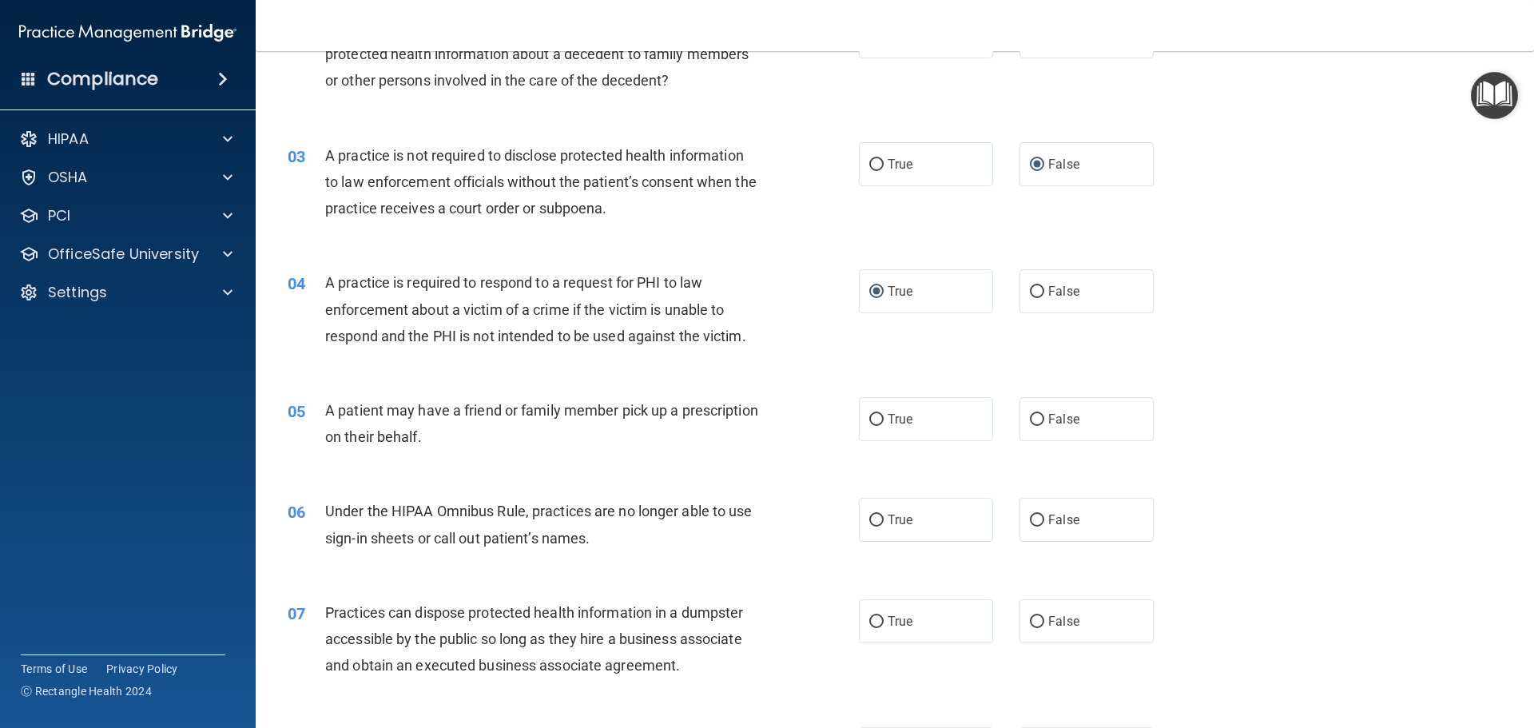
scroll to position [320, 0]
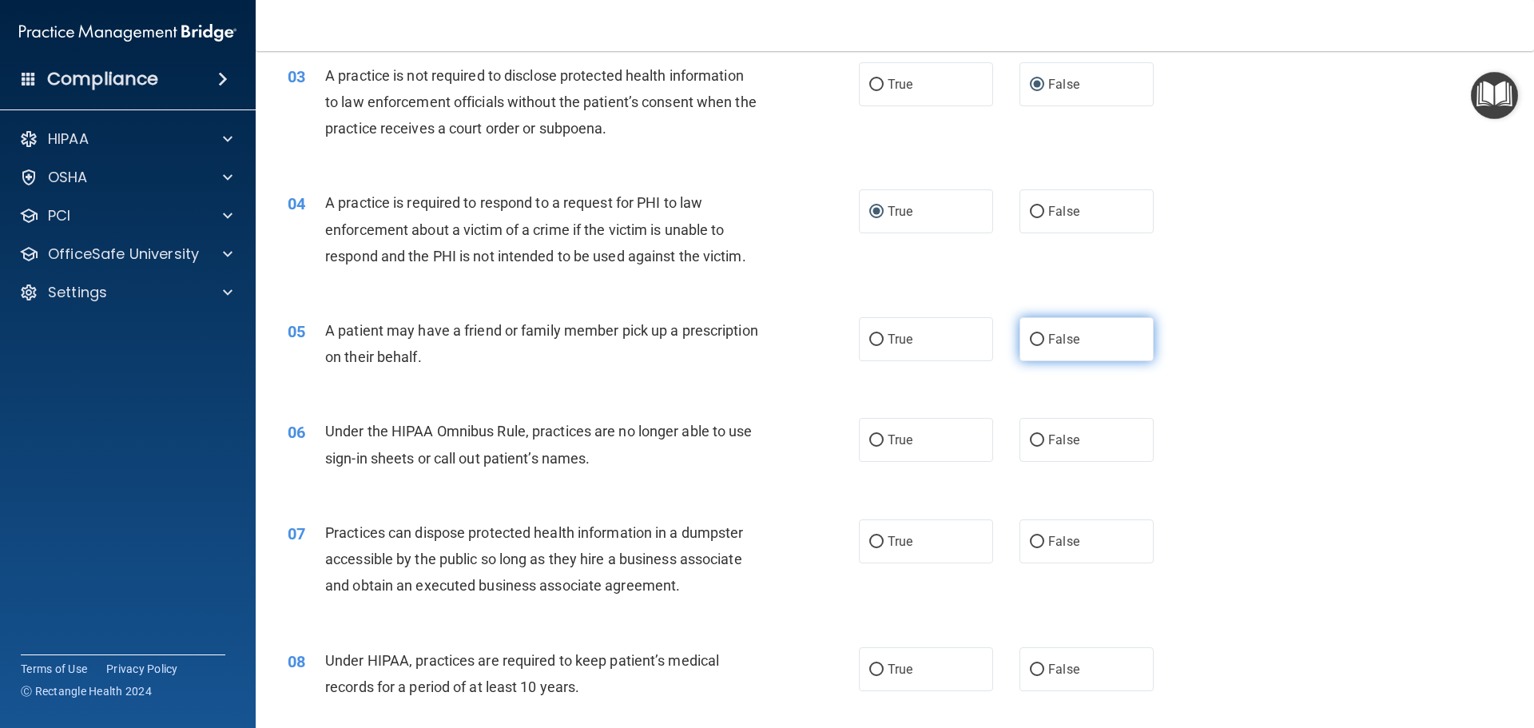
click at [1036, 336] on input "False" at bounding box center [1037, 340] width 14 height 12
radio input "true"
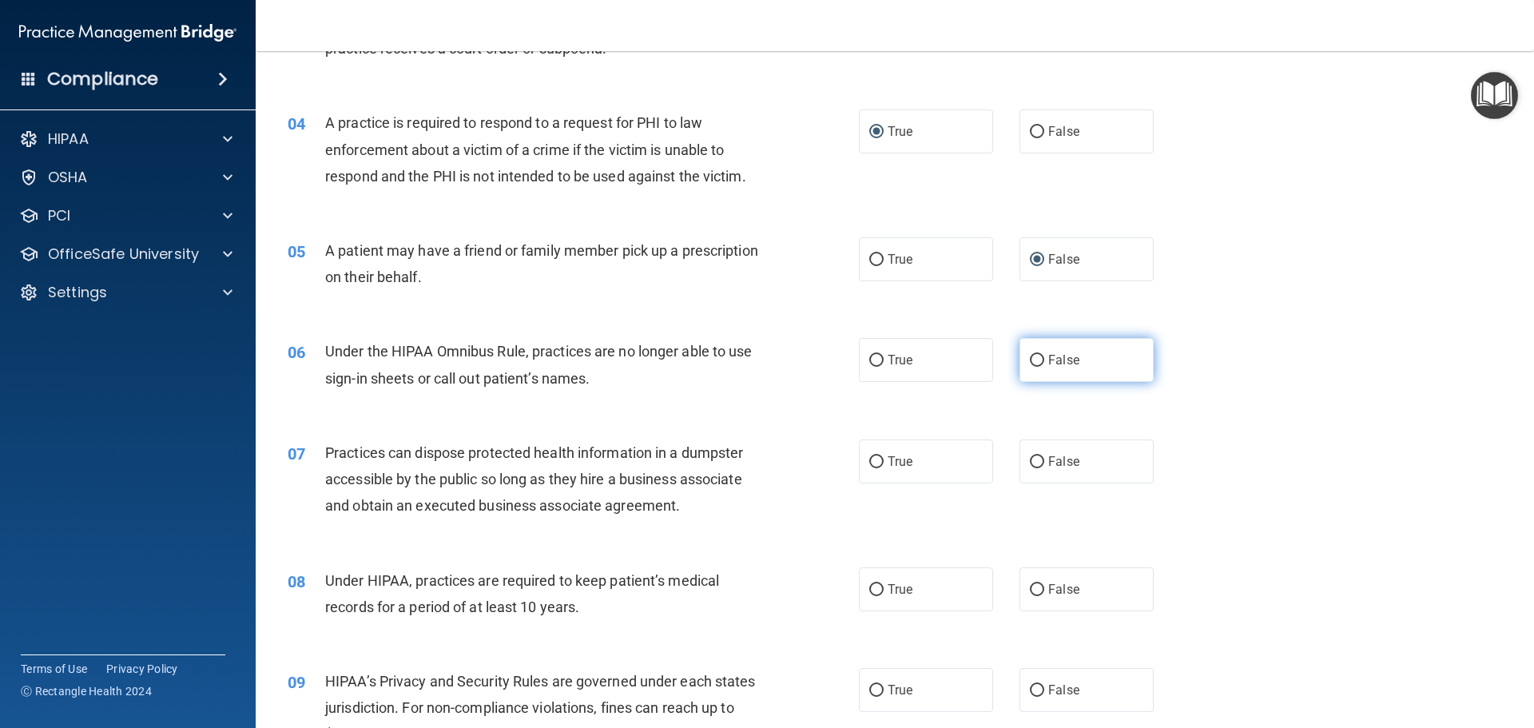
click at [1030, 355] on input "False" at bounding box center [1037, 361] width 14 height 12
radio input "true"
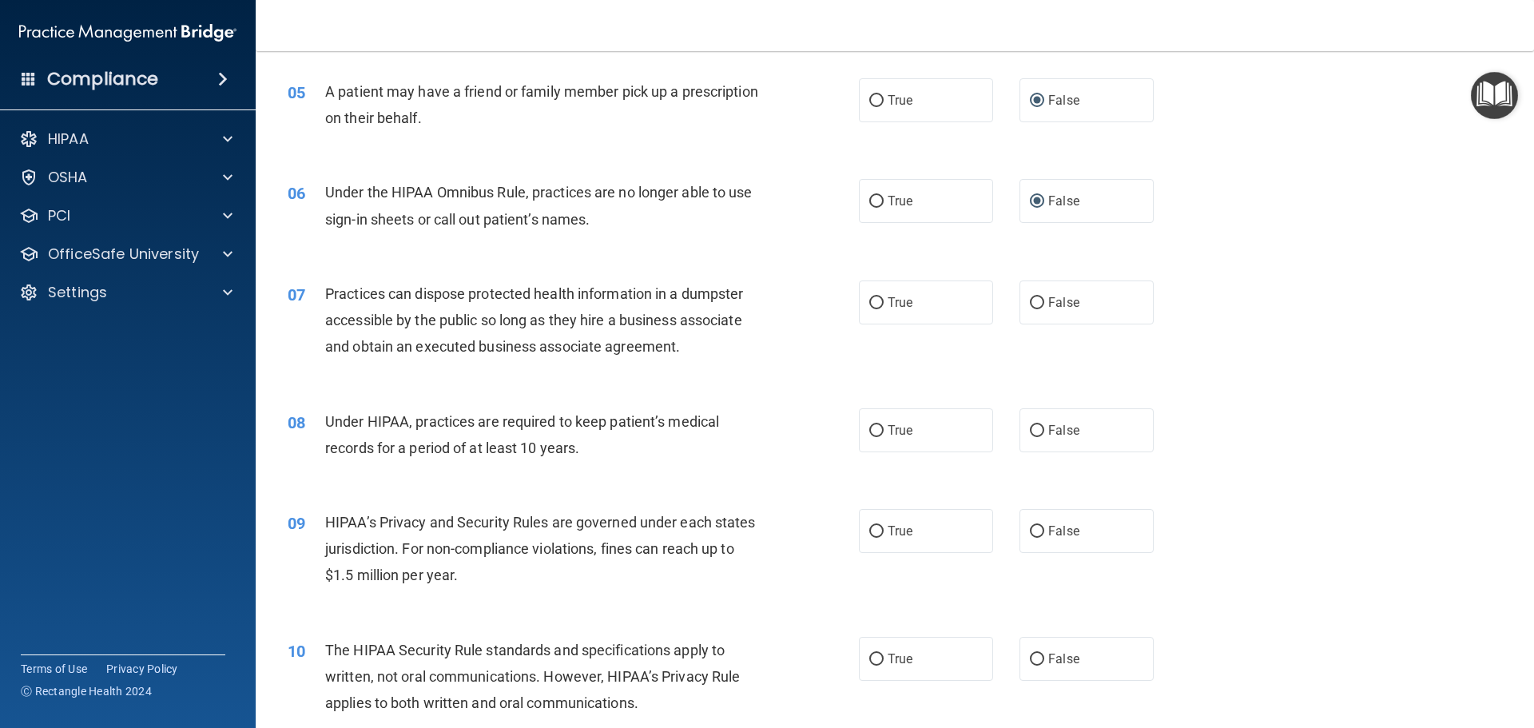
scroll to position [559, 0]
click at [1033, 301] on input "False" at bounding box center [1037, 302] width 14 height 12
radio input "true"
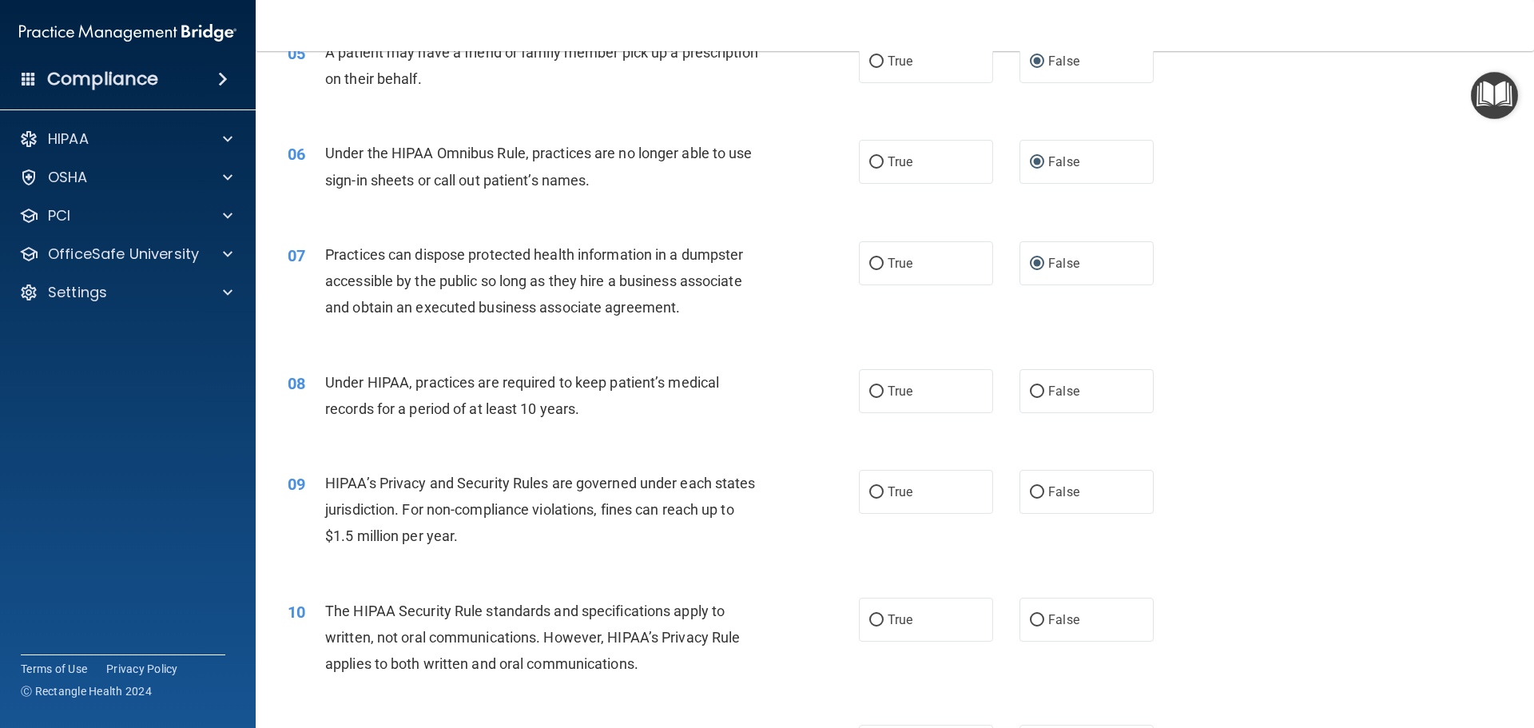
scroll to position [639, 0]
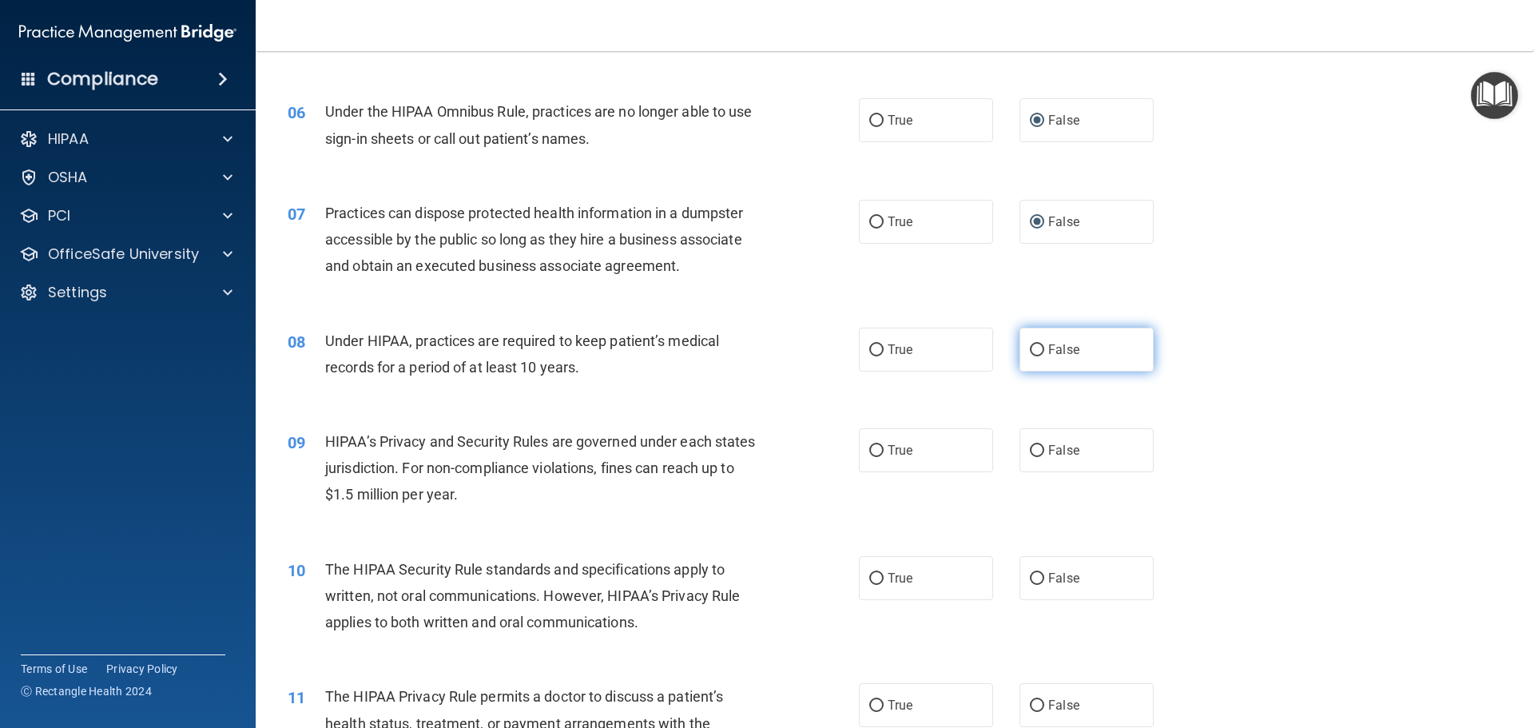
click at [1032, 347] on input "False" at bounding box center [1037, 350] width 14 height 12
radio input "true"
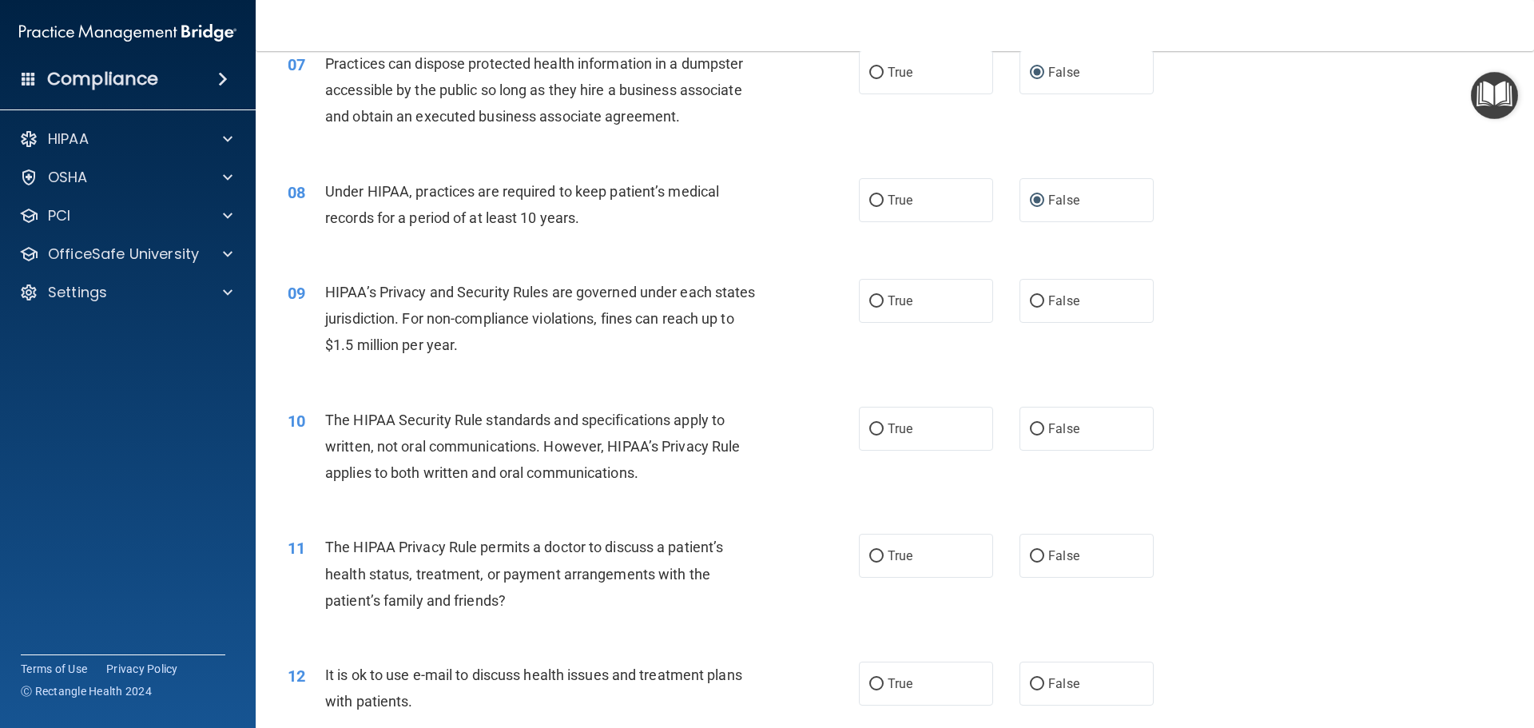
scroll to position [799, 0]
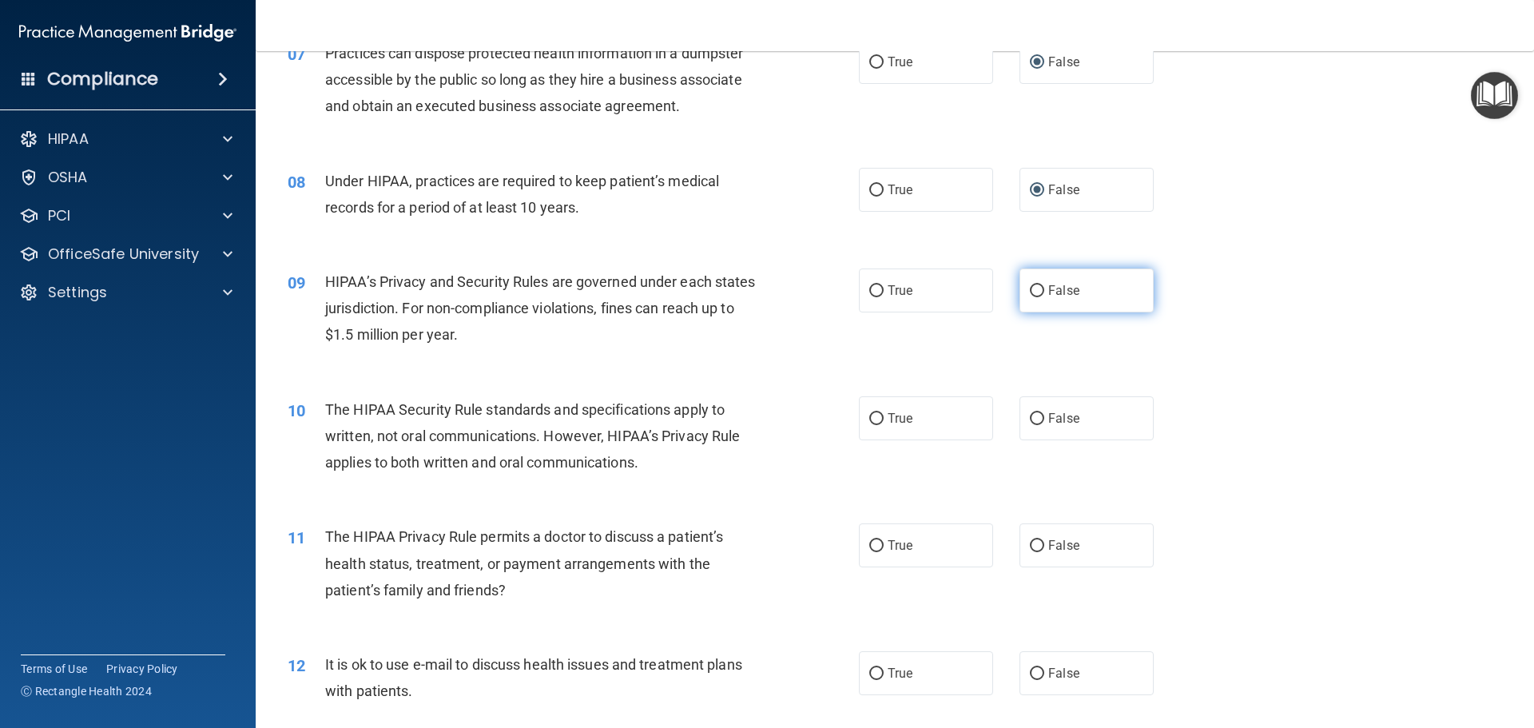
click at [1030, 290] on input "False" at bounding box center [1037, 291] width 14 height 12
radio input "true"
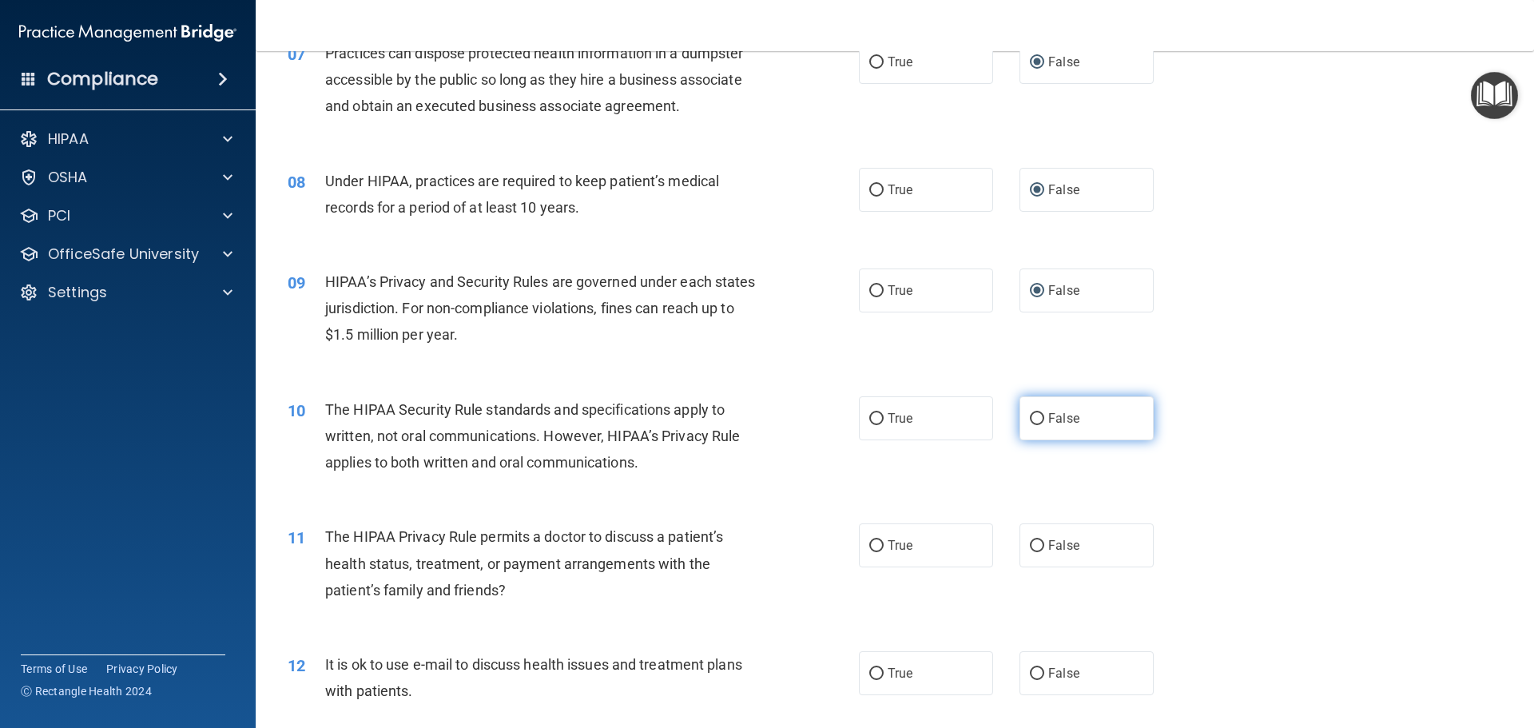
click at [1034, 419] on input "False" at bounding box center [1037, 419] width 14 height 12
radio input "true"
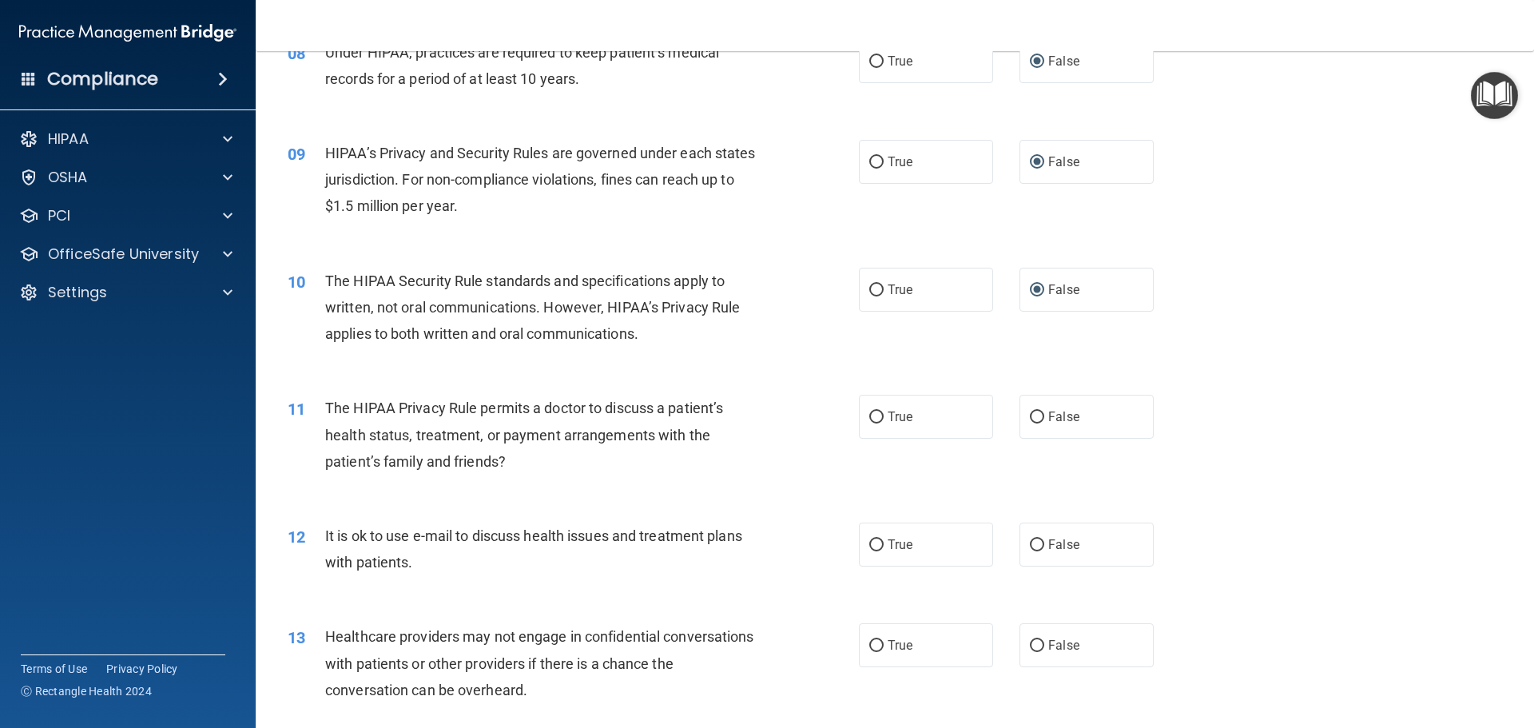
scroll to position [1119, 0]
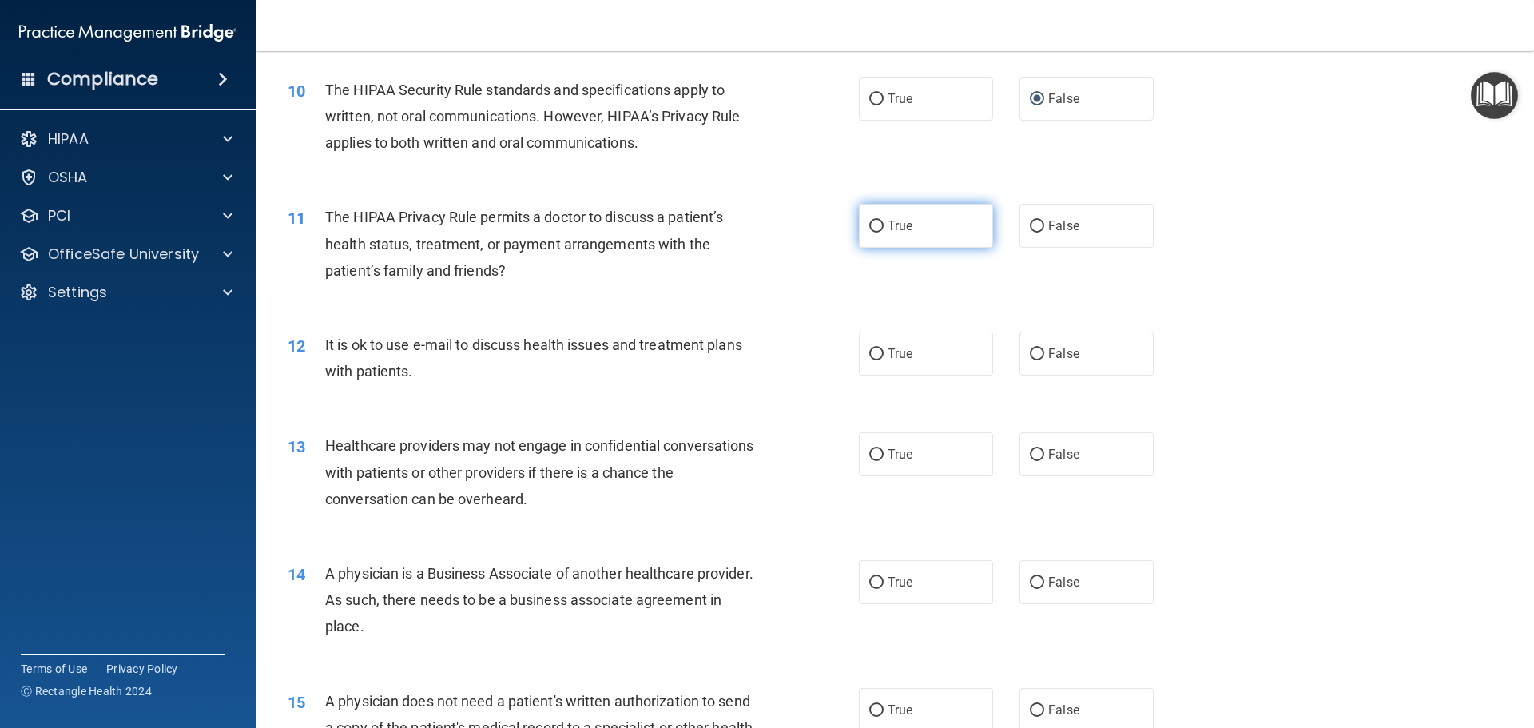
click at [873, 229] on input "True" at bounding box center [876, 227] width 14 height 12
radio input "true"
click at [873, 356] on input "True" at bounding box center [876, 354] width 14 height 12
radio input "true"
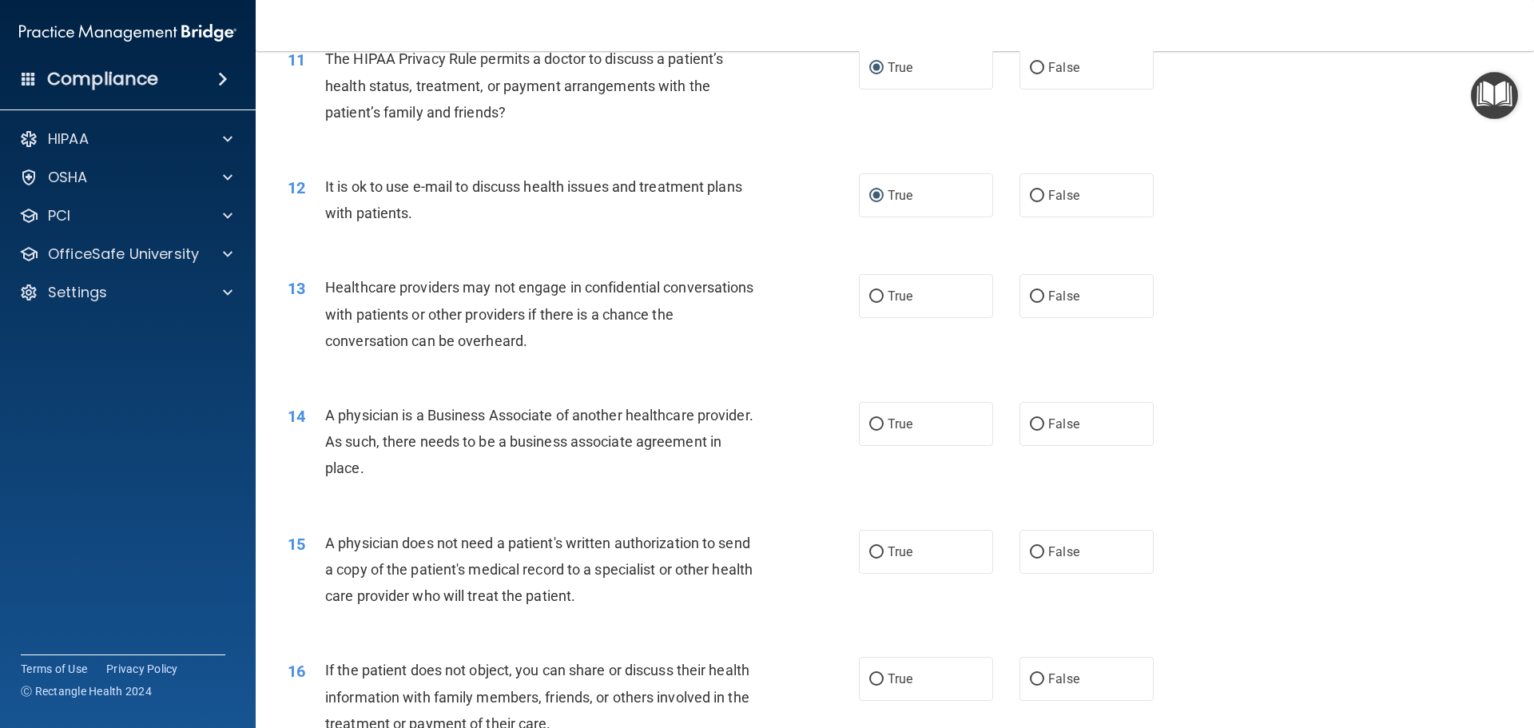
scroll to position [1278, 0]
click at [1028, 285] on label "False" at bounding box center [1087, 294] width 134 height 44
click at [1030, 289] on input "False" at bounding box center [1037, 295] width 14 height 12
radio input "true"
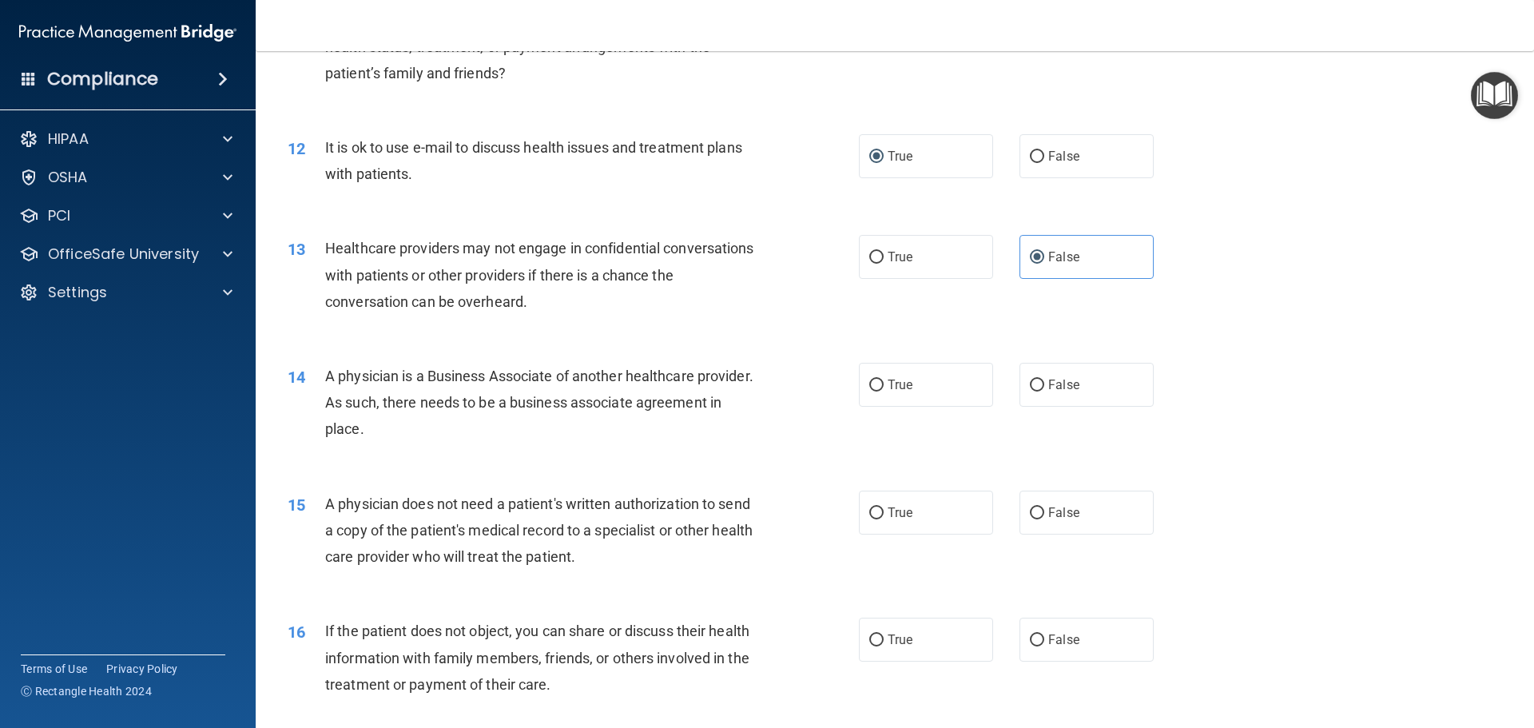
scroll to position [1358, 0]
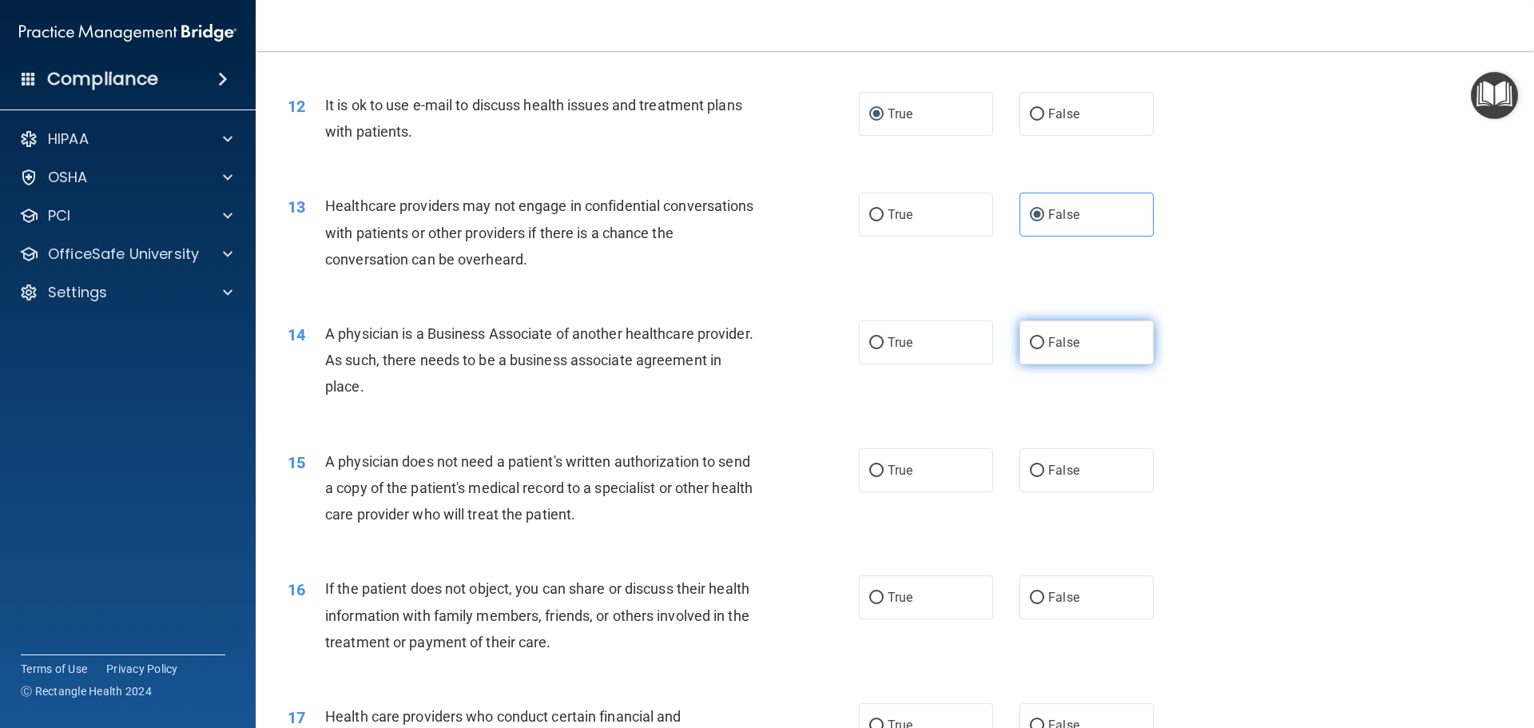
click at [1031, 342] on input "False" at bounding box center [1037, 343] width 14 height 12
radio input "true"
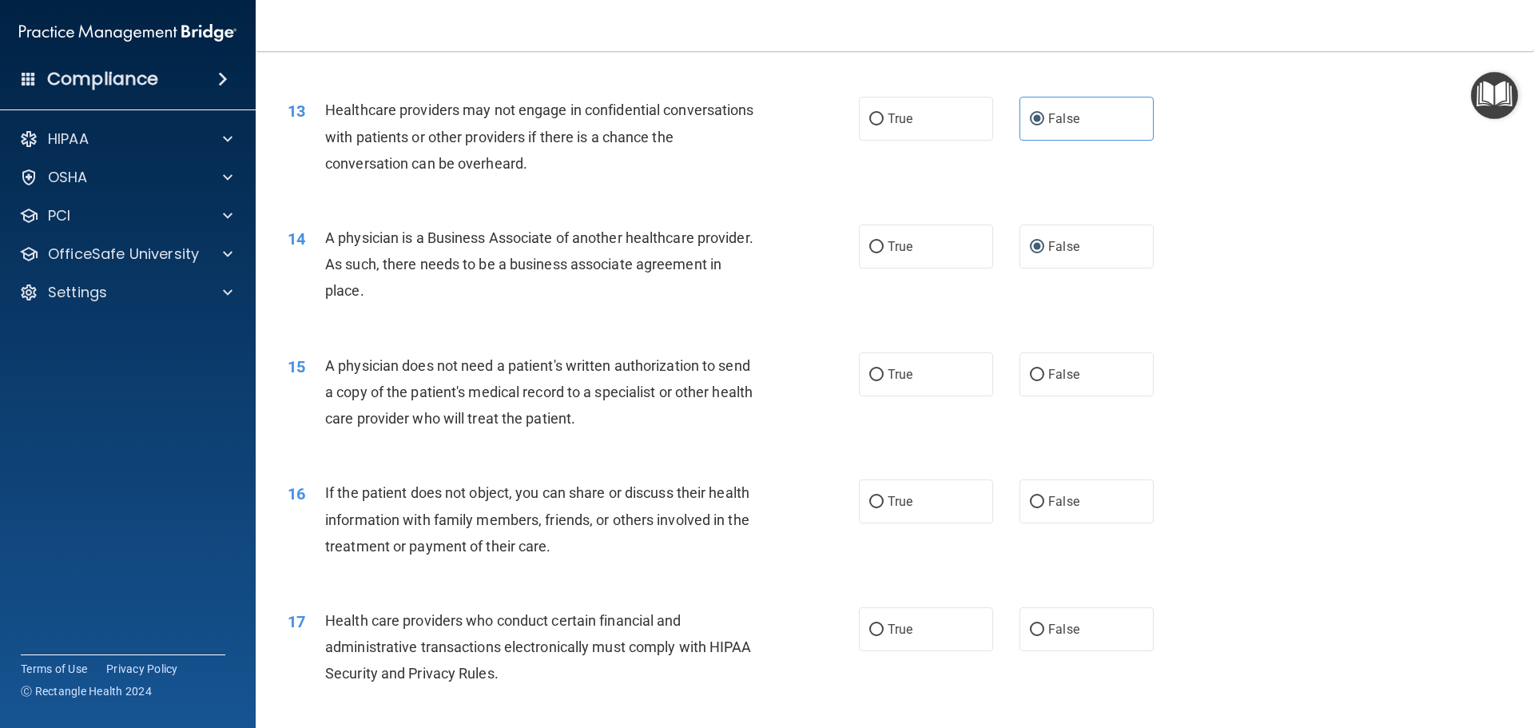
scroll to position [1518, 0]
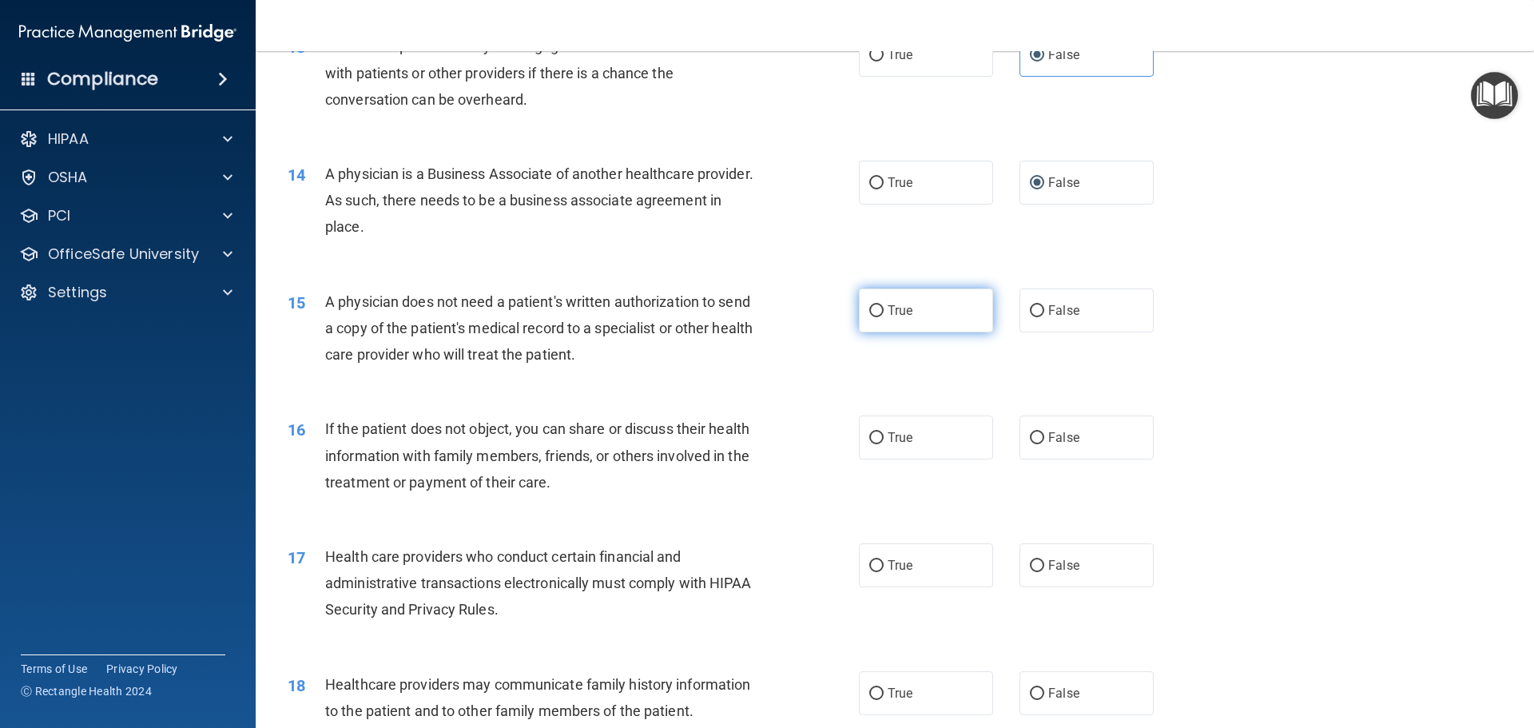
click at [869, 308] on input "True" at bounding box center [876, 311] width 14 height 12
radio input "true"
click at [874, 439] on input "True" at bounding box center [876, 438] width 14 height 12
radio input "true"
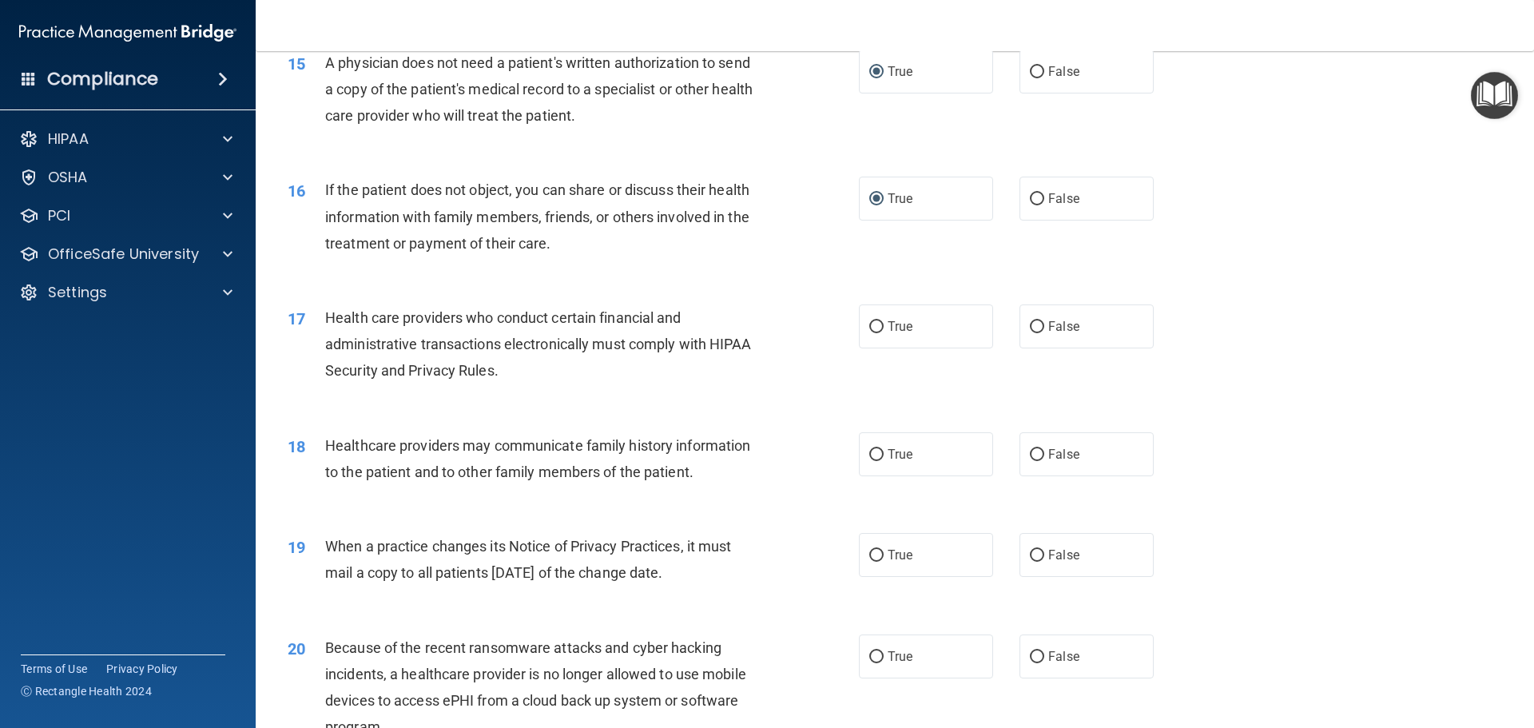
scroll to position [1758, 0]
click at [870, 328] on input "True" at bounding box center [876, 326] width 14 height 12
radio input "true"
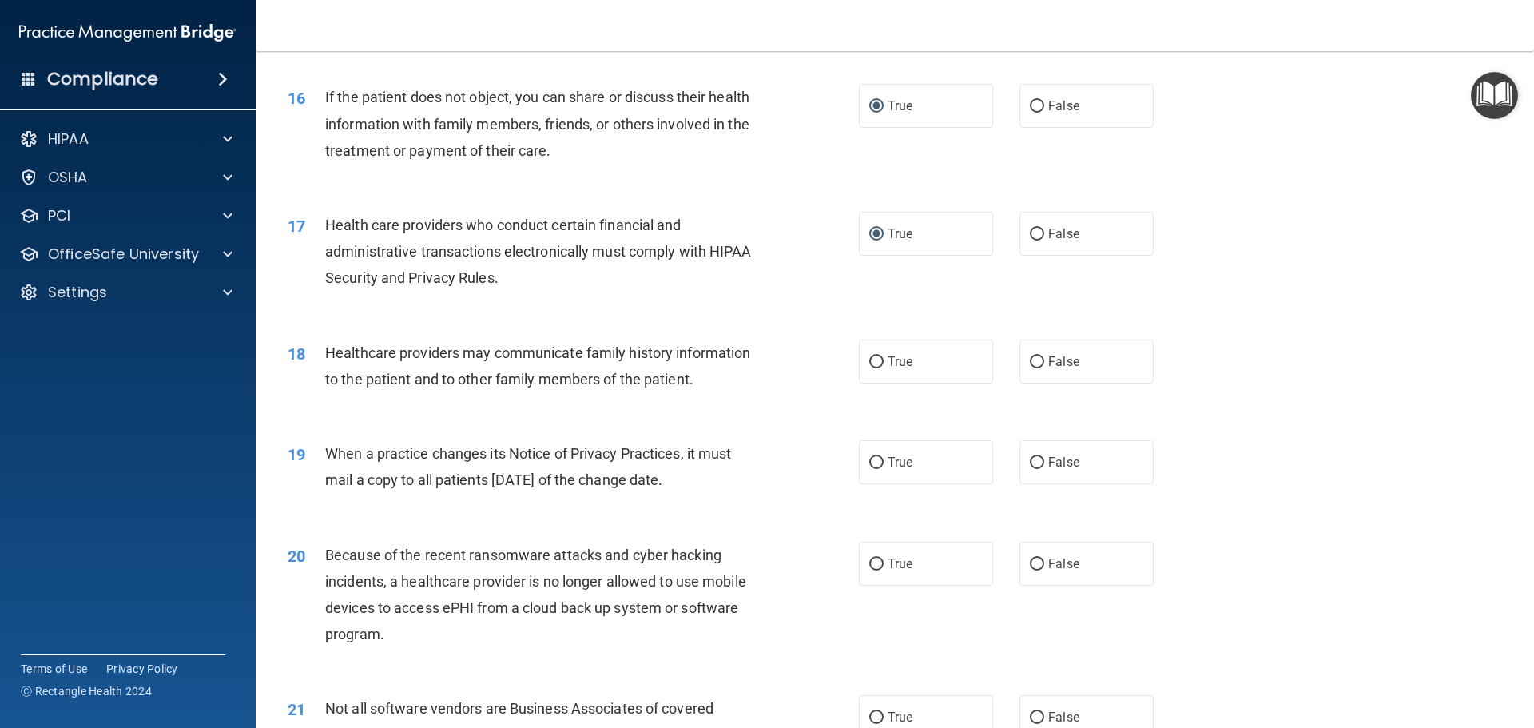
scroll to position [1918, 0]
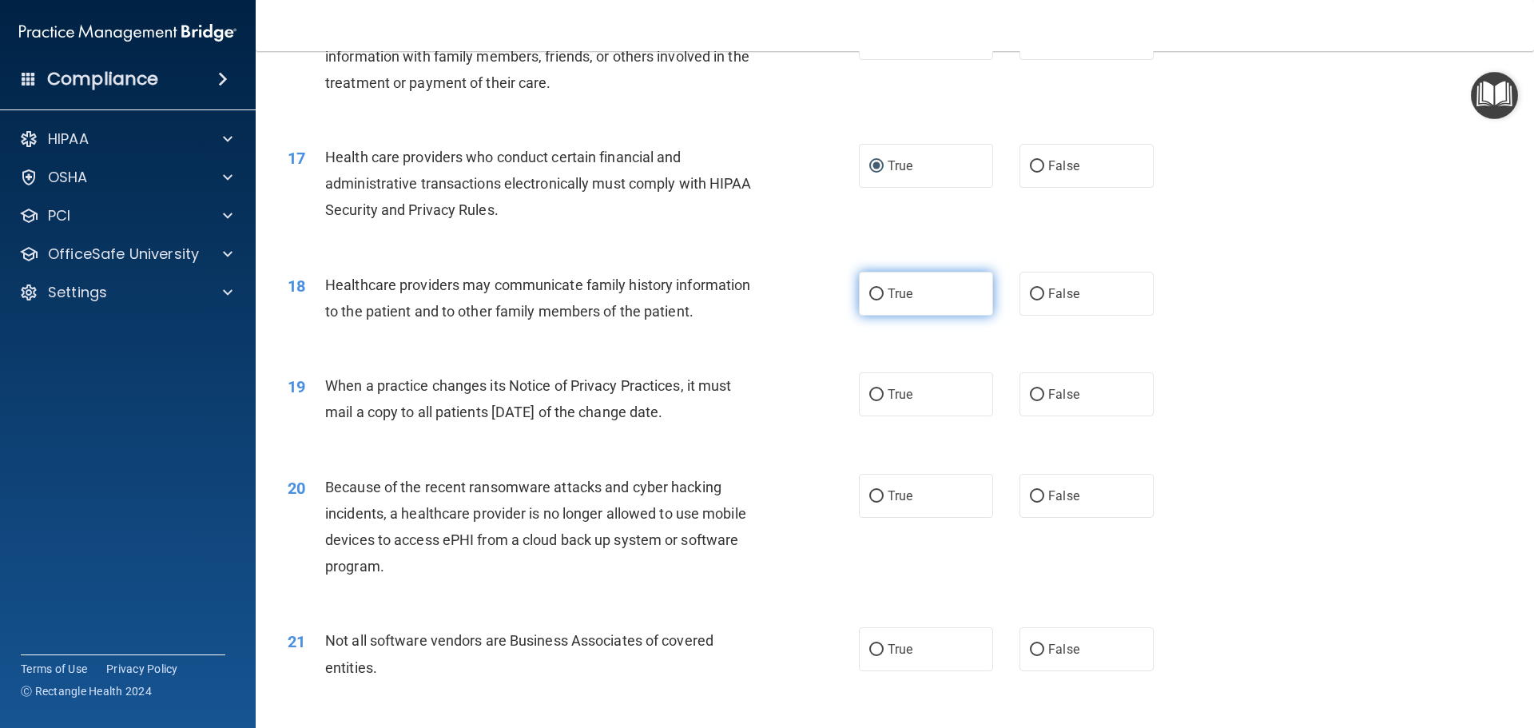
click at [875, 295] on input "True" at bounding box center [876, 294] width 14 height 12
radio input "true"
click at [1030, 392] on input "False" at bounding box center [1037, 395] width 14 height 12
radio input "true"
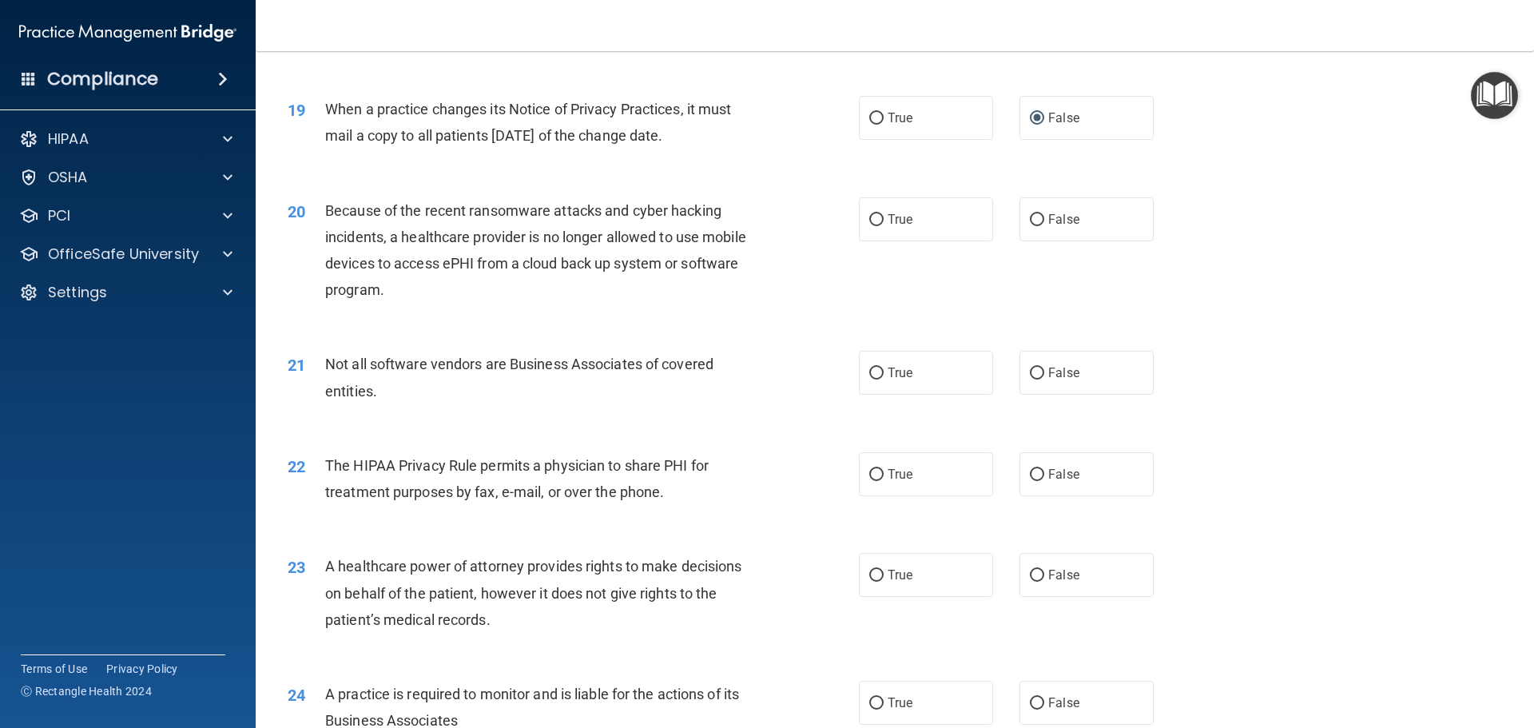
scroll to position [2237, 0]
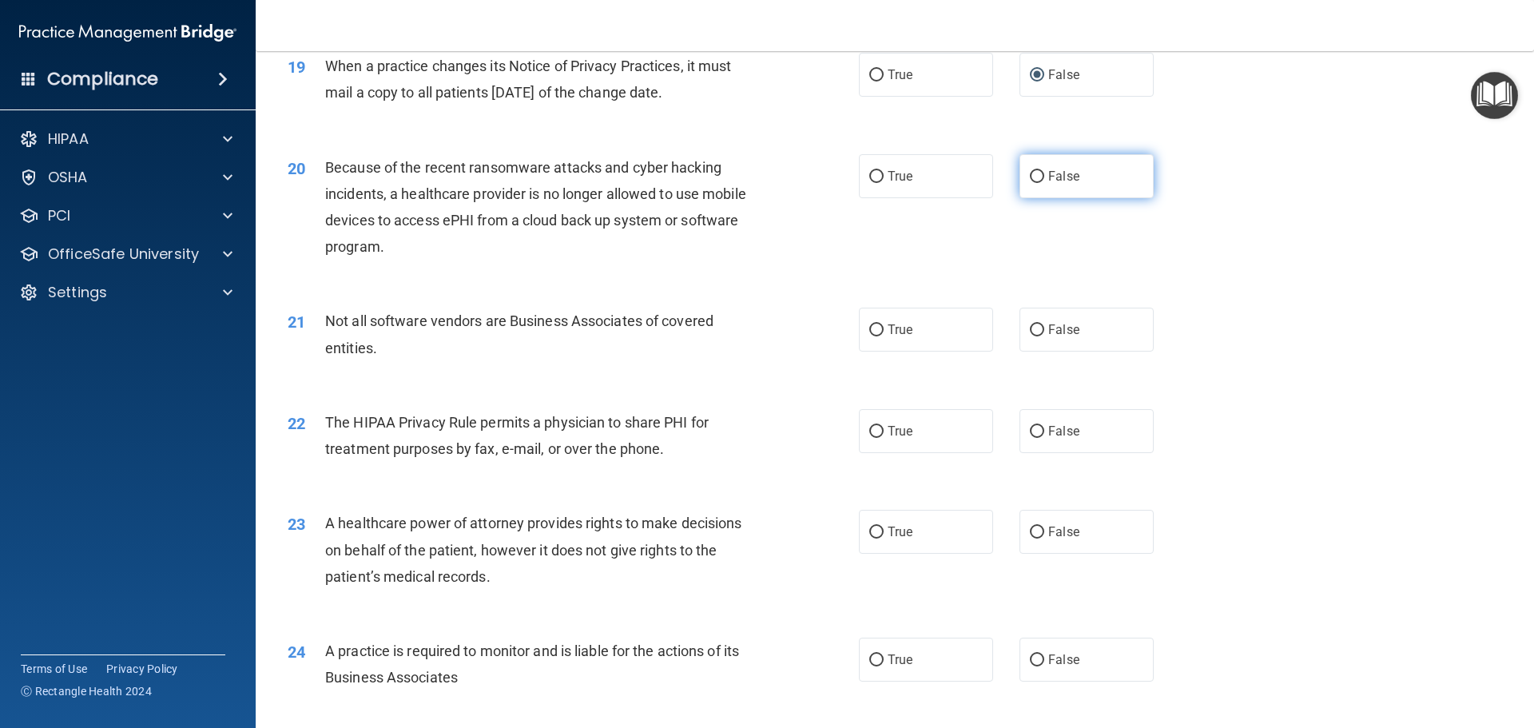
click at [1030, 171] on input "False" at bounding box center [1037, 177] width 14 height 12
radio input "true"
click at [877, 332] on input "True" at bounding box center [876, 330] width 14 height 12
radio input "true"
click at [872, 432] on input "True" at bounding box center [876, 432] width 14 height 12
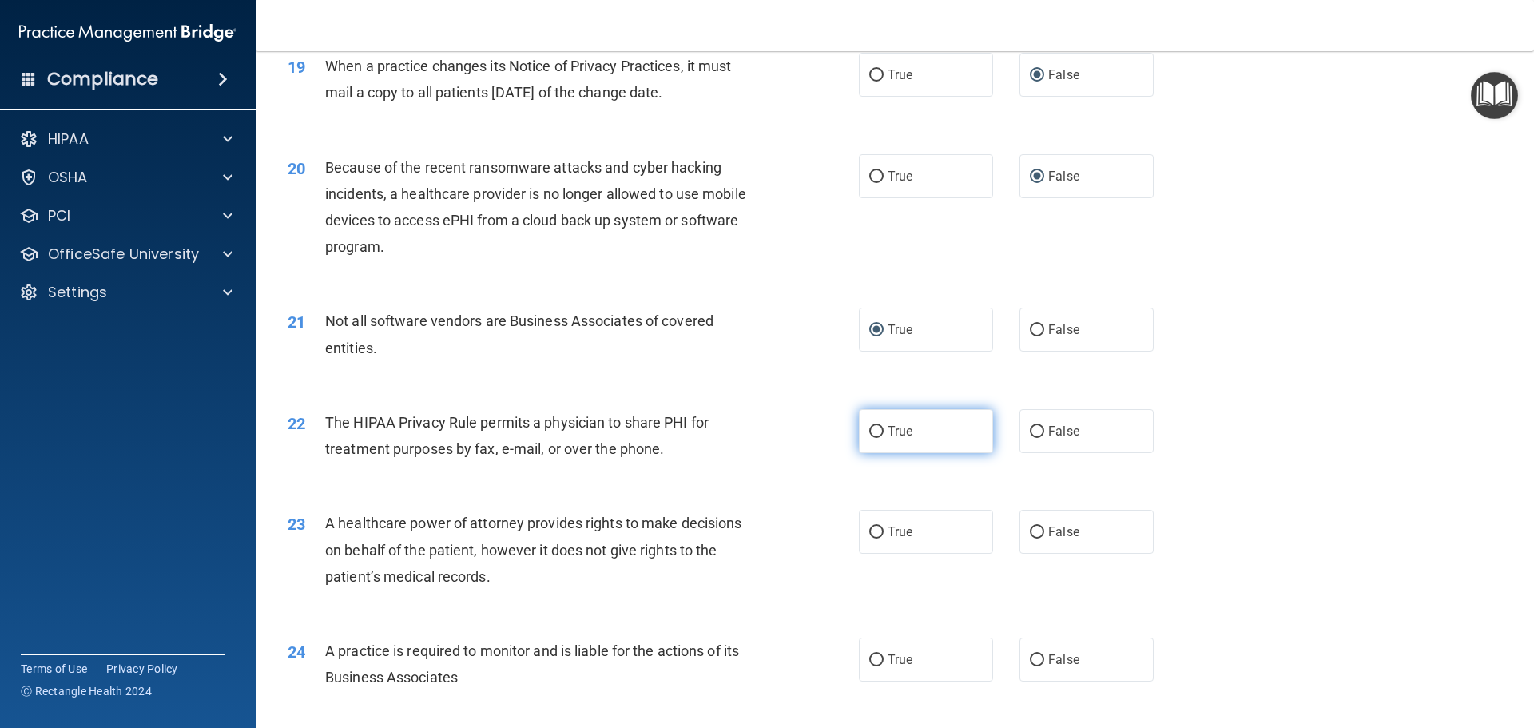
radio input "true"
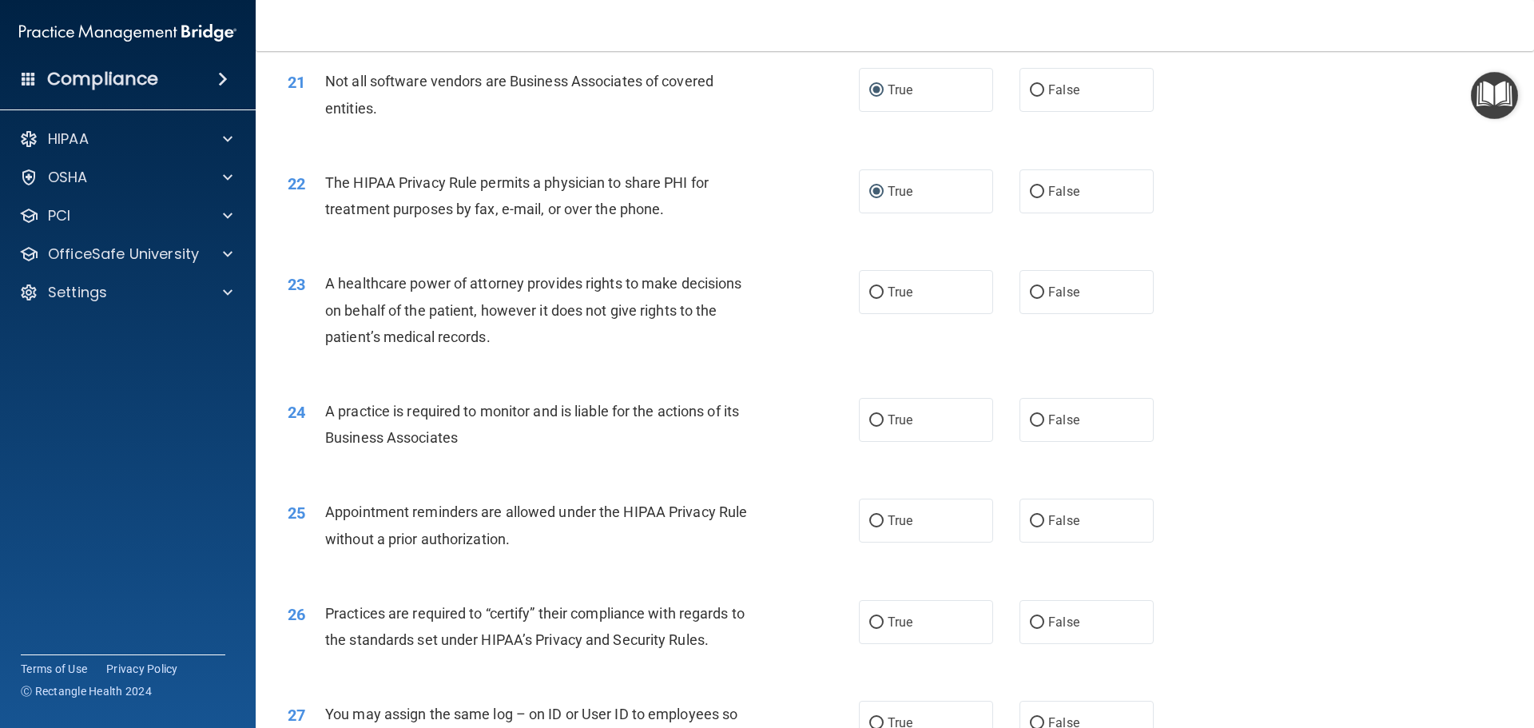
scroll to position [2557, 0]
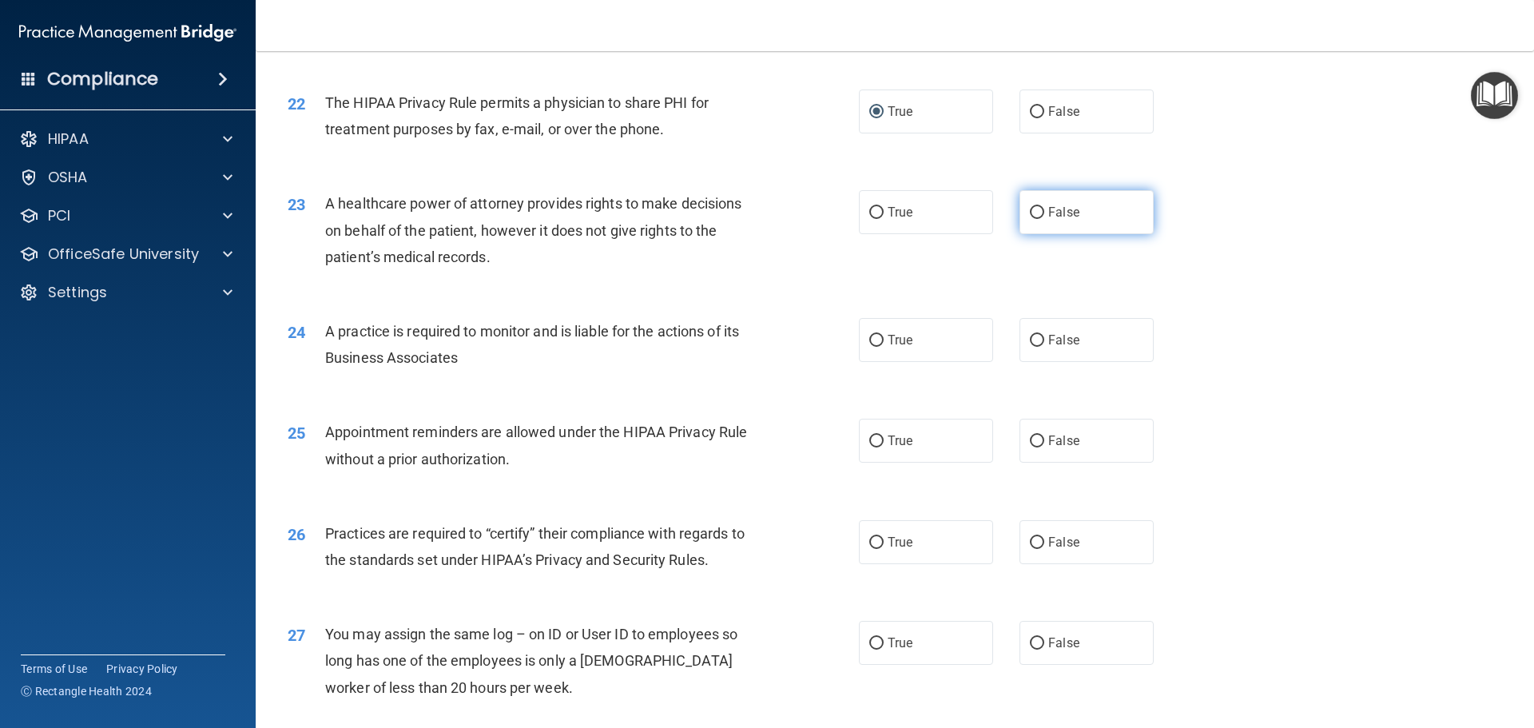
click at [1030, 209] on input "False" at bounding box center [1037, 213] width 14 height 12
radio input "true"
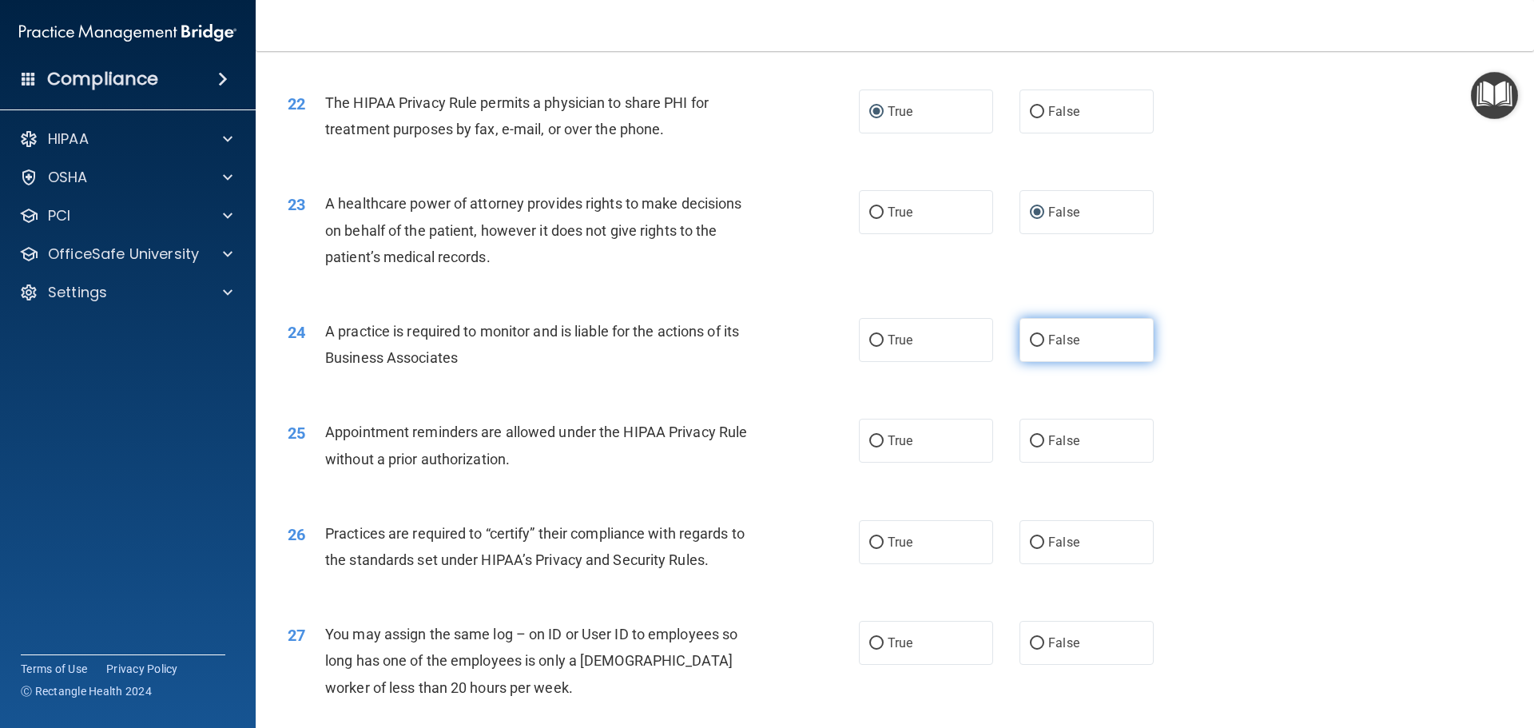
click at [1032, 339] on input "False" at bounding box center [1037, 341] width 14 height 12
radio input "true"
click at [871, 440] on input "True" at bounding box center [876, 441] width 14 height 12
radio input "true"
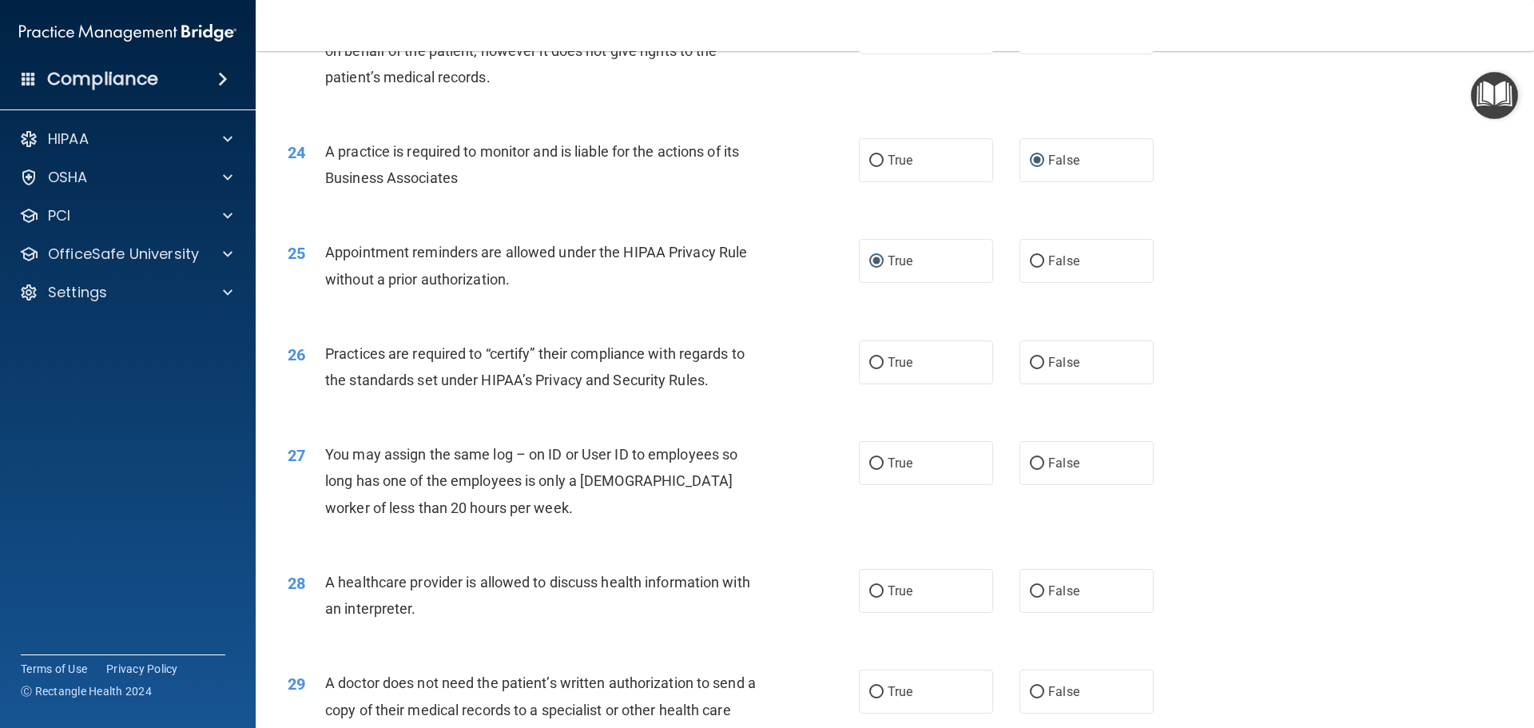
scroll to position [2797, 0]
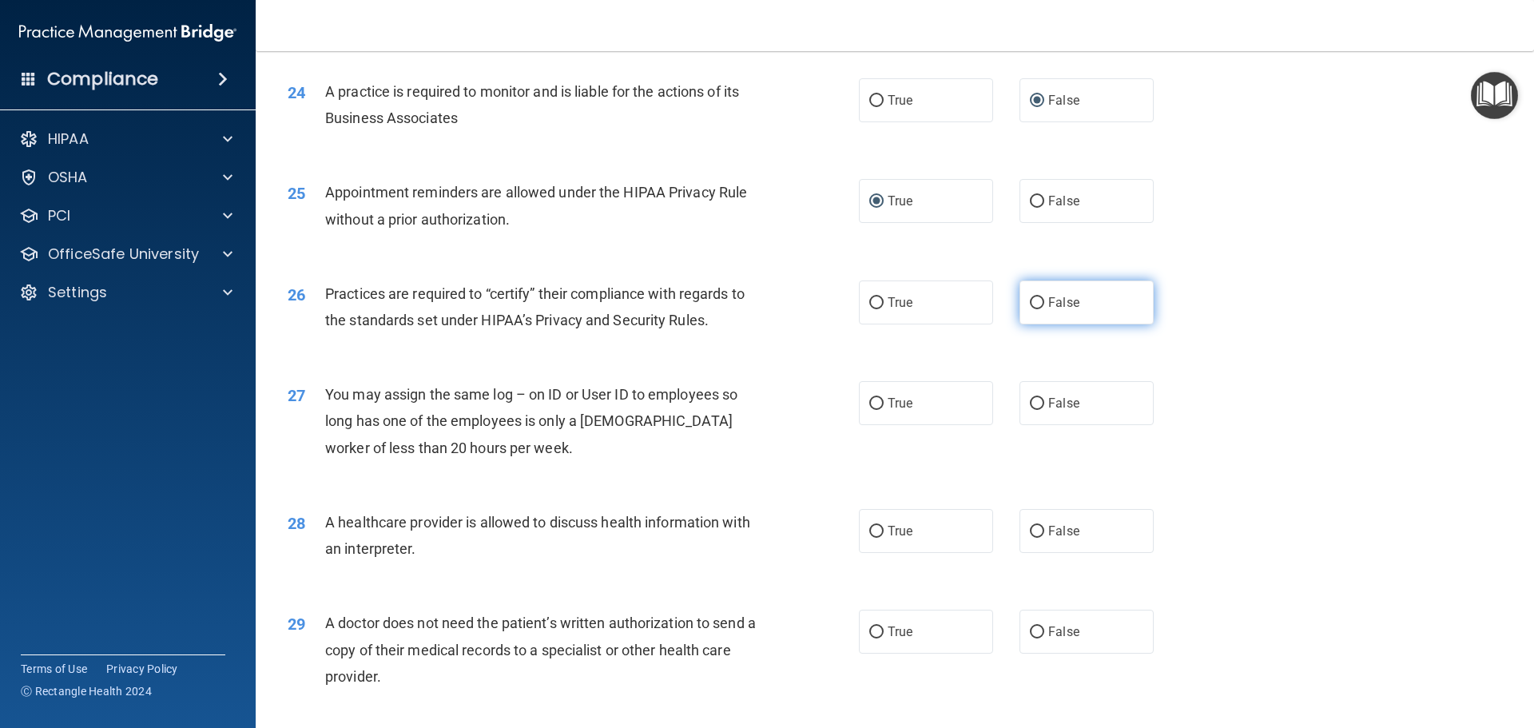
click at [1032, 299] on input "False" at bounding box center [1037, 303] width 14 height 12
radio input "true"
click at [1031, 401] on input "False" at bounding box center [1037, 404] width 14 height 12
radio input "true"
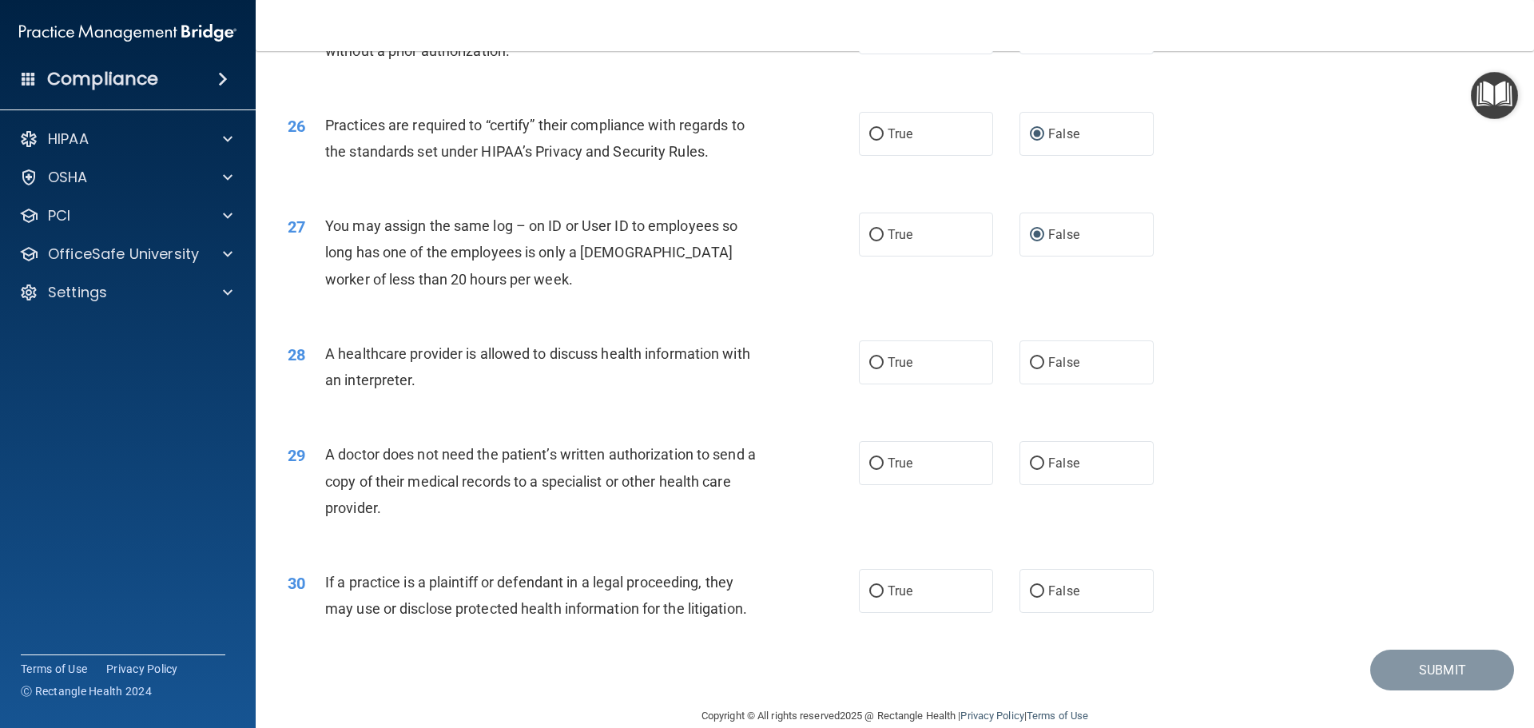
scroll to position [2992, 0]
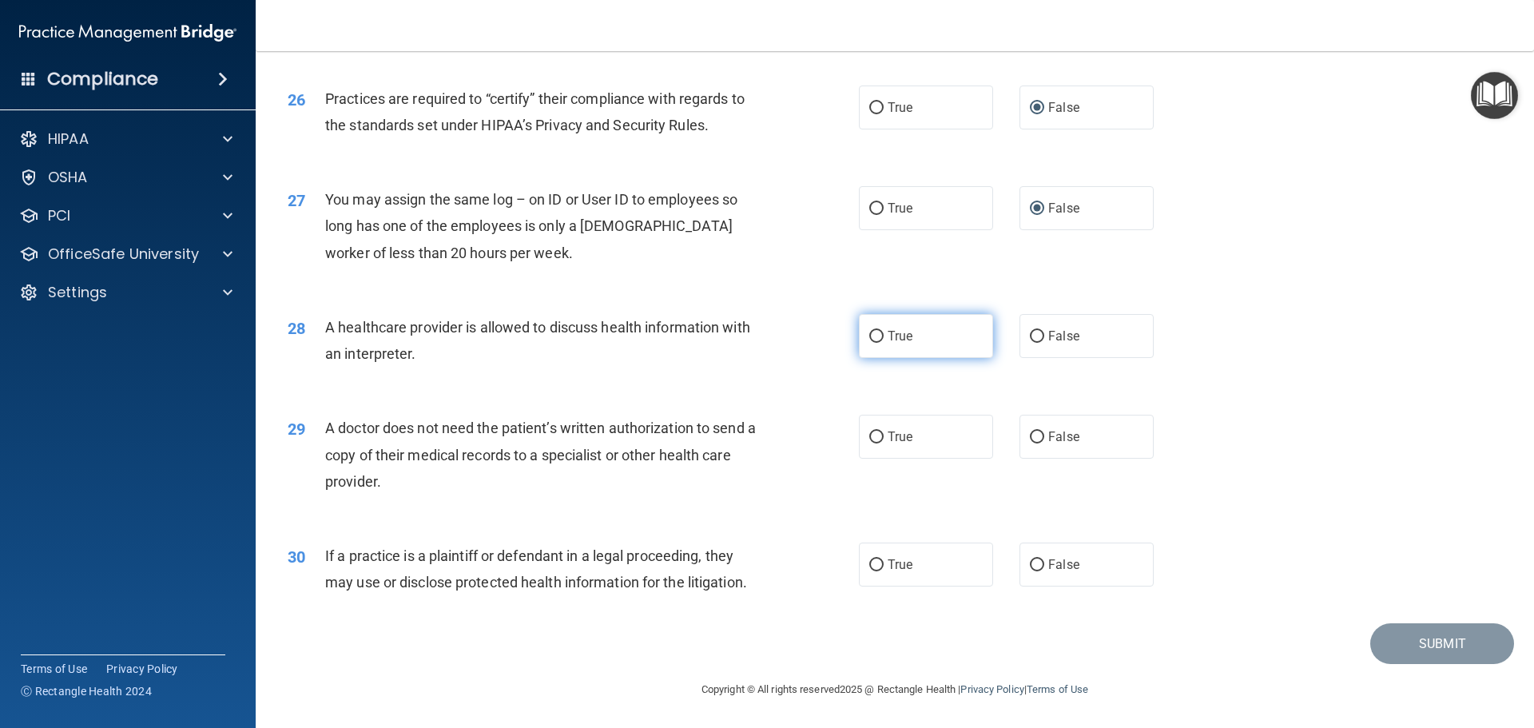
click at [872, 336] on input "True" at bounding box center [876, 337] width 14 height 12
radio input "true"
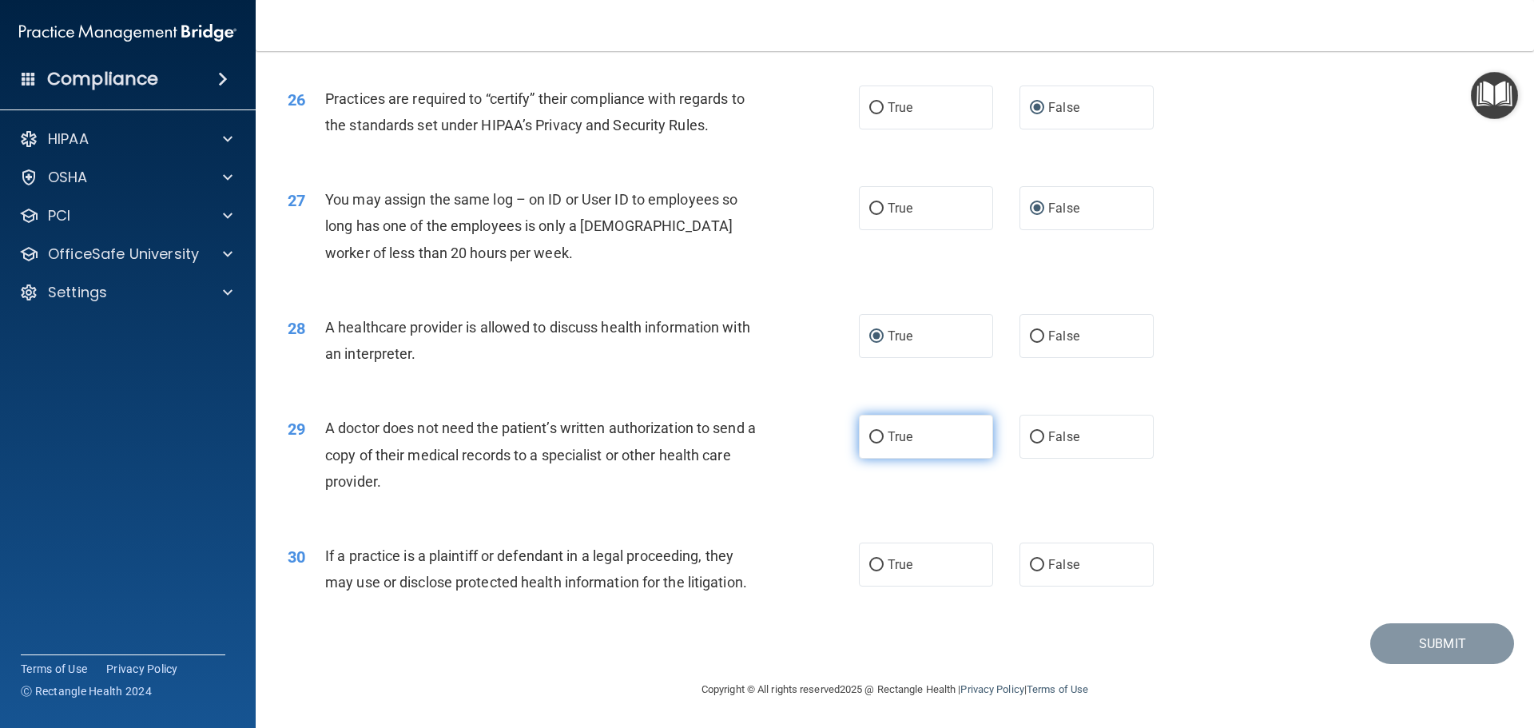
click at [873, 435] on input "True" at bounding box center [876, 437] width 14 height 12
radio input "true"
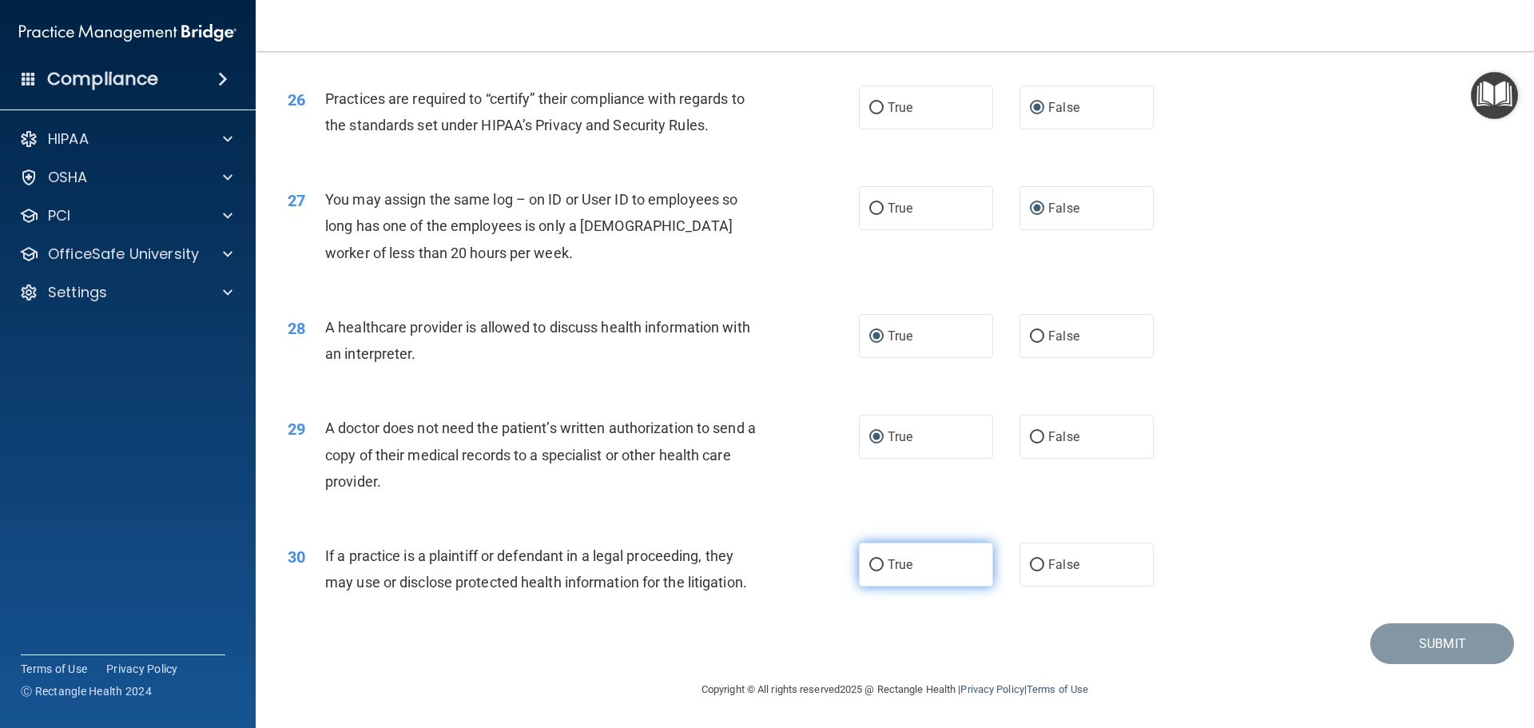
click at [869, 564] on input "True" at bounding box center [876, 565] width 14 height 12
radio input "true"
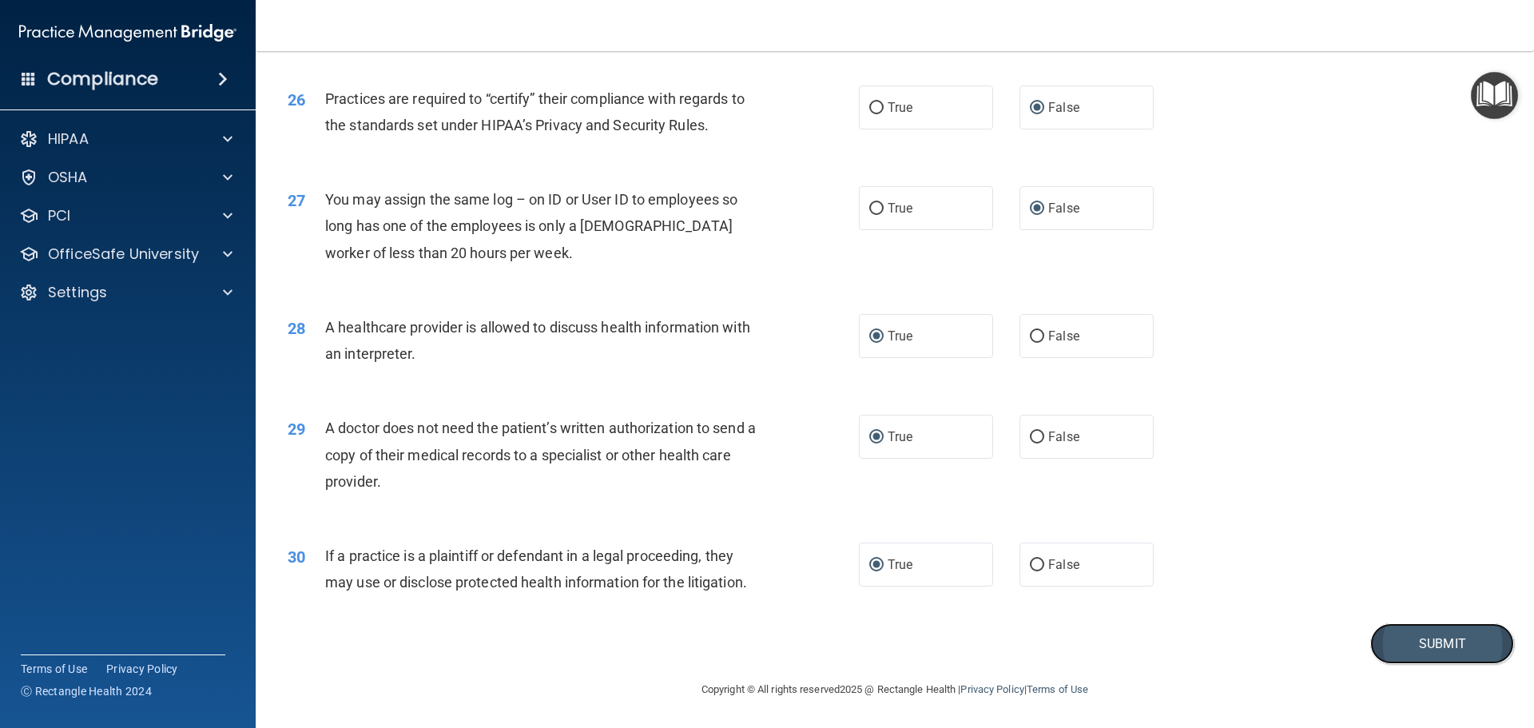
click at [1427, 645] on button "Submit" at bounding box center [1442, 643] width 144 height 41
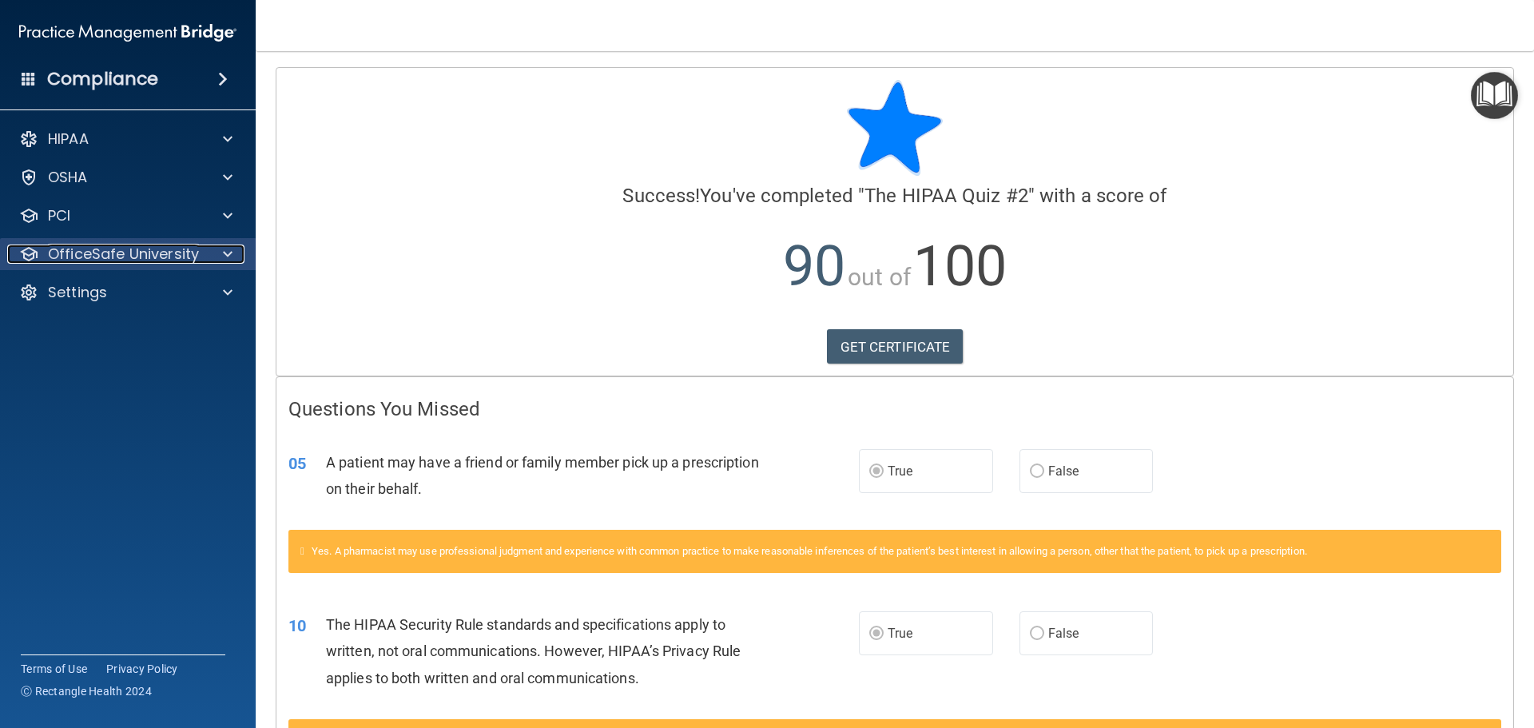
click at [223, 254] on span at bounding box center [228, 254] width 10 height 19
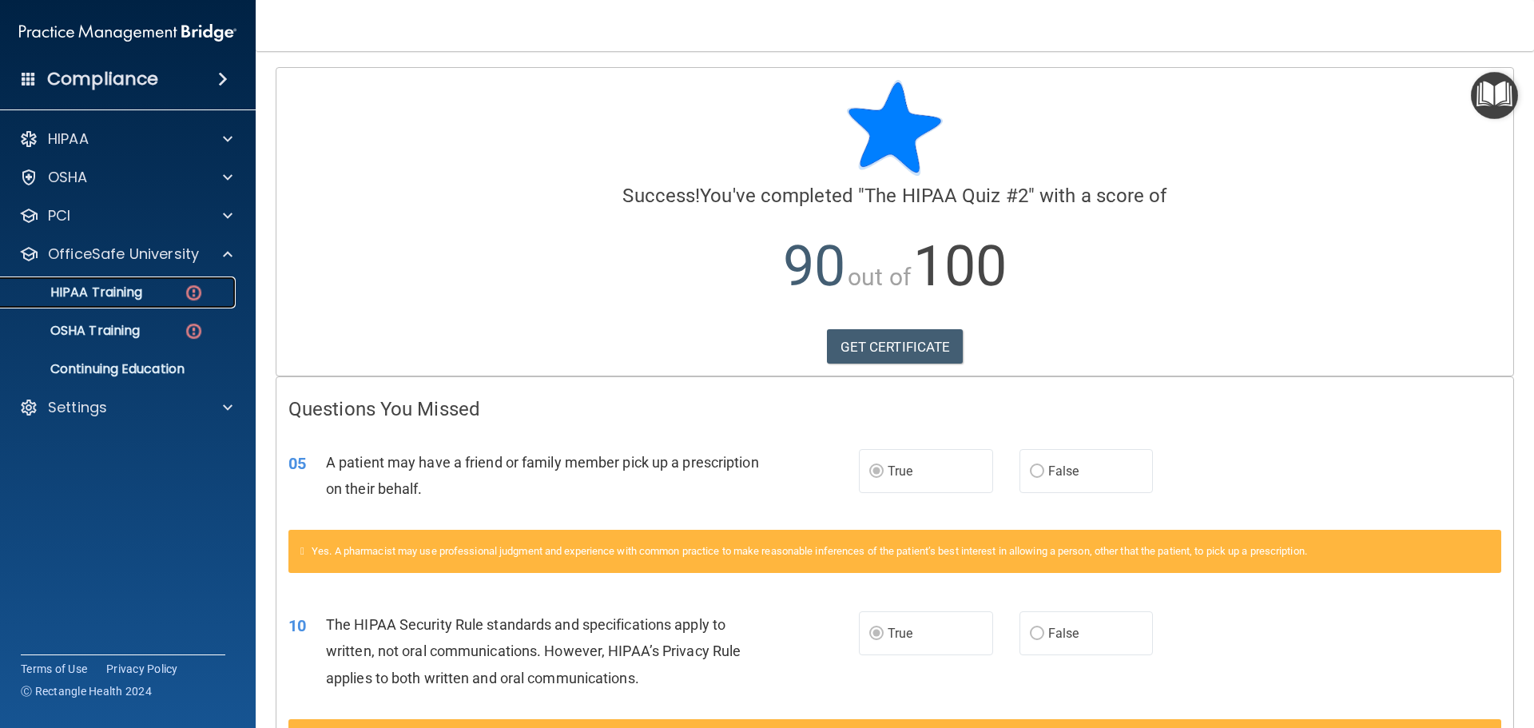
click at [97, 288] on p "HIPAA Training" at bounding box center [76, 292] width 132 height 16
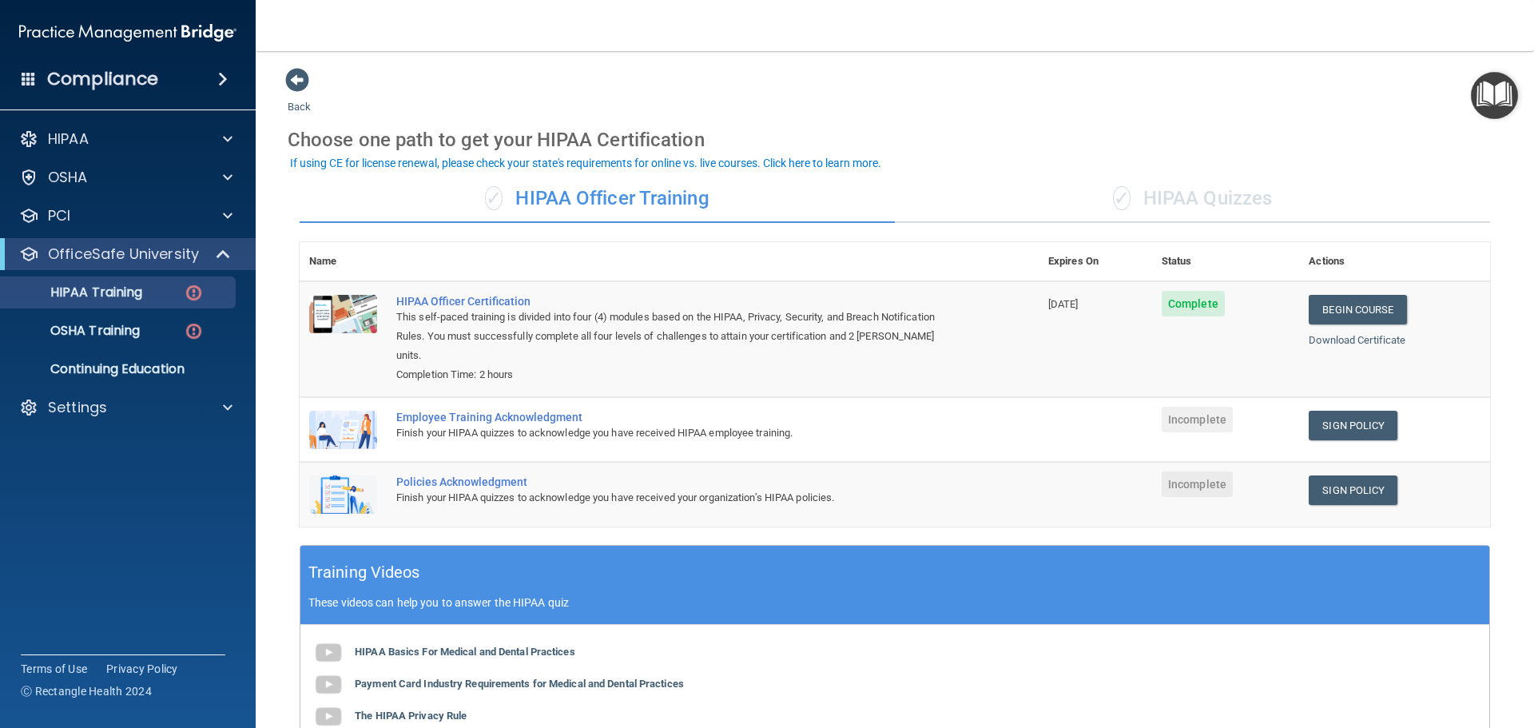
click at [1193, 204] on div "✓ HIPAA Quizzes" at bounding box center [1192, 199] width 595 height 48
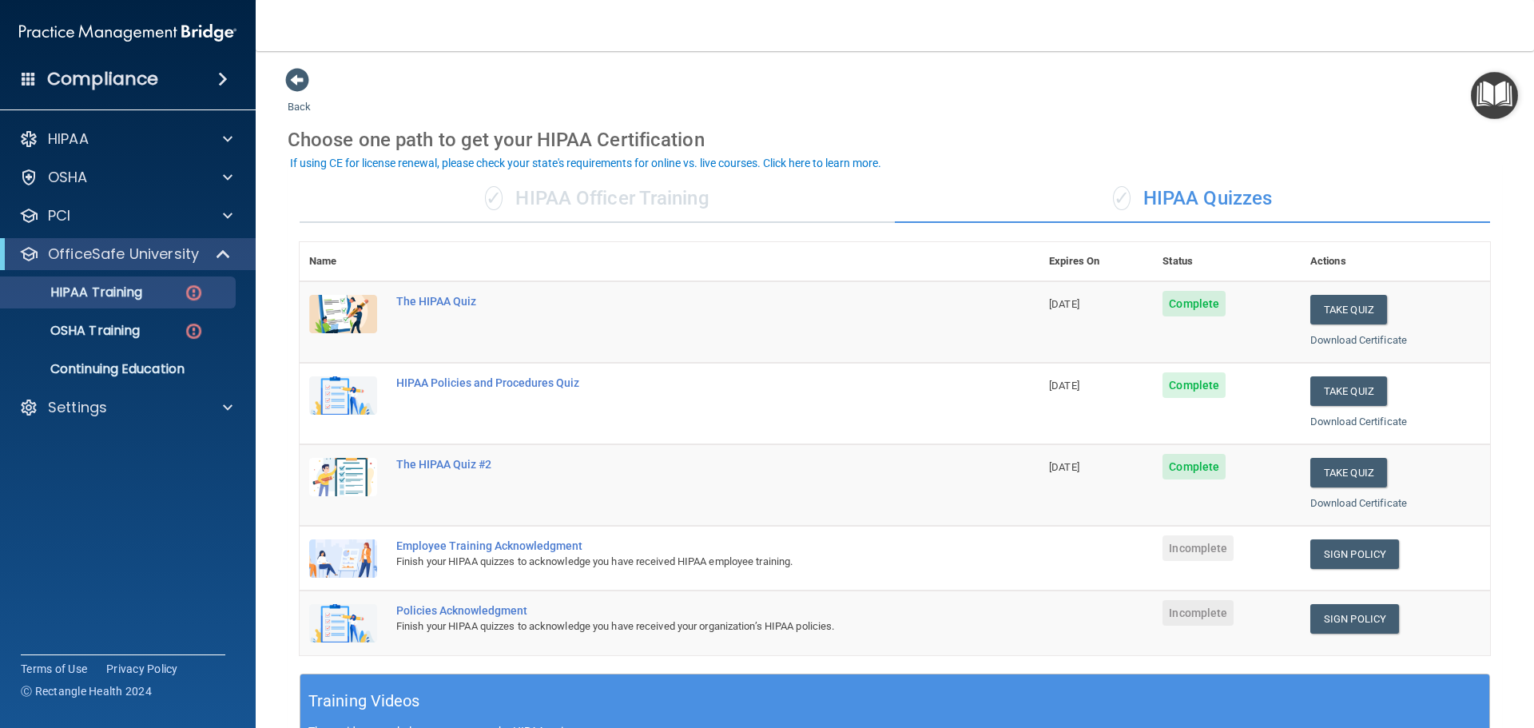
click at [570, 204] on div "✓ HIPAA Officer Training" at bounding box center [597, 199] width 595 height 48
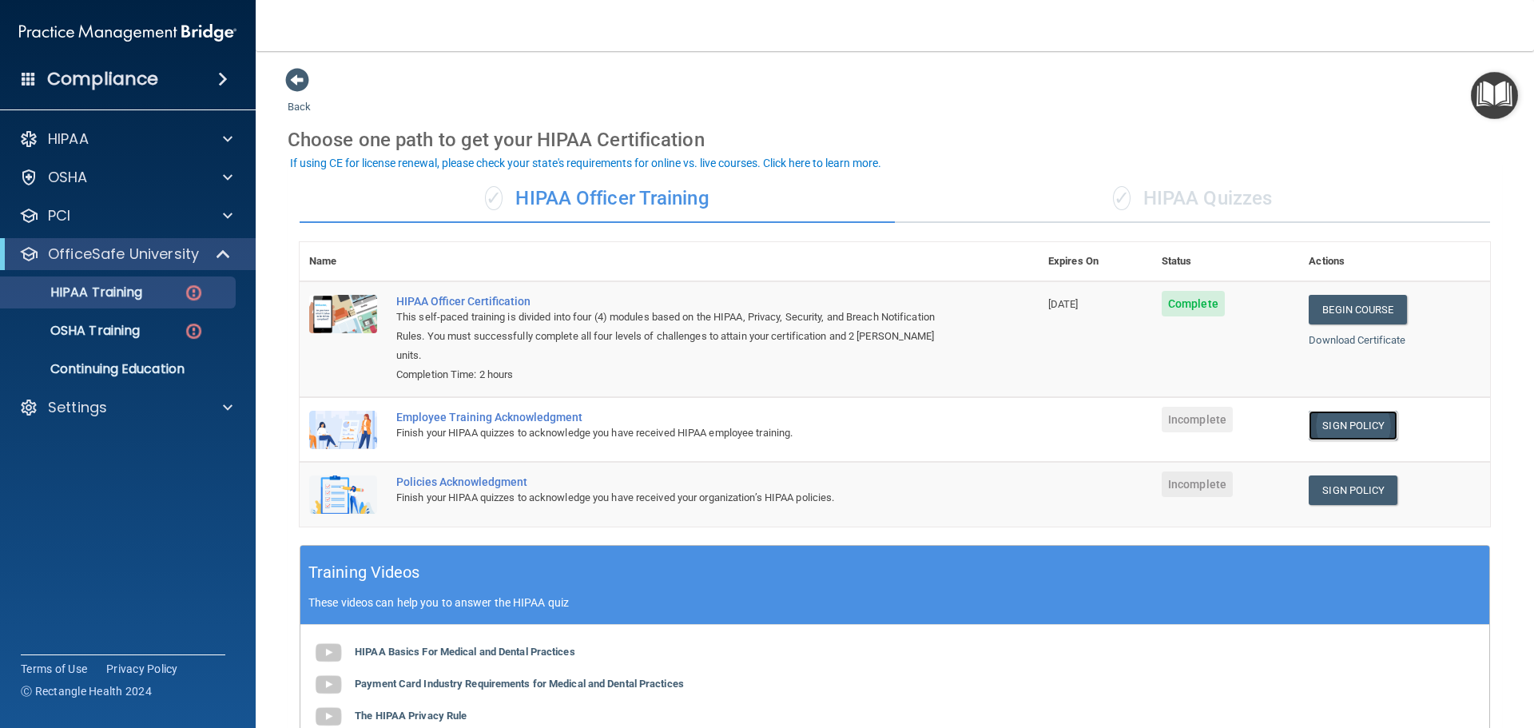
click at [1379, 411] on link "Sign Policy" at bounding box center [1353, 426] width 89 height 30
click at [1354, 475] on link "Sign Policy" at bounding box center [1353, 490] width 89 height 30
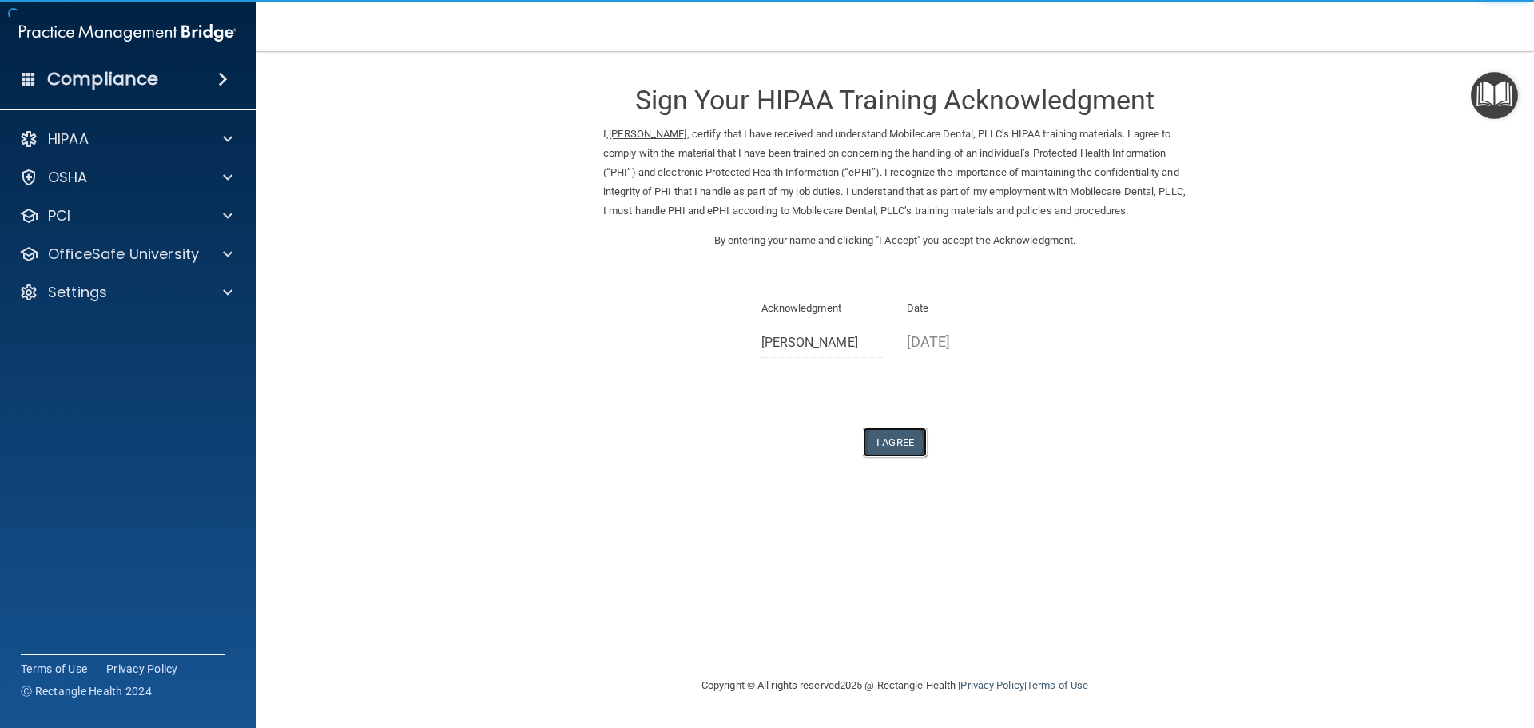
click at [898, 457] on button "I Agree" at bounding box center [895, 442] width 64 height 30
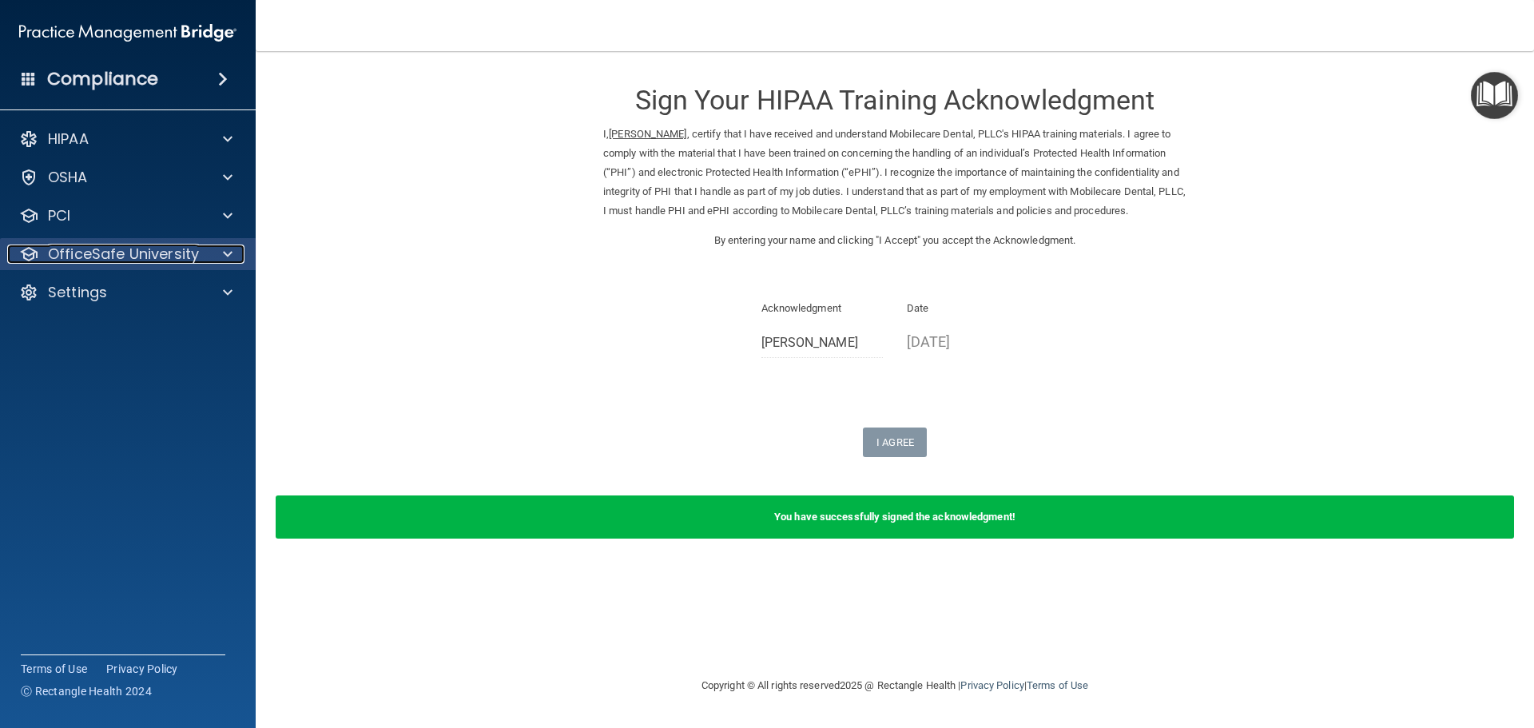
click at [221, 251] on div at bounding box center [225, 254] width 40 height 19
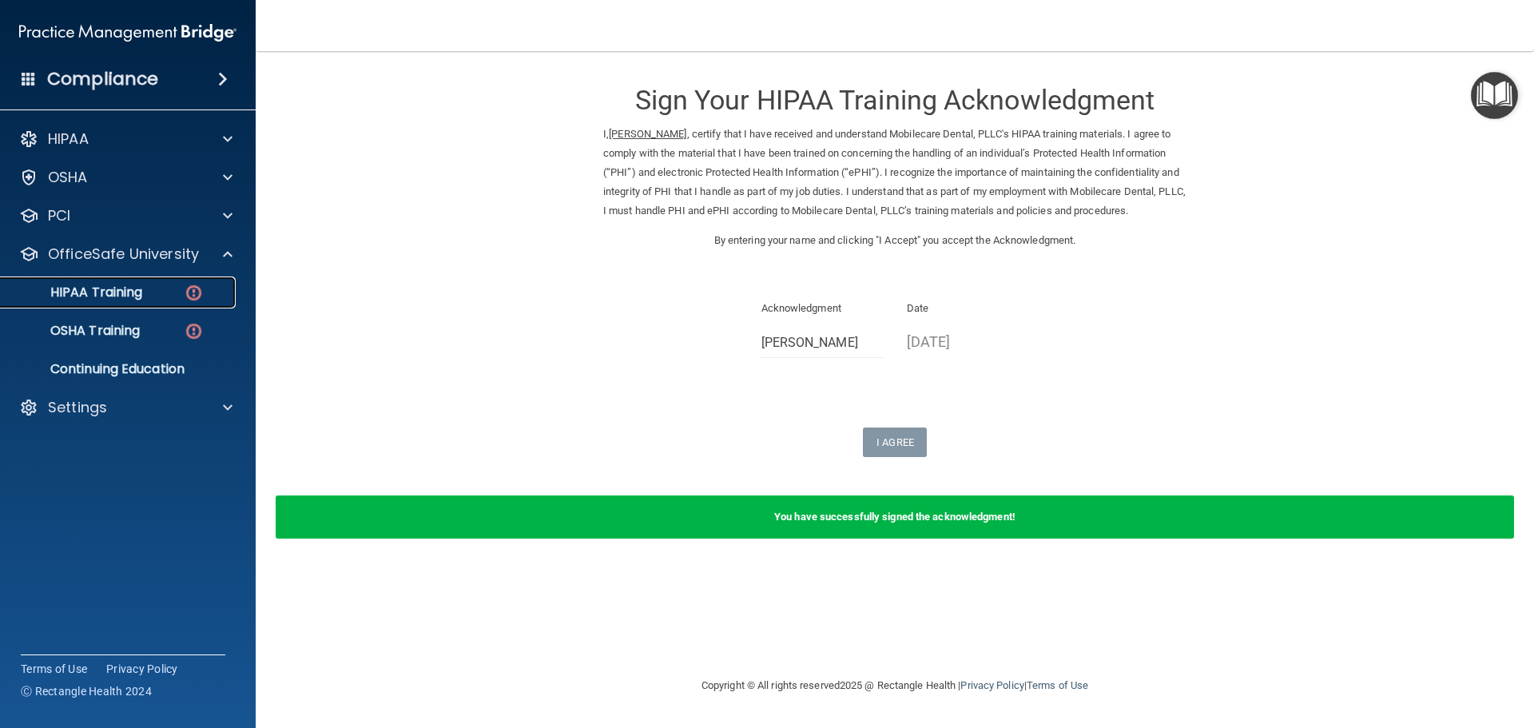
click at [110, 292] on p "HIPAA Training" at bounding box center [76, 292] width 132 height 16
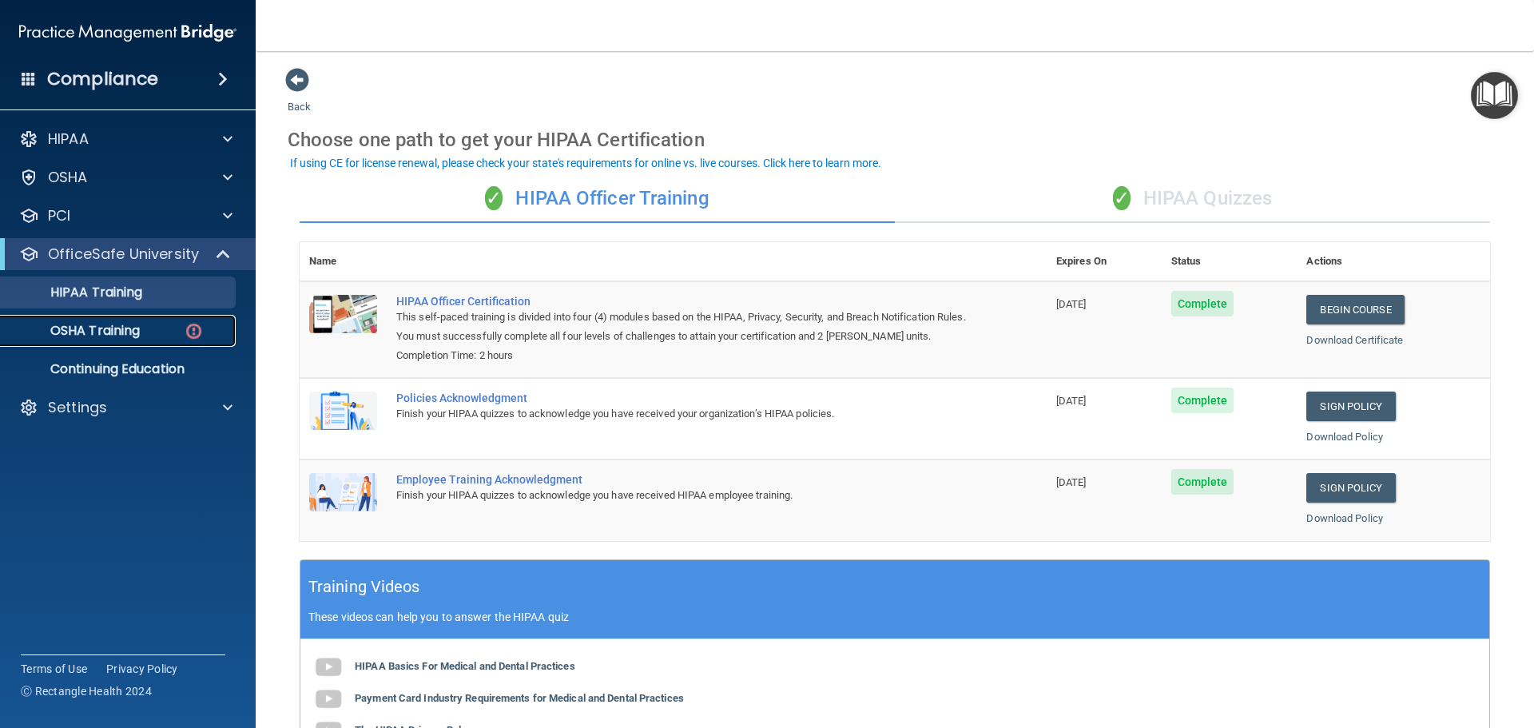
click at [117, 328] on p "OSHA Training" at bounding box center [74, 331] width 129 height 16
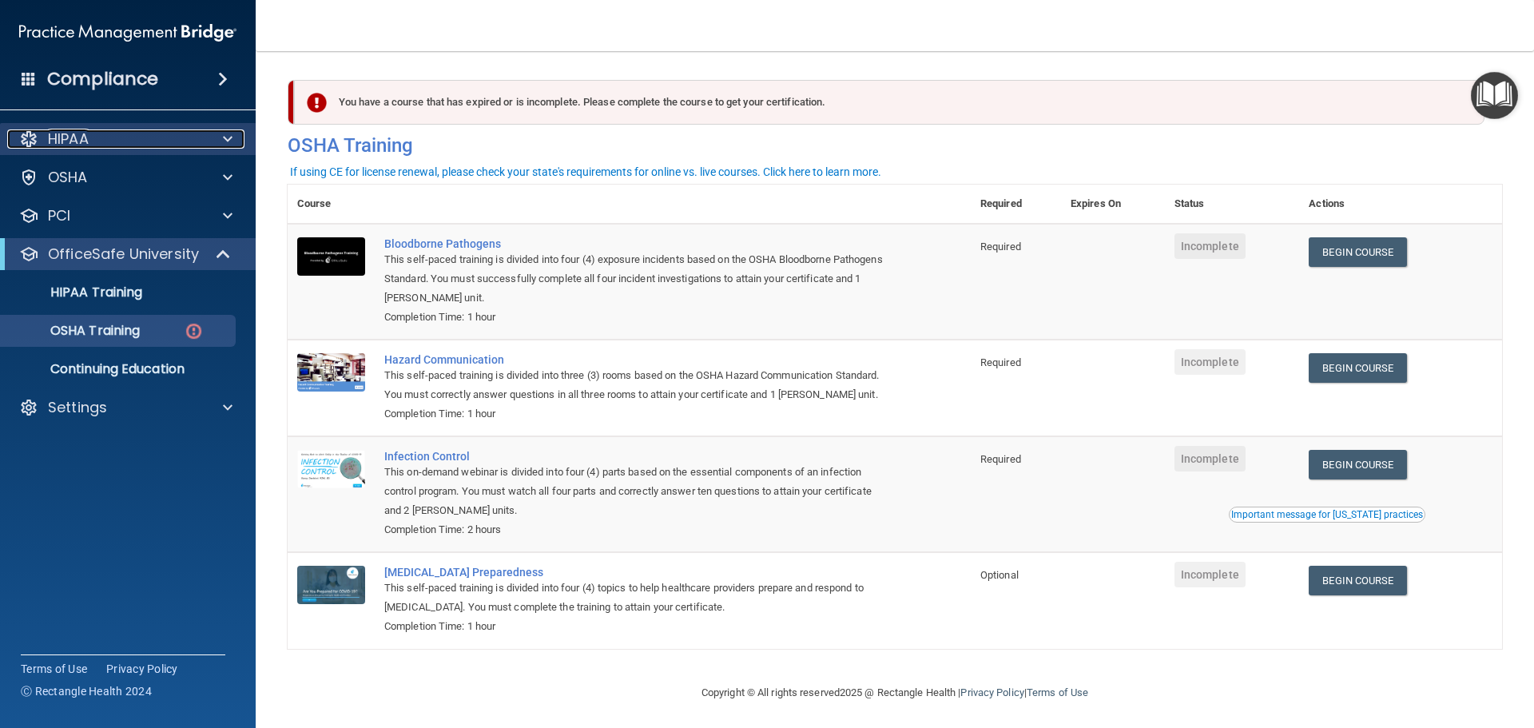
click at [231, 136] on span at bounding box center [228, 138] width 10 height 19
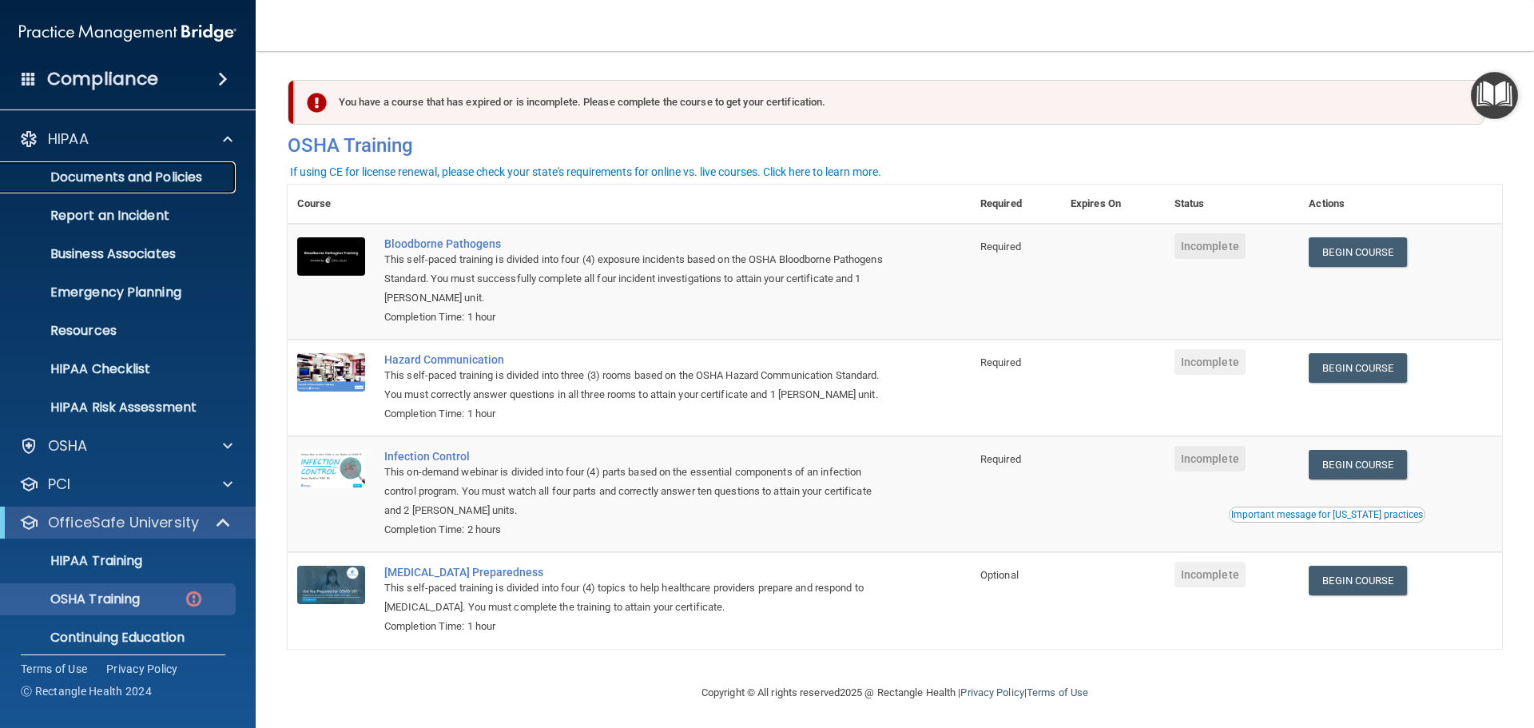
click at [146, 177] on p "Documents and Policies" at bounding box center [119, 177] width 218 height 16
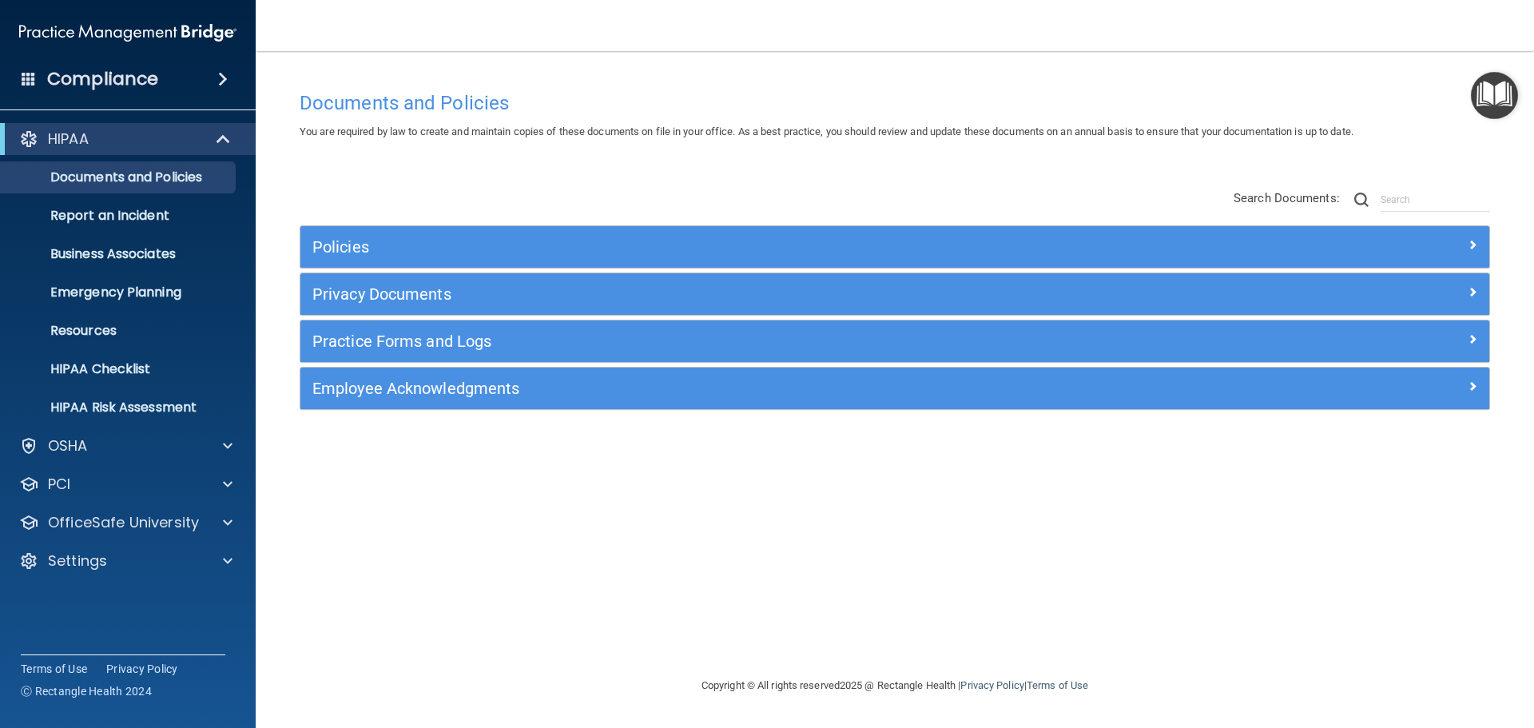
click at [1210, 233] on div "Policies" at bounding box center [894, 247] width 1189 height 42
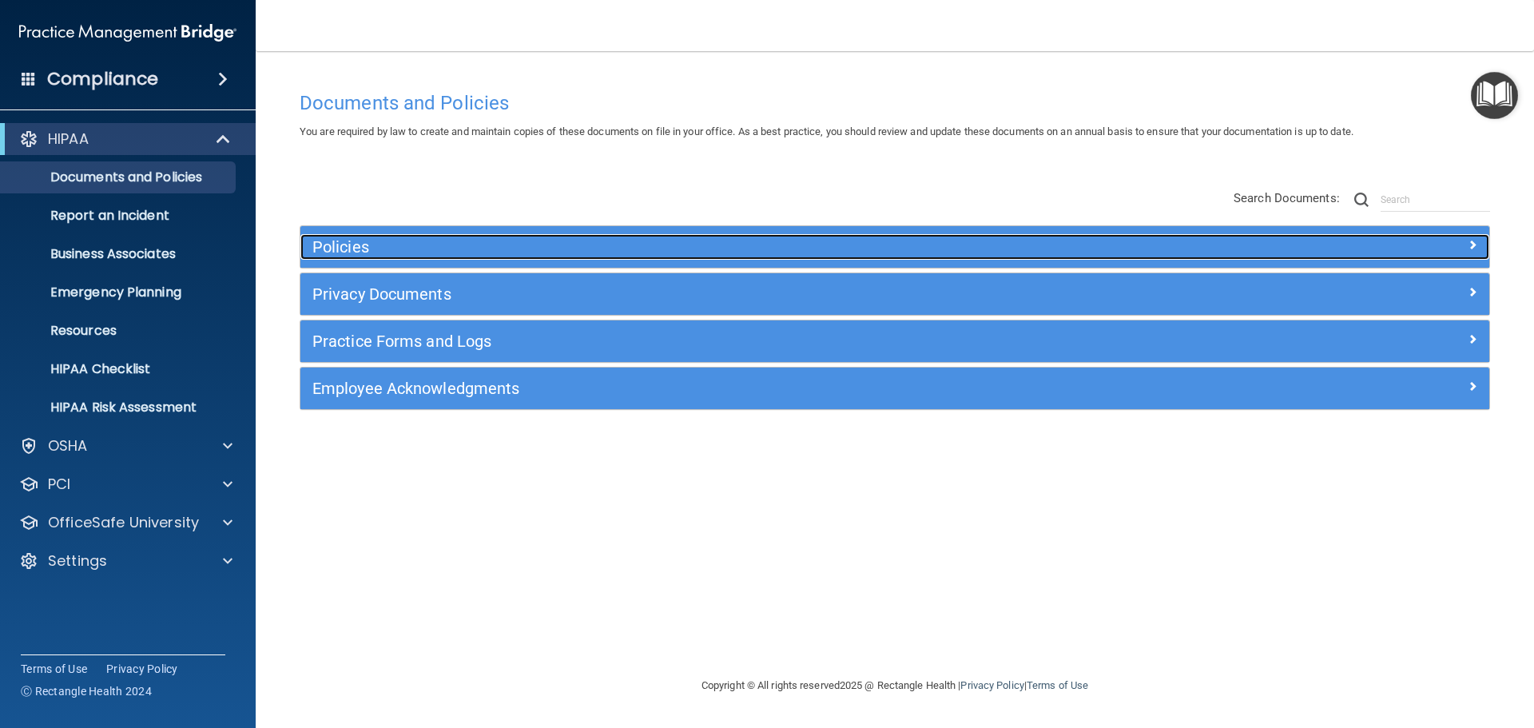
click at [1473, 242] on span at bounding box center [1473, 244] width 10 height 19
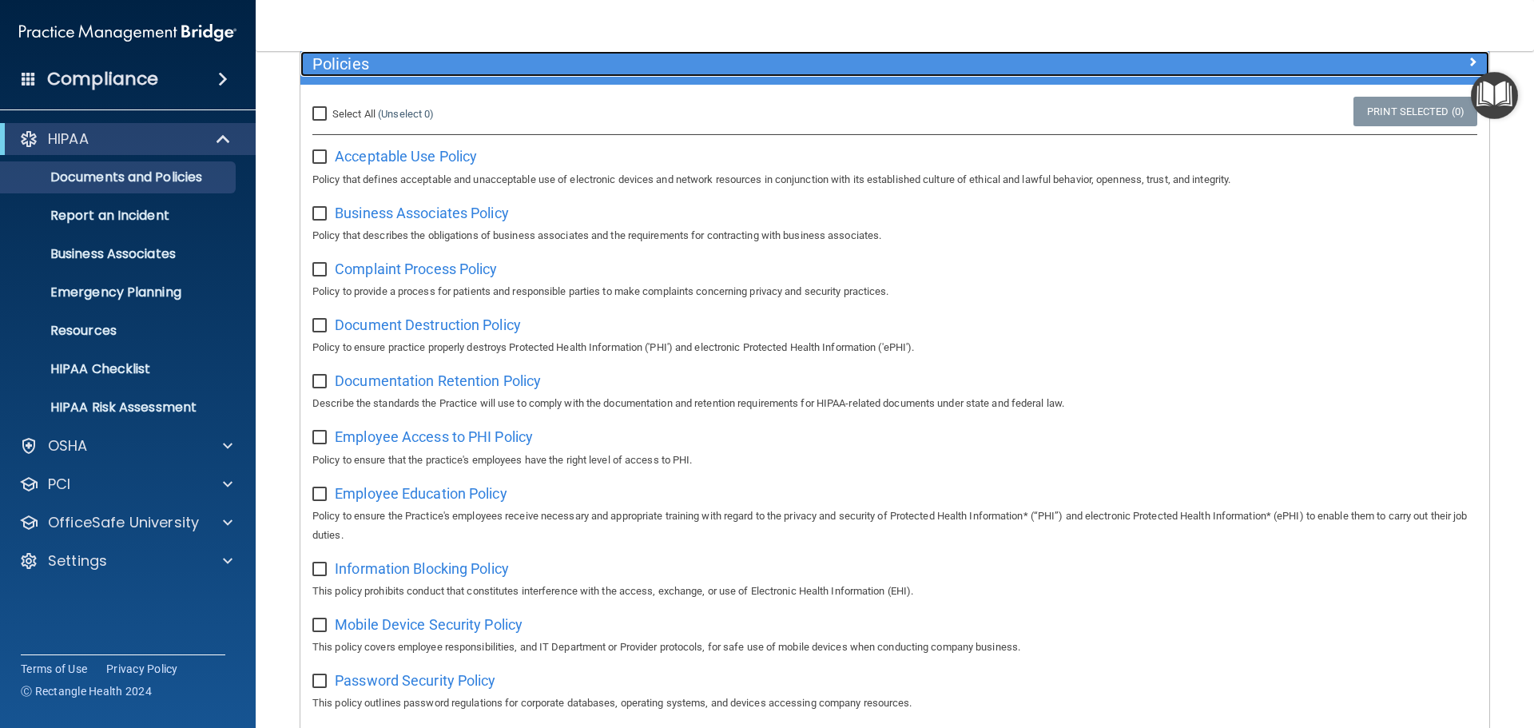
scroll to position [160, 0]
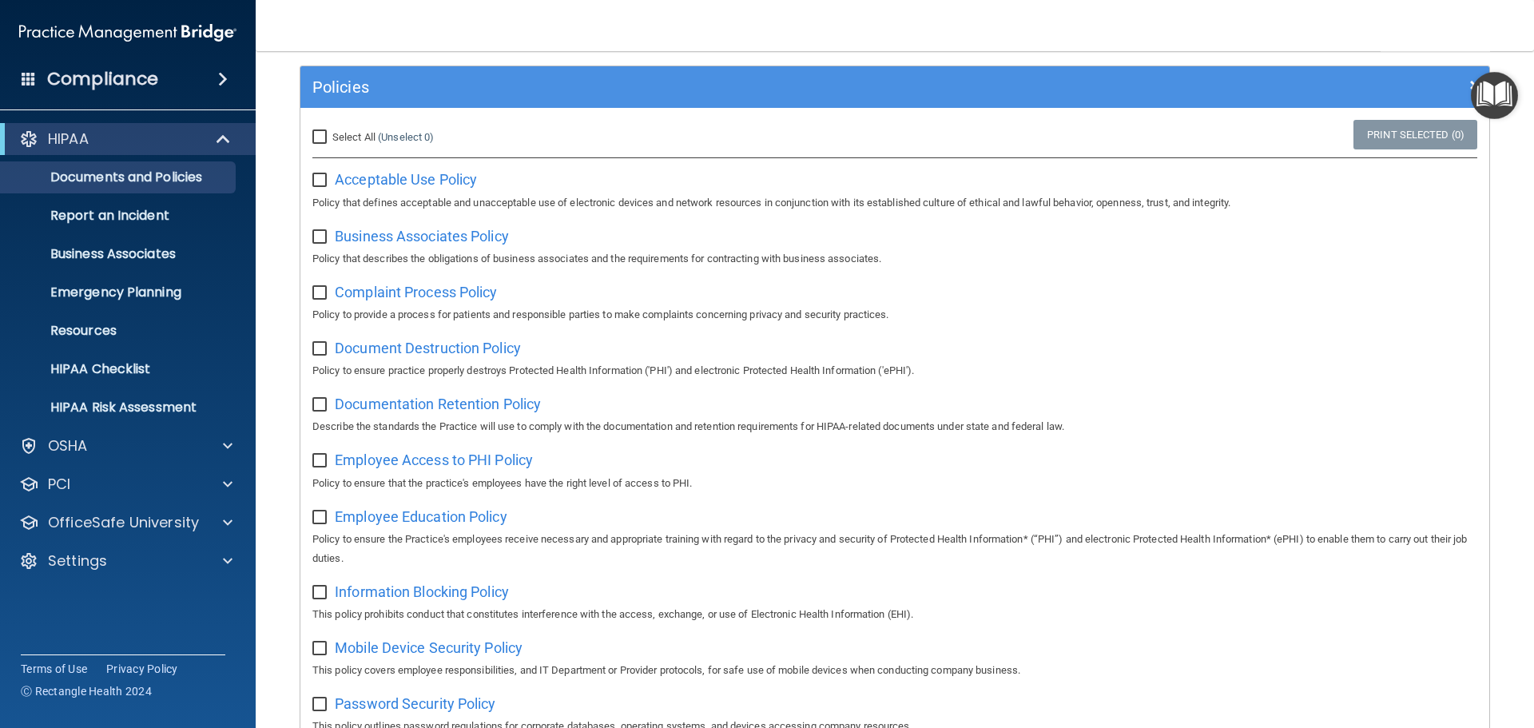
click at [320, 177] on input "checkbox" at bounding box center [321, 180] width 18 height 13
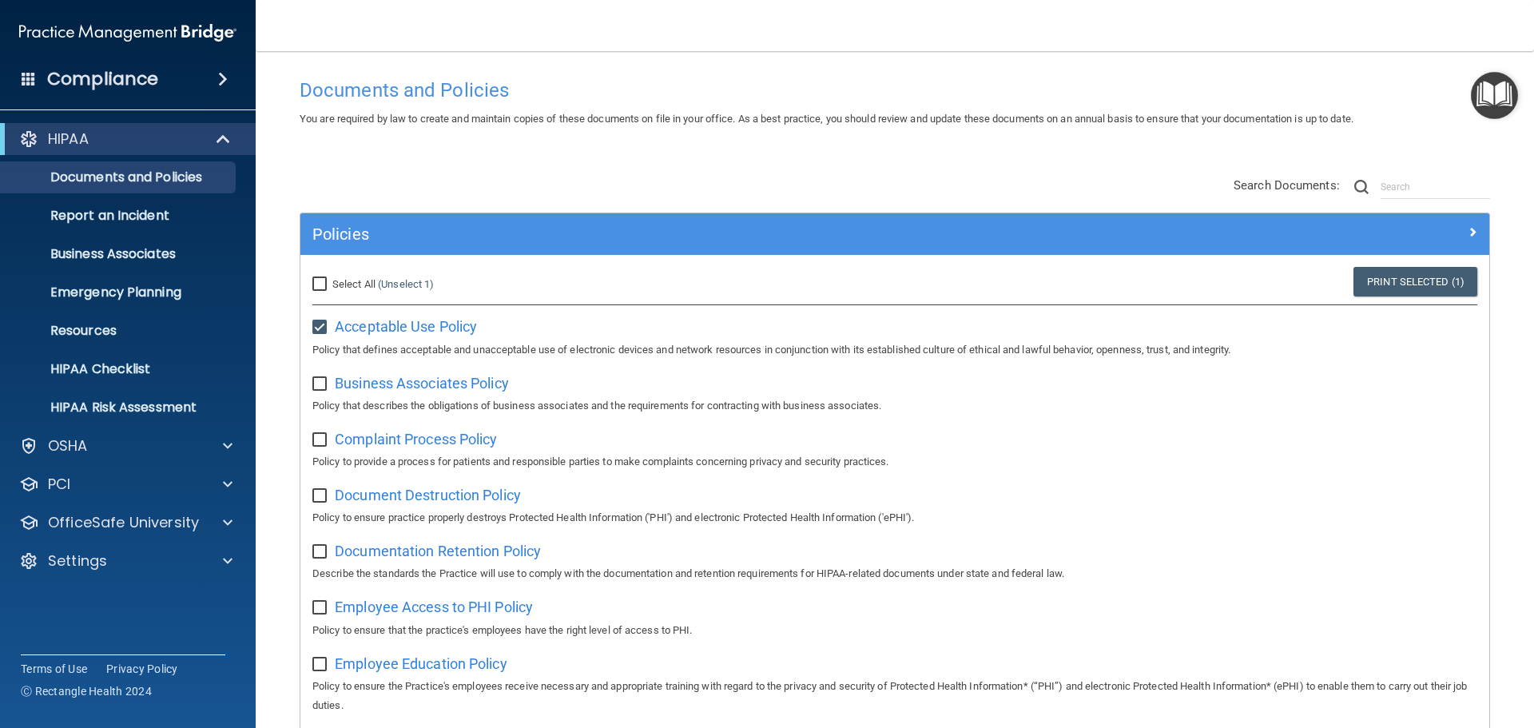
scroll to position [0, 0]
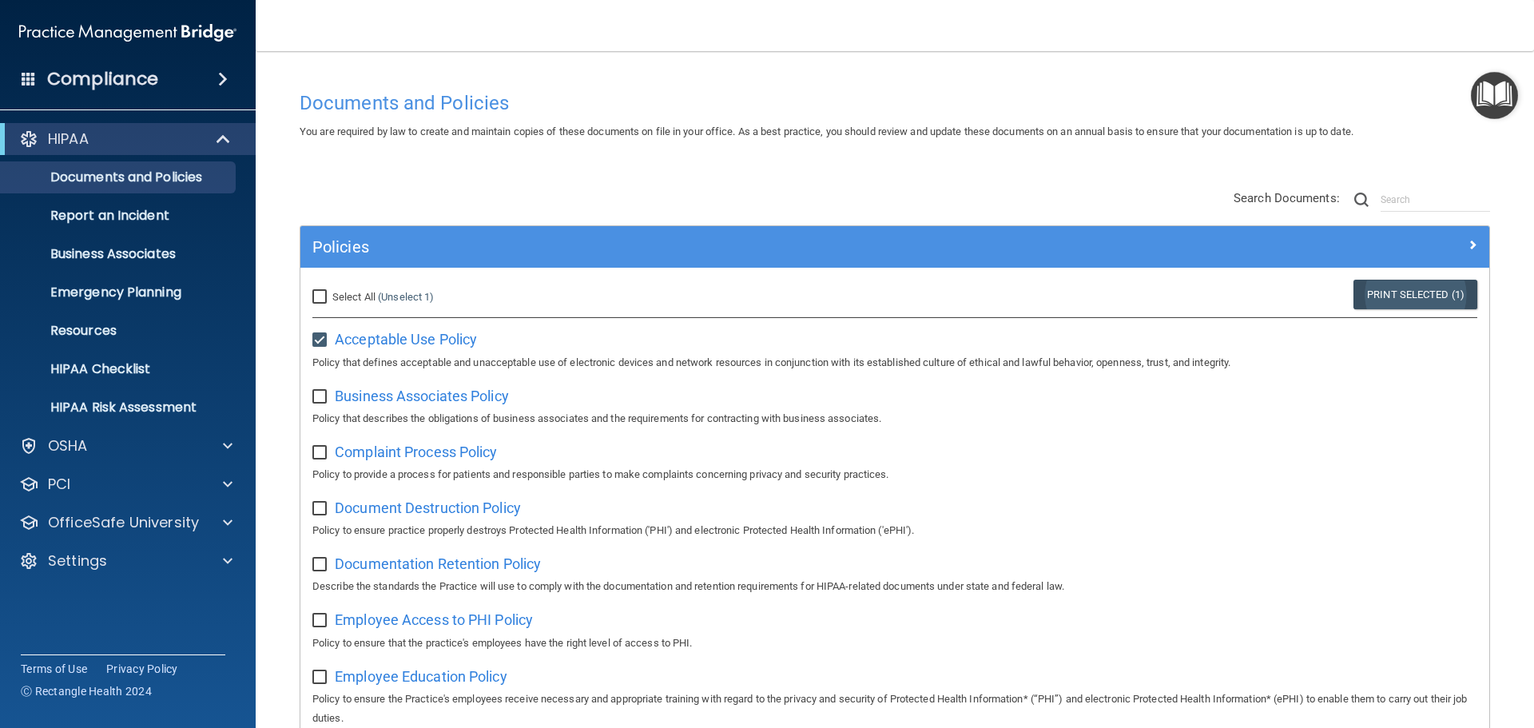
click at [1382, 292] on link "Print Selected (1)" at bounding box center [1416, 295] width 124 height 30
click at [321, 340] on input "checkbox" at bounding box center [321, 340] width 18 height 13
checkbox input "false"
click at [229, 525] on span at bounding box center [228, 522] width 10 height 19
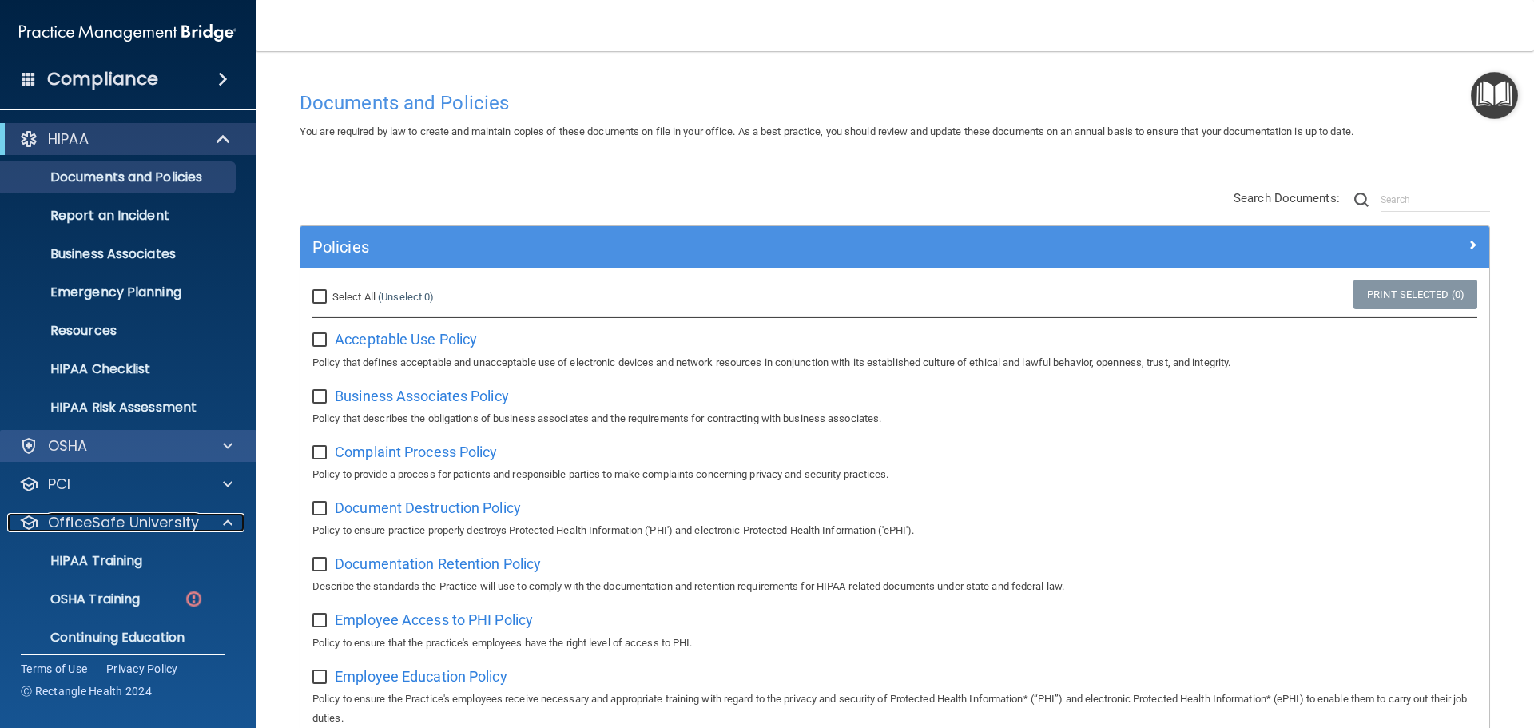
scroll to position [50, 0]
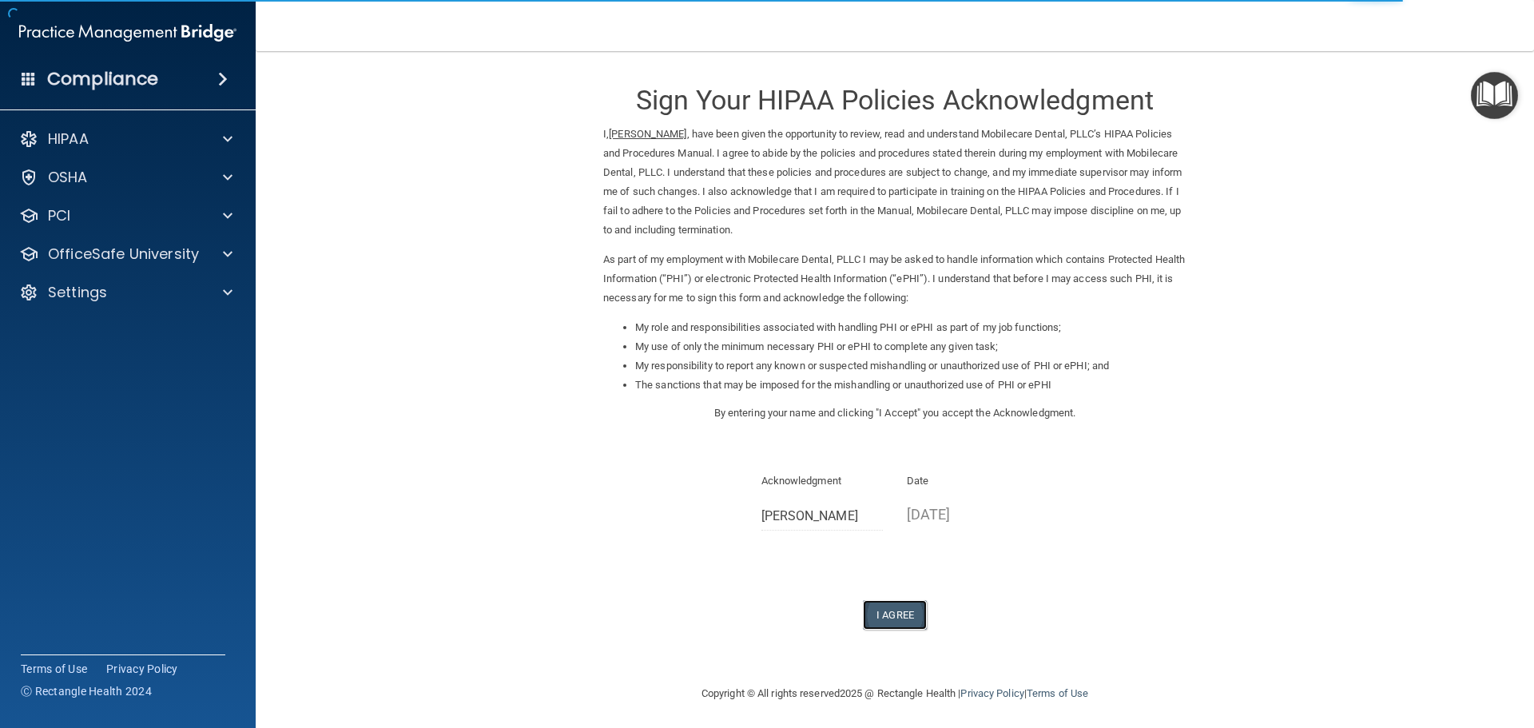
click at [893, 610] on button "I Agree" at bounding box center [895, 615] width 64 height 30
